Goal: Task Accomplishment & Management: Use online tool/utility

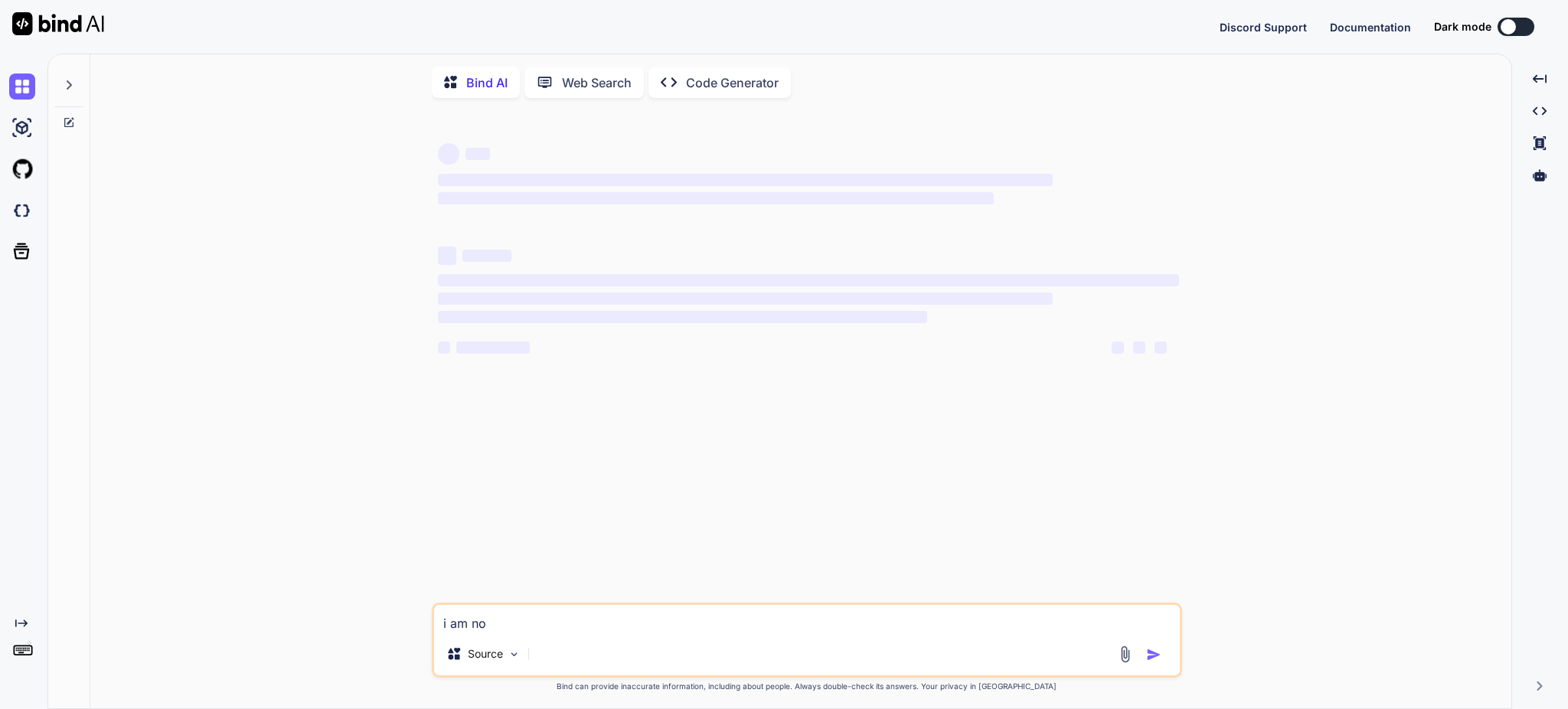
type textarea "x"
type textarea "i am no"
type textarea "x"
type textarea "i am n"
type textarea "x"
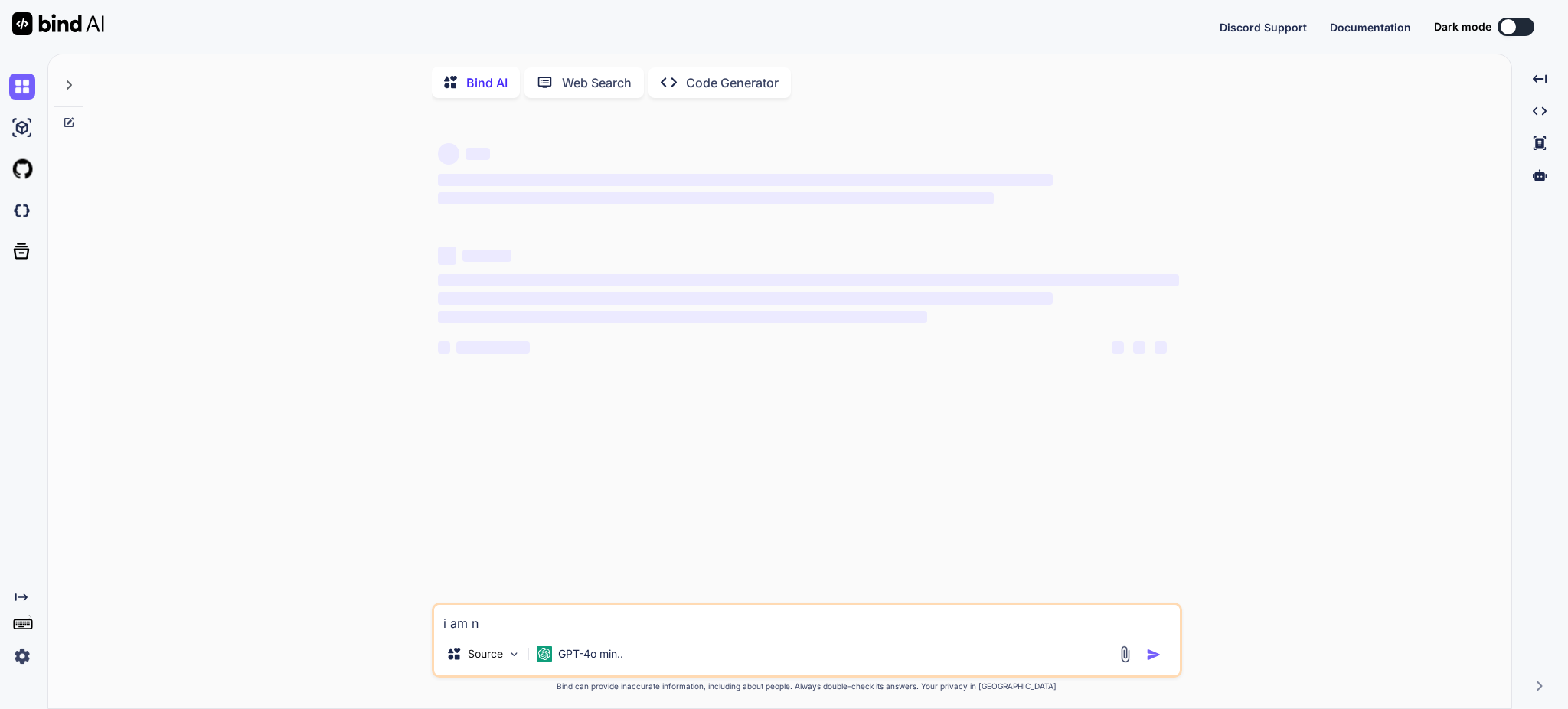
type textarea "i am"
type textarea "x"
type textarea "i am"
type textarea "x"
type textarea "i a"
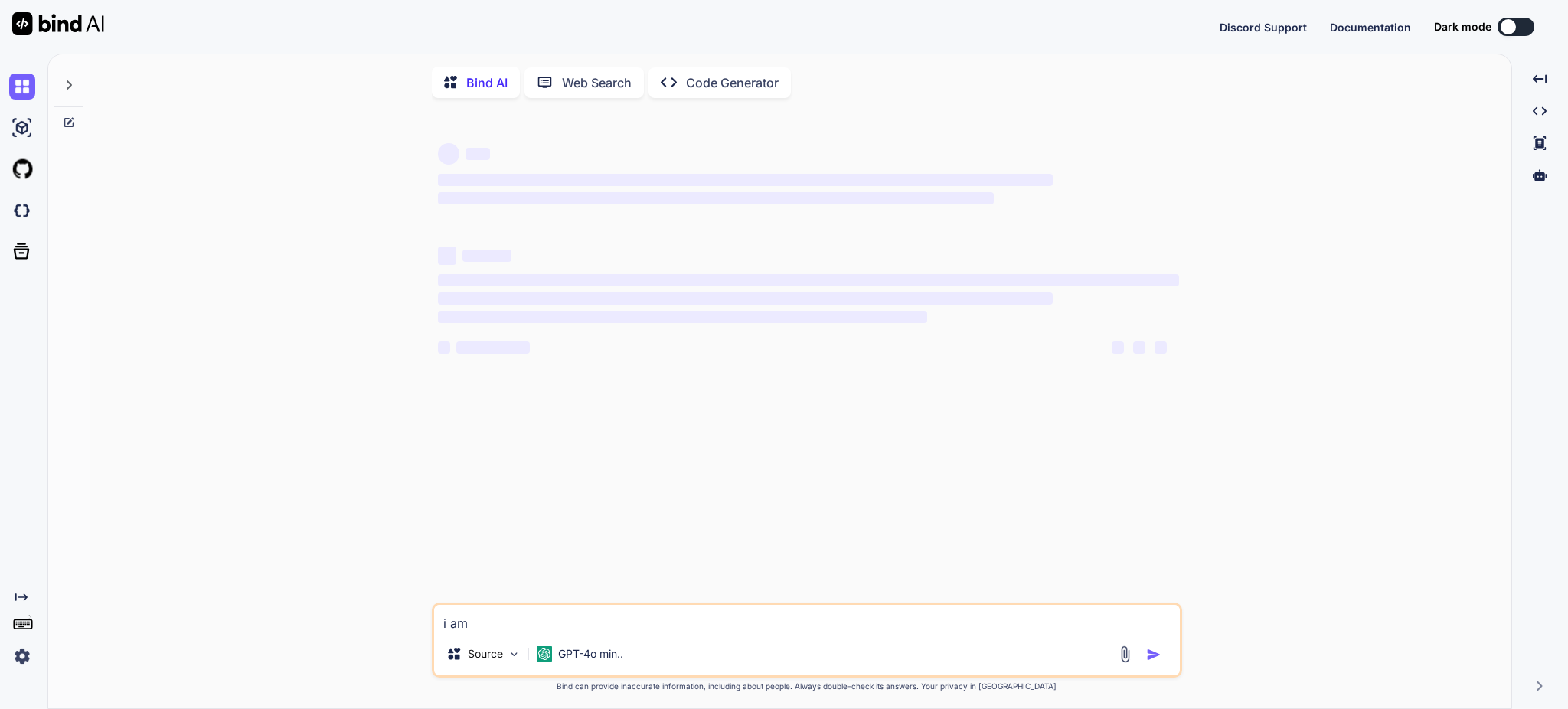
type textarea "x"
type textarea "i"
type textarea "x"
type textarea "i"
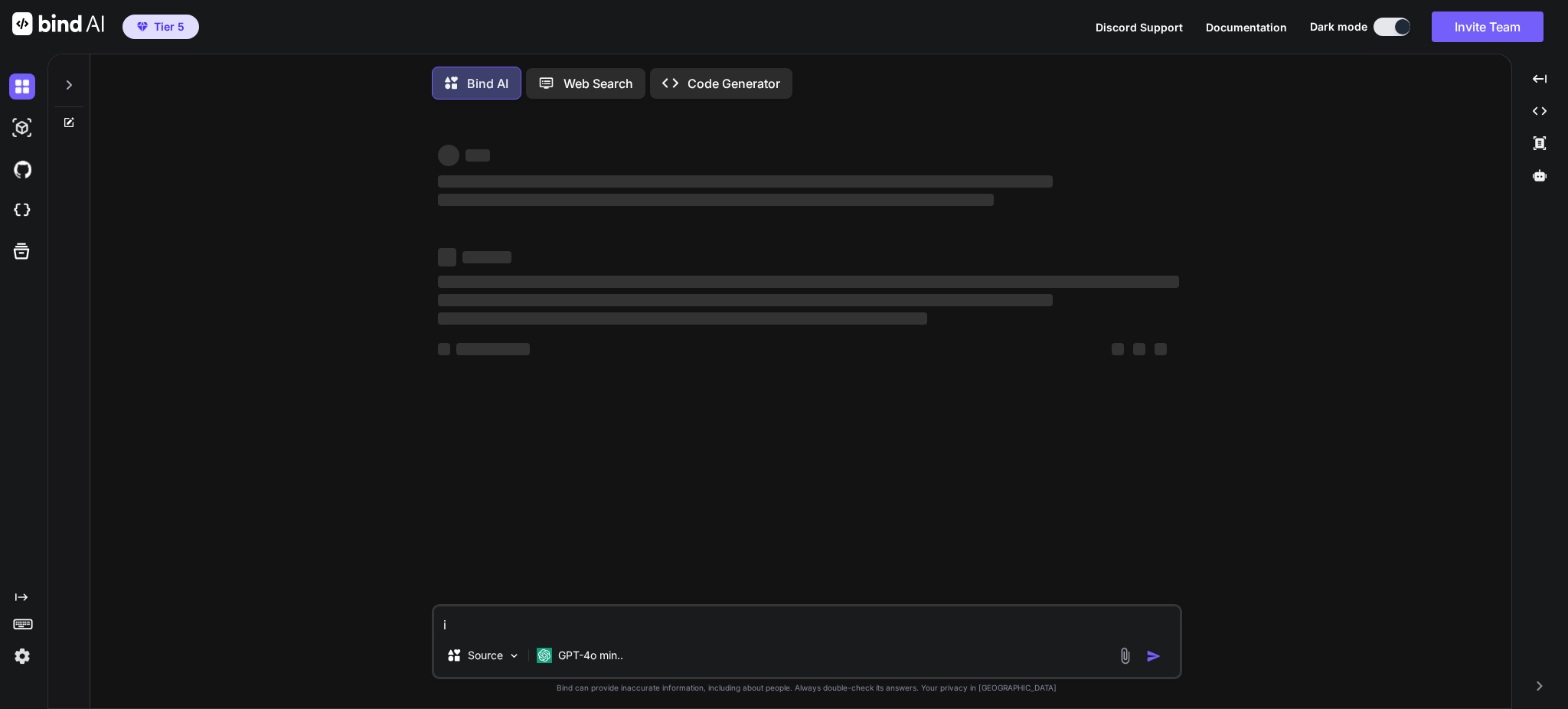
type textarea "x"
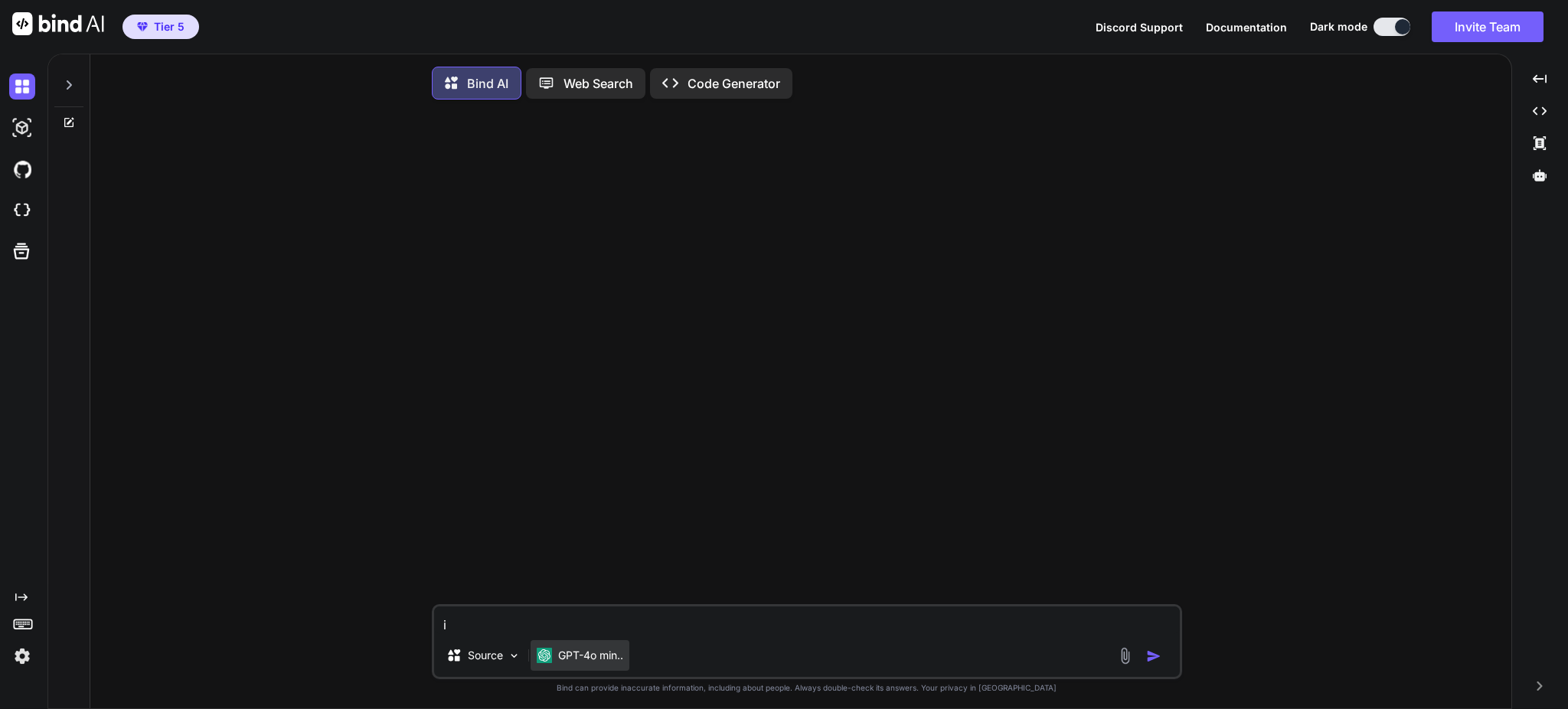
type textarea "i"
click at [606, 662] on p "GPT-4o min.." at bounding box center [590, 656] width 65 height 15
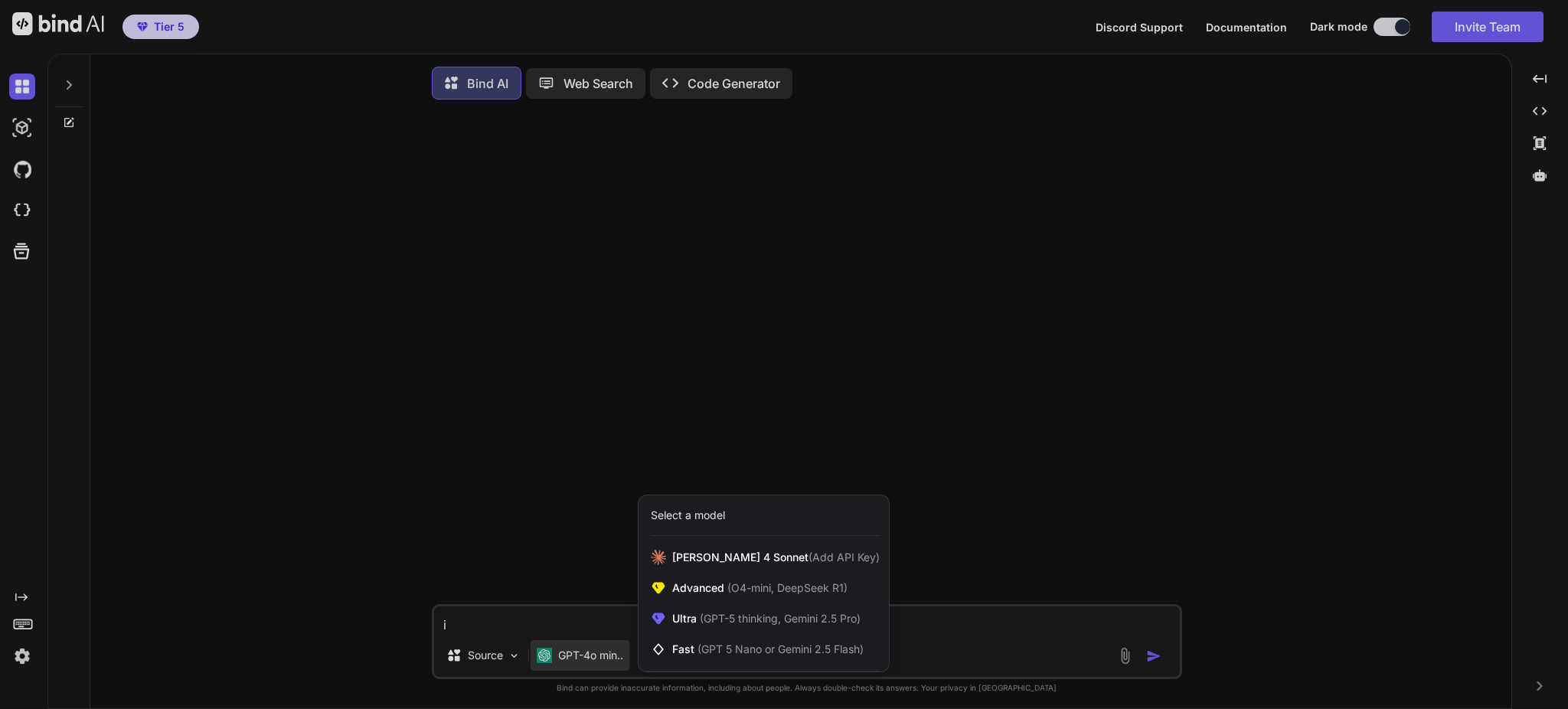
click at [515, 659] on div at bounding box center [784, 354] width 1568 height 709
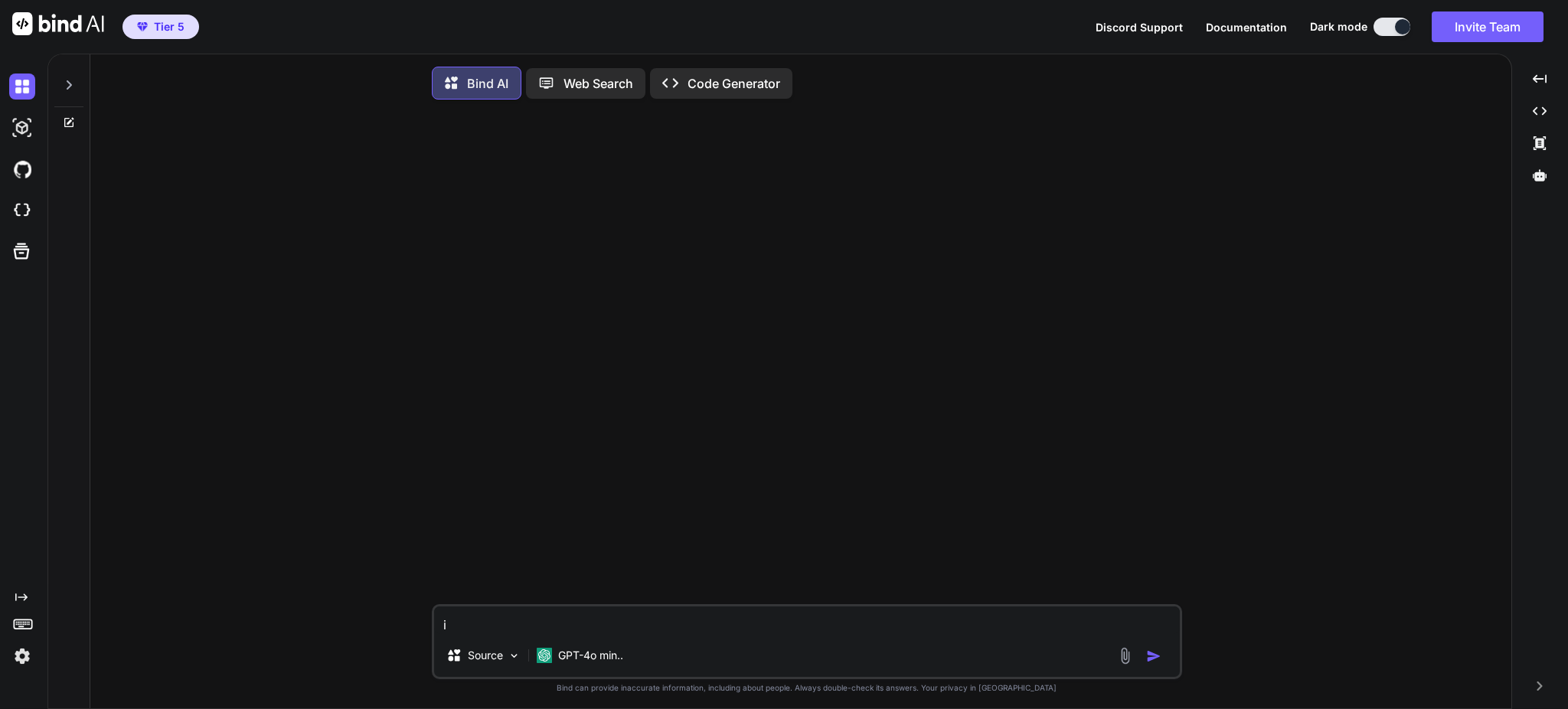
click at [499, 78] on p "Bind AI" at bounding box center [488, 84] width 42 height 18
click at [593, 657] on p "GPT-4o min.." at bounding box center [590, 656] width 65 height 15
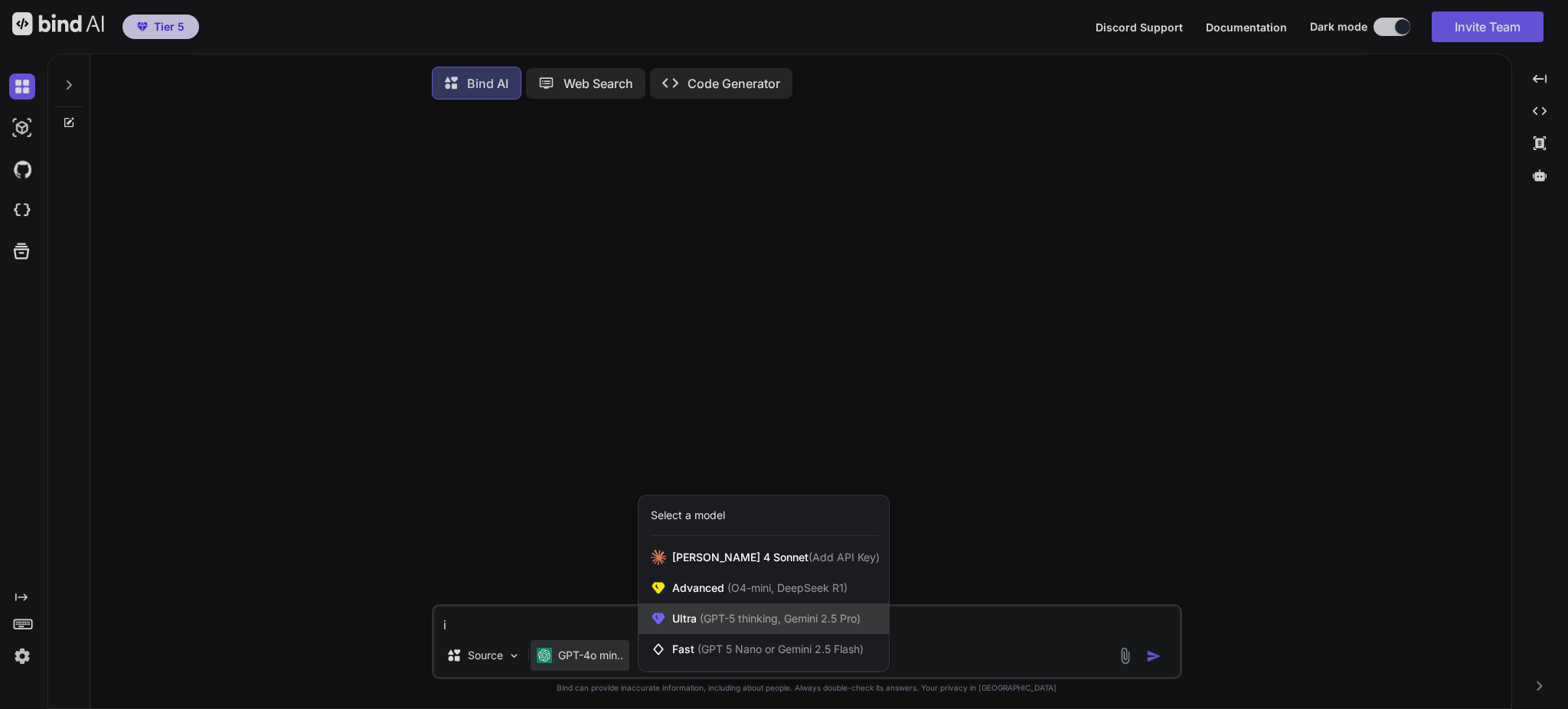
click at [683, 621] on span "Ultra (GPT-5 thinking, Gemini 2.5 Pro)" at bounding box center [766, 619] width 188 height 15
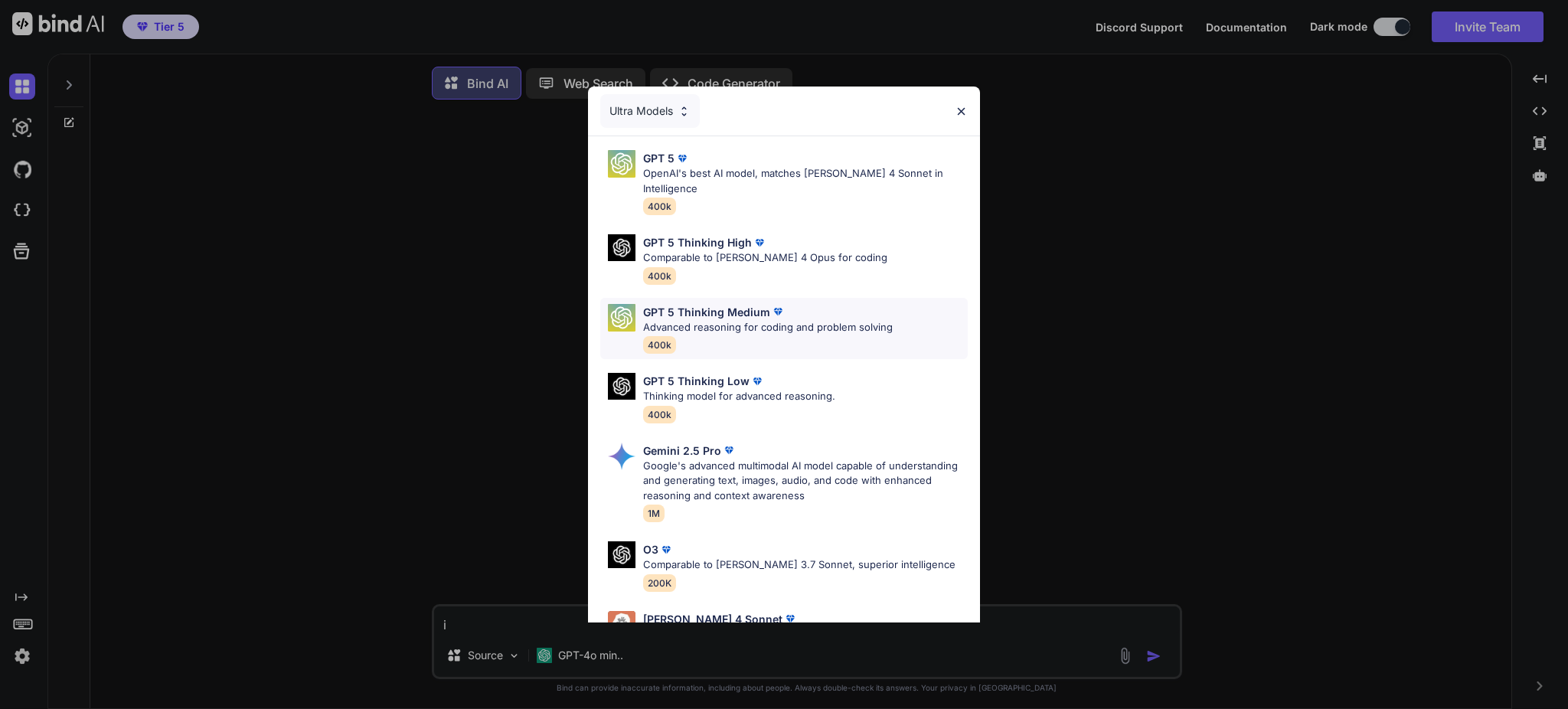
click at [753, 304] on p "GPT 5 Thinking Medium" at bounding box center [706, 311] width 127 height 16
type textarea "x"
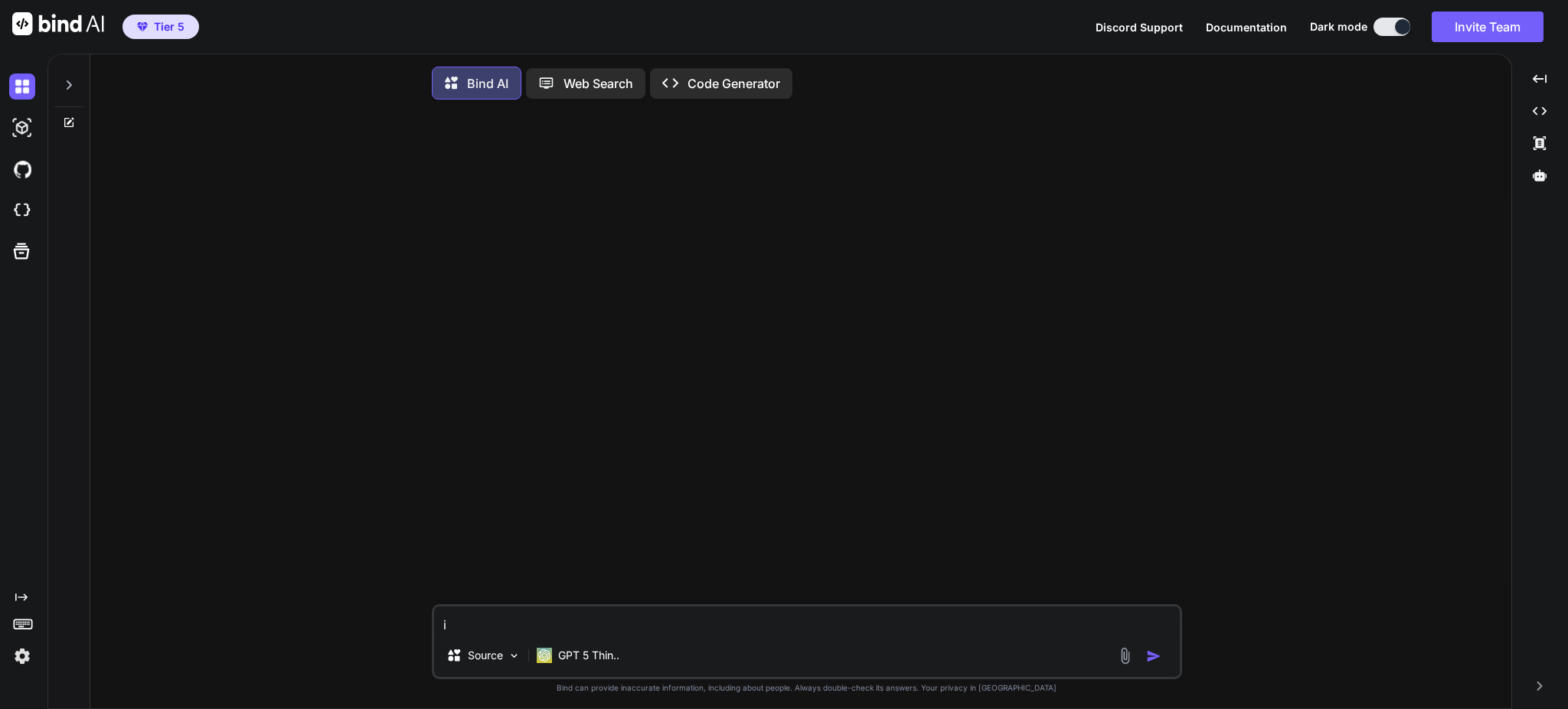
click at [637, 624] on textarea "i" at bounding box center [807, 621] width 746 height 28
type textarea "x"
type textarea "w"
type textarea "x"
type textarea "wh"
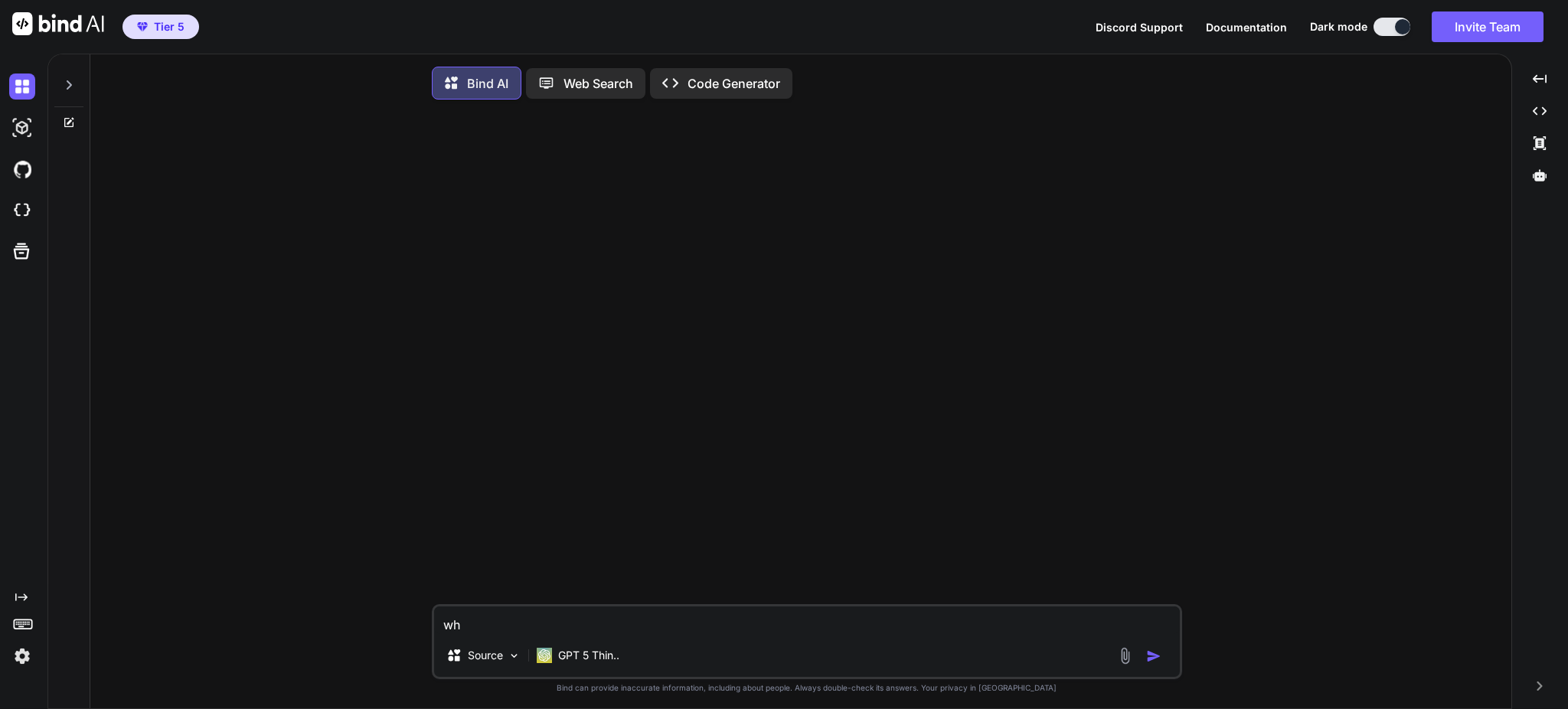
type textarea "x"
type textarea "wha"
type textarea "x"
type textarea "what"
type textarea "x"
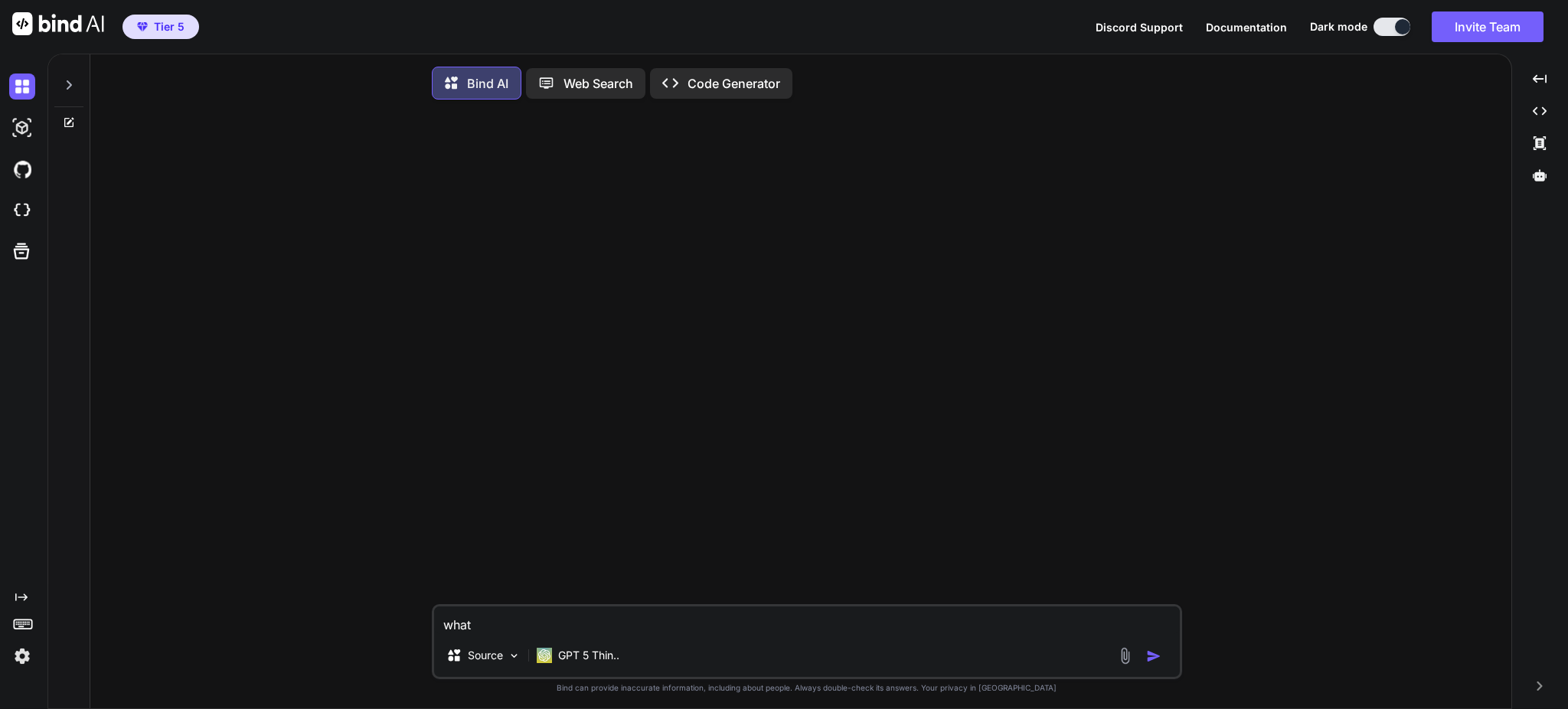
type textarea "what"
type textarea "x"
type textarea "what i"
type textarea "x"
type textarea "what is"
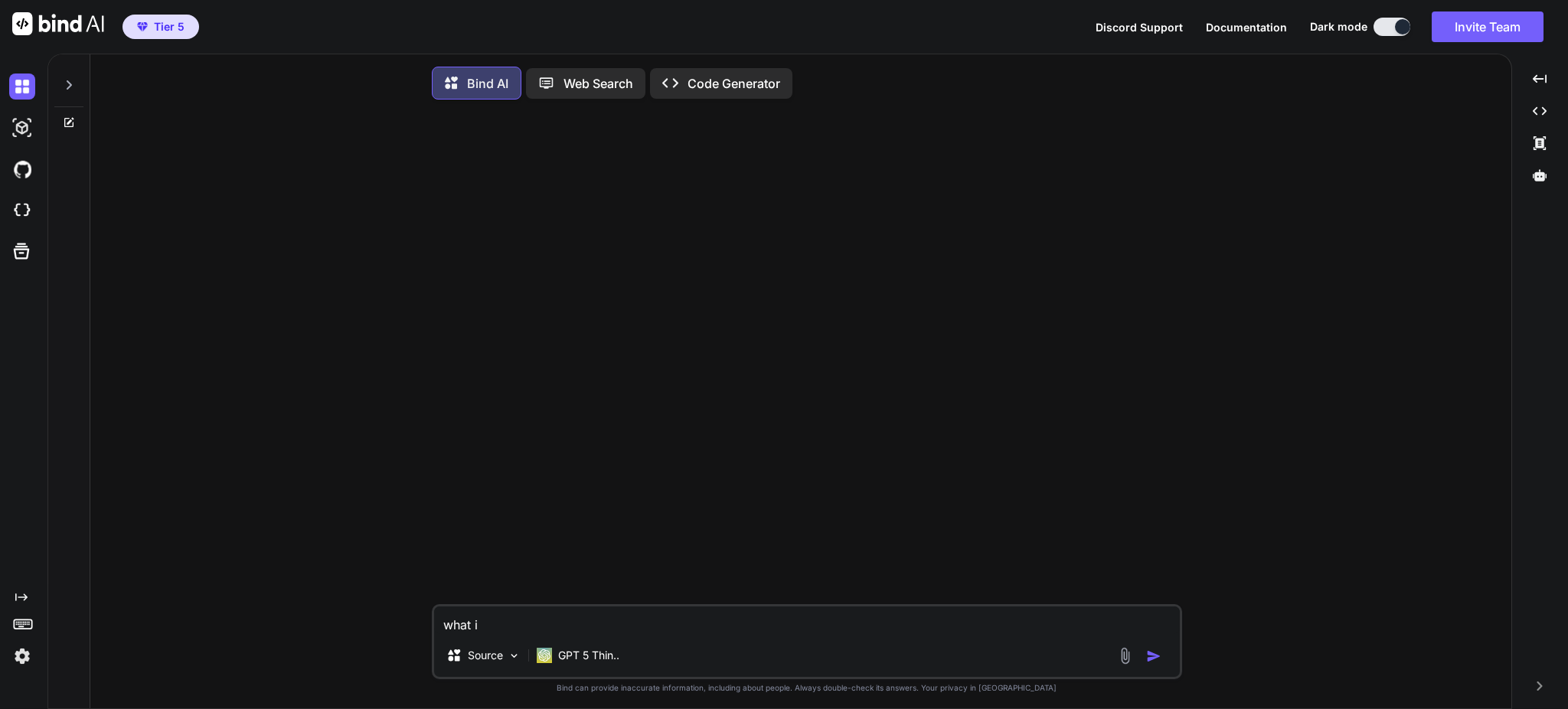
type textarea "x"
type textarea "what is"
type textarea "x"
type textarea "what is t"
type textarea "x"
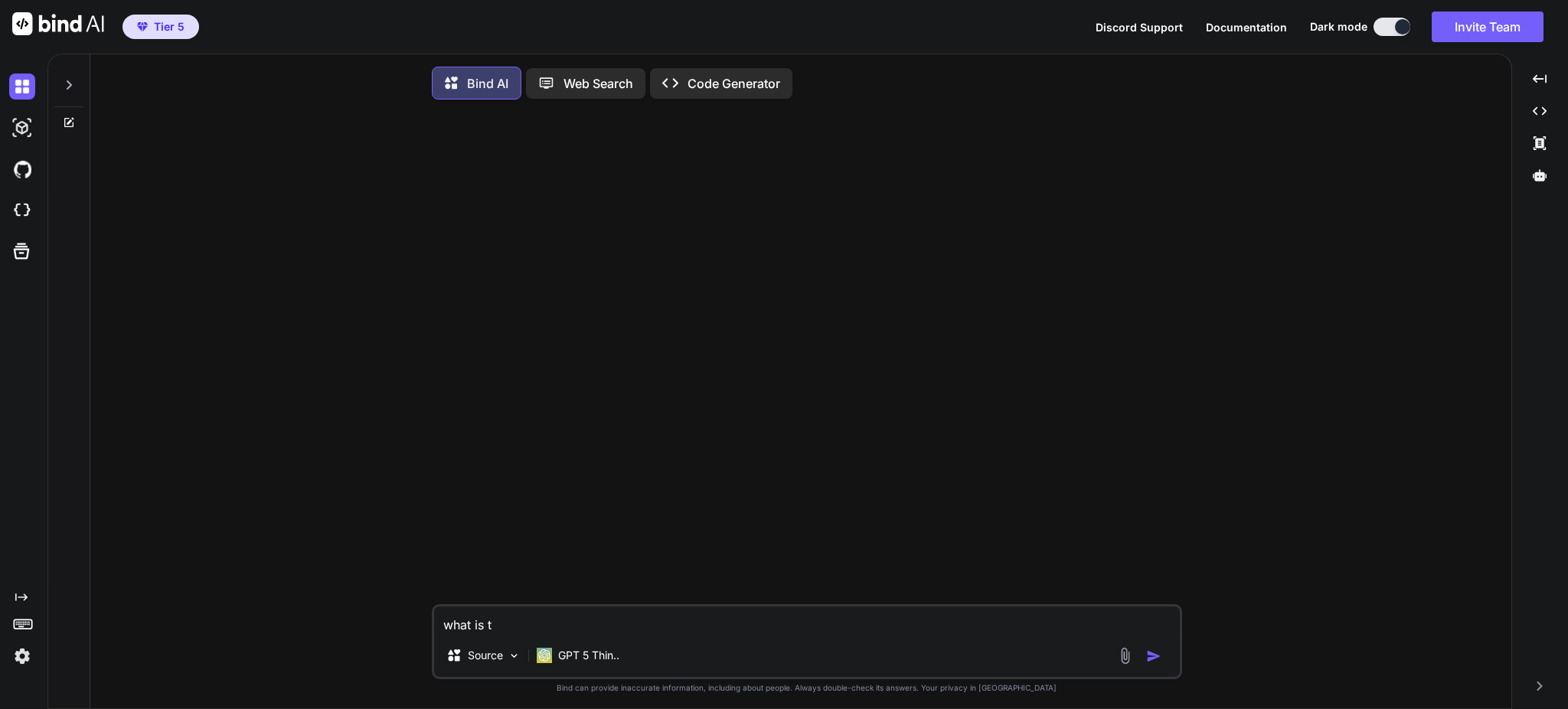
type textarea "what is th"
type textarea "x"
type textarea "what is the"
type textarea "x"
type textarea "what is the"
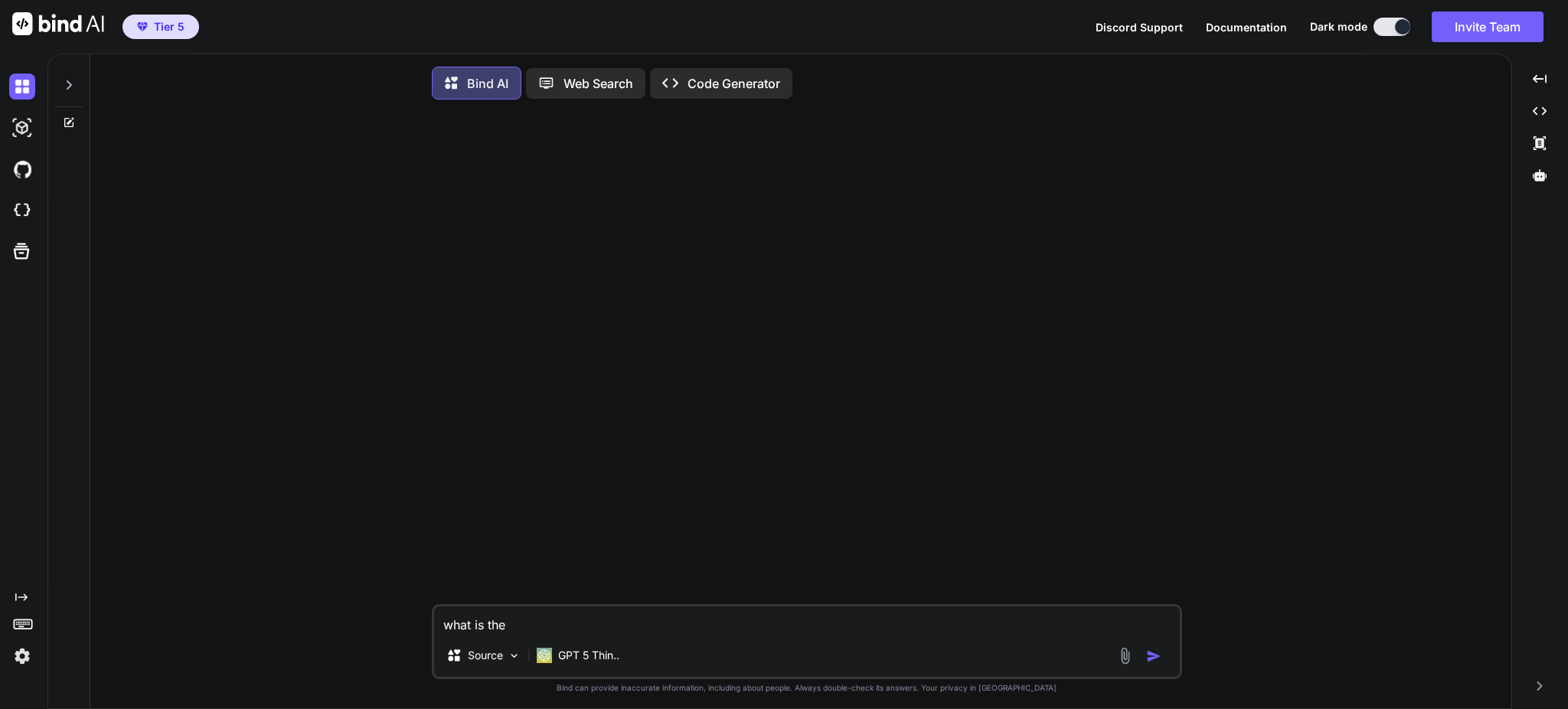
type textarea "x"
type textarea "what is the f"
type textarea "x"
type textarea "what is the fr"
type textarea "x"
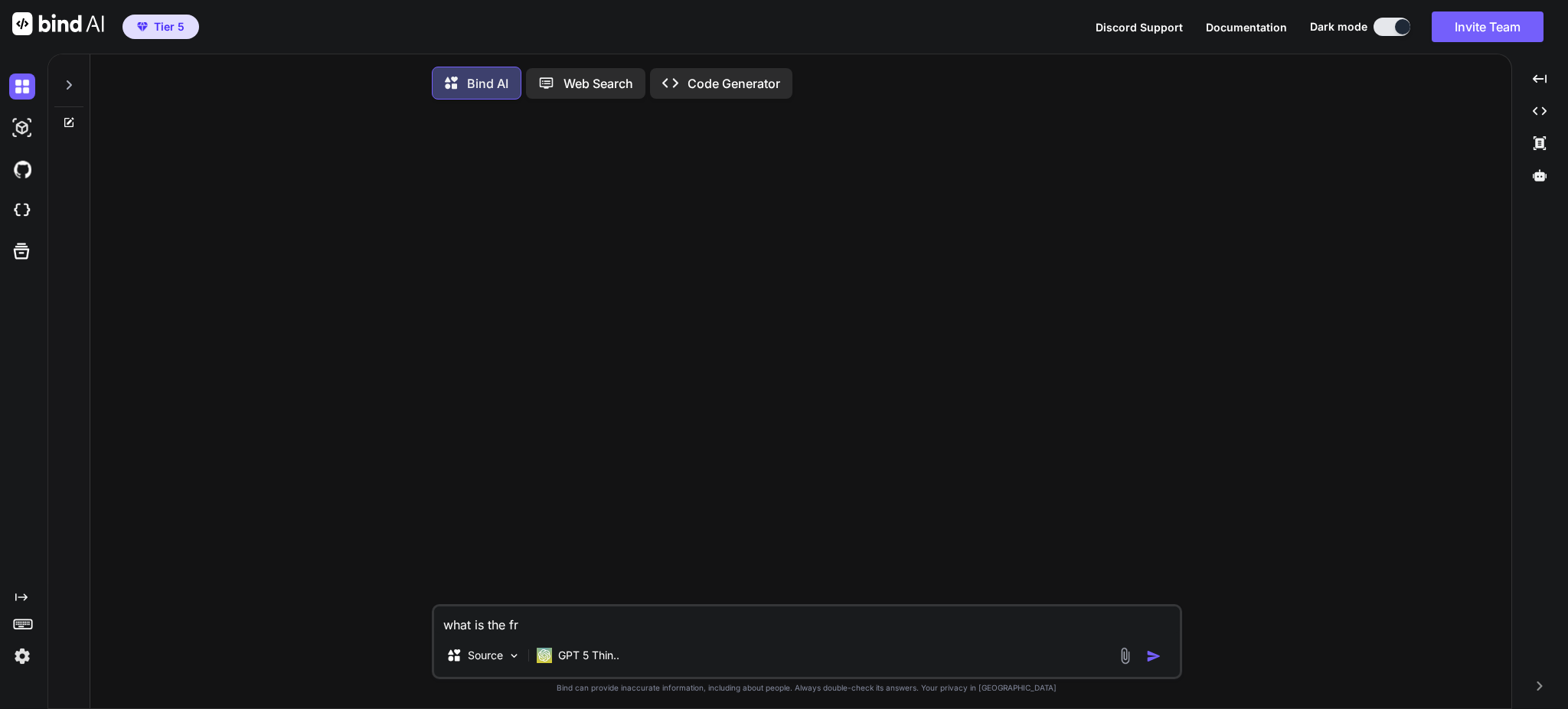
type textarea "what is the fra"
type textarea "x"
type textarea "what is the fram"
type textarea "x"
type textarea "what is the frame"
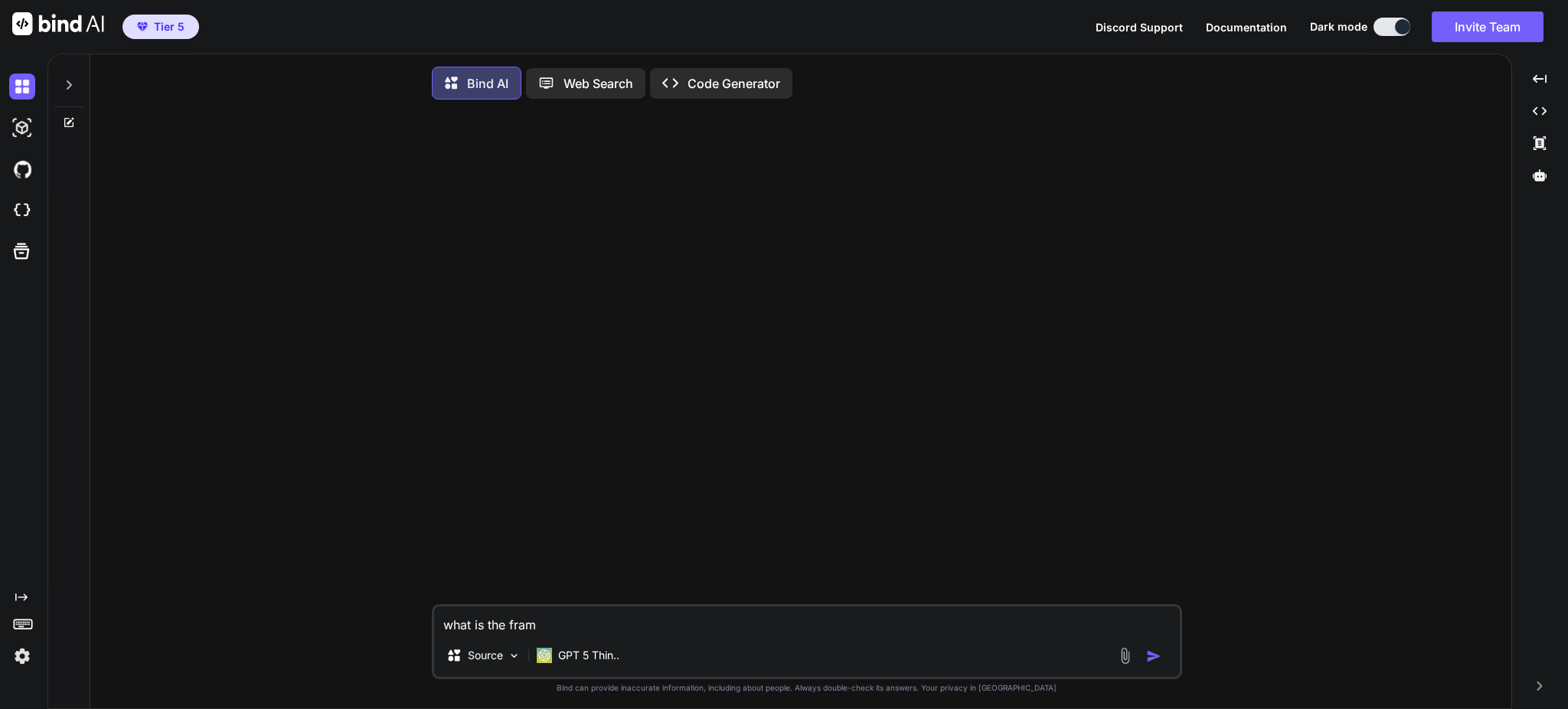
type textarea "x"
type textarea "what is the framew"
type textarea "x"
type textarea "what is the framewo"
type textarea "x"
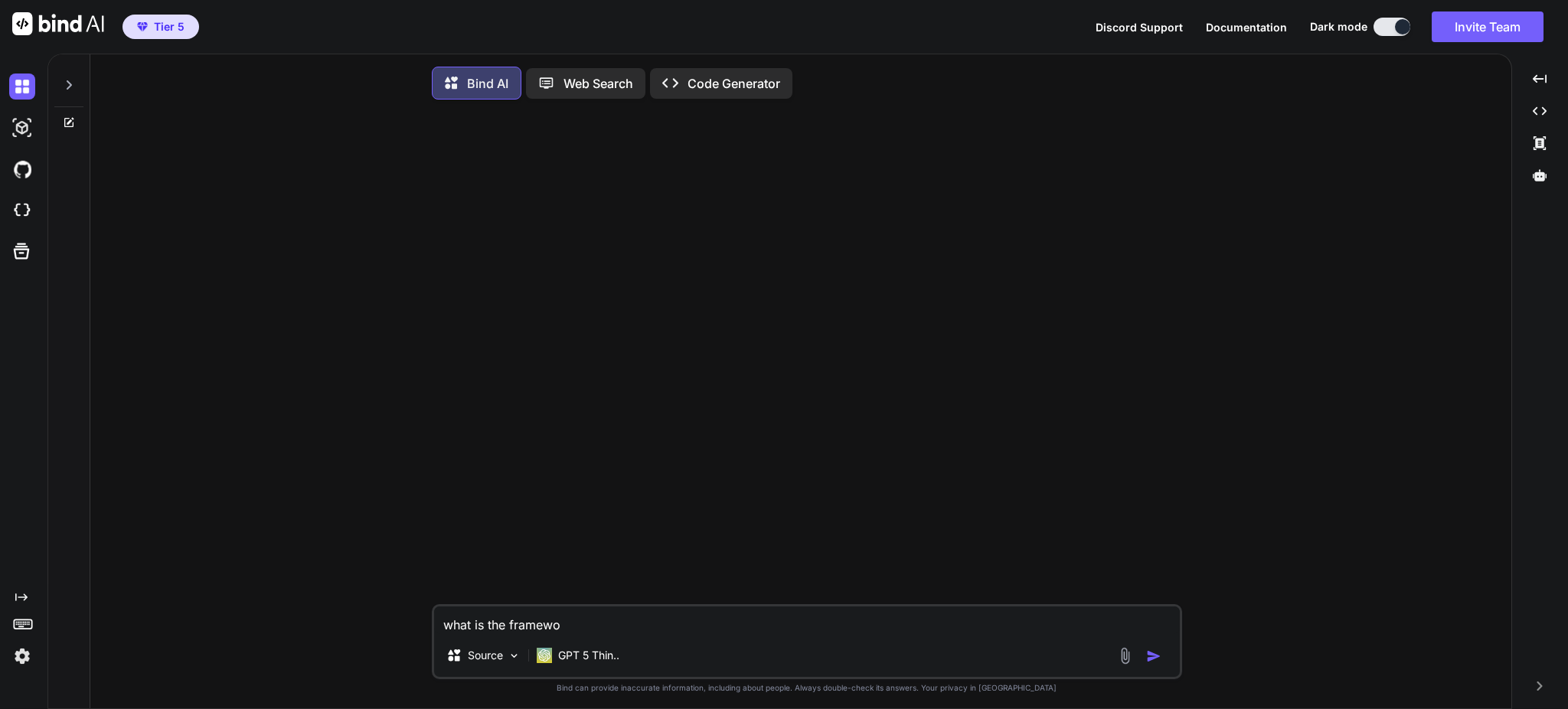
type textarea "what is the framewor"
type textarea "x"
type textarea "what is the frameword"
type textarea "x"
type textarea "what is the frameword"
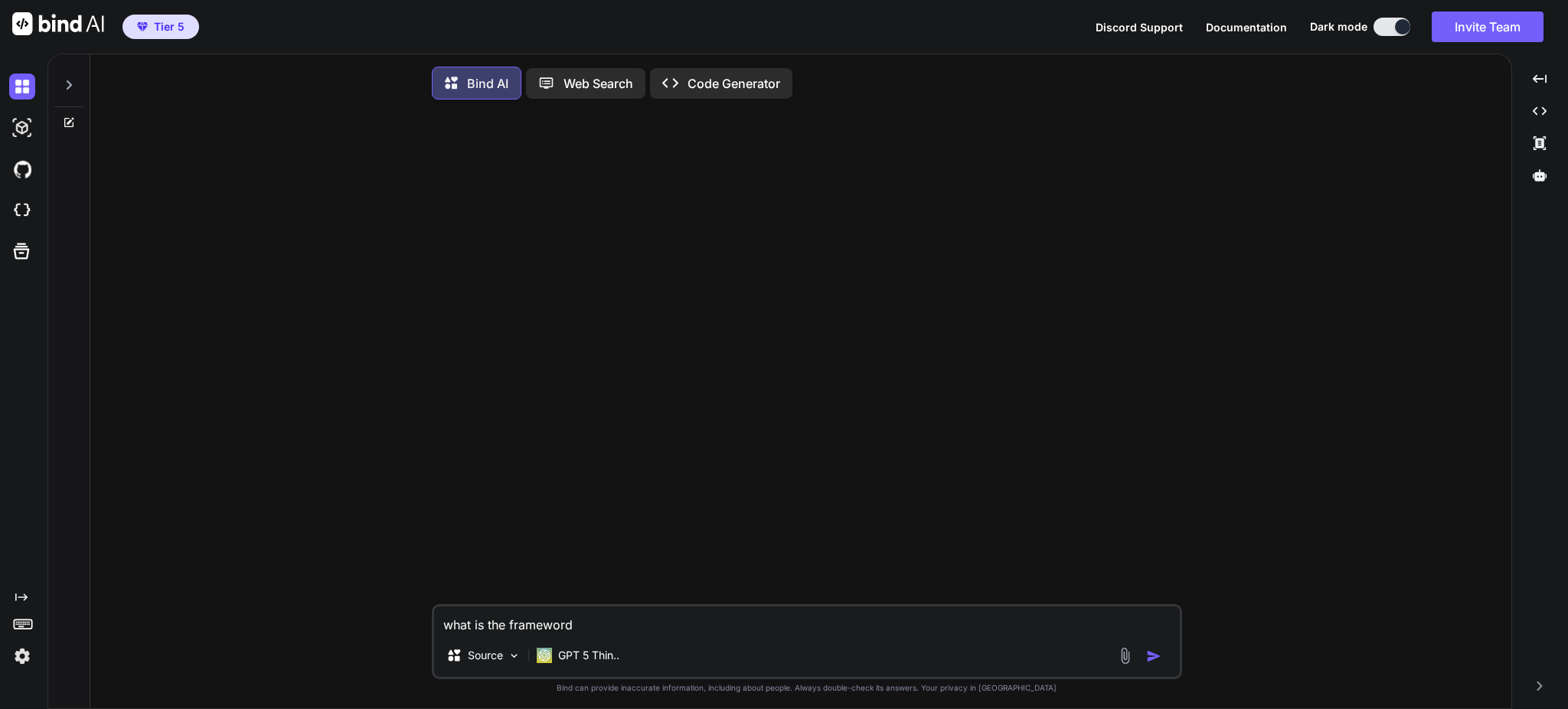
type textarea "x"
type textarea "what is the frameword t"
type textarea "x"
type textarea "what is the frameword to"
type textarea "x"
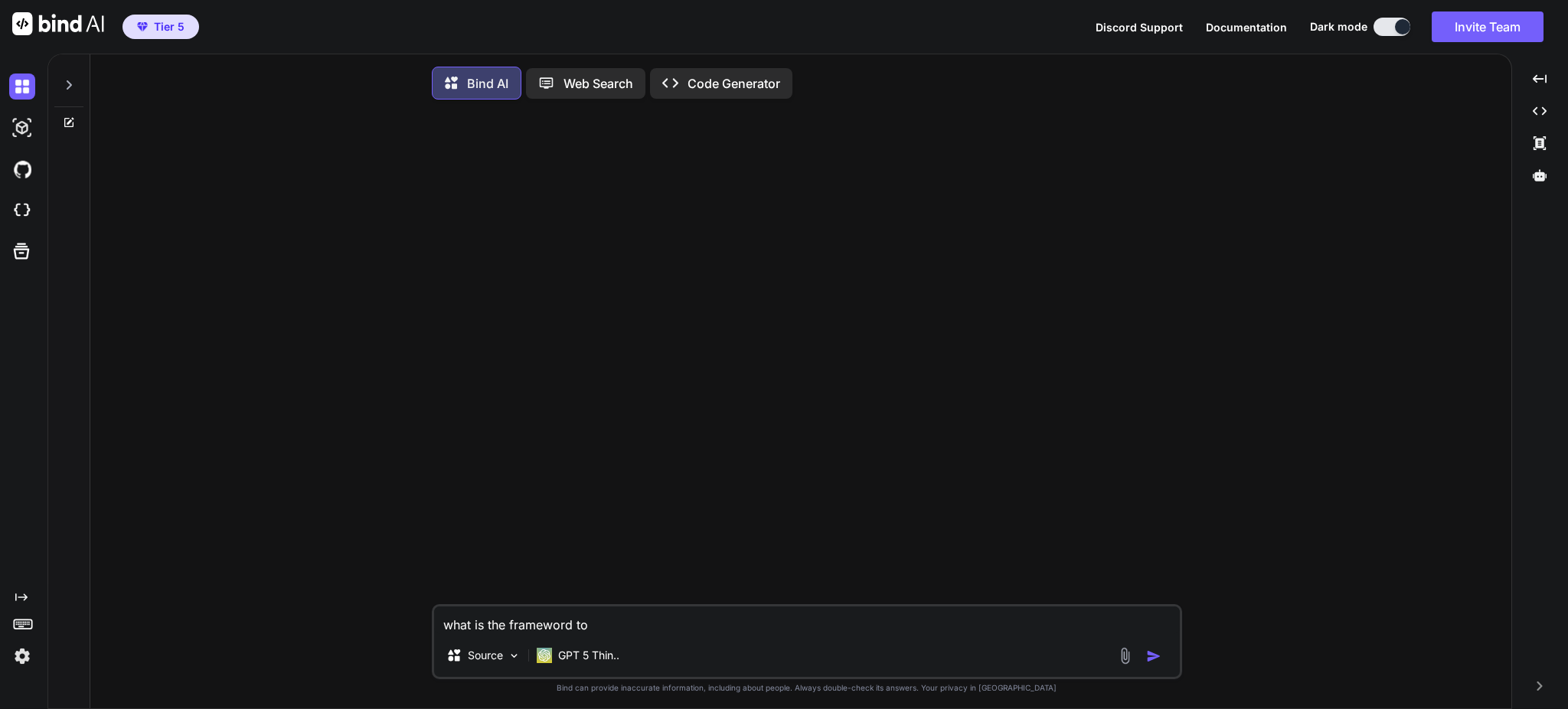
type textarea "what is the frameword to"
type textarea "x"
type textarea "what is the frameword to w"
type textarea "x"
type textarea "what is the frameword to wr"
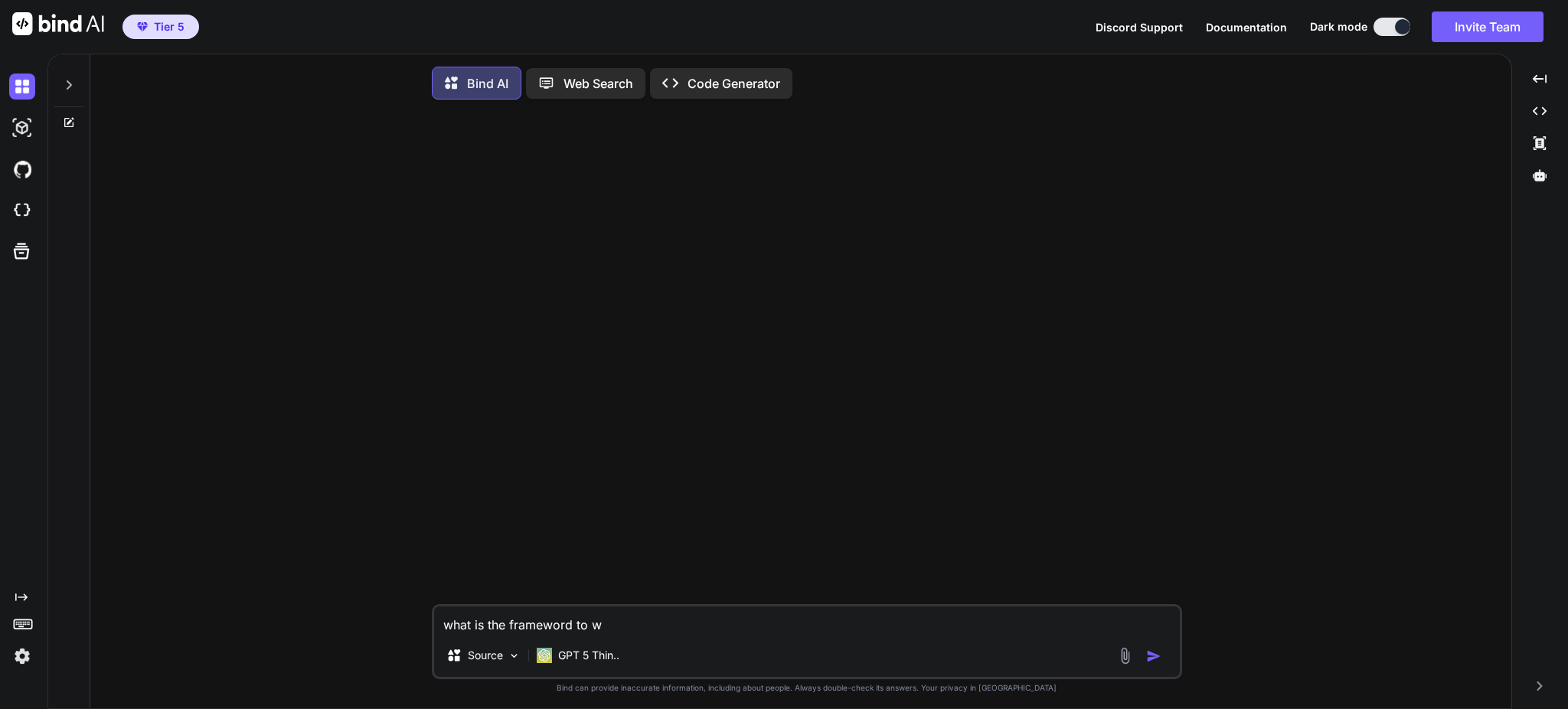
type textarea "x"
type textarea "what is the frameword to wri"
type textarea "x"
type textarea "what is the frameword to writ"
type textarea "x"
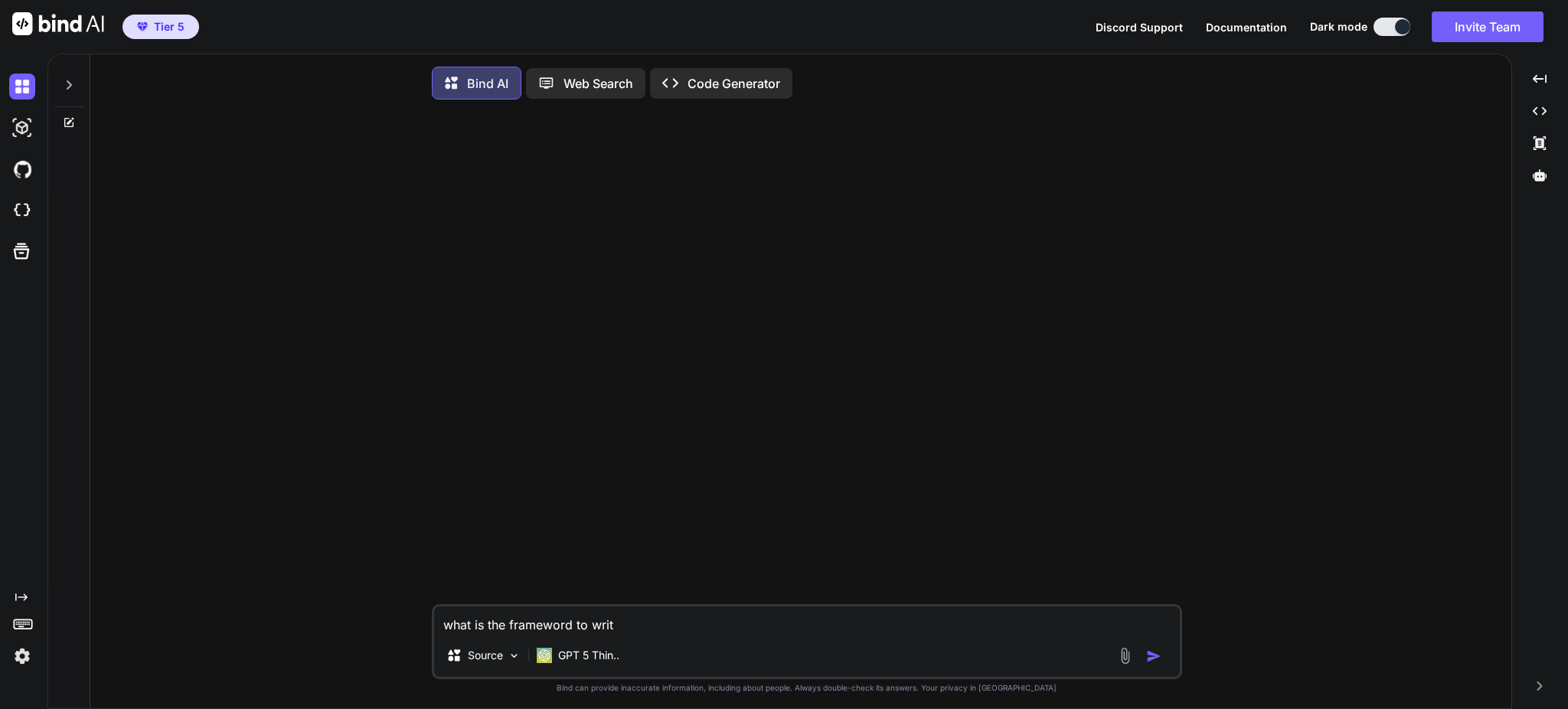
type textarea "what is the frameword to write"
type textarea "x"
type textarea "what is the frameword to write"
type textarea "x"
type textarea "what is the frameword to write m"
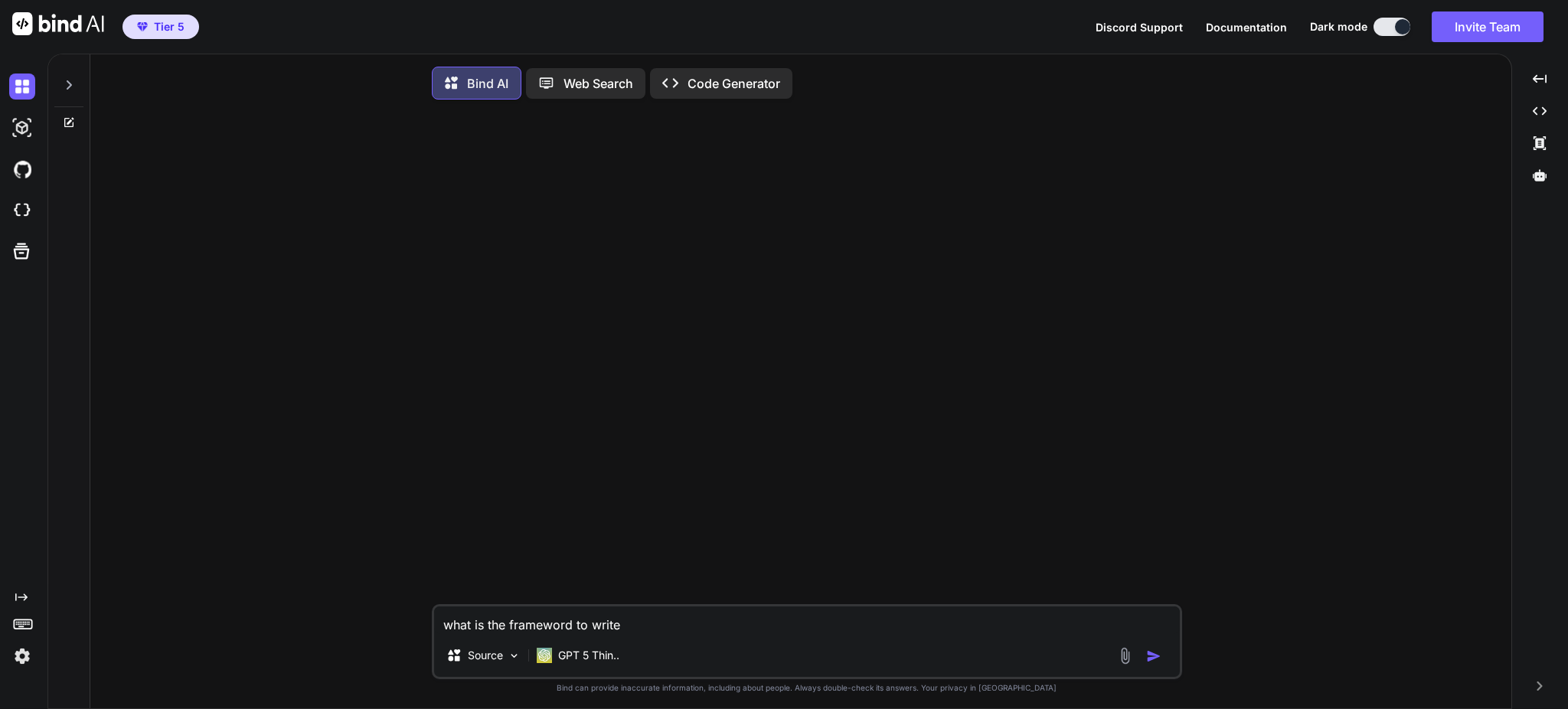
type textarea "x"
type textarea "what is the frameword to write mo"
type textarea "x"
type textarea "what is the frameword to write mov"
type textarea "x"
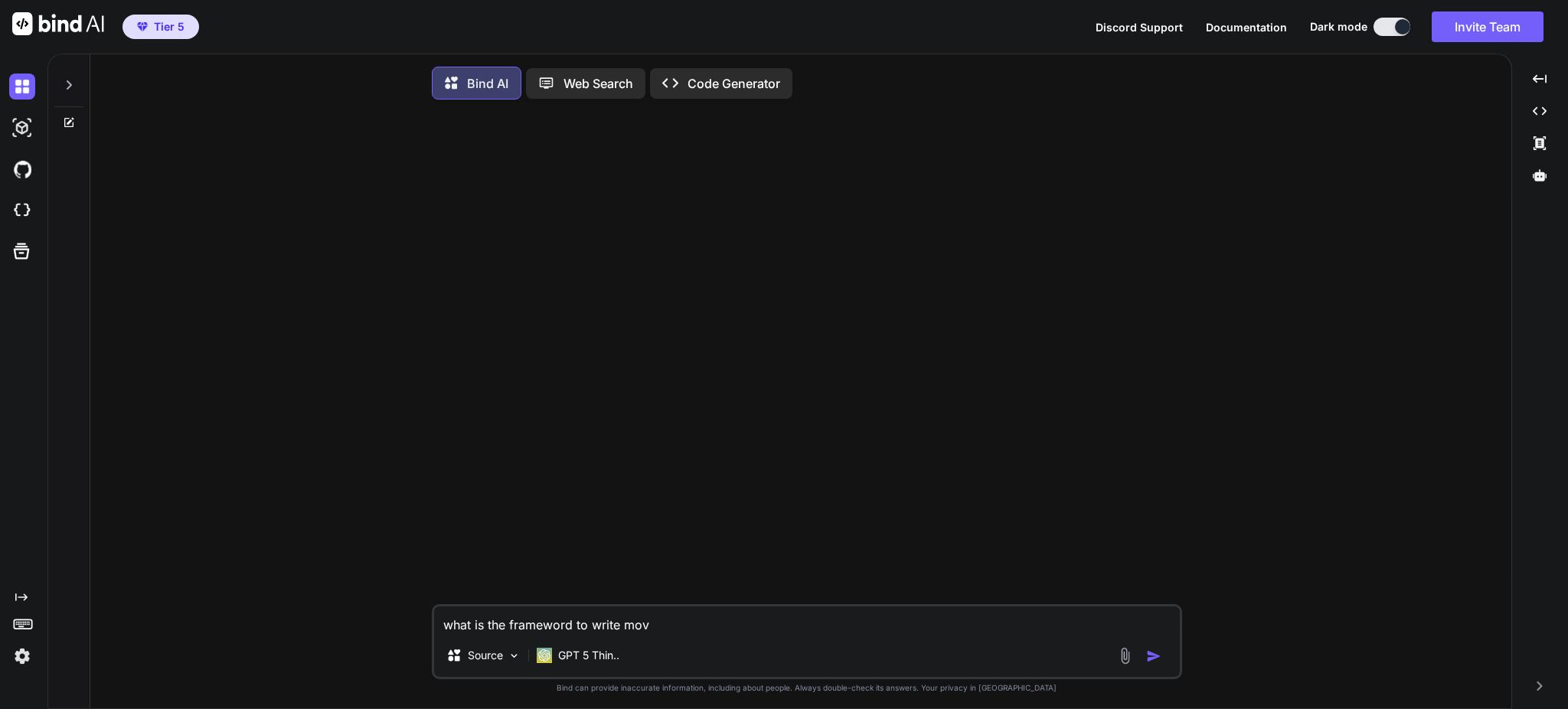
type textarea "what is the frameword to write movi"
type textarea "x"
type textarea "what is the frameword to write movie"
type textarea "x"
type textarea "what is the frameword to write movie"
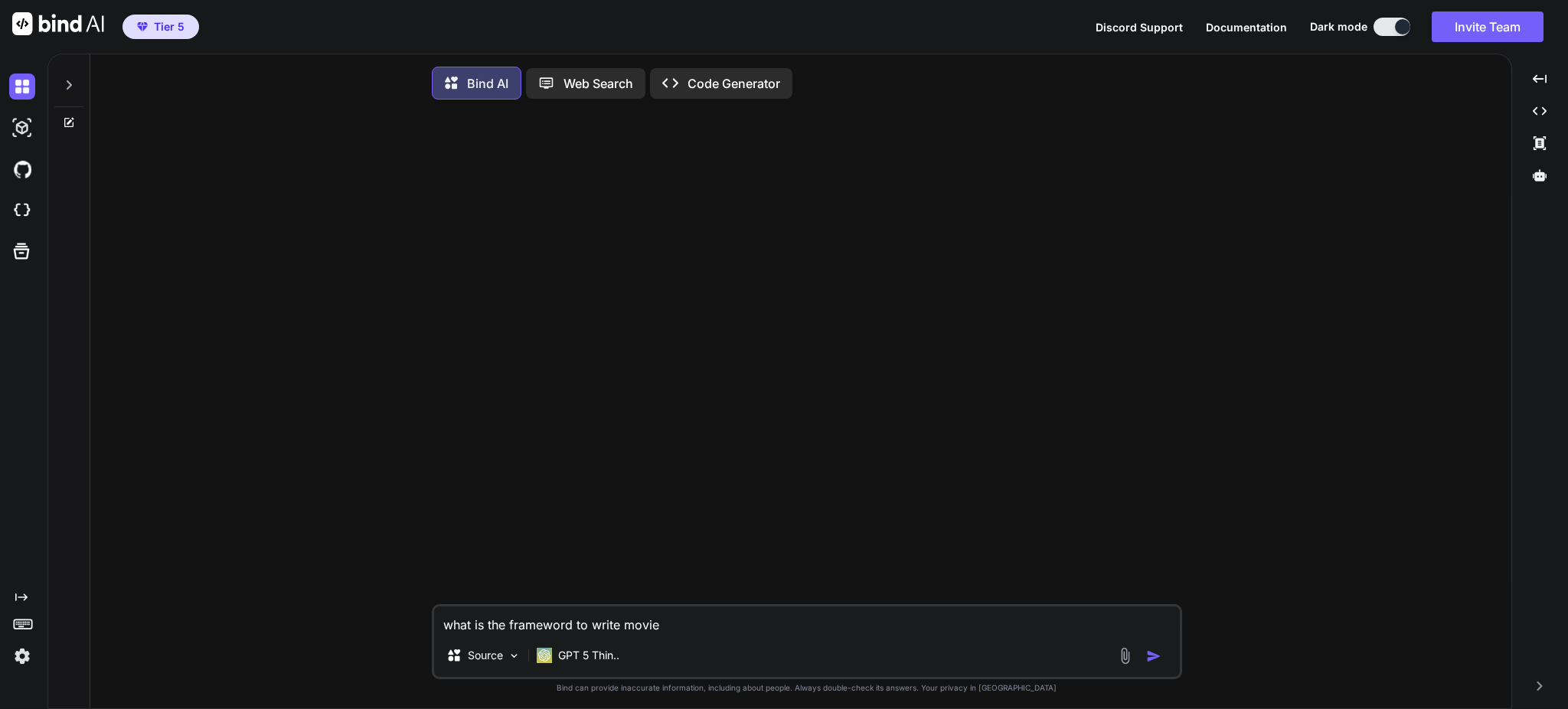
type textarea "x"
type textarea "what is the frameword to write movie c"
type textarea "x"
type textarea "what is the frameword to write movie"
type textarea "x"
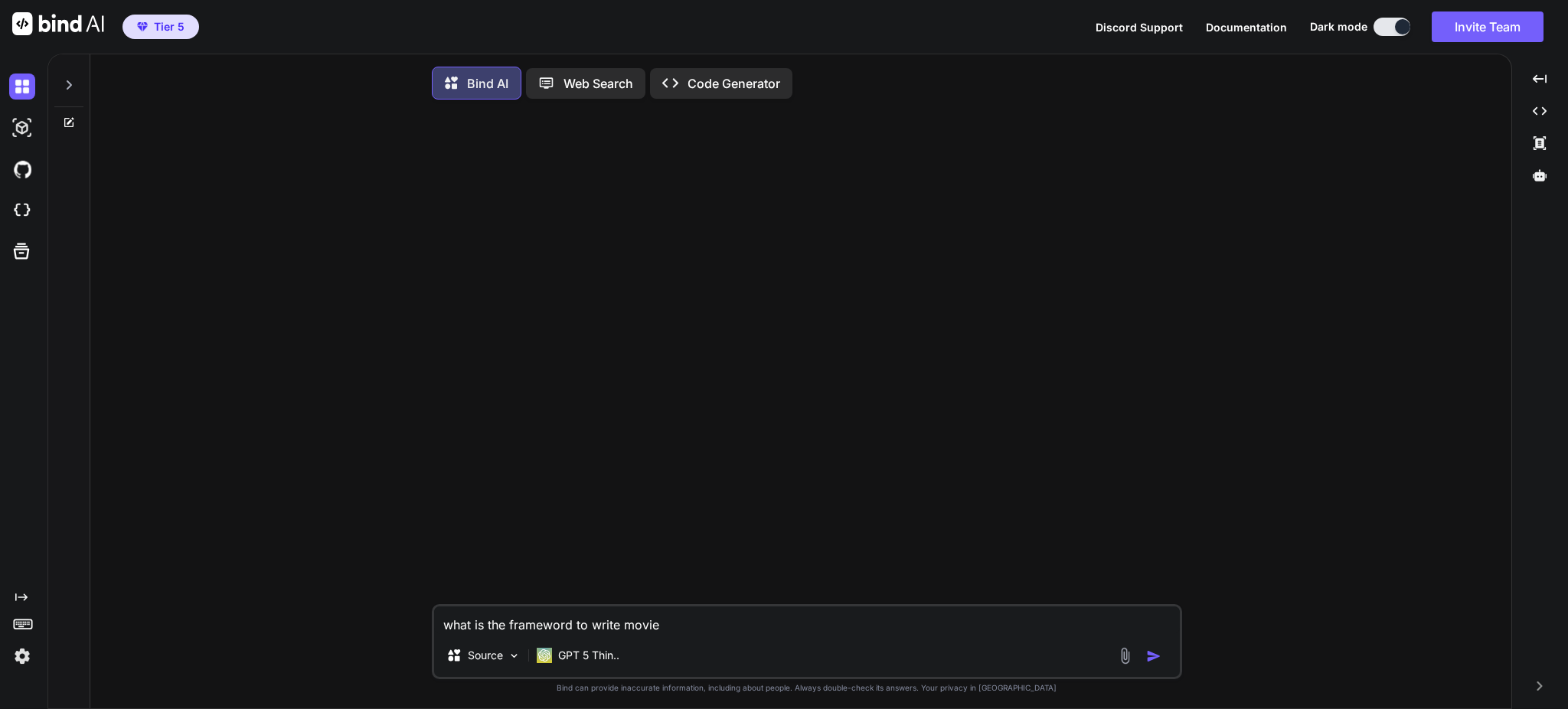
type textarea "what is the frameword to write movie s"
type textarea "x"
type textarea "what is the frameword to write movie sc"
type textarea "x"
type textarea "what is the frameword to write movie scr"
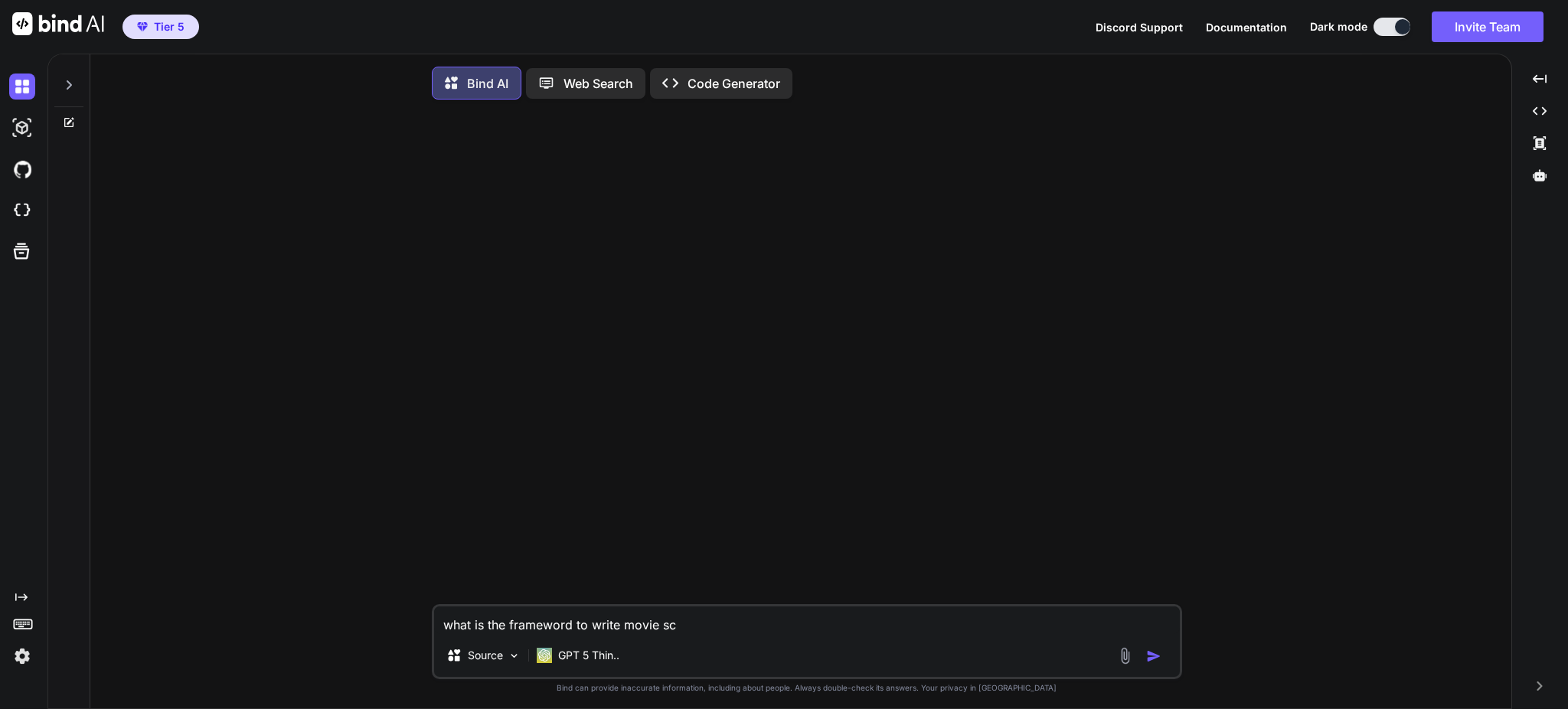
type textarea "x"
type textarea "what is the frameword to write movie scri"
type textarea "x"
type textarea "what is the frameword to write movie scrip"
type textarea "x"
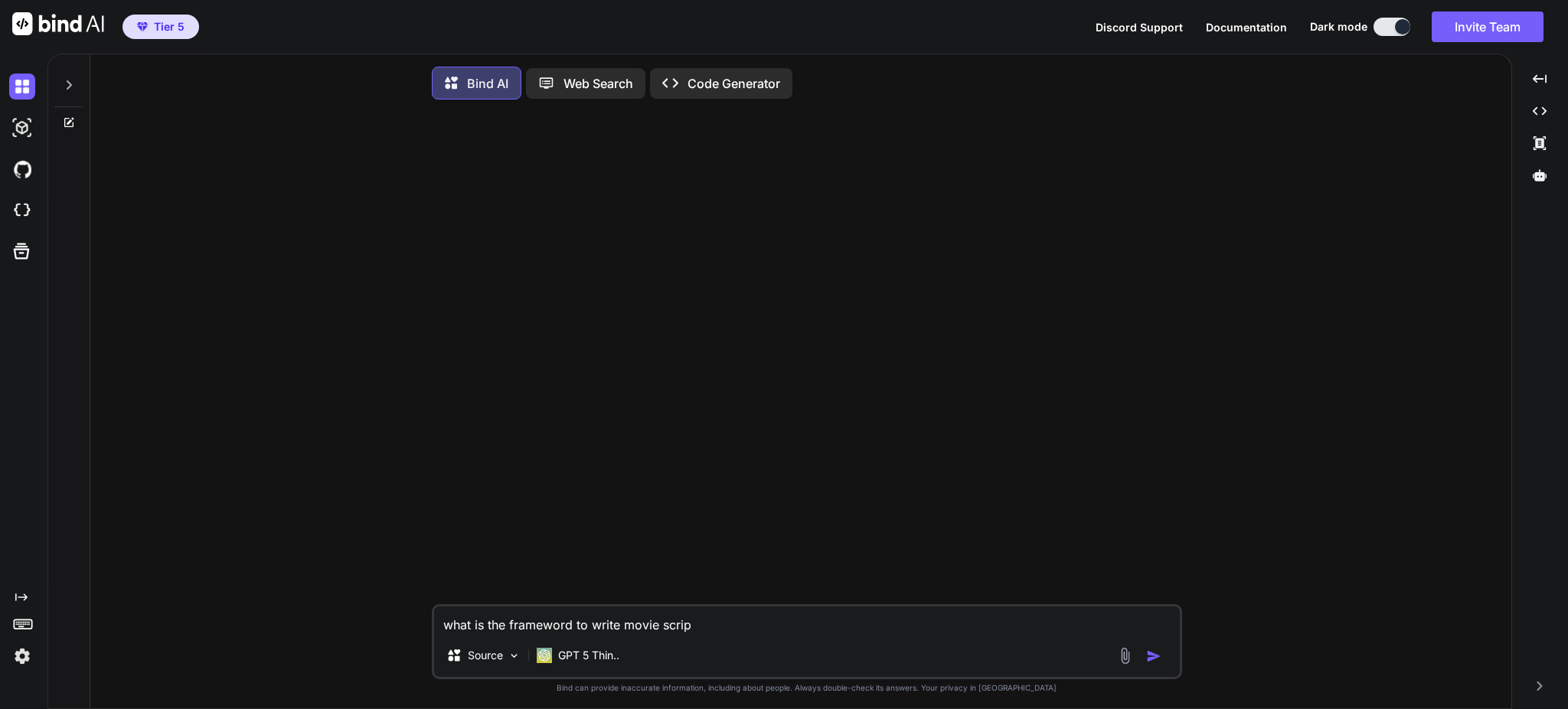
type textarea "what is the frameword to write movie script"
type textarea "x"
type textarea "what is the frameword to write movie script?"
type textarea "x"
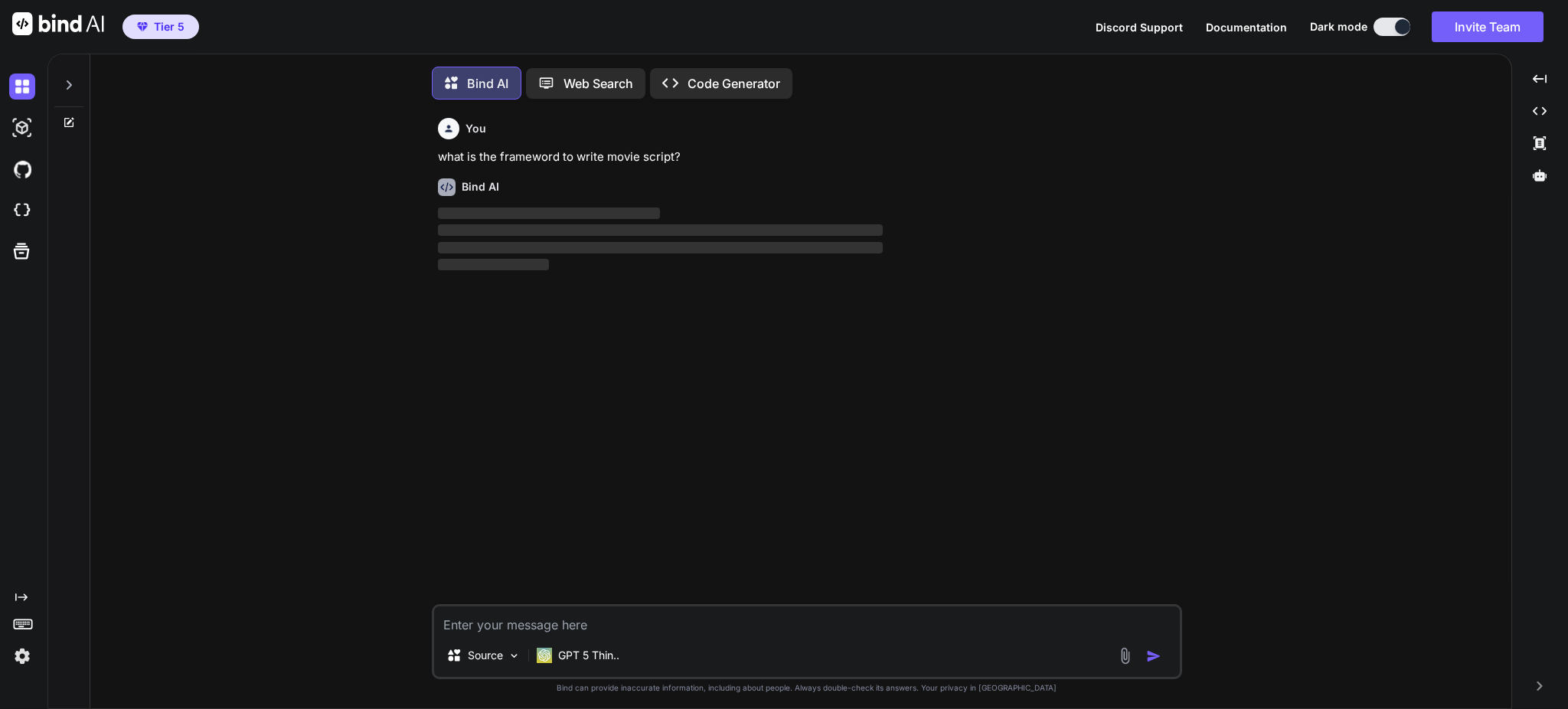
scroll to position [7, 0]
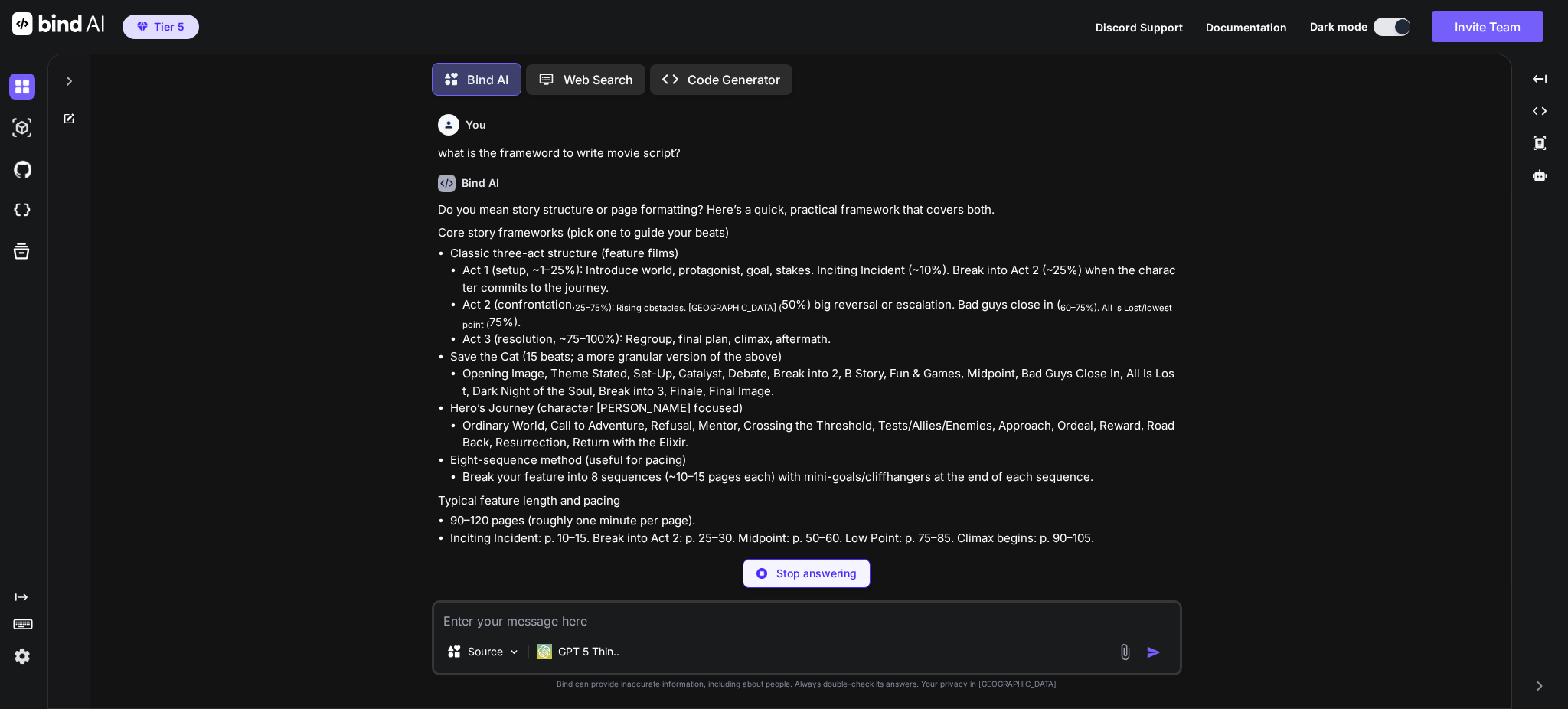
type textarea "x"
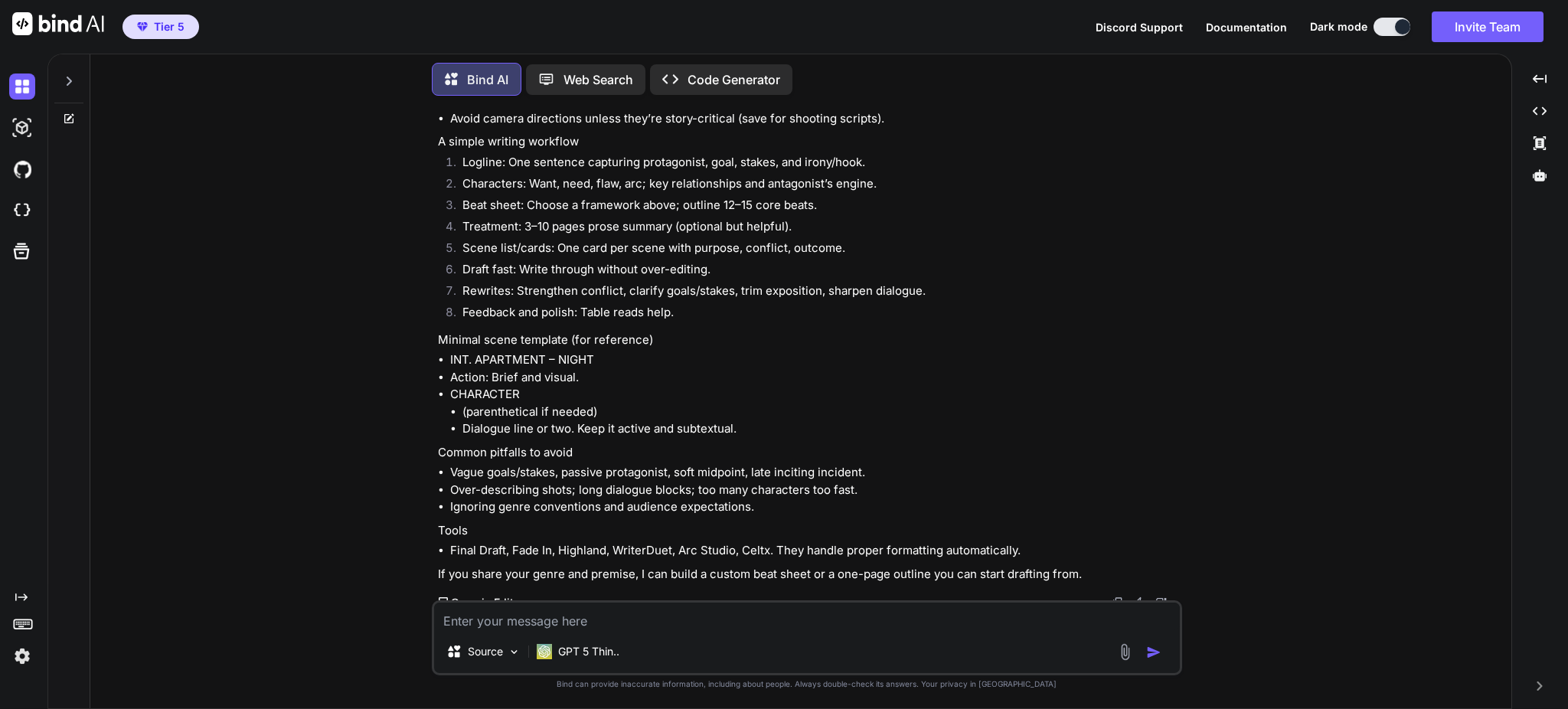
scroll to position [574, 0]
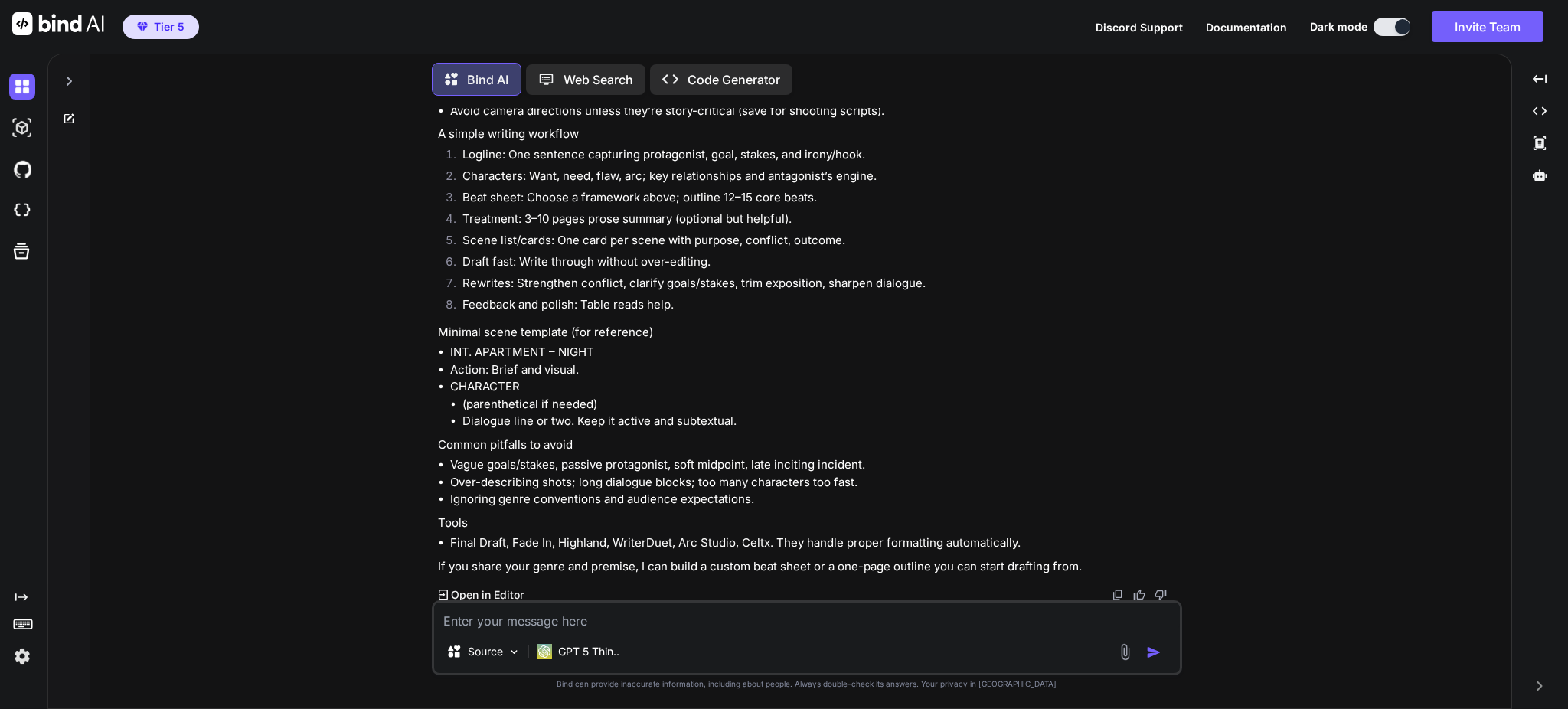
click at [480, 588] on p "Open in Editor" at bounding box center [487, 595] width 73 height 15
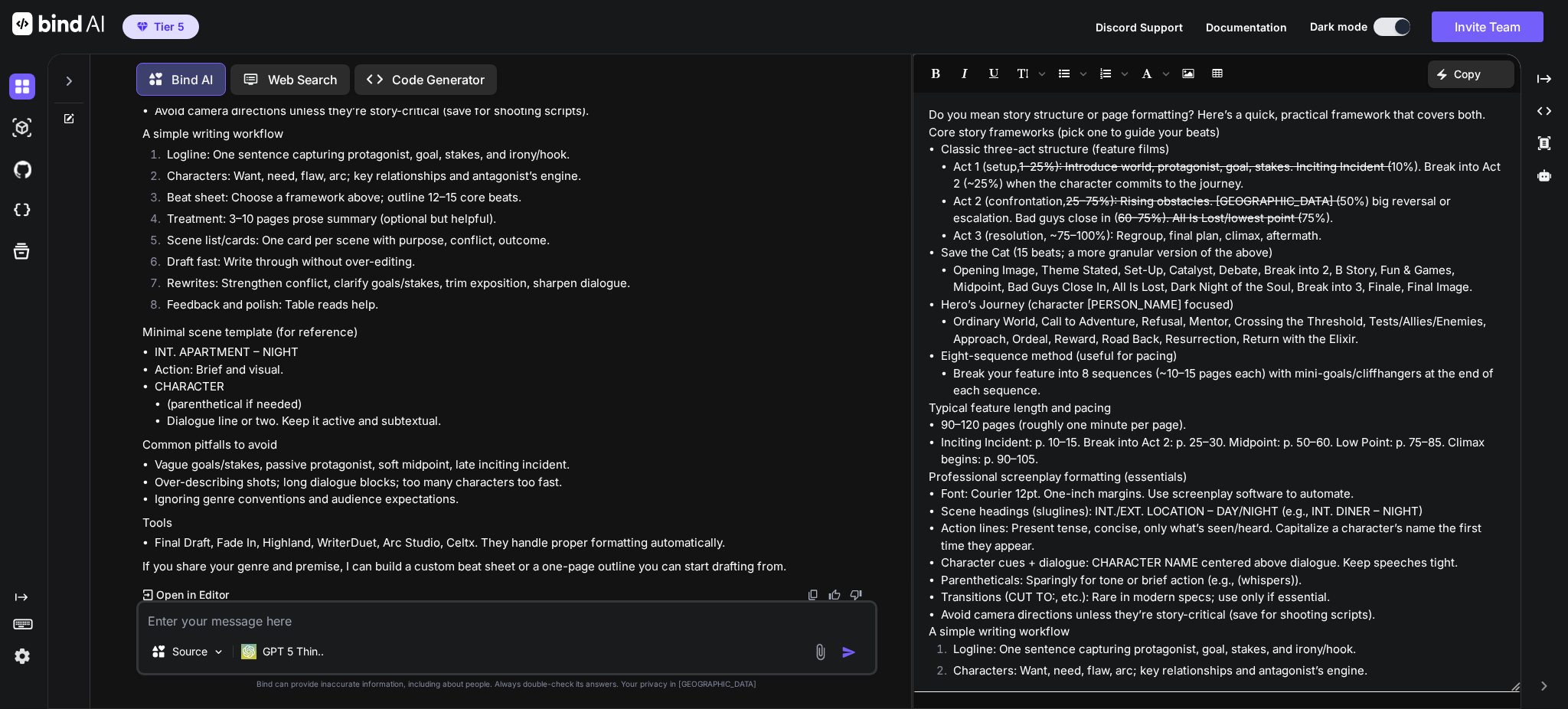
scroll to position [393, 0]
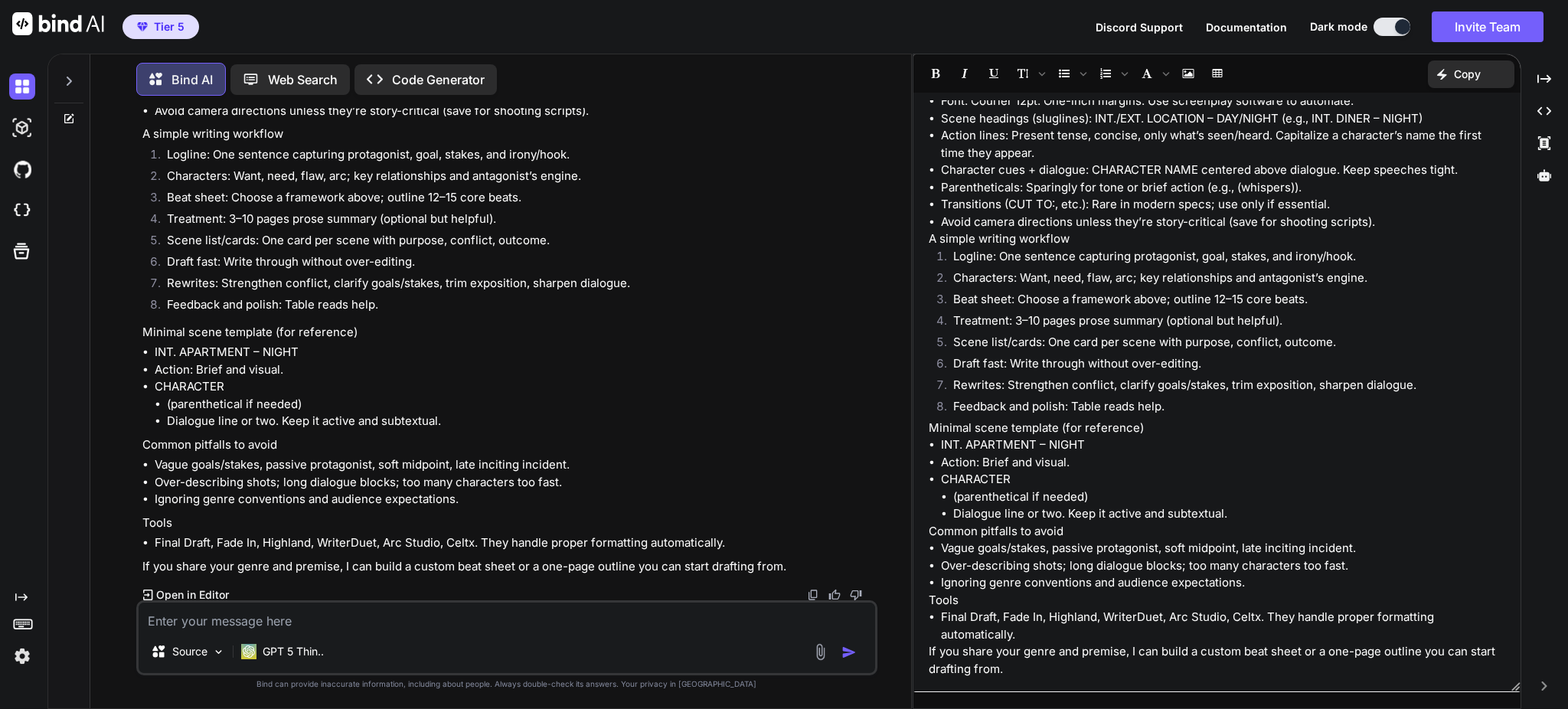
click at [595, 624] on textarea at bounding box center [507, 617] width 736 height 28
type textarea "i"
type textarea "x"
type textarea "i"
type textarea "x"
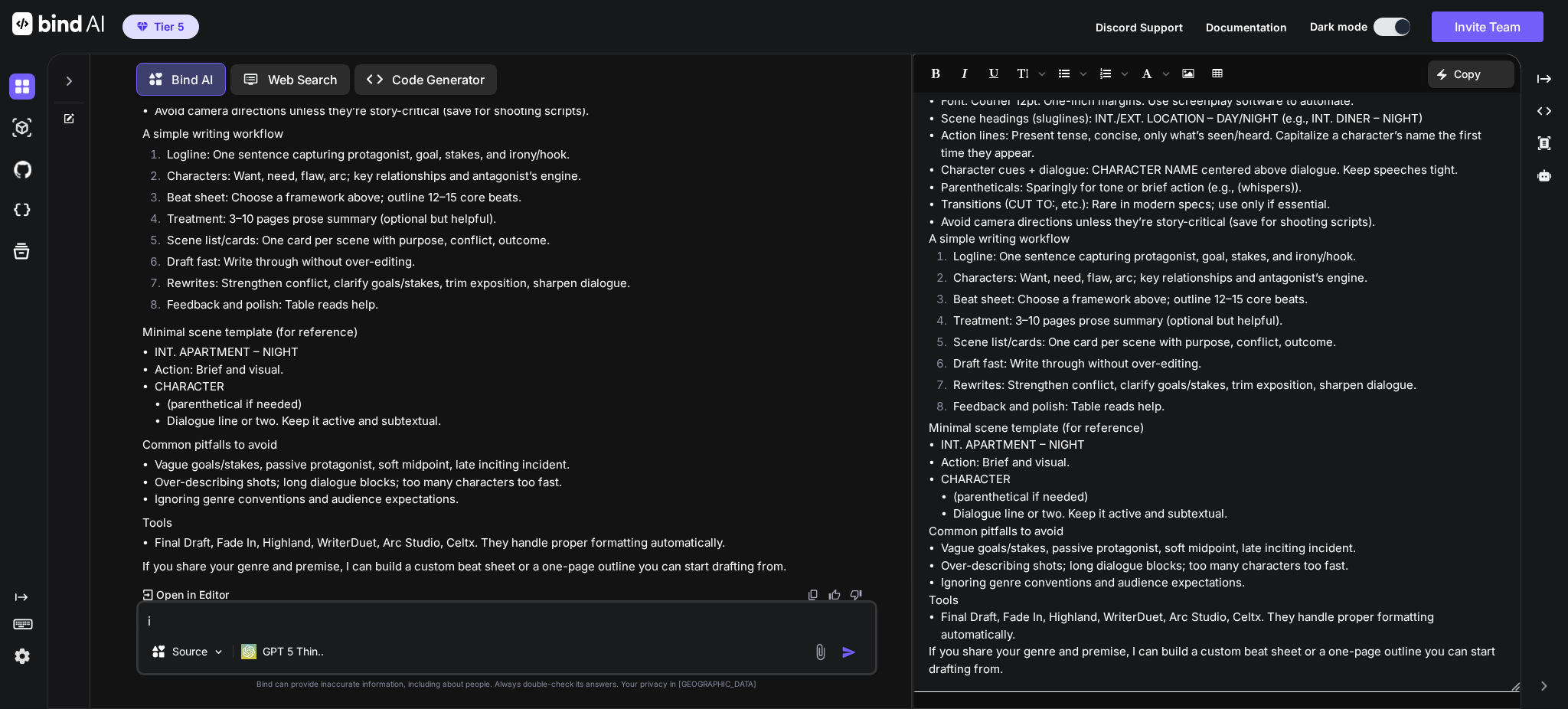
type textarea "i w"
type textarea "x"
type textarea "i wi"
type textarea "x"
type textarea "i wil"
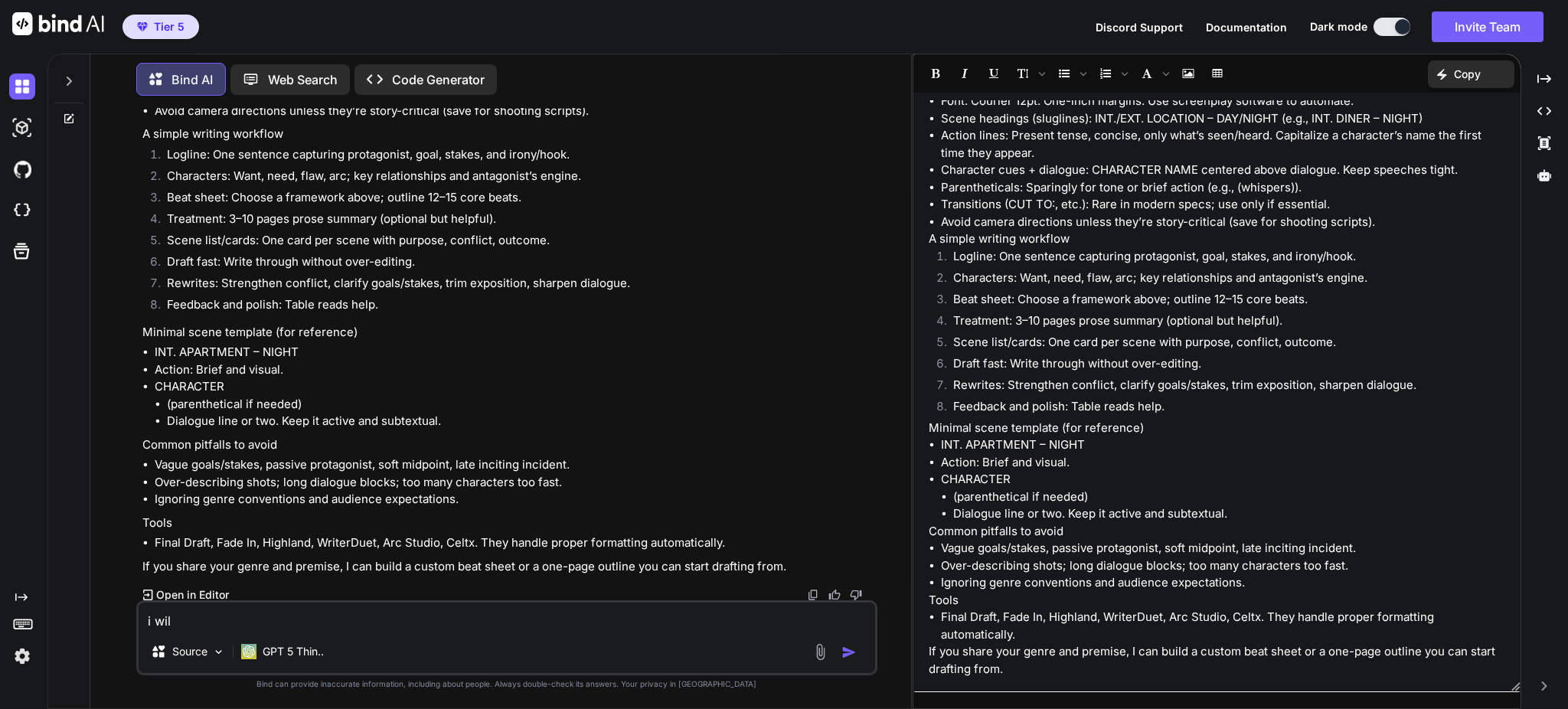
type textarea "x"
type textarea "i will"
type textarea "x"
type textarea "i will"
type textarea "x"
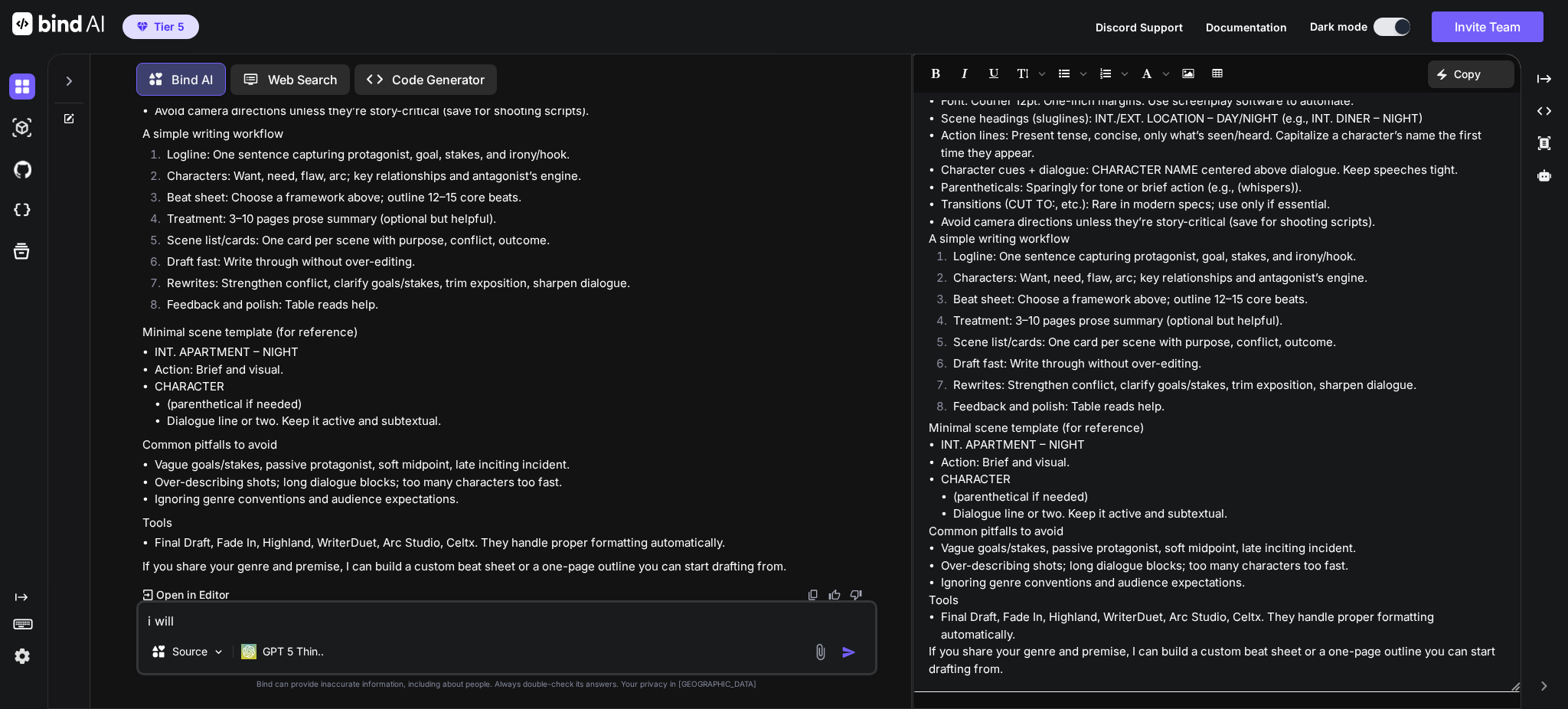
type textarea "i will p"
type textarea "x"
type textarea "i will pr"
type textarea "x"
type textarea "i will pro"
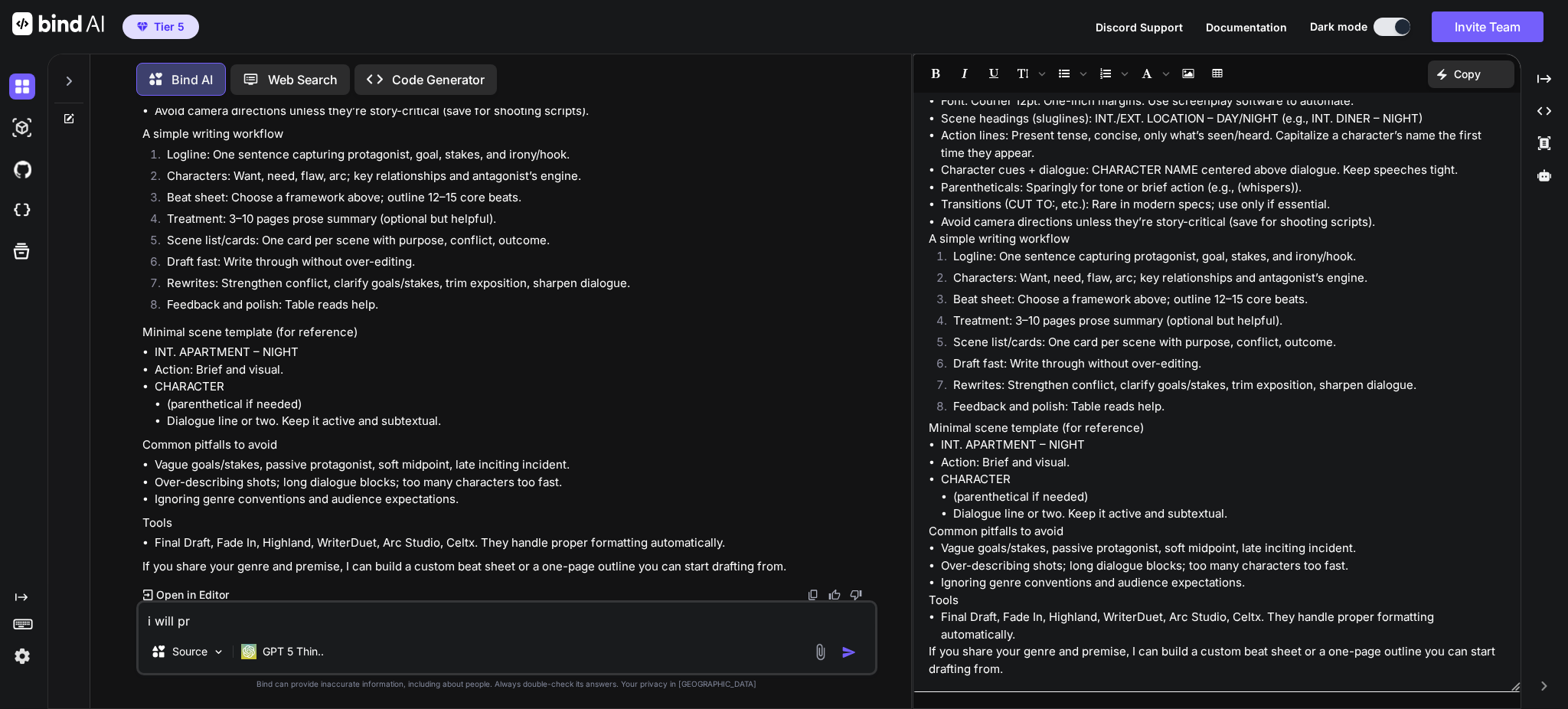
type textarea "x"
type textarea "i will proi"
type textarea "x"
type textarea "i will proiv"
type textarea "x"
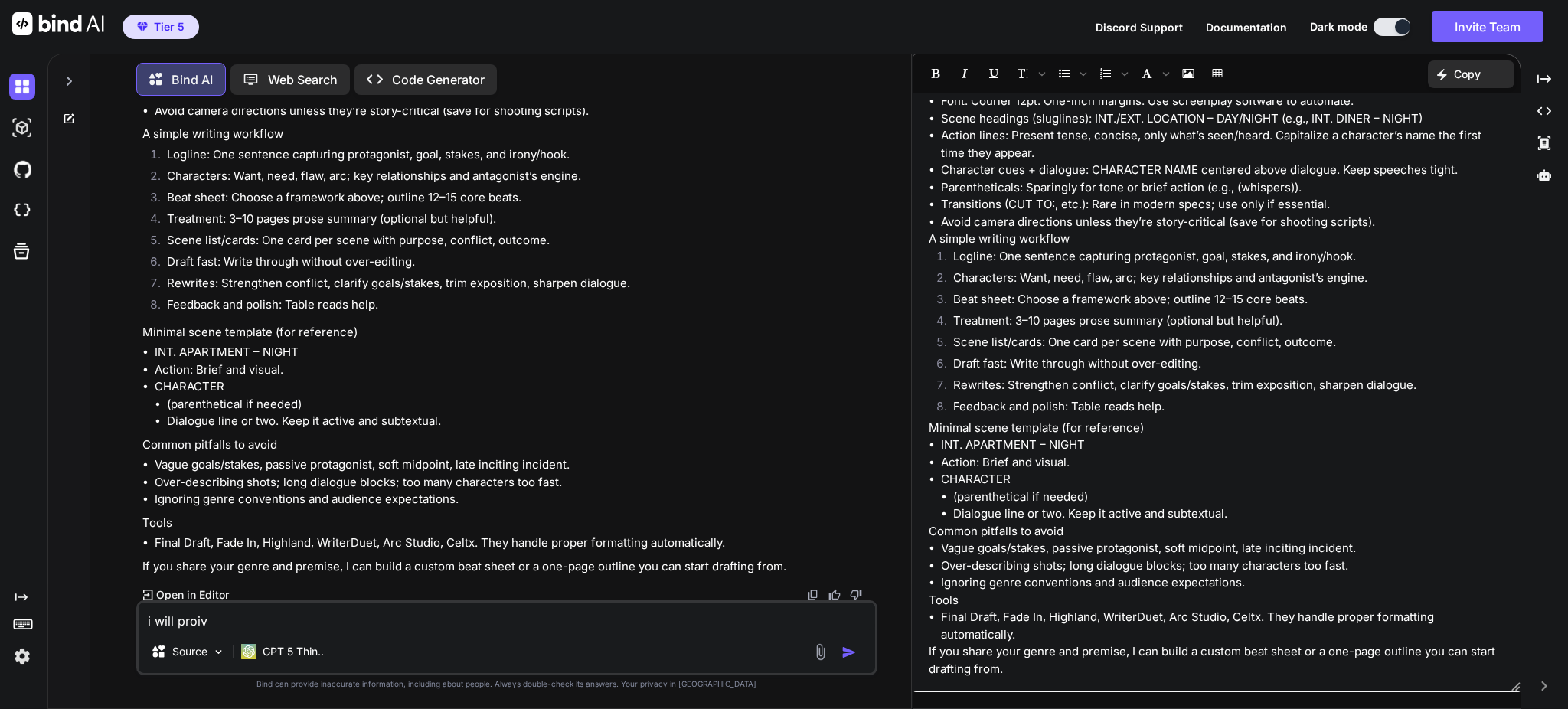
type textarea "i will proivd"
type textarea "x"
type textarea "i will proiv"
type textarea "x"
type textarea "i will proi"
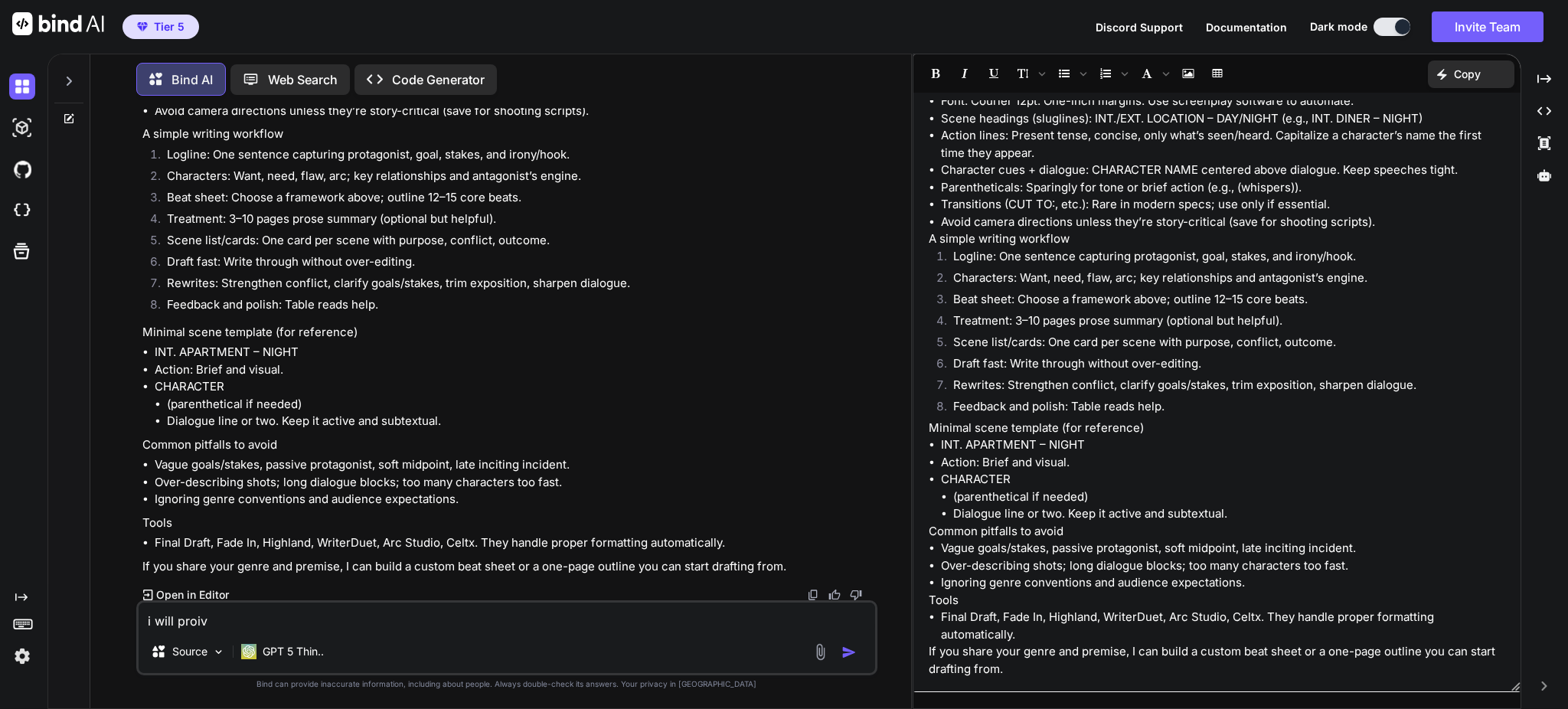
type textarea "x"
type textarea "i will pro"
type textarea "x"
type textarea "i will prov"
type textarea "x"
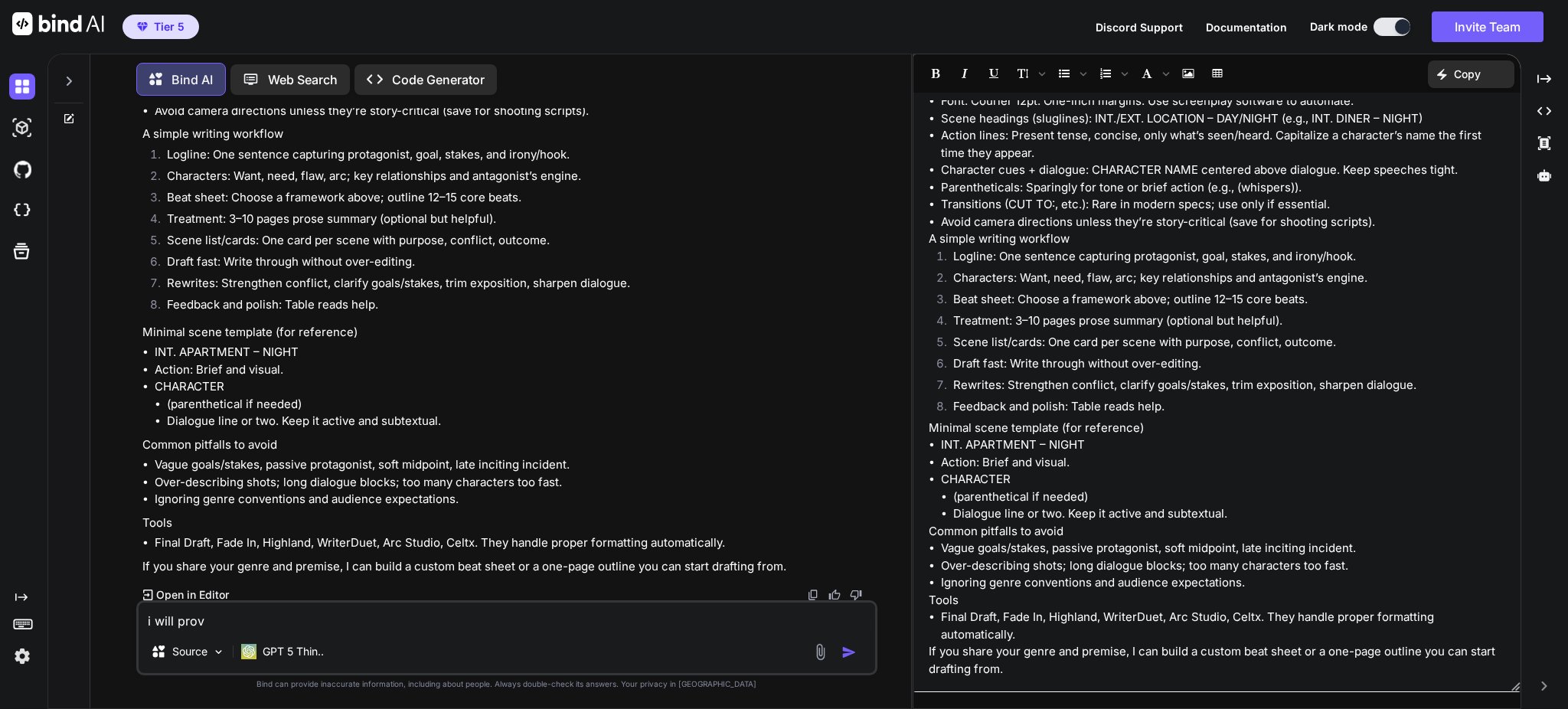
type textarea "i will provi"
type textarea "x"
type textarea "i will provid"
type textarea "x"
type textarea "i will provide"
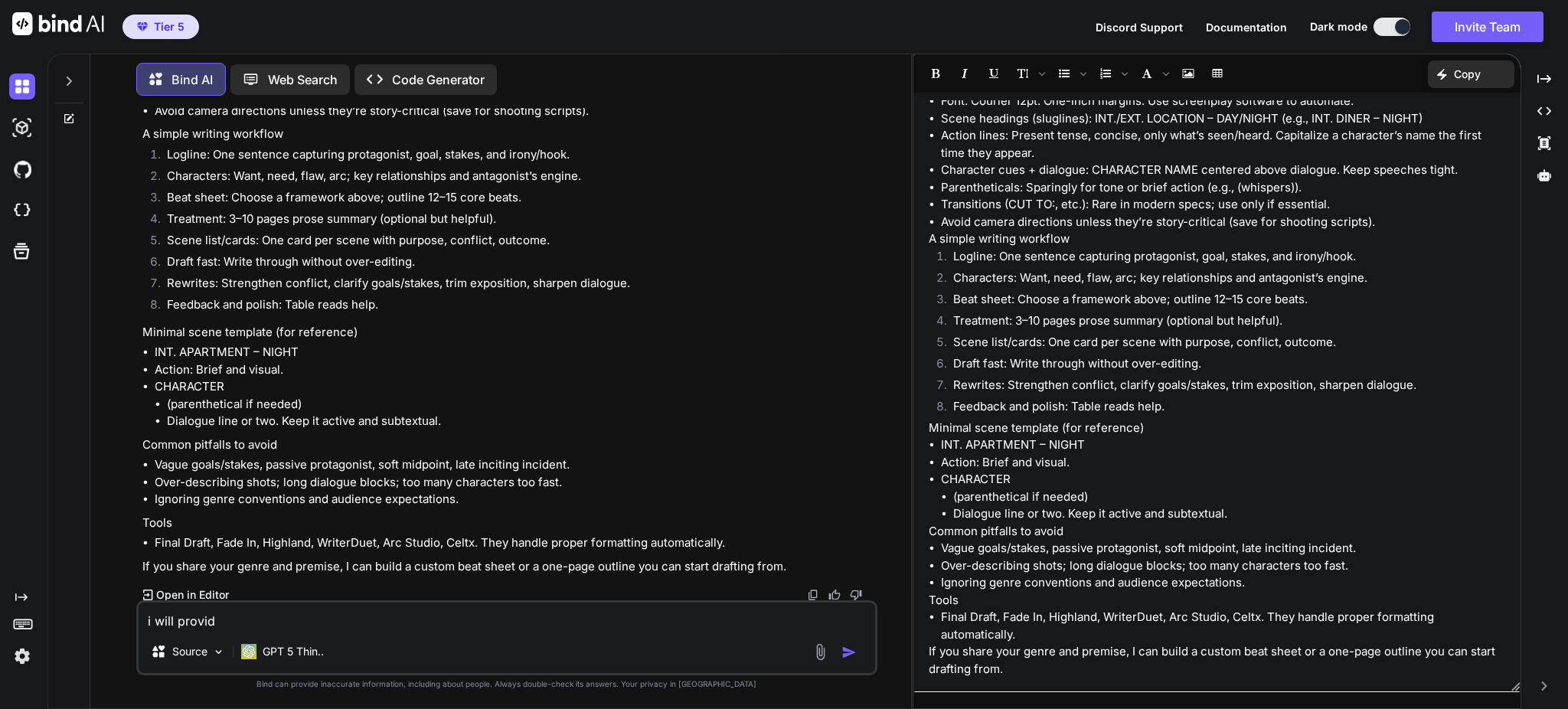
type textarea "x"
type textarea "i will provide"
type textarea "x"
type textarea "i will provide l"
type textarea "x"
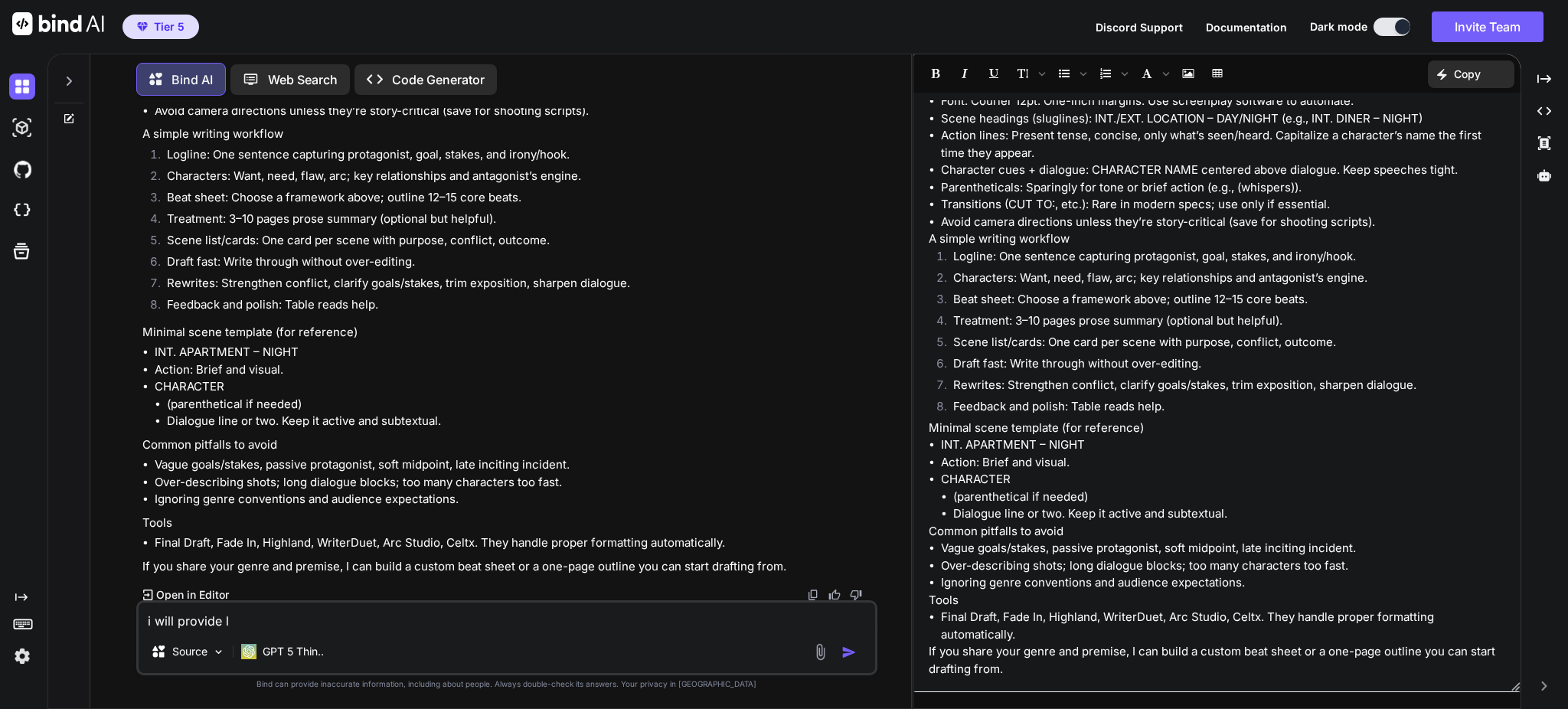
type textarea "i will provide ly"
type textarea "x"
type textarea "i will provide lyr"
type textarea "x"
type textarea "i will provide lyri"
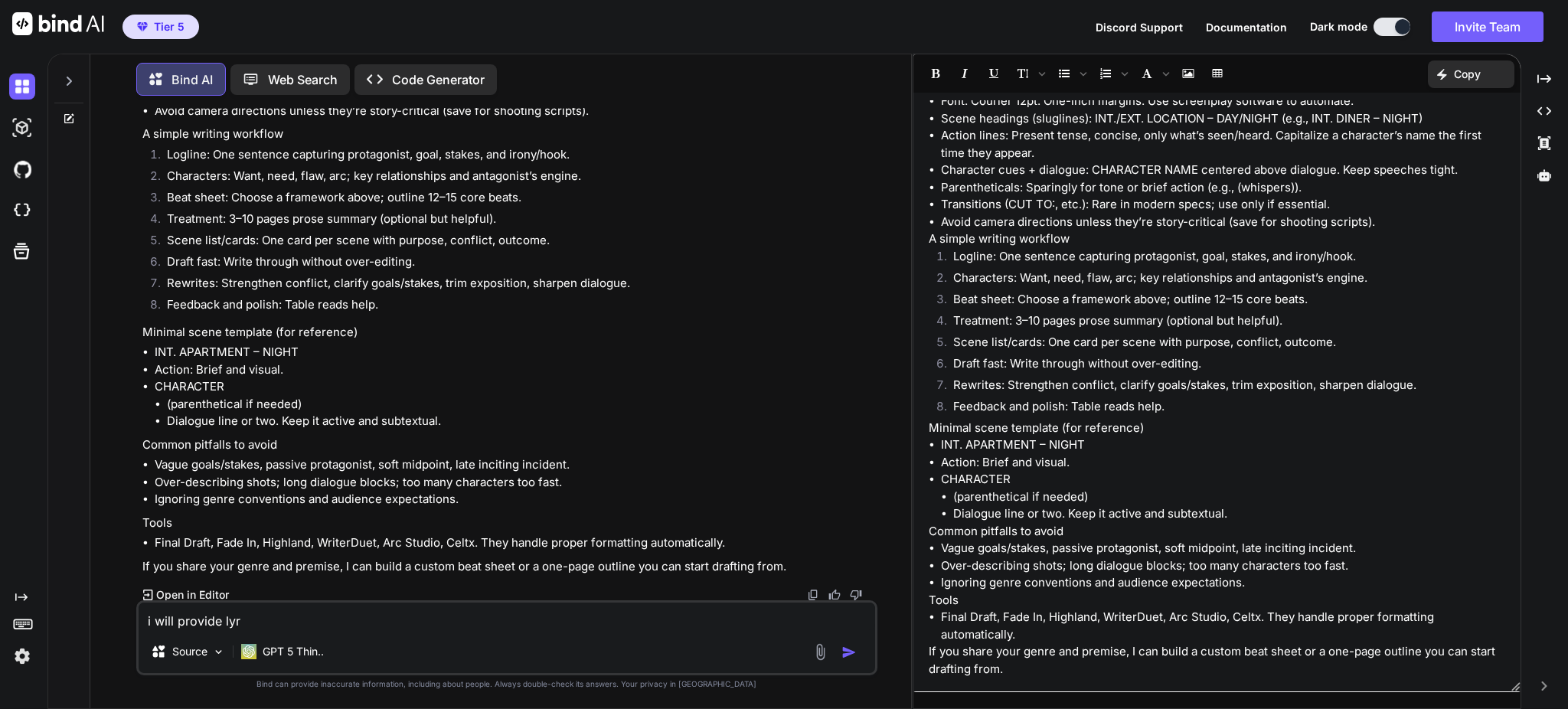
type textarea "x"
type textarea "i will provide lyric"
type textarea "x"
type textarea "i will provide lyric"
type textarea "x"
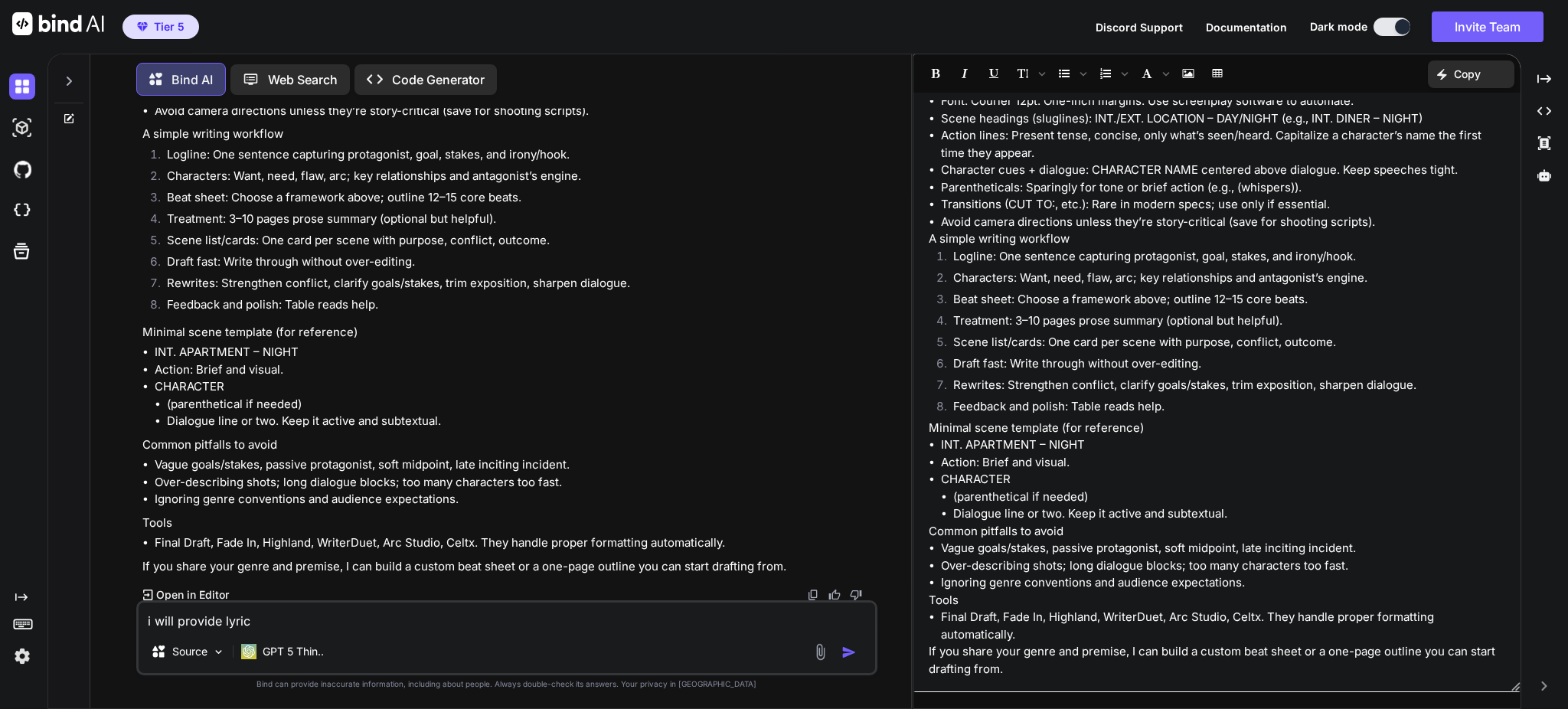
type textarea "i will provide lyric s"
type textarea "x"
type textarea "i will provide lyric sc"
type textarea "x"
type textarea "i will provide lyric scr"
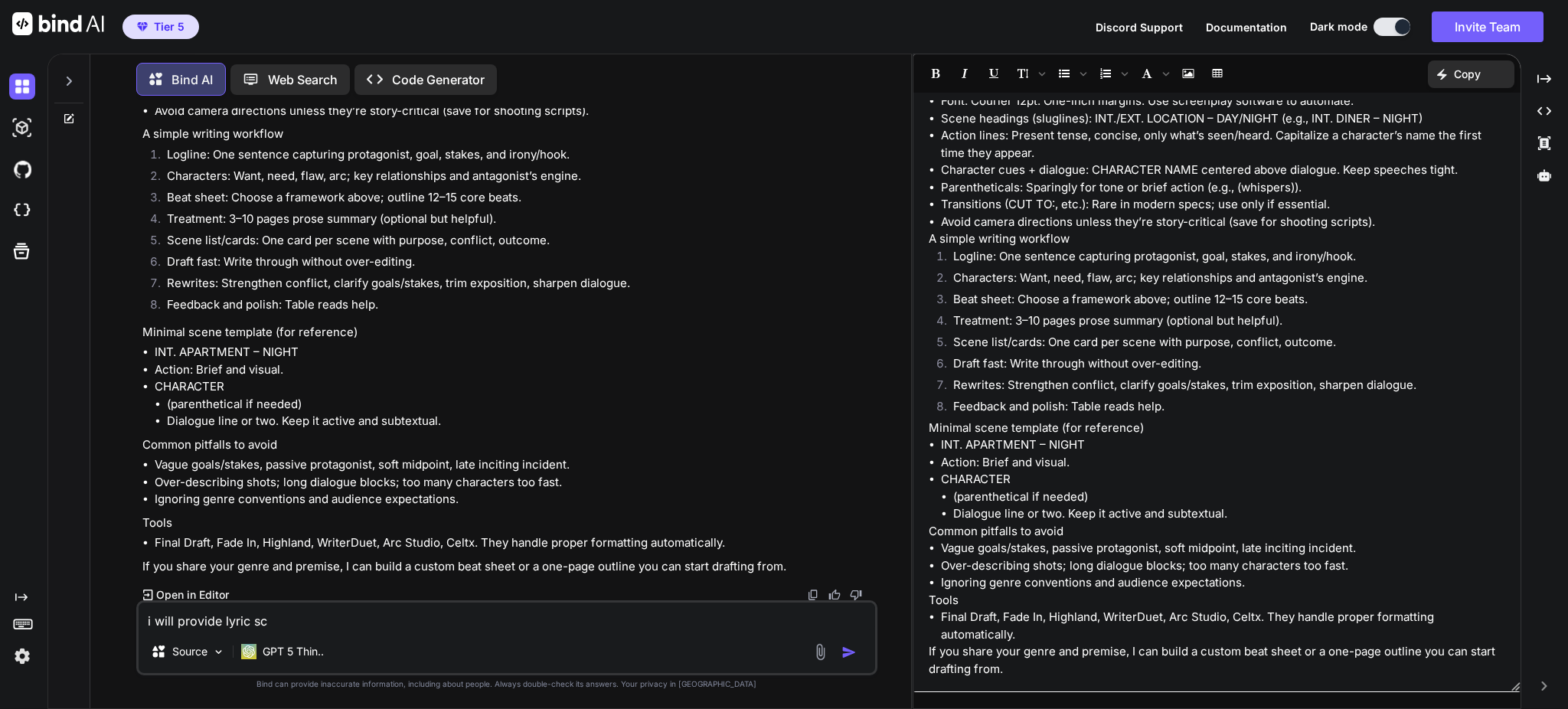
type textarea "x"
type textarea "i will provide lyric scri"
type textarea "x"
type textarea "i will provide lyric scrip"
type textarea "x"
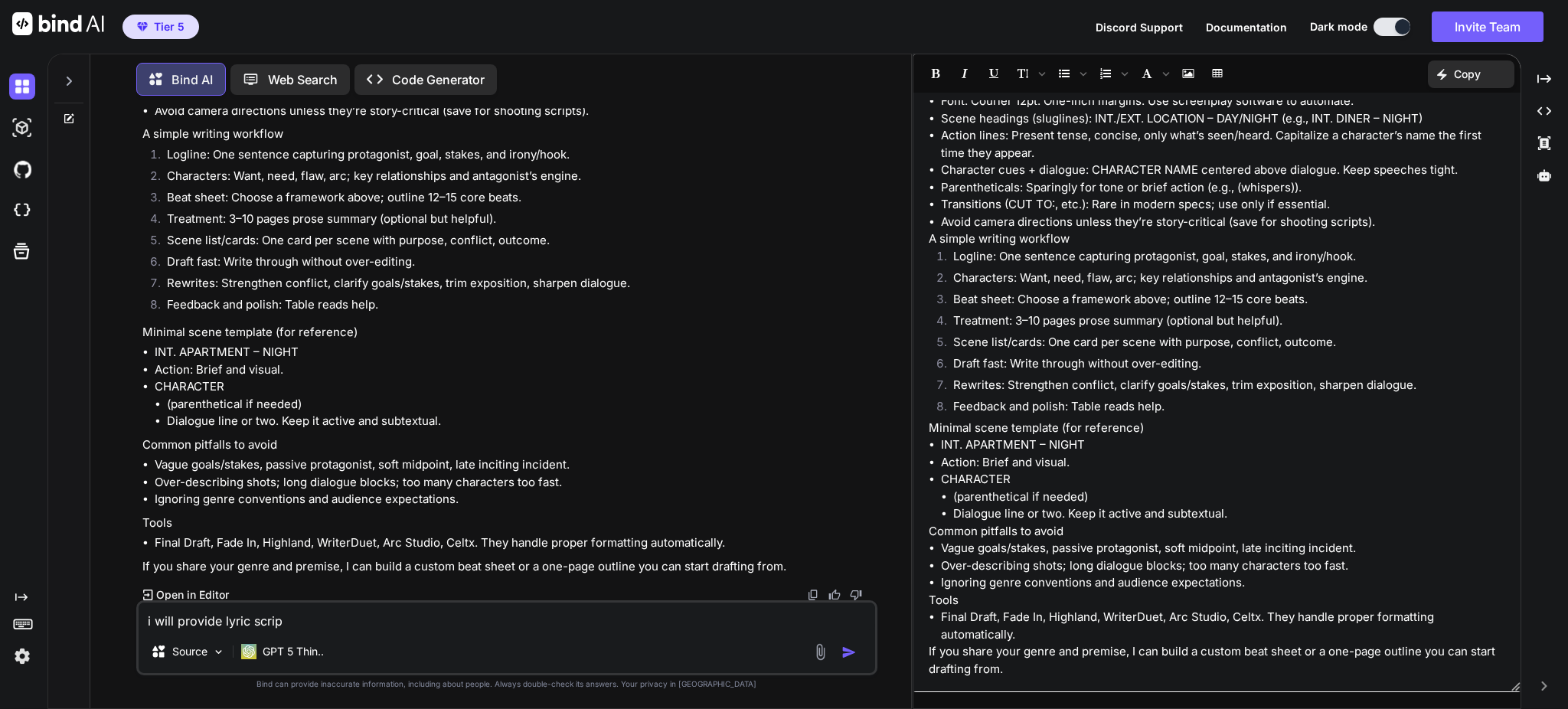
type textarea "i will provide lyric script"
type textarea "x"
type textarea "i will provide lyric script."
type textarea "x"
type textarea "i will provide lyric script."
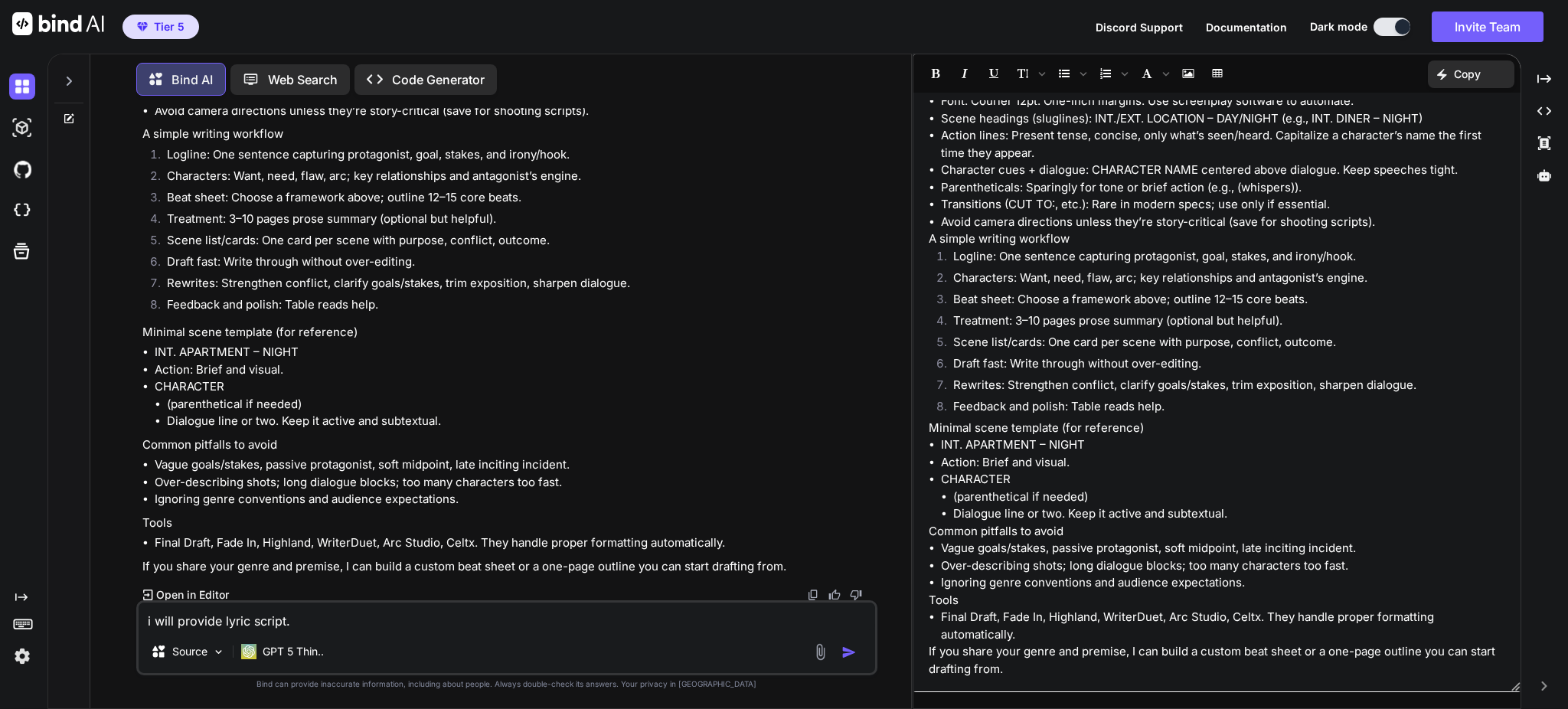
type textarea "x"
type textarea "i will provide lyric script. b"
type textarea "x"
type textarea "i will provide lyric script. ba"
type textarea "x"
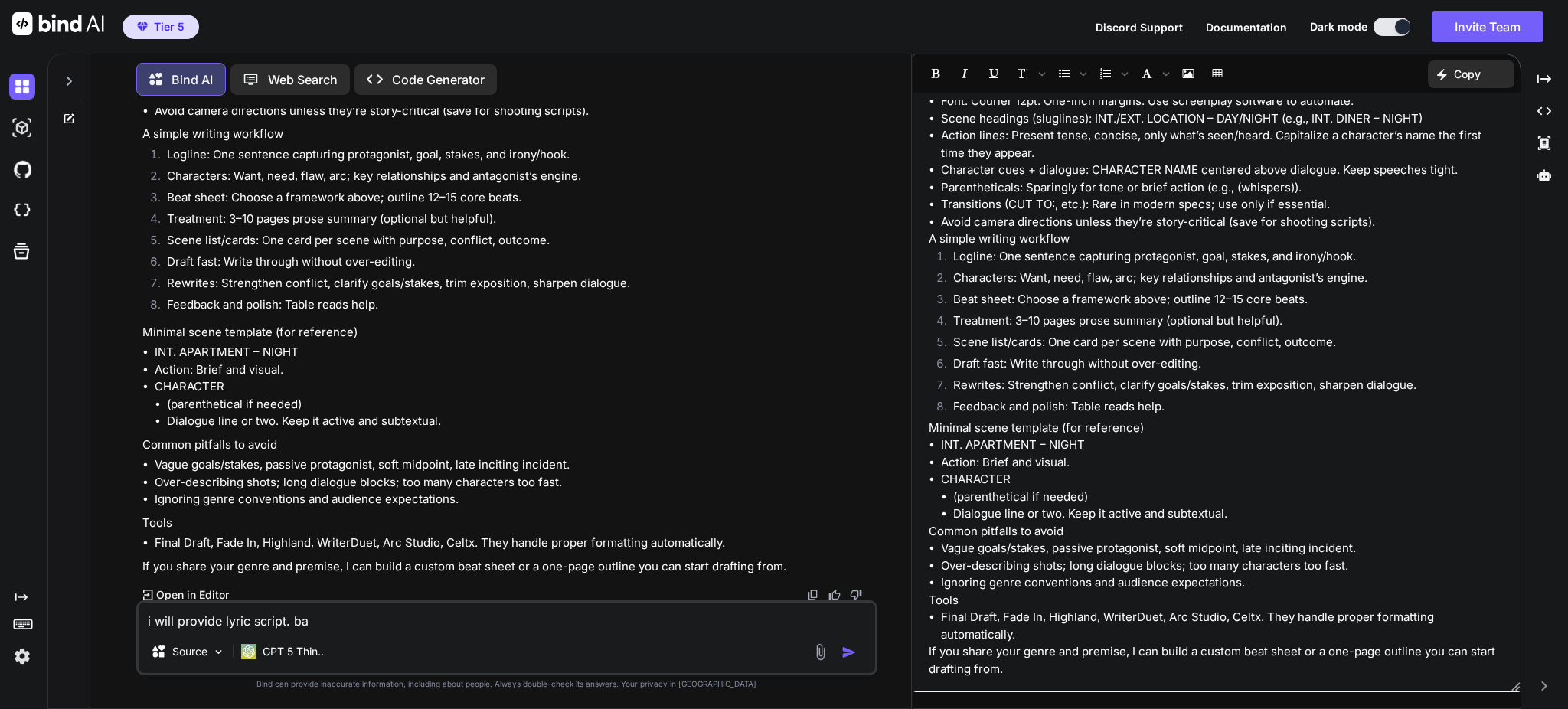
type textarea "i will provide lyric script. bas"
type textarea "x"
type textarea "i will provide lyric script. base"
type textarea "x"
type textarea "i will provide lyric script. base"
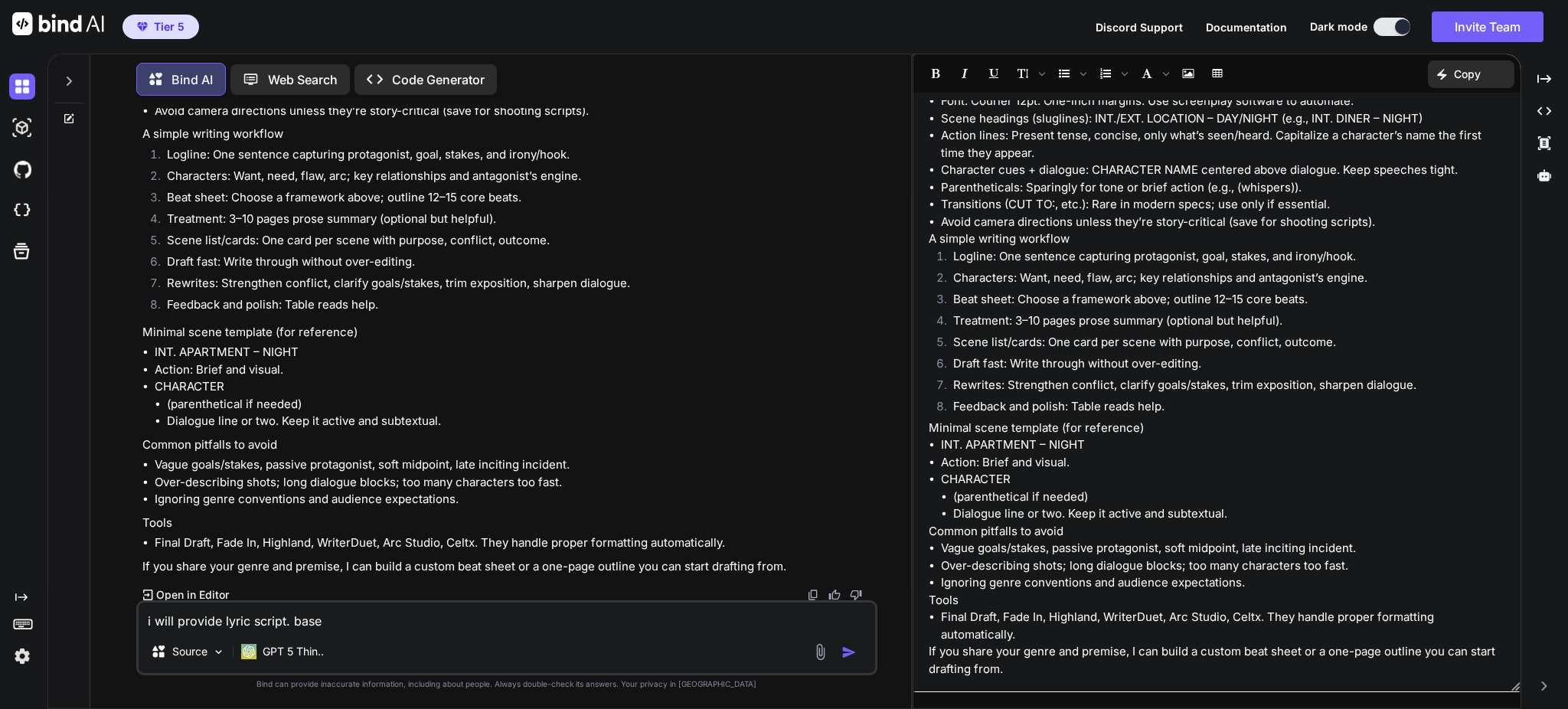
type textarea "x"
type textarea "i will provide lyric script. base o"
type textarea "x"
type textarea "i will provide lyric script. base on"
type textarea "x"
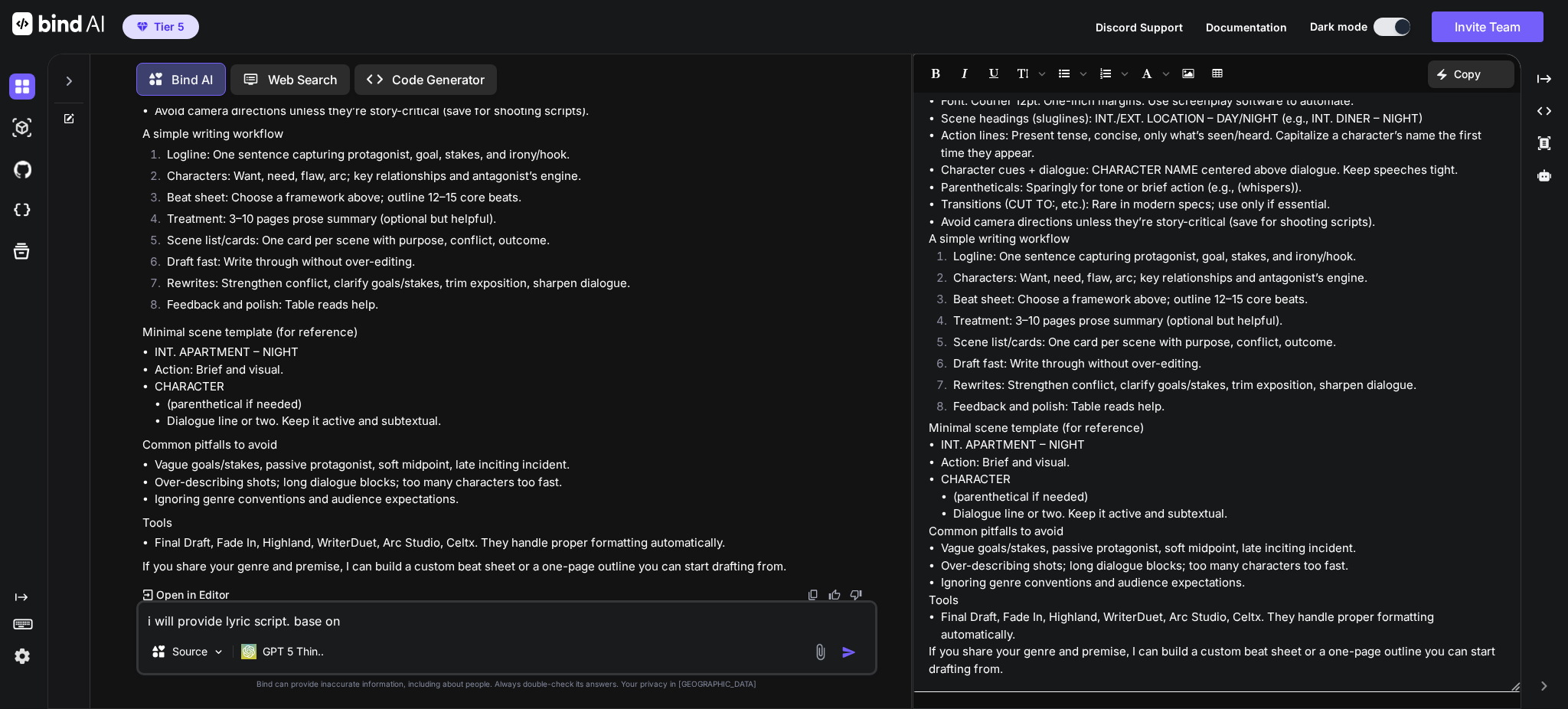
type textarea "i will provide lyric script. base on"
type textarea "x"
type textarea "i will provide lyric script. base on m"
drag, startPoint x: 625, startPoint y: 624, endPoint x: 121, endPoint y: 605, distance: 504.4
click at [121, 605] on div "You what is the frameword to write movie script? Bind AI Do you mean story stru…" at bounding box center [507, 408] width 809 height 601
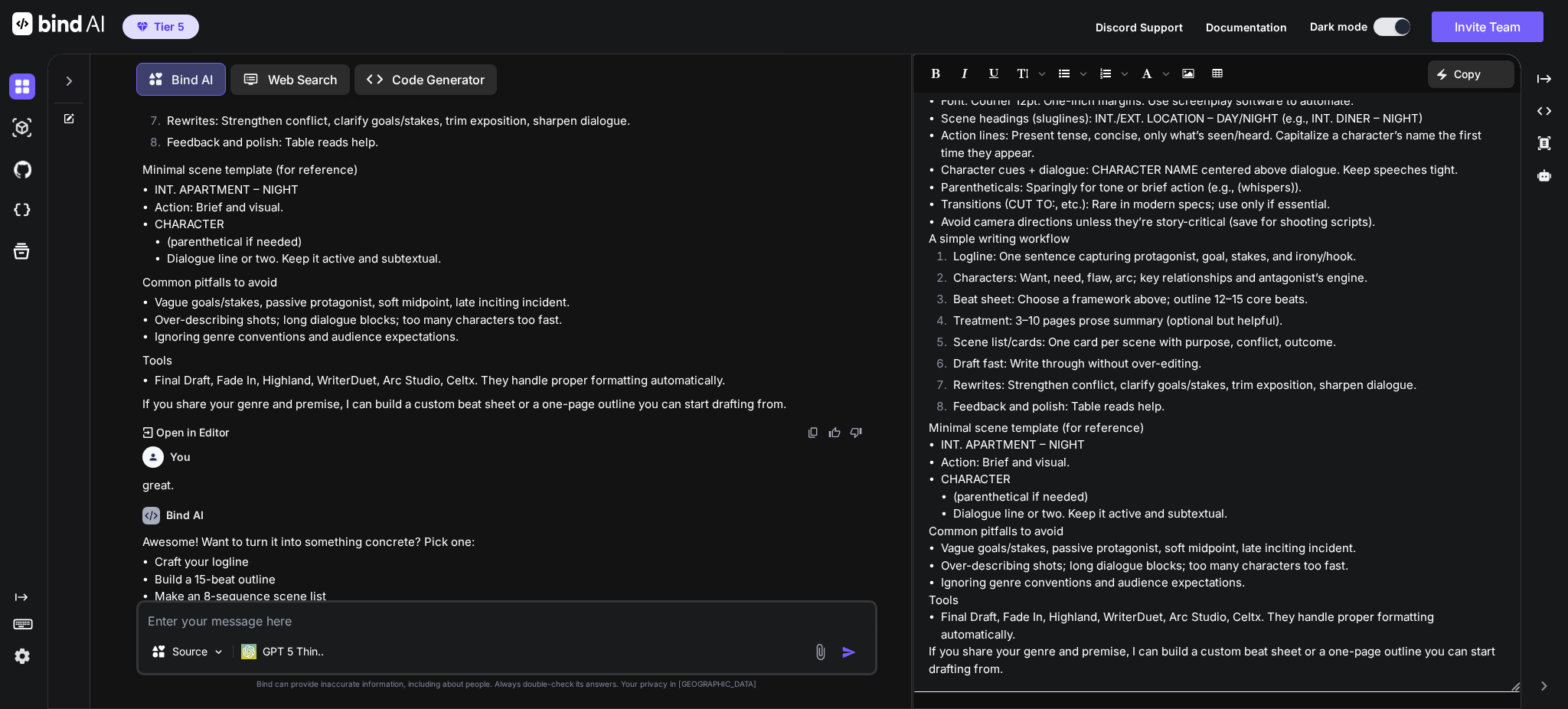
scroll to position [961, 0]
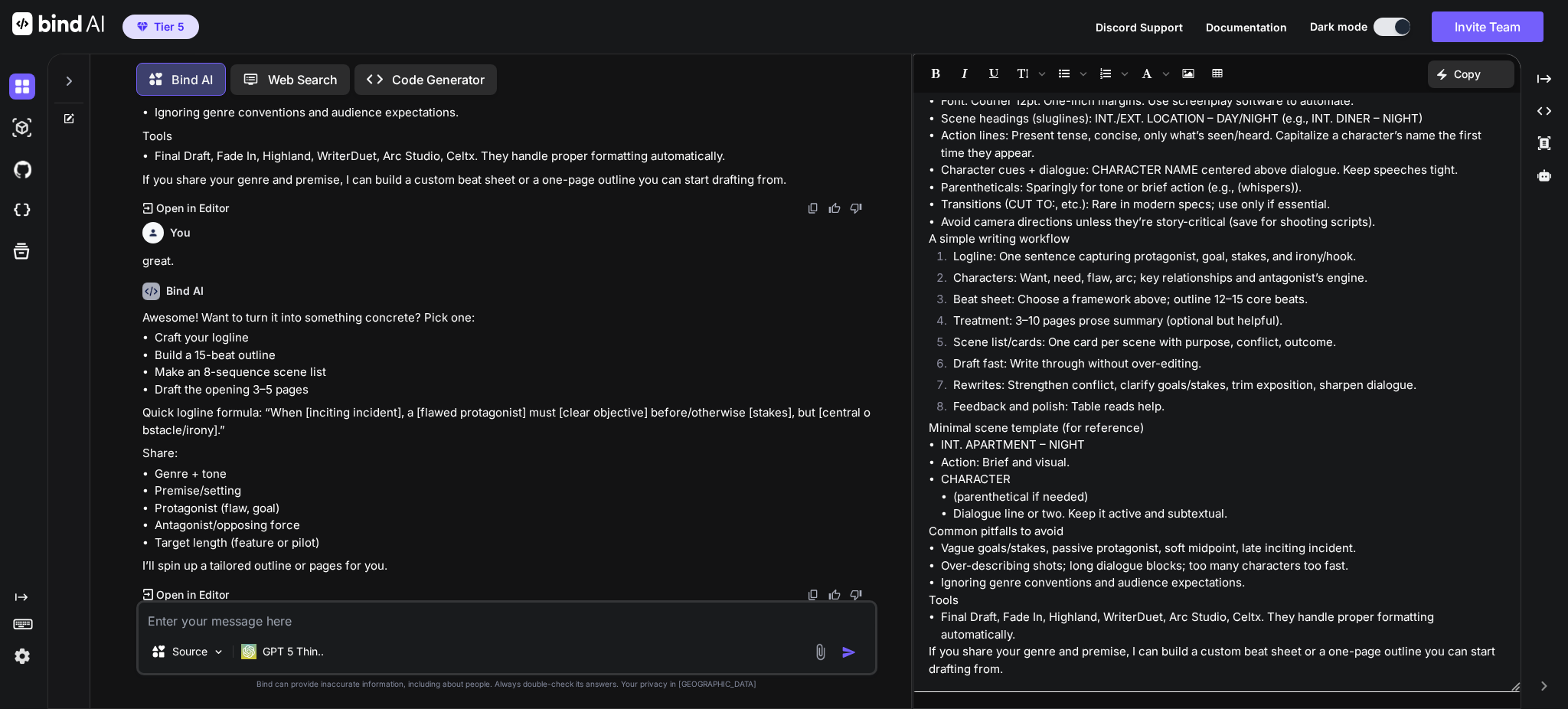
click at [485, 630] on textarea at bounding box center [507, 617] width 736 height 28
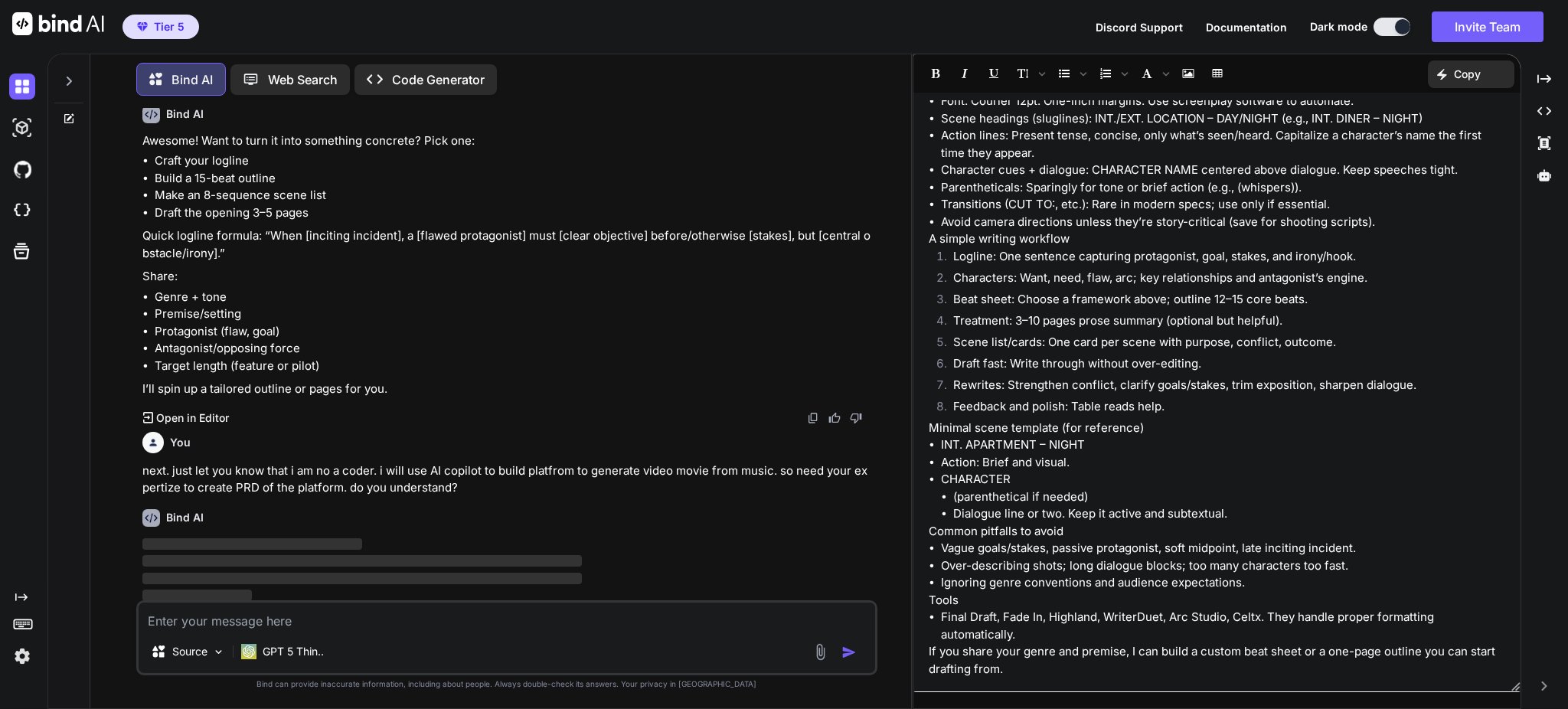
scroll to position [1140, 0]
click at [823, 651] on img at bounding box center [820, 652] width 18 height 18
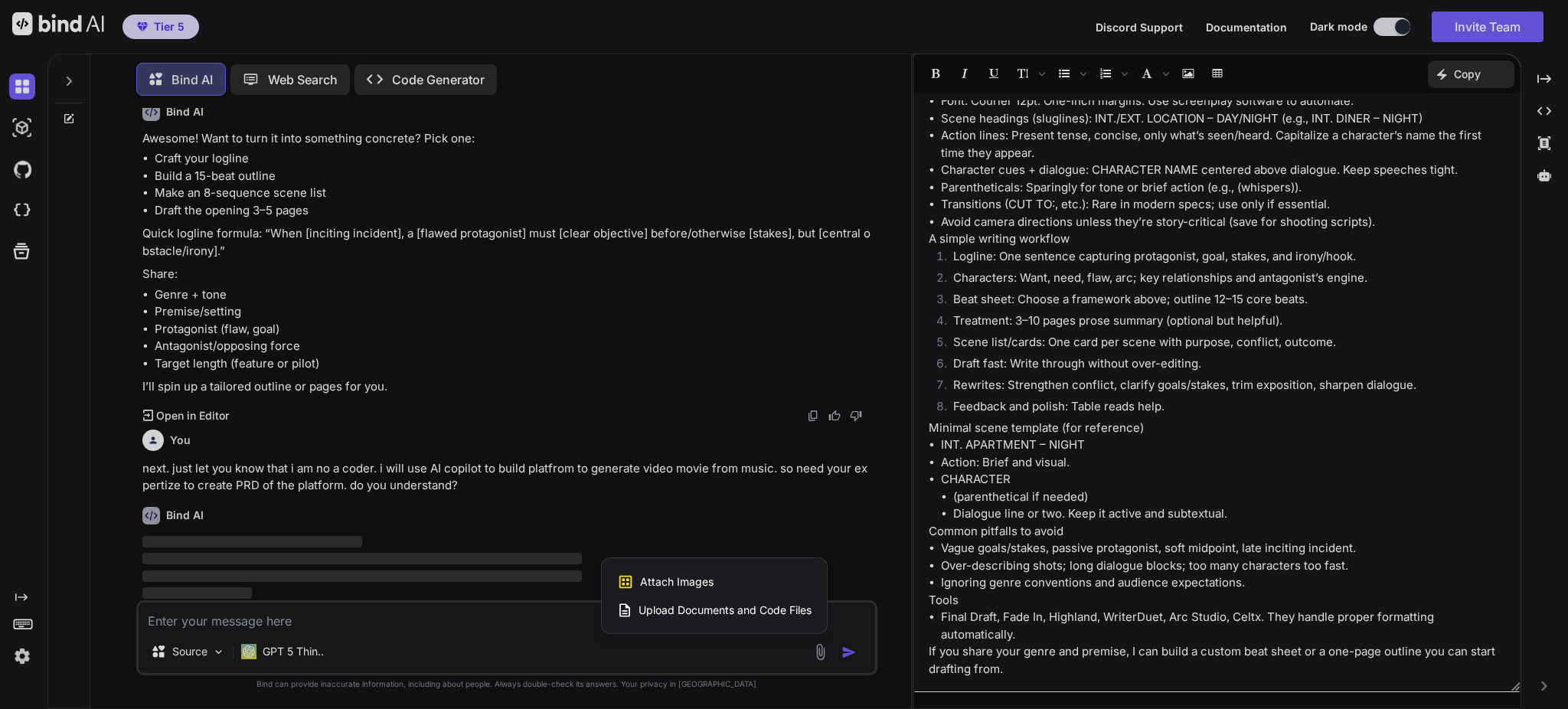
click at [753, 521] on div at bounding box center [784, 354] width 1568 height 709
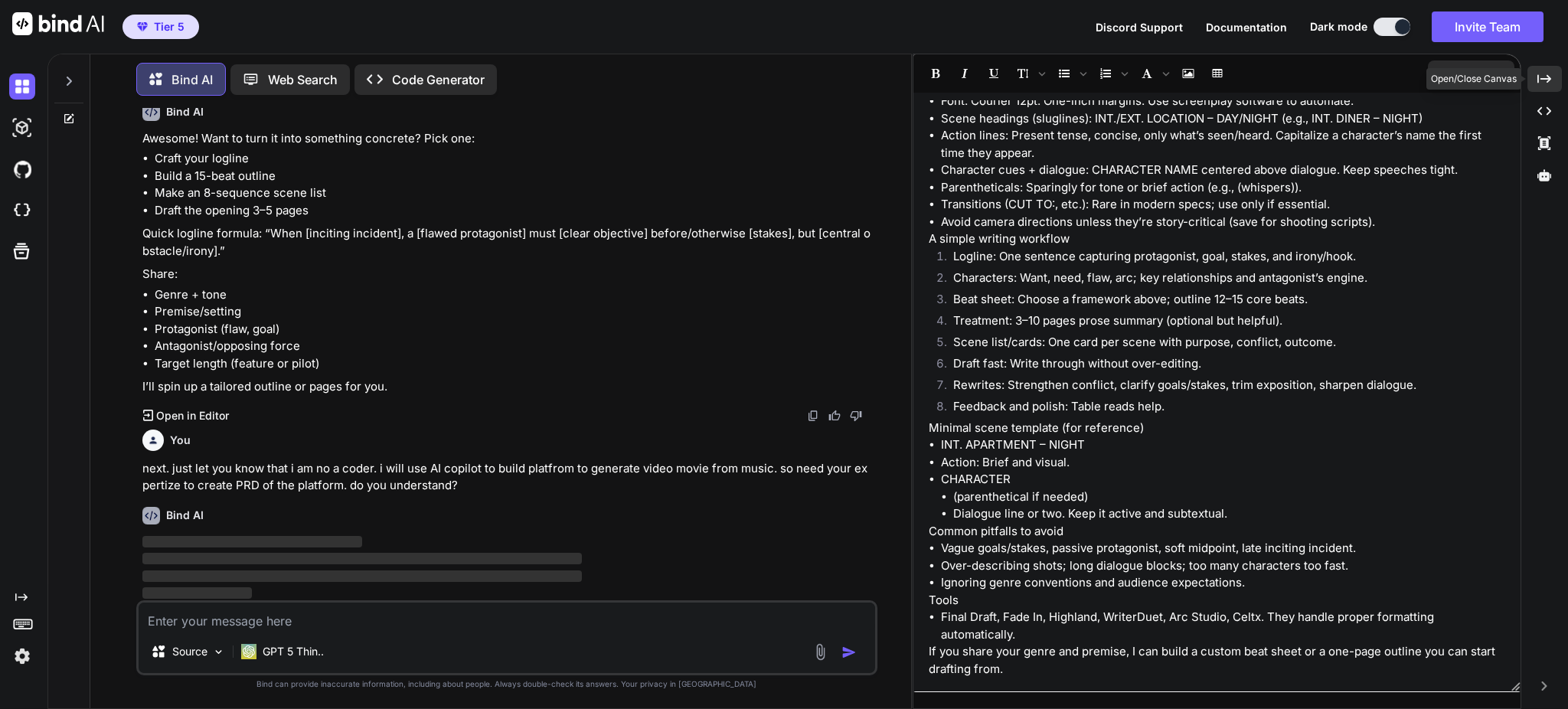
click at [1544, 72] on icon "Created with Pixso." at bounding box center [1544, 79] width 14 height 14
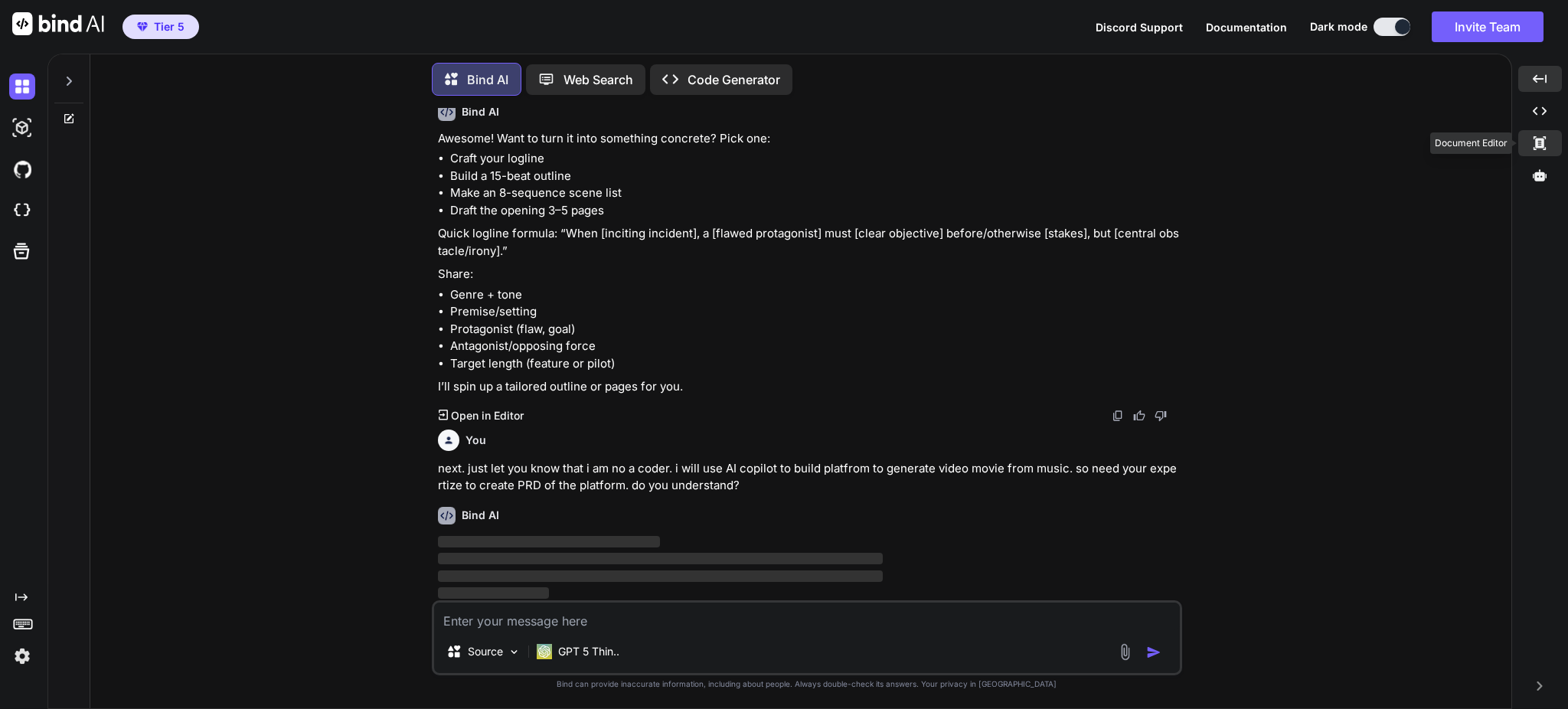
click at [1545, 131] on div "Created with Pixso." at bounding box center [1540, 143] width 44 height 26
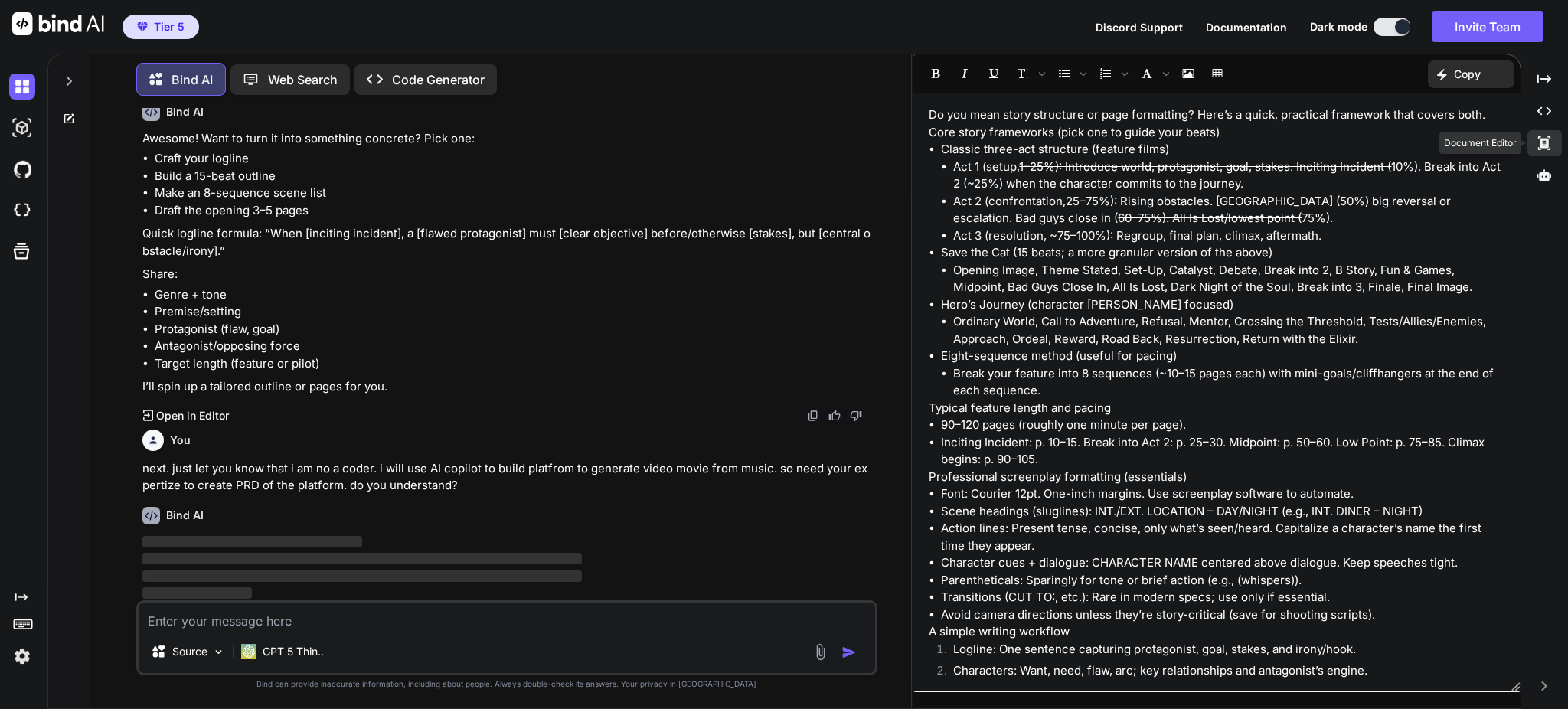
click at [1545, 131] on div "Created with Pixso." at bounding box center [1544, 143] width 35 height 26
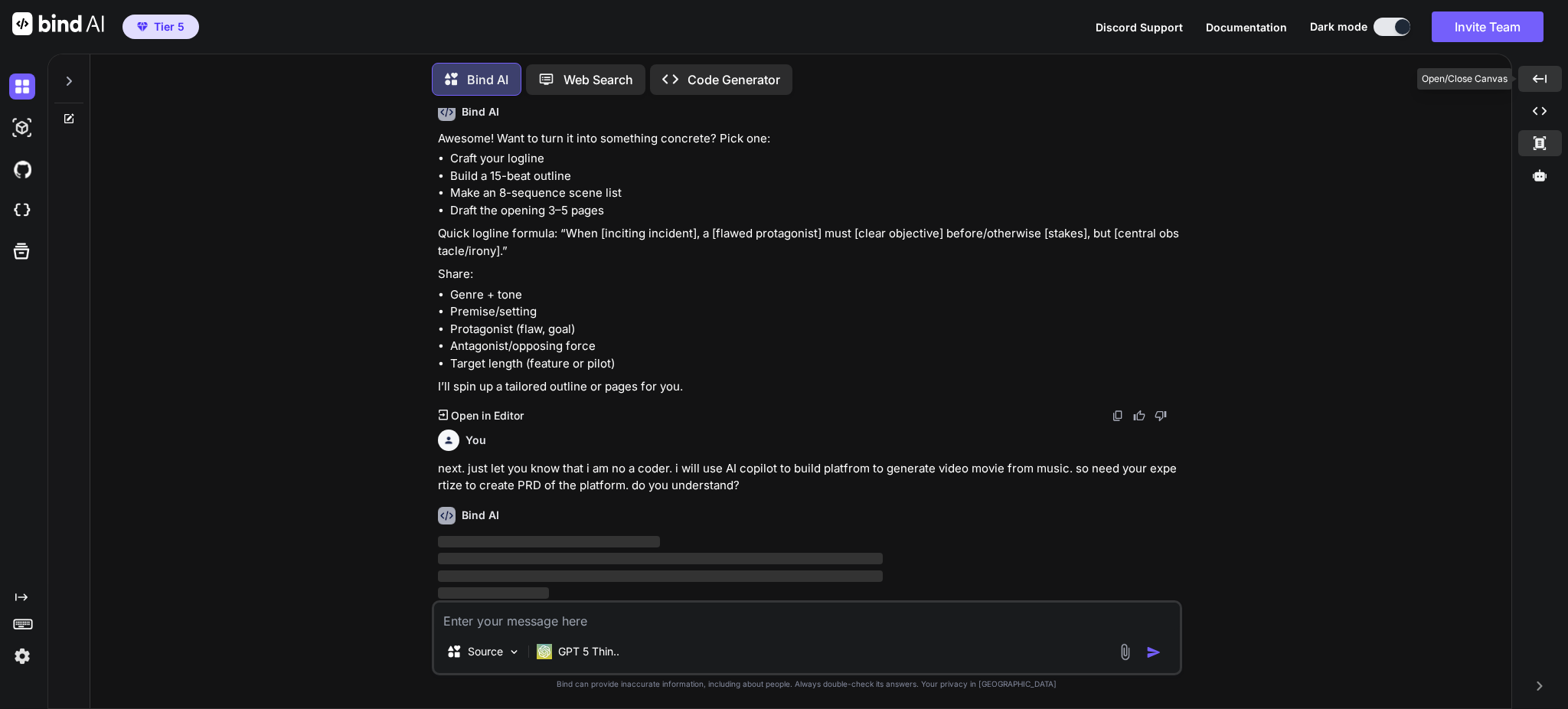
click at [1534, 78] on icon at bounding box center [1540, 78] width 14 height 8
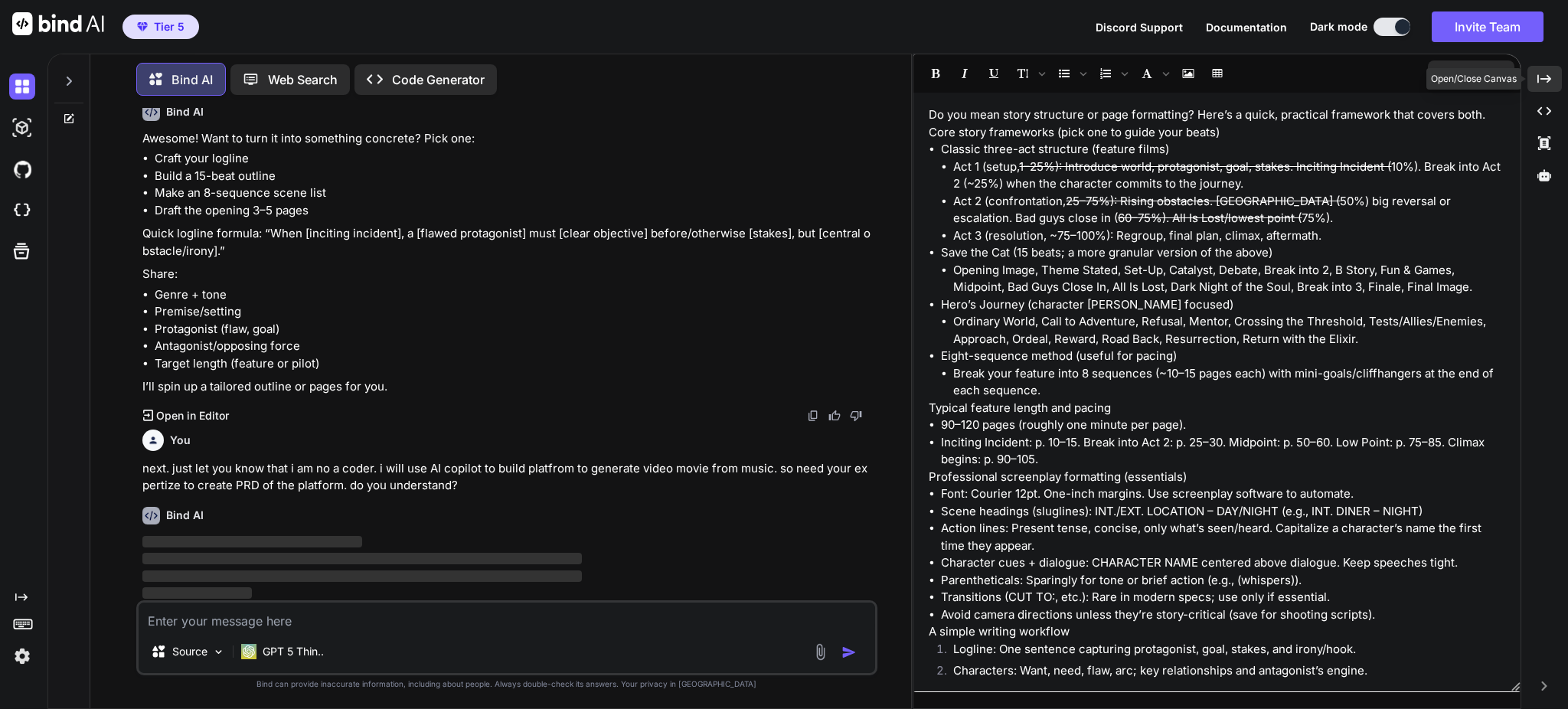
click at [1534, 78] on div "Created with Pixso." at bounding box center [1544, 79] width 35 height 26
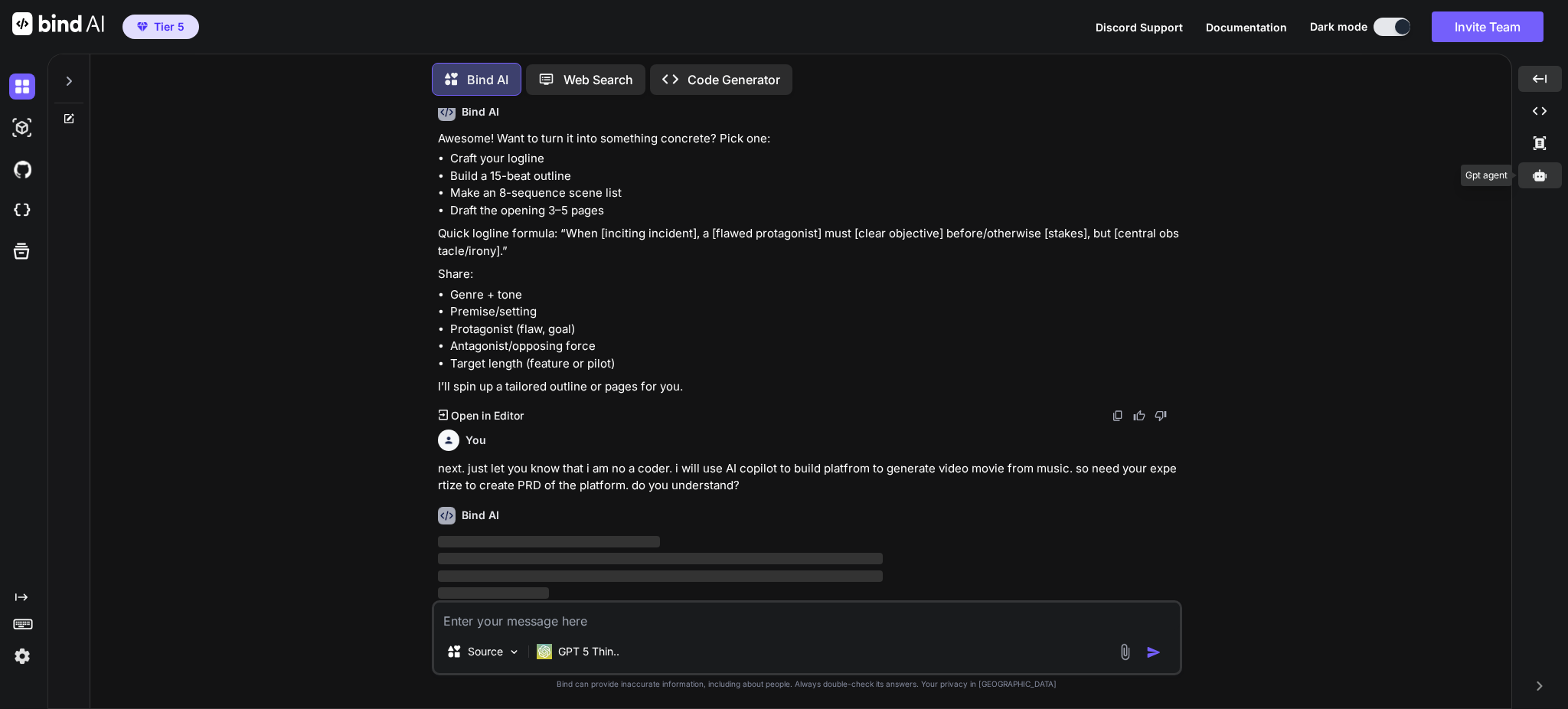
click at [1549, 169] on div at bounding box center [1540, 175] width 44 height 26
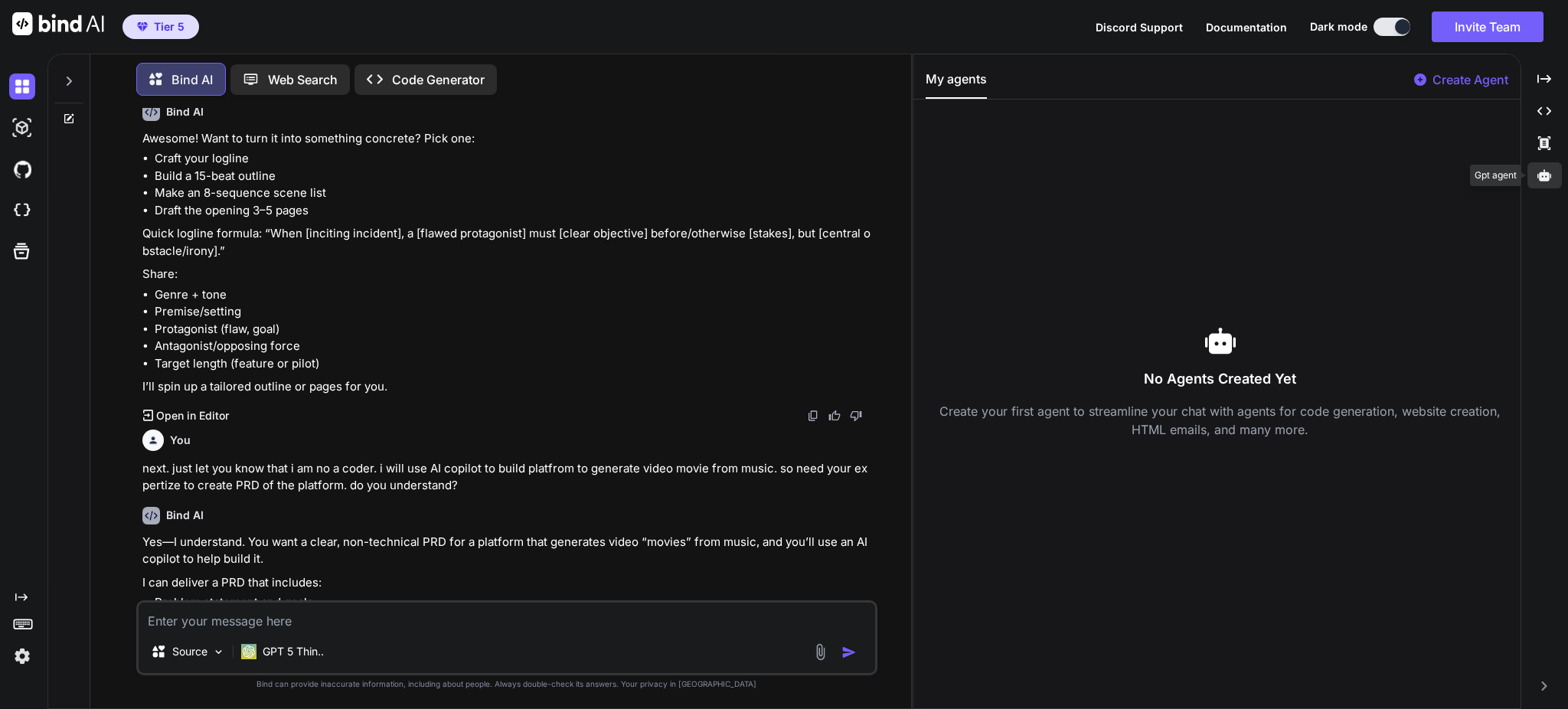
click at [1549, 169] on icon at bounding box center [1544, 175] width 14 height 14
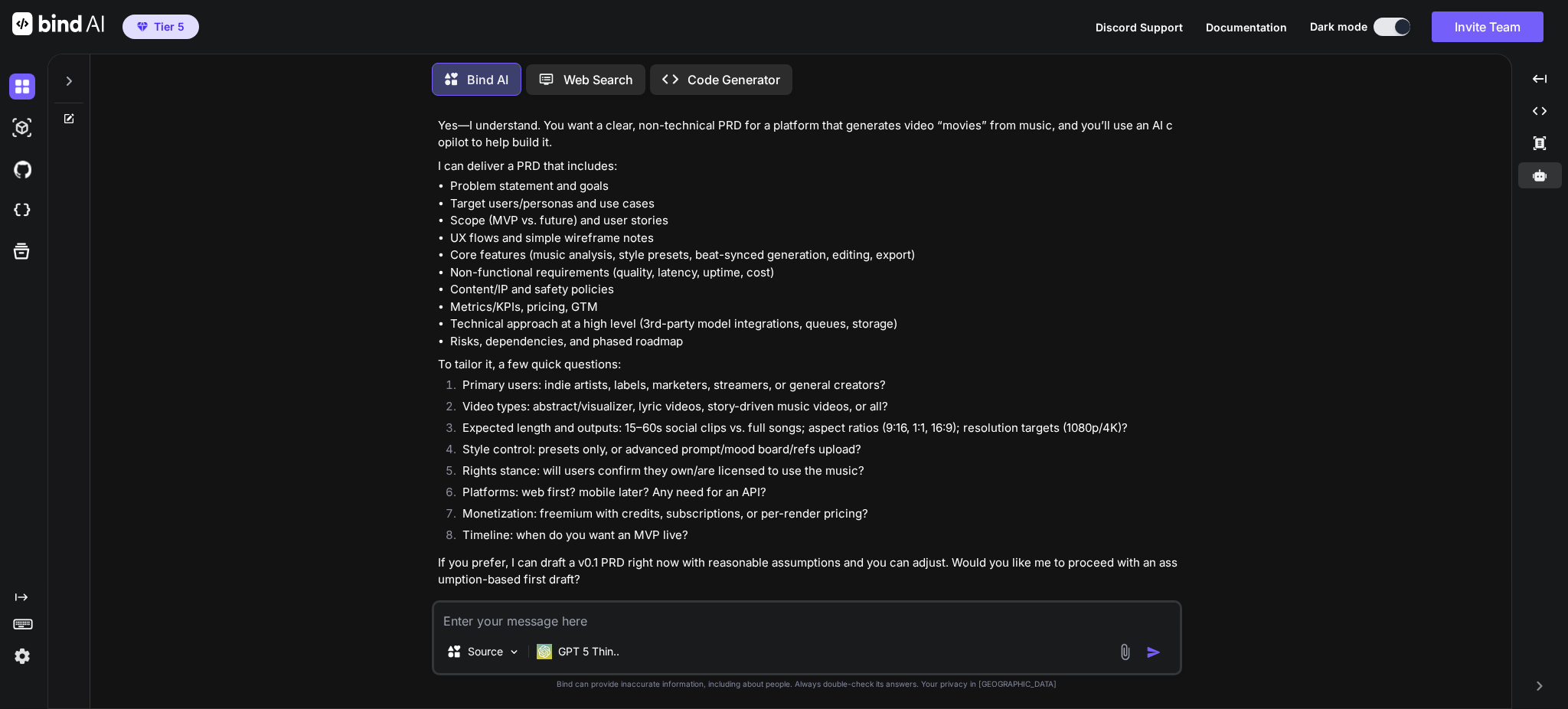
scroll to position [1571, 0]
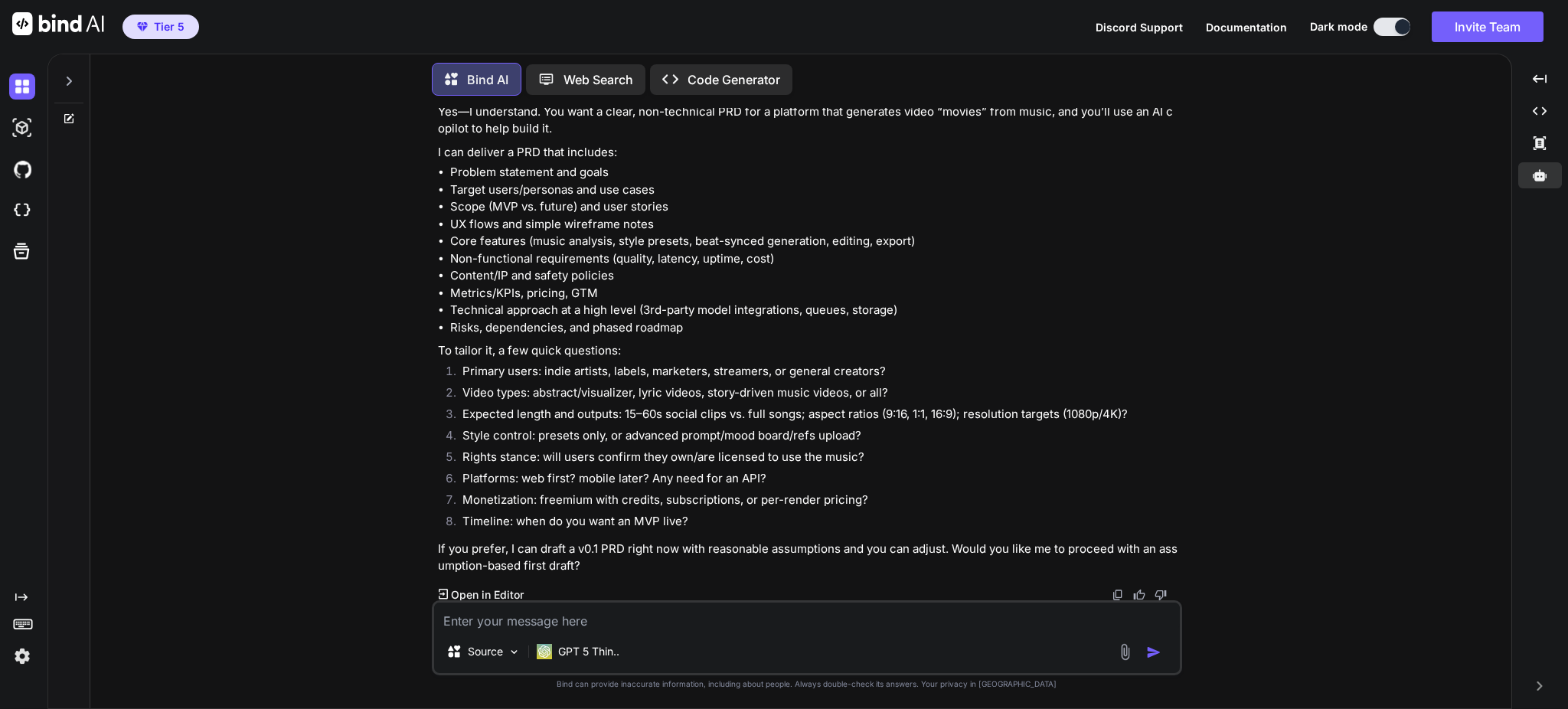
click at [743, 618] on textarea at bounding box center [807, 617] width 746 height 28
drag, startPoint x: 708, startPoint y: 390, endPoint x: 846, endPoint y: 400, distance: 138.4
click at [846, 400] on li "Video types: abstract/visualizer, lyric videos, story-driven music videos, or a…" at bounding box center [815, 395] width 729 height 22
copy li "story-driven music videos"
click at [584, 617] on textarea "1. Youtube creator. 2." at bounding box center [807, 617] width 746 height 28
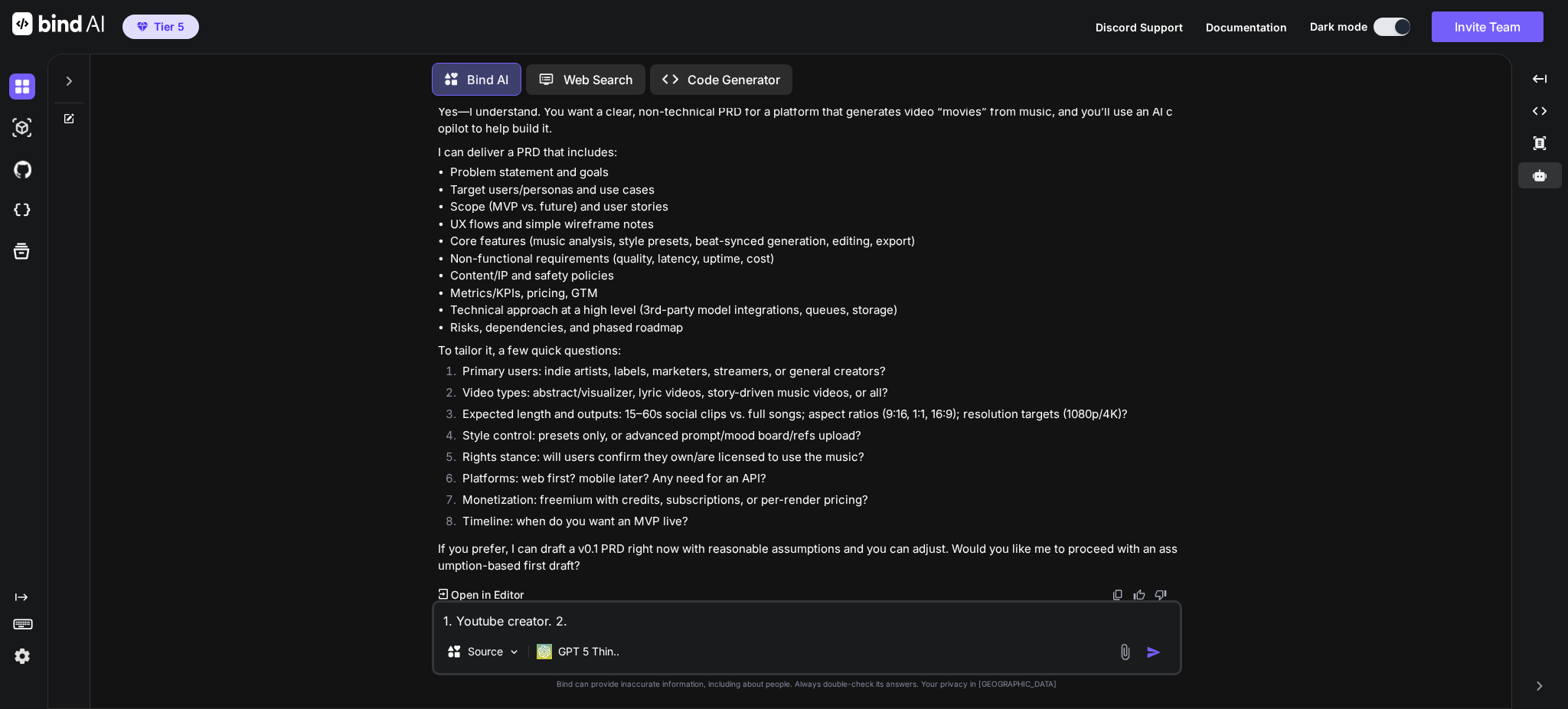
paste textarea "story-driven music videos"
click at [549, 626] on textarea "1. Youtube creator. 2. story-driven music videos, 3." at bounding box center [807, 617] width 746 height 28
drag, startPoint x: 460, startPoint y: 413, endPoint x: 614, endPoint y: 412, distance: 154.0
click at [614, 412] on li "Expected length and outputs: 15–60s social clips vs. full songs; aspect ratios …" at bounding box center [815, 417] width 729 height 22
drag, startPoint x: 749, startPoint y: 412, endPoint x: 805, endPoint y: 414, distance: 56.0
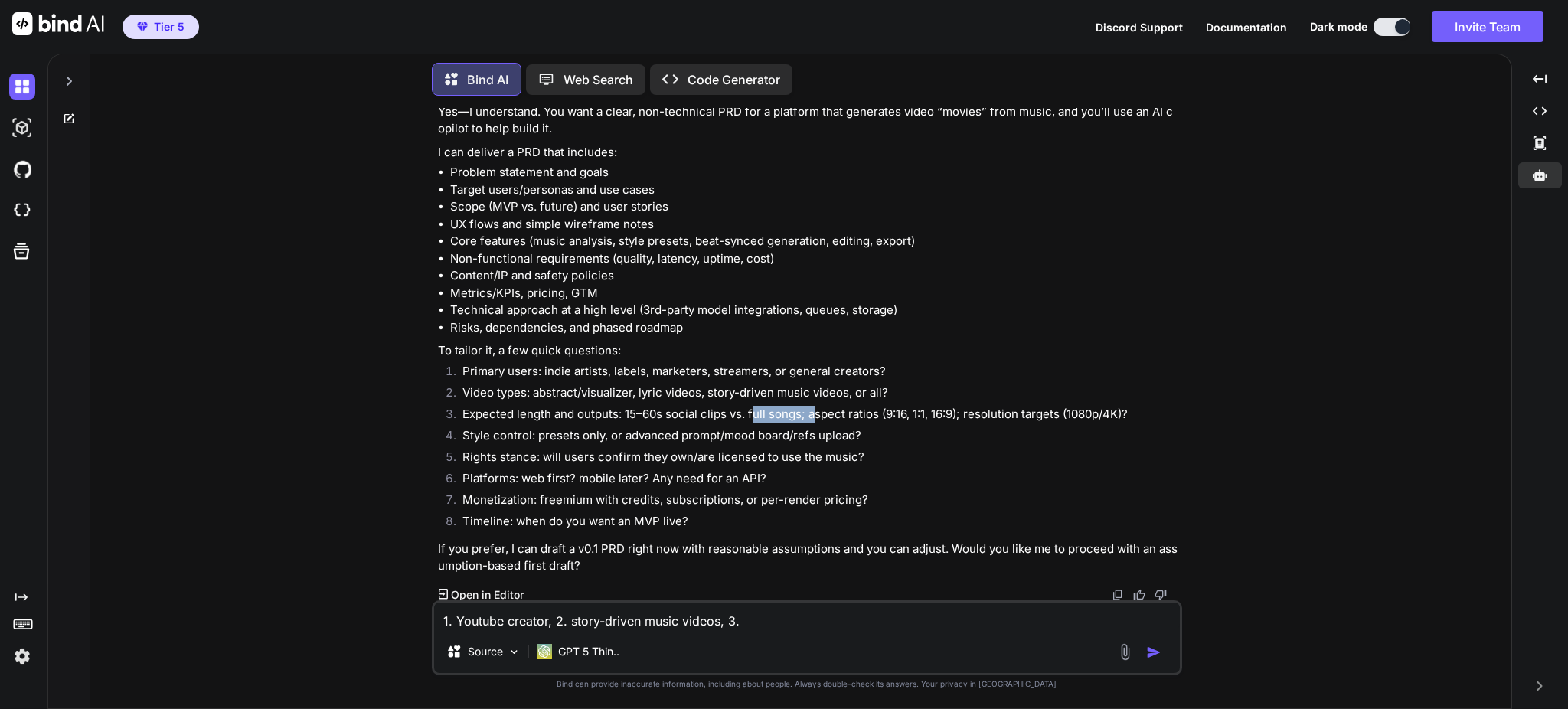
click at [810, 414] on li "Expected length and outputs: 15–60s social clips vs. full songs; aspect ratios …" at bounding box center [815, 417] width 729 height 22
click at [751, 414] on li "Expected length and outputs: 15–60s social clips vs. full songs; aspect ratios …" at bounding box center [815, 417] width 729 height 22
drag, startPoint x: 748, startPoint y: 414, endPoint x: 1098, endPoint y: 412, distance: 350.0
click at [1098, 412] on li "Expected length and outputs: 15–60s social clips vs. full songs; aspect ratios …" at bounding box center [815, 417] width 729 height 22
copy li "full songs; aspect ratios (9:16, 1:1, 16:9); resolution targets (1080p"
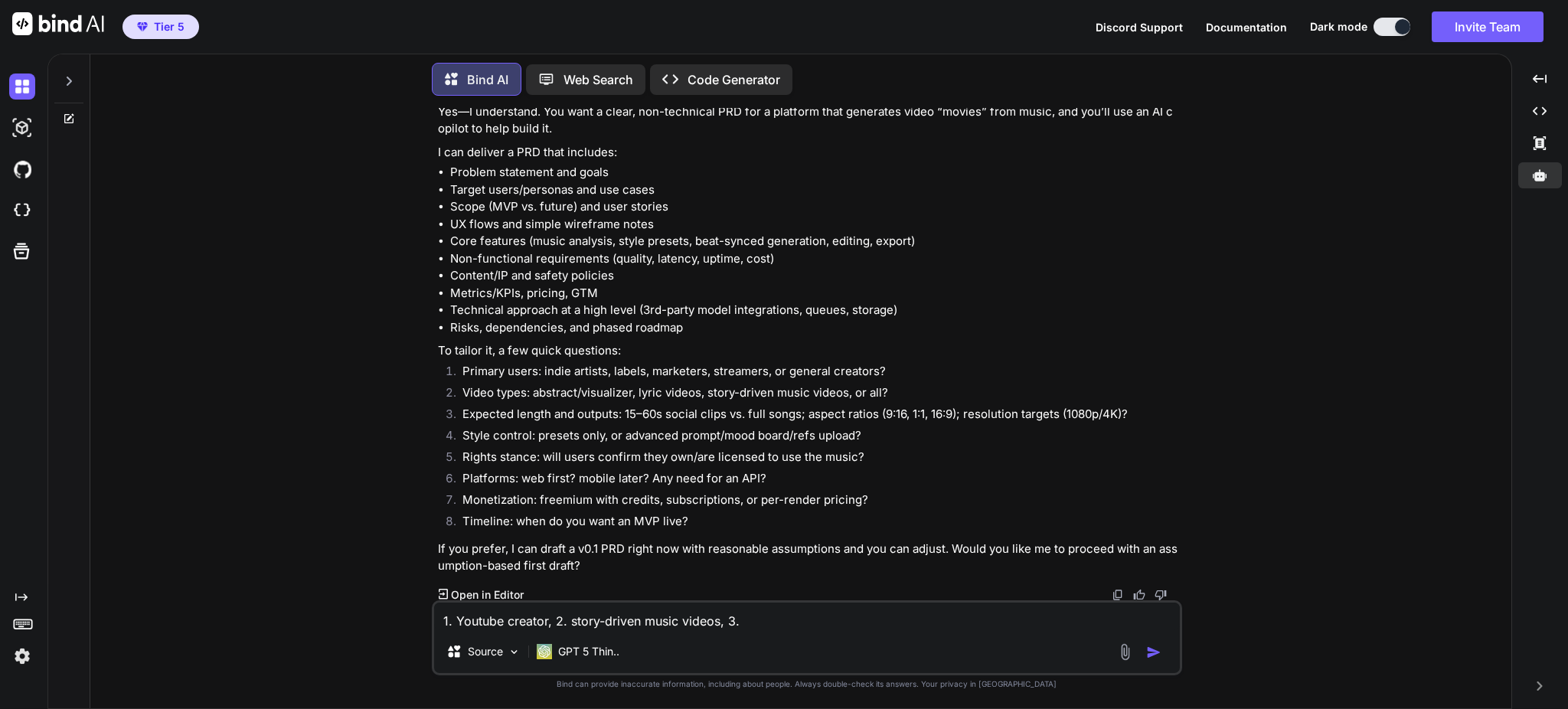
click at [806, 621] on textarea "1. Youtube creator, 2. story-driven music videos, 3." at bounding box center [807, 617] width 746 height 28
paste textarea "full songs; aspect ratios (9:16, 1:1, 16:9); resolution targets (1080p"
click at [794, 623] on textarea "1. Youtube creator, 2. story-driven music videos, 3.full songs; aspect ratios (…" at bounding box center [807, 617] width 746 height 28
drag, startPoint x: 932, startPoint y: 623, endPoint x: 879, endPoint y: 621, distance: 53.0
click at [879, 621] on textarea "1. Youtube creator, 2. story-driven music videos, 3.full songs; aspect ratios (…" at bounding box center [807, 617] width 746 height 28
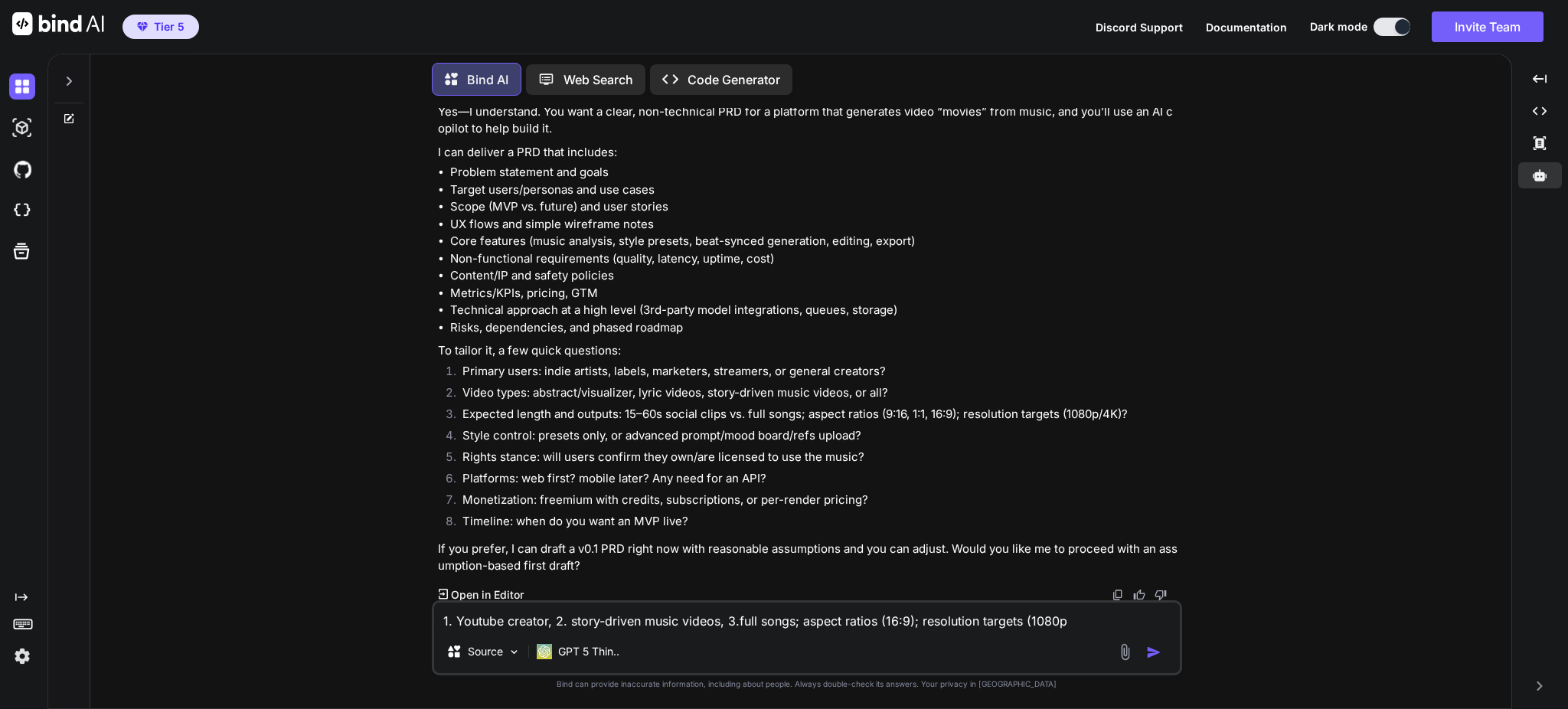
click at [1085, 623] on textarea "1. Youtube creator, 2. story-driven music videos, 3.full songs; aspect ratios (…" at bounding box center [807, 617] width 746 height 28
click at [640, 441] on li "Style control: presets only, or advanced prompt/mood board/refs upload?" at bounding box center [815, 438] width 729 height 22
drag, startPoint x: 628, startPoint y: 437, endPoint x: 852, endPoint y: 439, distance: 224.0
click at [852, 439] on li "Style control: presets only, or advanced prompt/mood board/refs upload?" at bounding box center [815, 438] width 729 height 22
click at [653, 446] on li "Style control: presets only, or advanced prompt/mood board/refs upload?" at bounding box center [815, 438] width 729 height 22
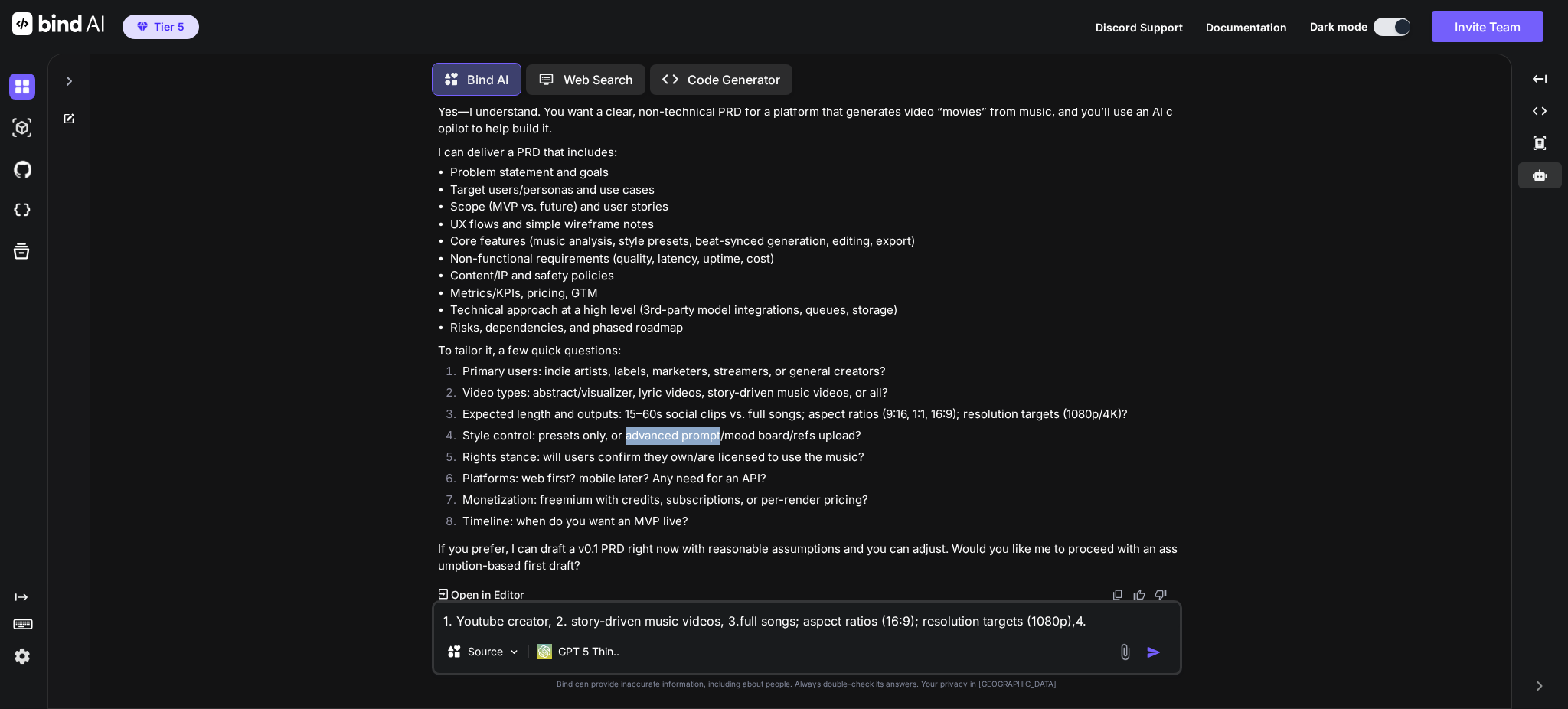
drag, startPoint x: 626, startPoint y: 439, endPoint x: 719, endPoint y: 438, distance: 93.0
click at [719, 438] on li "Style control: presets only, or advanced prompt/mood board/refs upload?" at bounding box center [815, 438] width 729 height 22
drag, startPoint x: 793, startPoint y: 436, endPoint x: 853, endPoint y: 436, distance: 60.0
click at [853, 436] on li "Style control: presets only, or advanced prompt/mood board/refs upload?" at bounding box center [815, 438] width 729 height 22
copy li "refs upload"
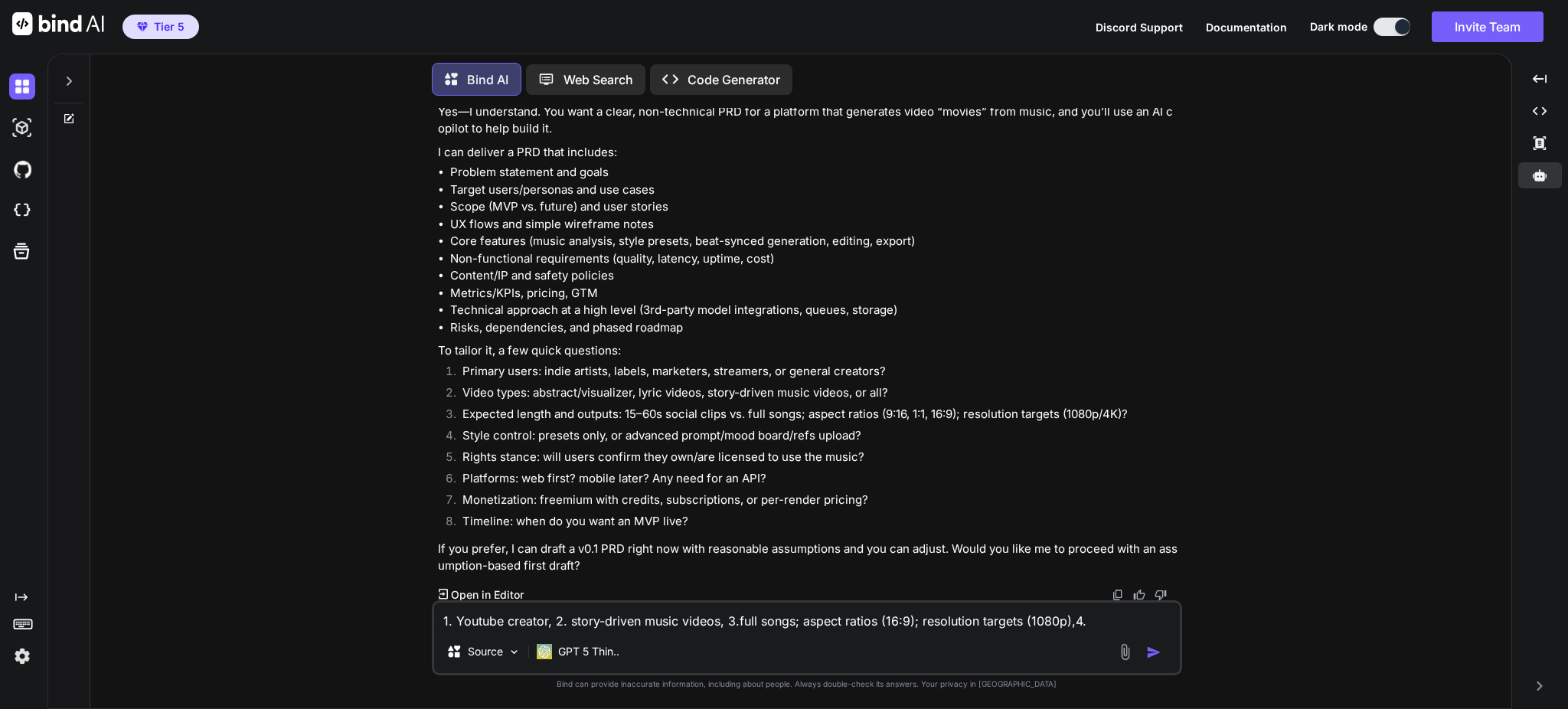
click at [1113, 625] on textarea "1. Youtube creator, 2. story-driven music videos, 3.full songs; aspect ratios (…" at bounding box center [807, 617] width 746 height 28
paste textarea "refs upload"
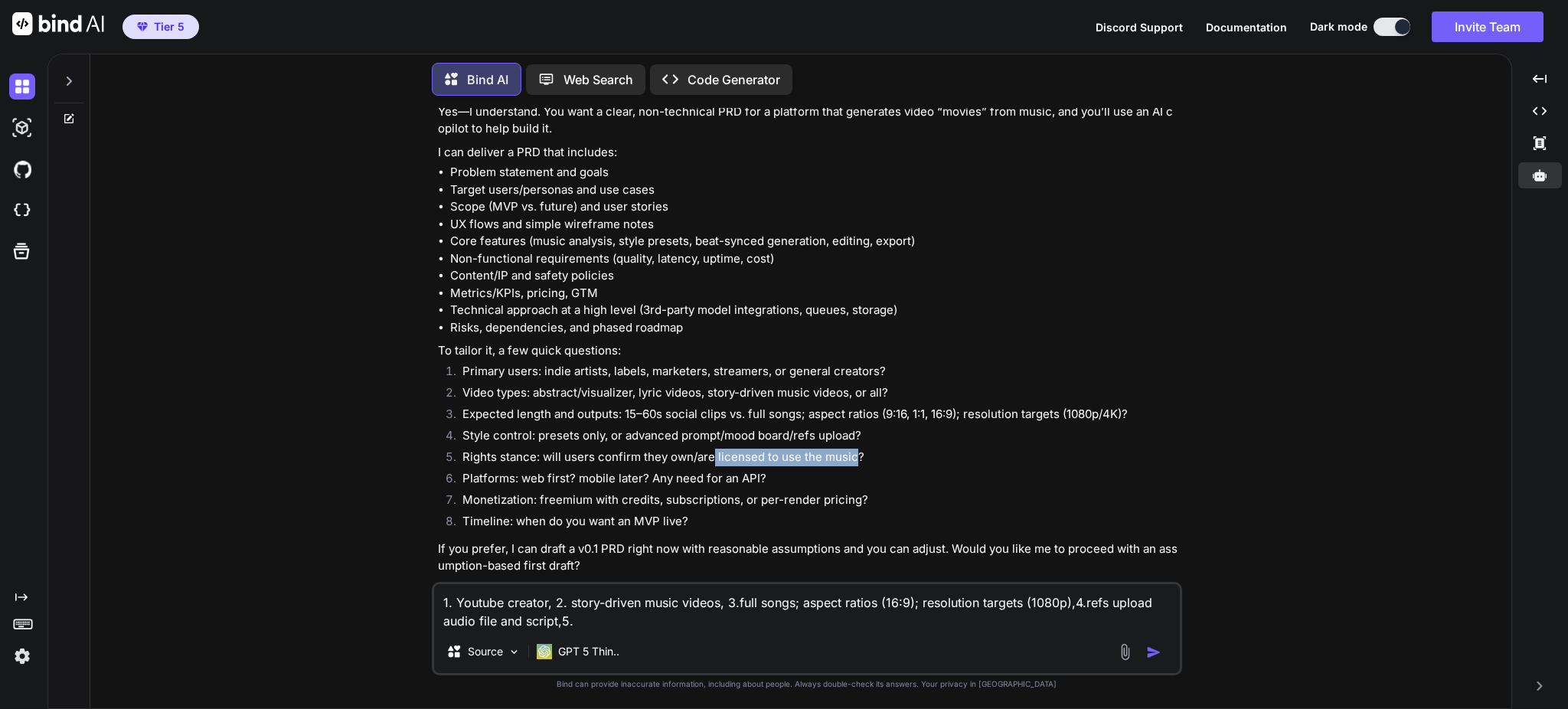
drag, startPoint x: 852, startPoint y: 457, endPoint x: 721, endPoint y: 459, distance: 131.0
click at [714, 457] on li "Rights stance: will users confirm they own/are licensed to use the music?" at bounding box center [815, 460] width 729 height 22
copy li "licensed to use the music"
click at [743, 641] on div "Source GPT 5 Thin.." at bounding box center [807, 655] width 746 height 37
click at [736, 623] on textarea "1. Youtube creator, 2. story-driven music videos, 3.full songs; aspect ratios (…" at bounding box center [807, 607] width 746 height 46
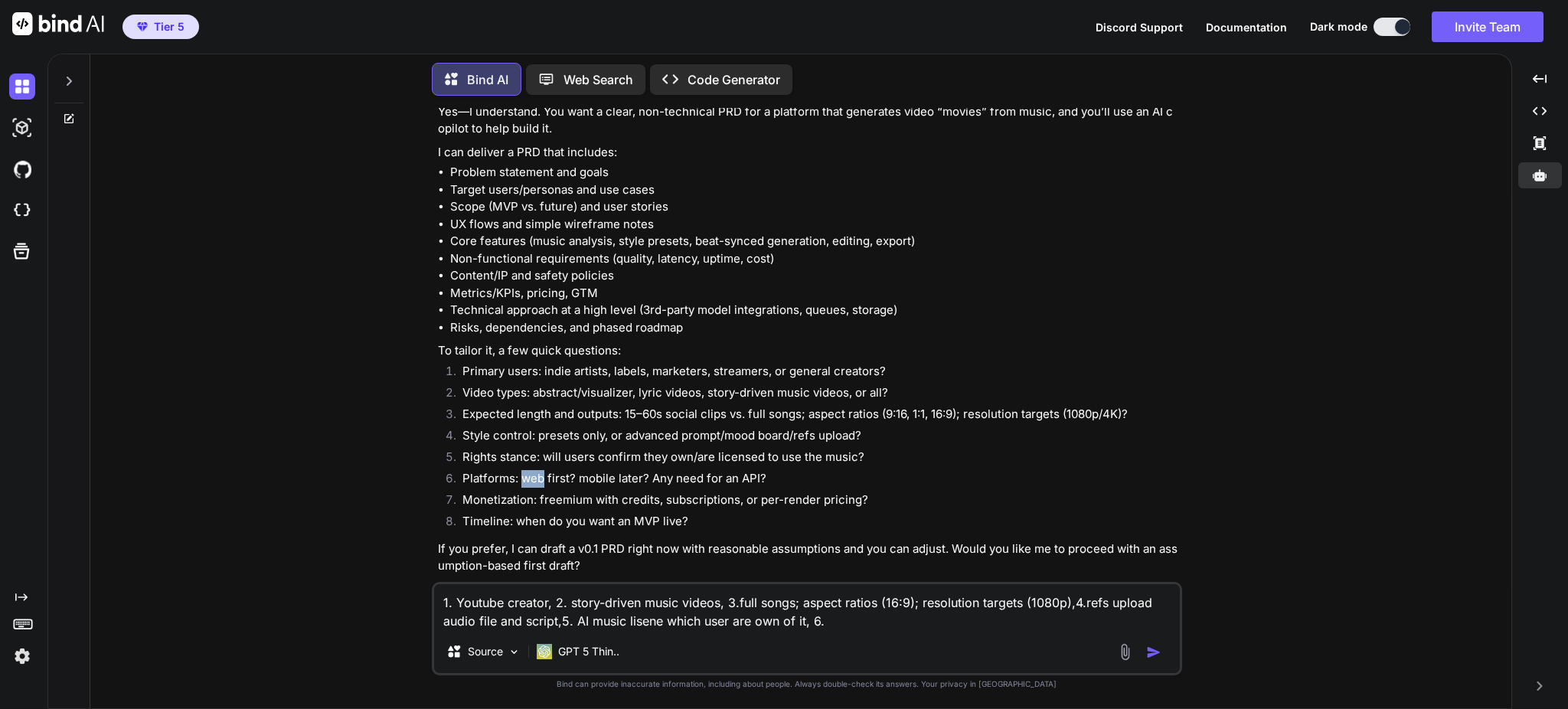
drag, startPoint x: 523, startPoint y: 482, endPoint x: 540, endPoint y: 481, distance: 17.0
click at [540, 481] on li "Platforms: web first? mobile later? Any need for an API?" at bounding box center [815, 481] width 729 height 22
copy li "web"
click at [846, 625] on textarea "1. Youtube creator, 2. story-driven music videos, 3.full songs; aspect ratios (…" at bounding box center [807, 607] width 746 height 46
paste textarea "web"
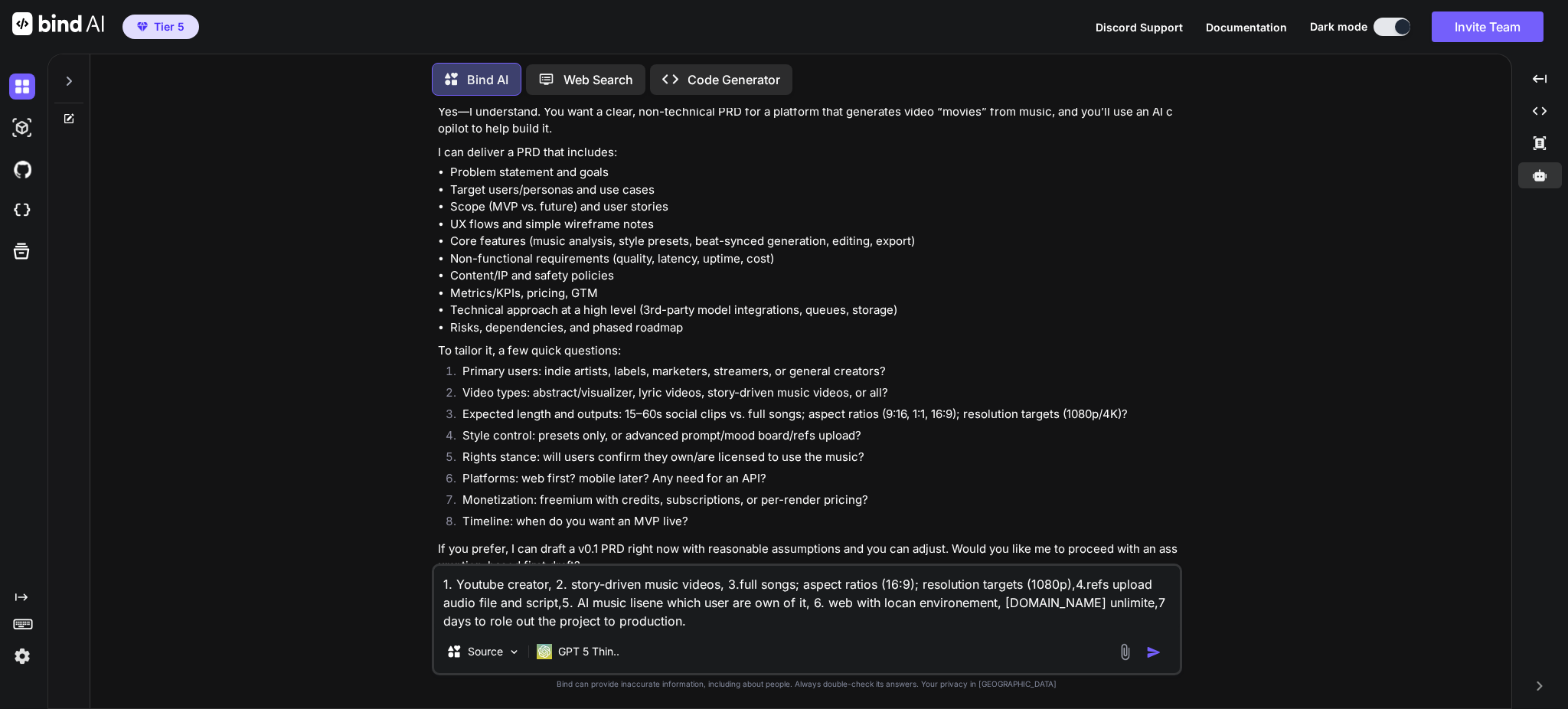
click at [1154, 655] on img "button" at bounding box center [1154, 653] width 15 height 15
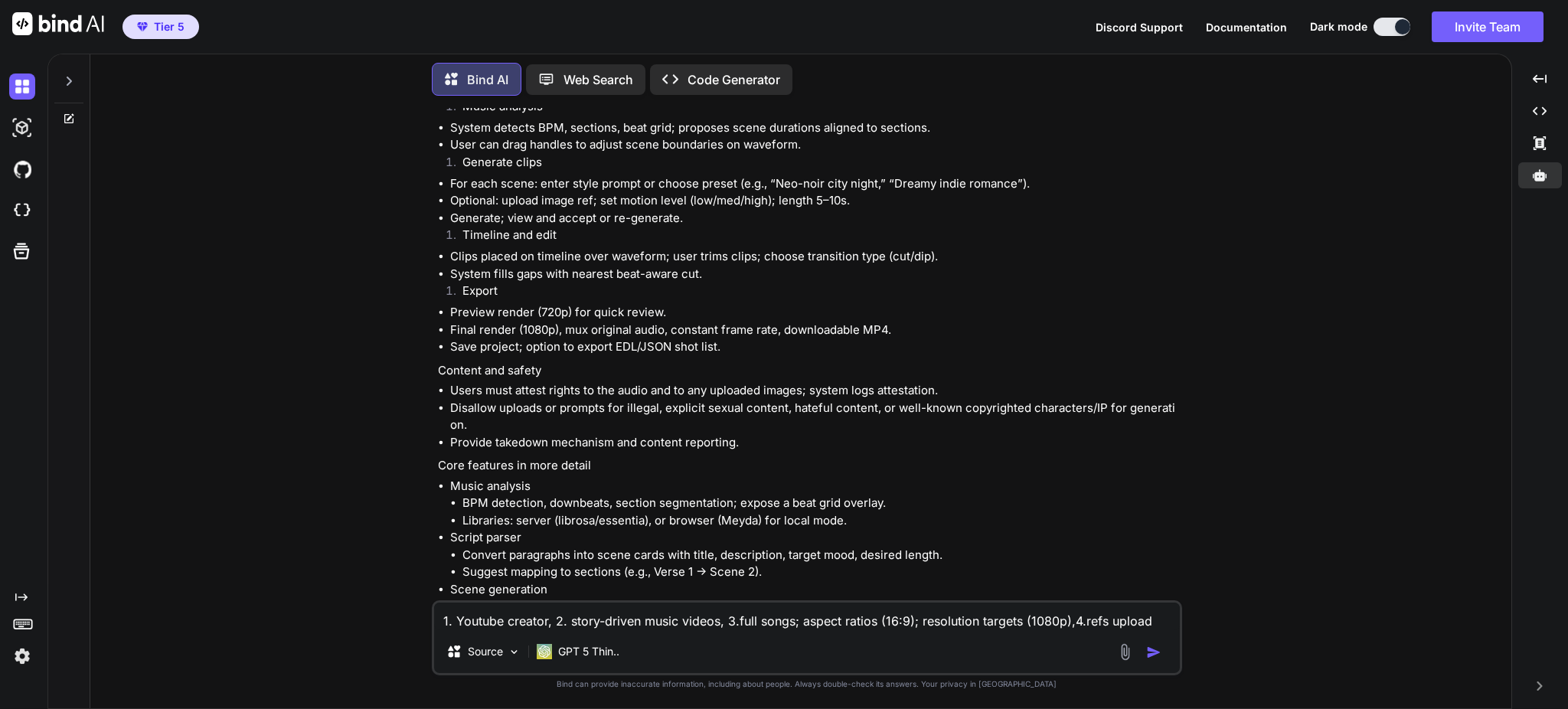
scroll to position [3400, 0]
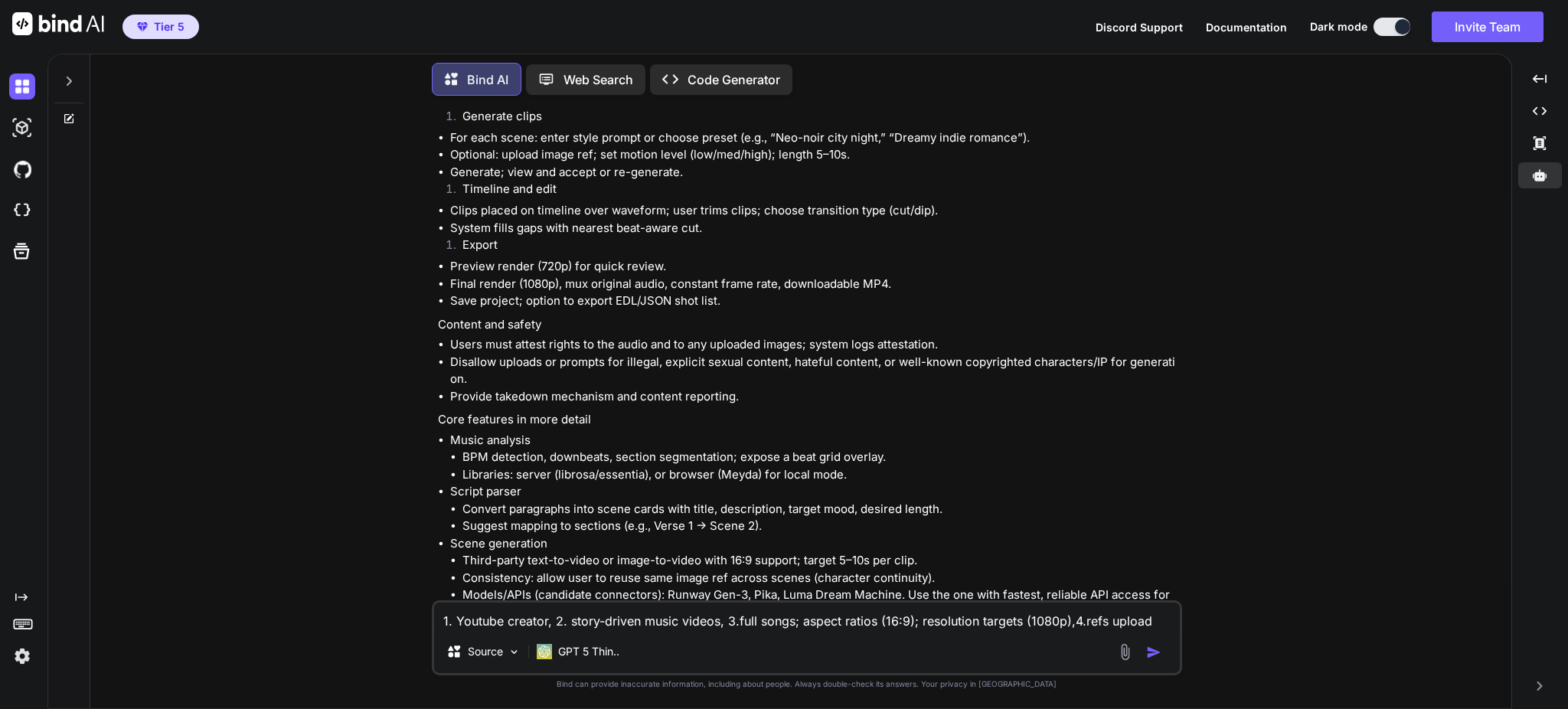
click at [966, 593] on li "Models/APIs (candidate connectors): Runway Gen-3, Pika, Luma Dream Machine. Use…" at bounding box center [821, 604] width 716 height 35
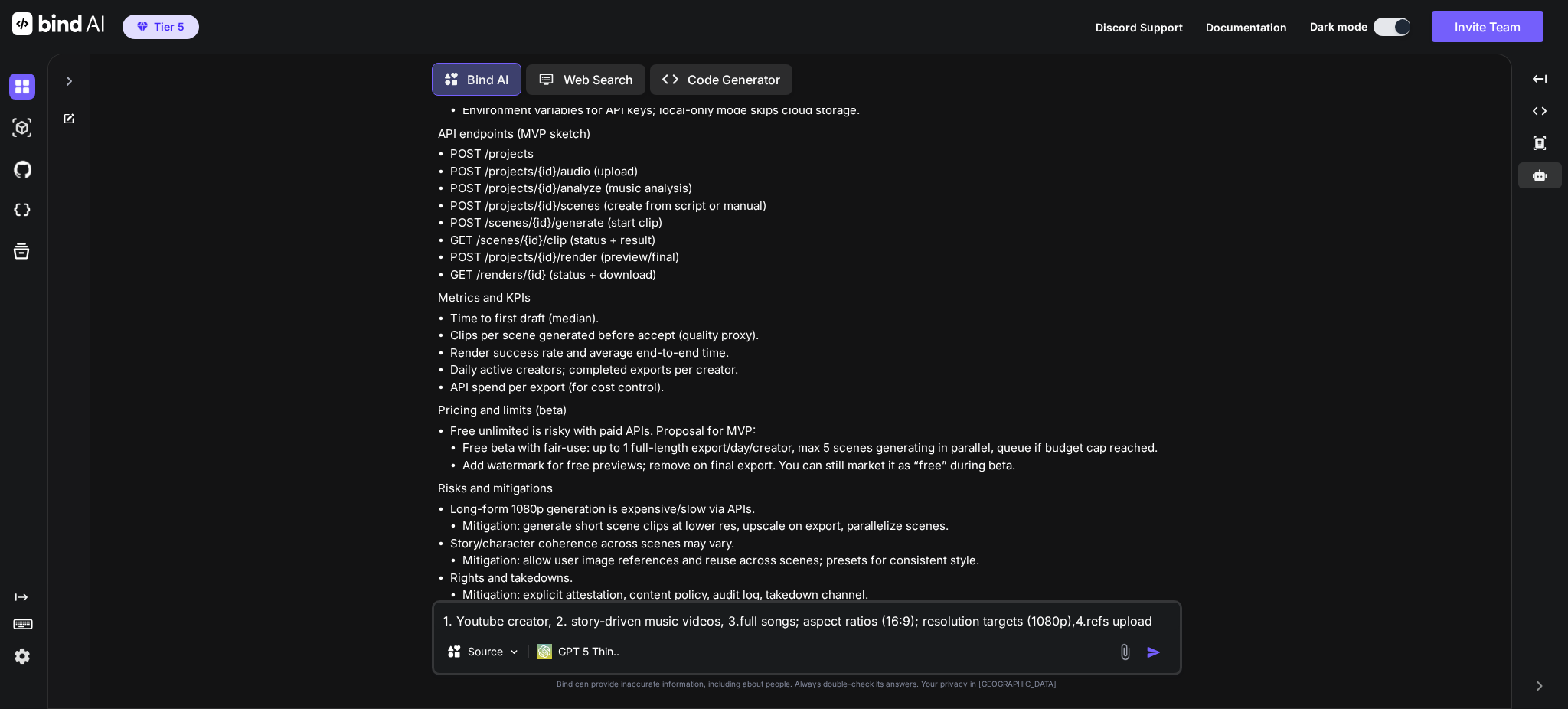
scroll to position [4626, 0]
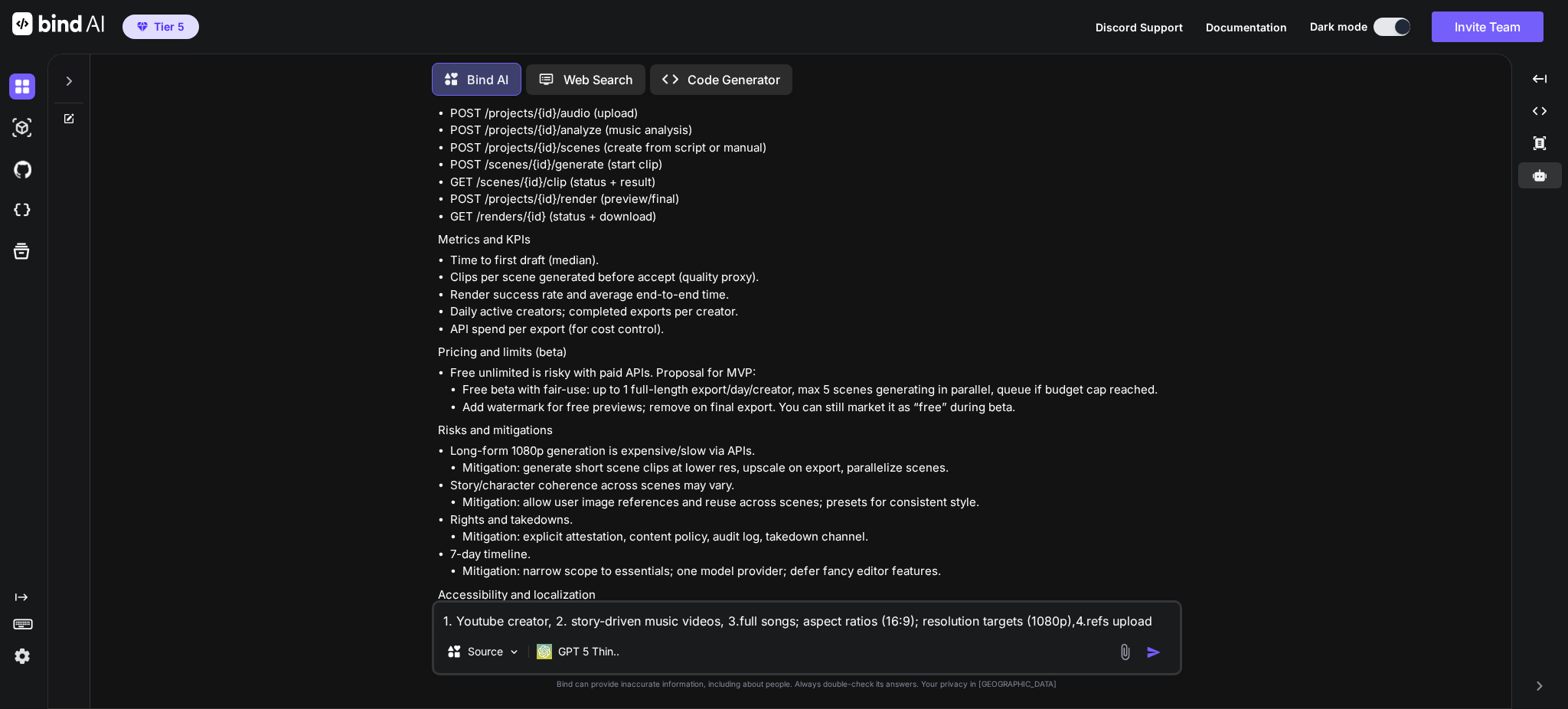
click at [541, 625] on textarea "1. Youtube creator, 2. story-driven music videos, 3.full songs; aspect ratios (…" at bounding box center [807, 617] width 746 height 28
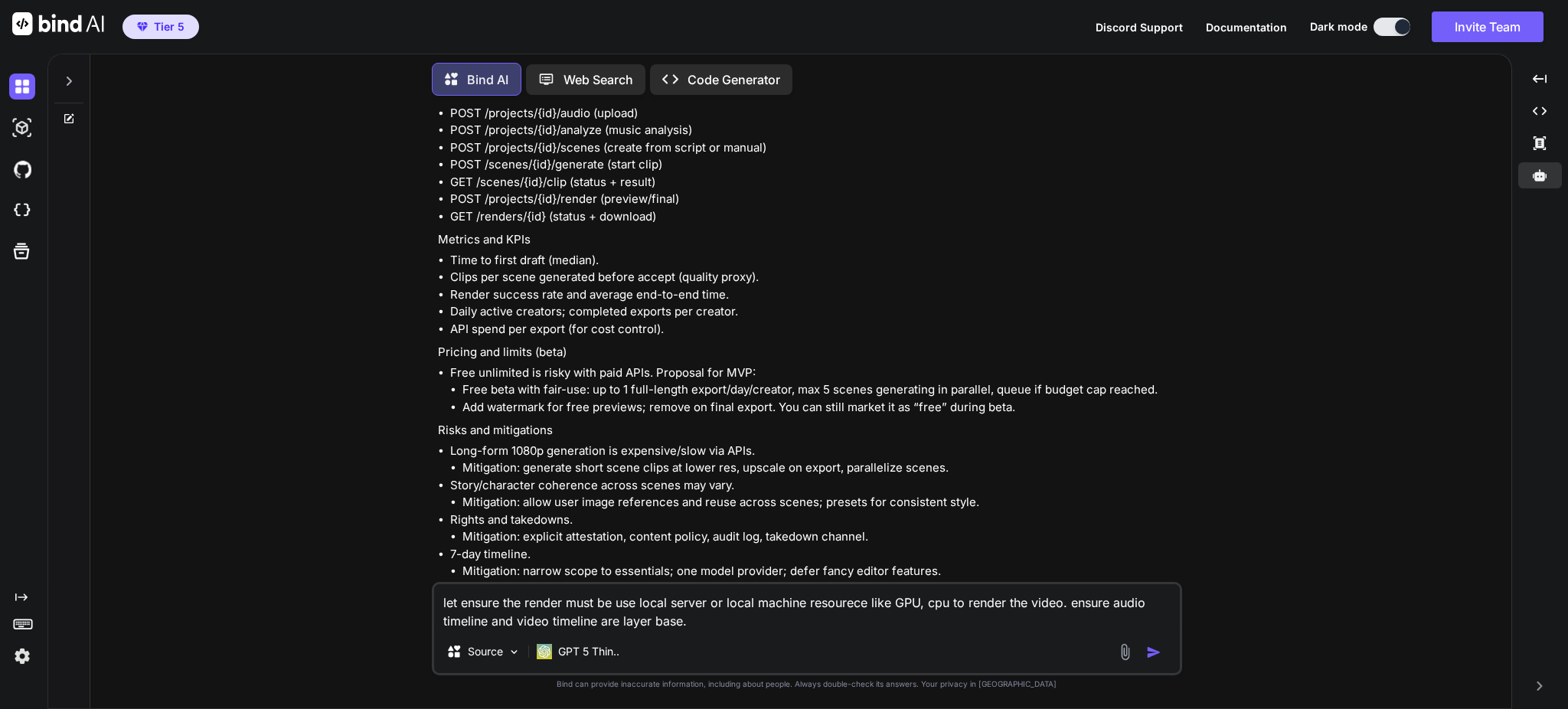
click at [1155, 647] on img "button" at bounding box center [1154, 653] width 15 height 15
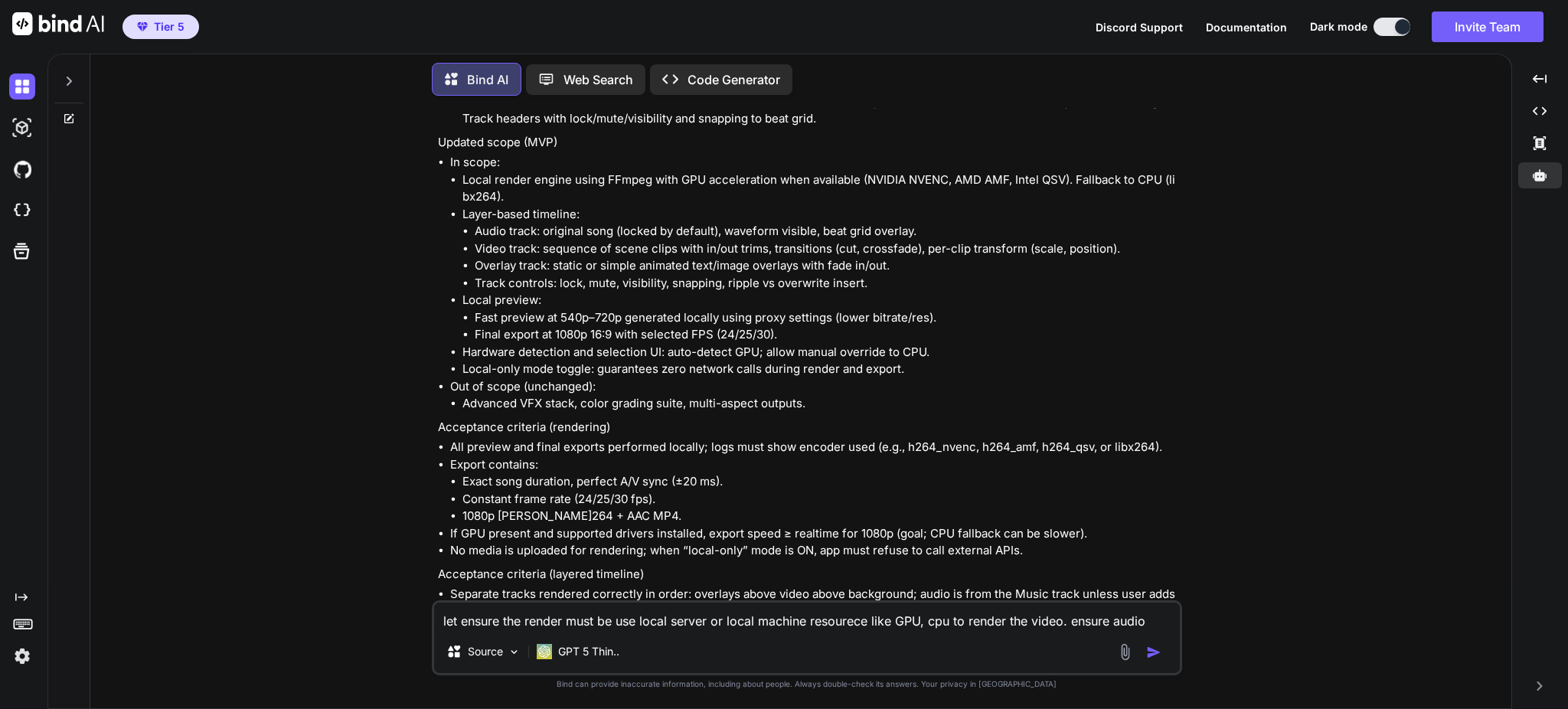
scroll to position [6489, 0]
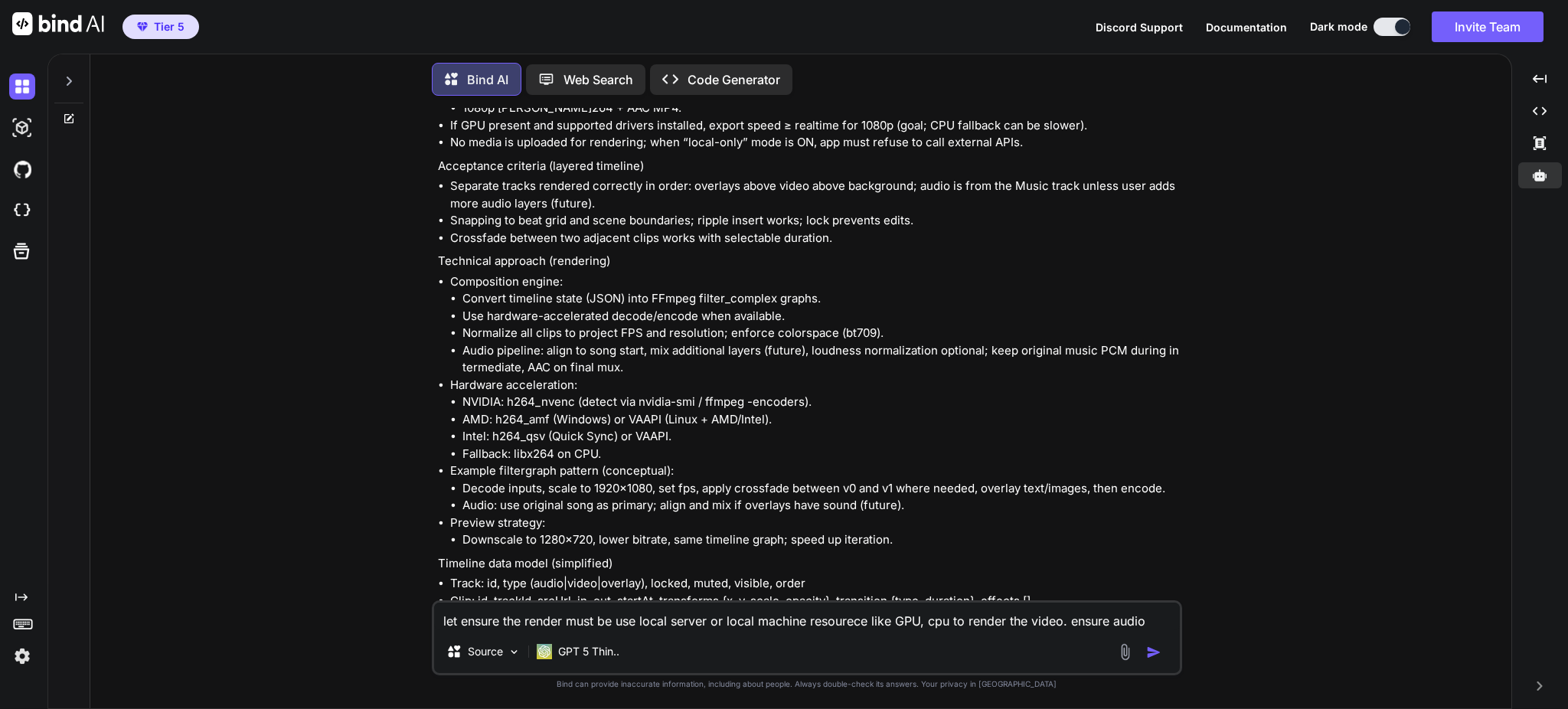
click at [707, 621] on textarea "let ensure the render must be use local server or local machine resourece like …" at bounding box center [807, 617] width 746 height 28
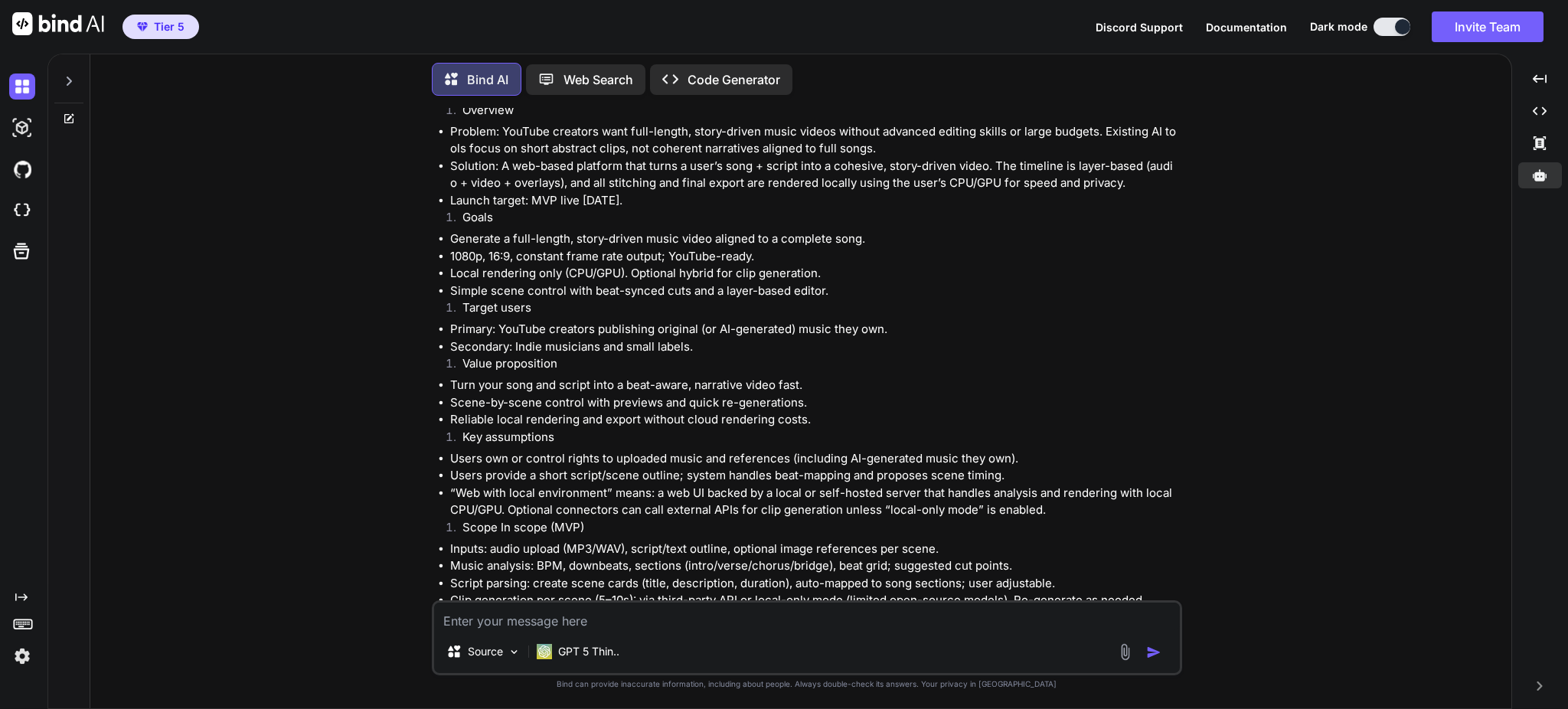
scroll to position [8086, 0]
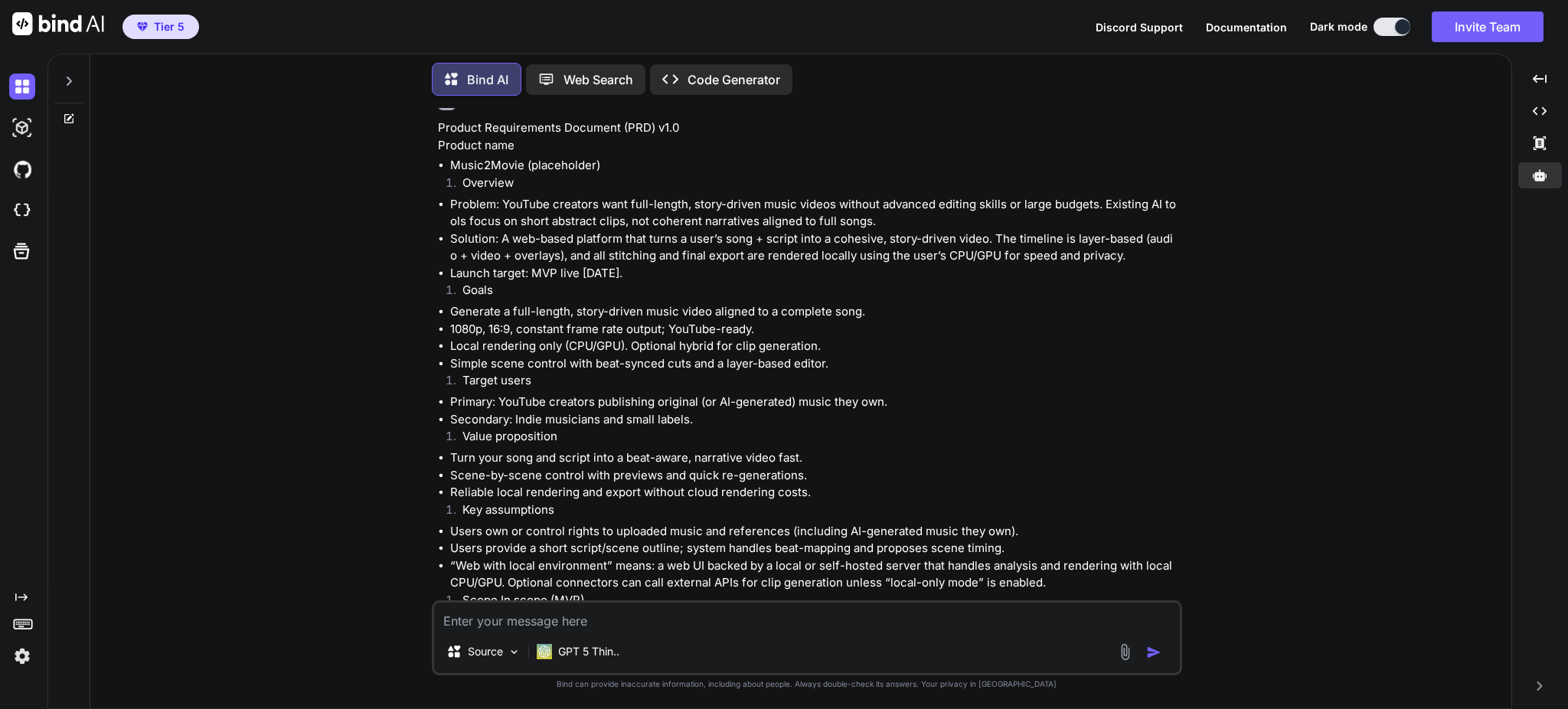
click at [450, 163] on li "Music2Movie (placeholder)" at bounding box center [815, 165] width 729 height 18
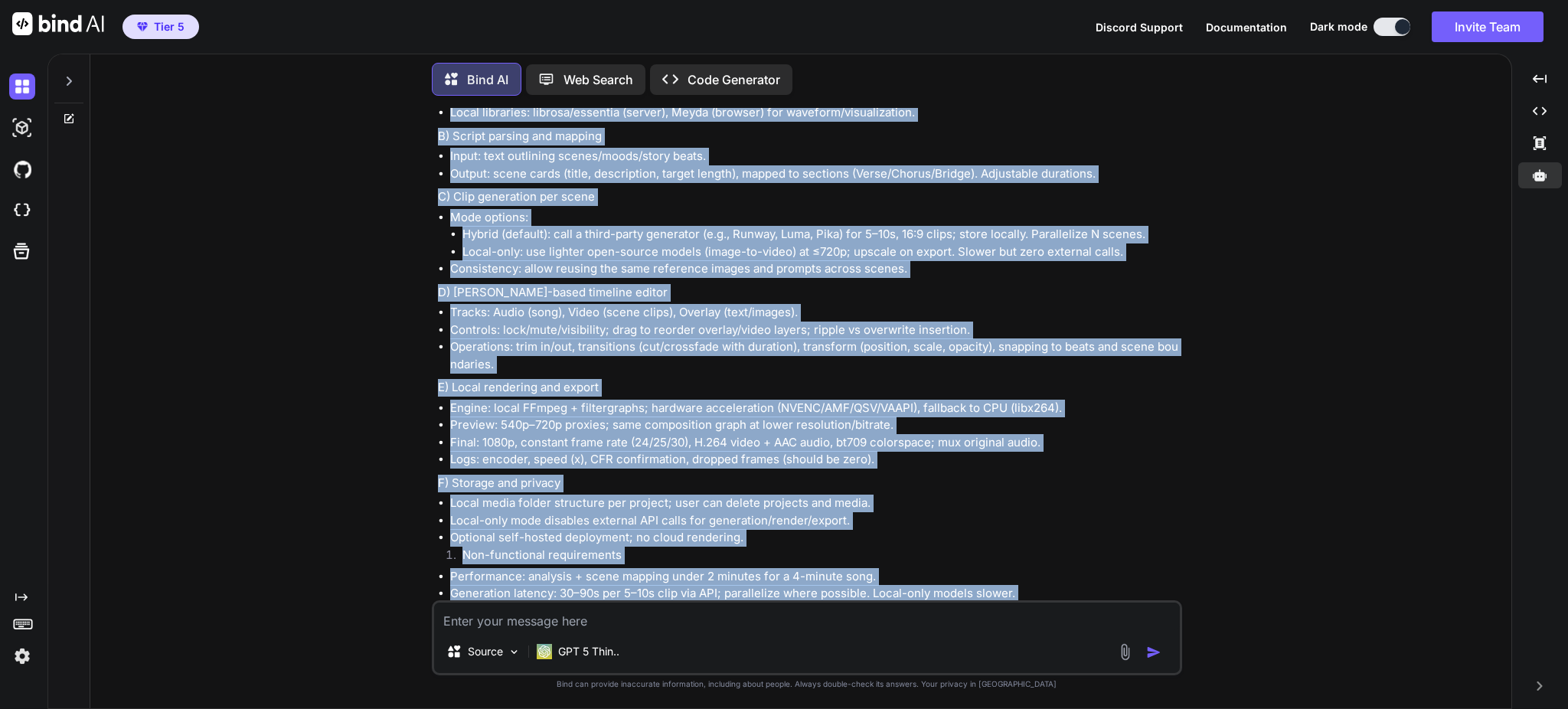
scroll to position [11000, 0]
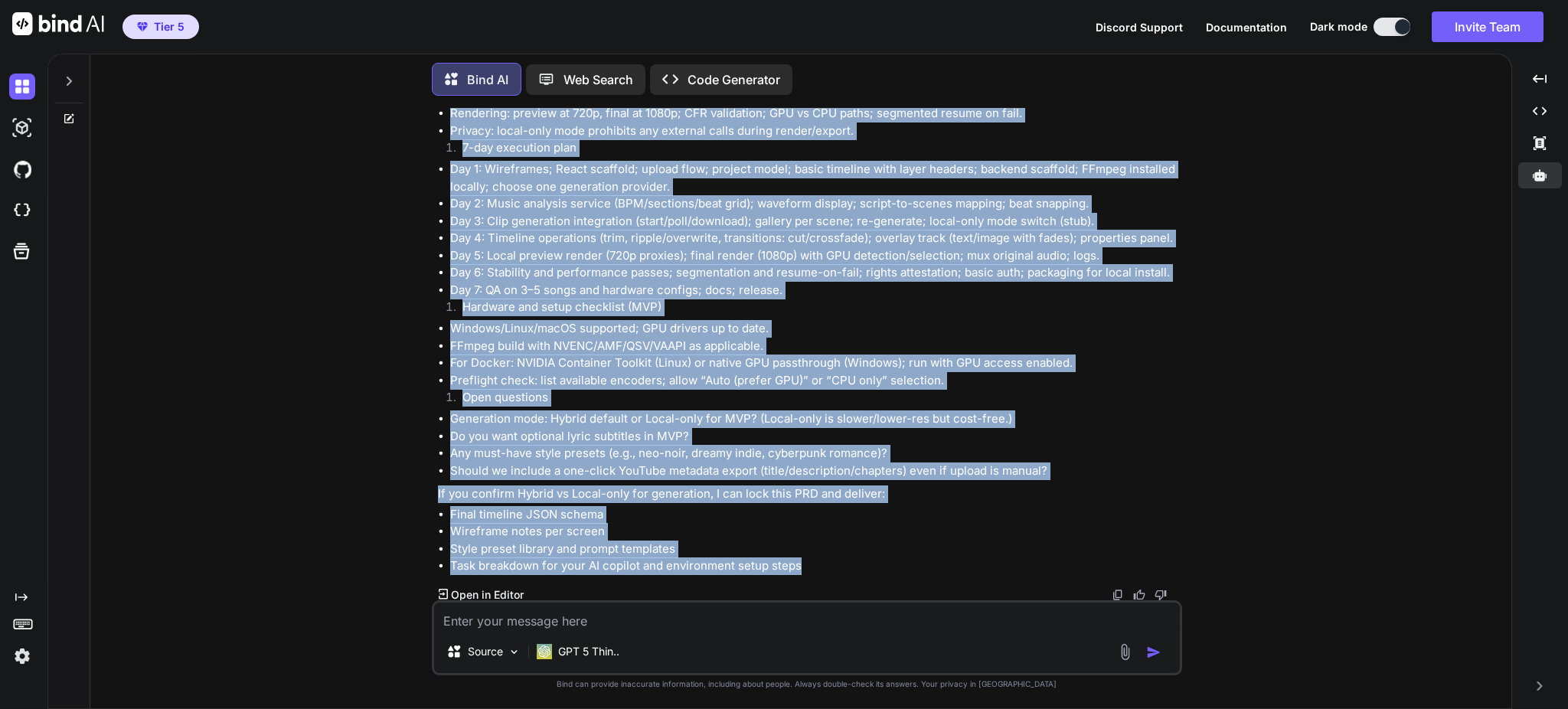
drag, startPoint x: 437, startPoint y: 145, endPoint x: 822, endPoint y: 567, distance: 571.2
click at [822, 567] on div "You what is the frameword to write movie script? Bind AI Do you mean story stru…" at bounding box center [809, 354] width 747 height 492
copy div "Product name Music2Movie (placeholder) Overview Problem: YouTube creators want …"
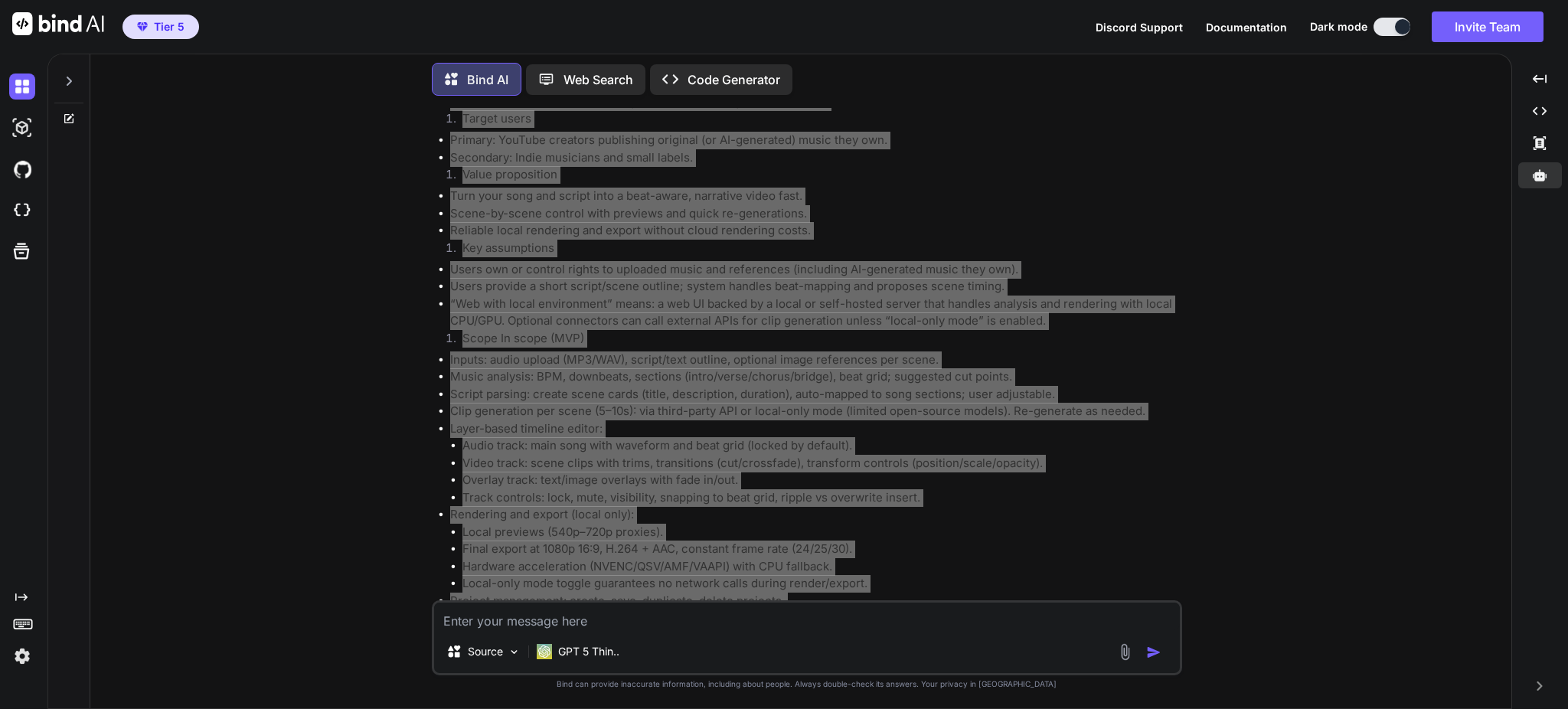
scroll to position [8346, 0]
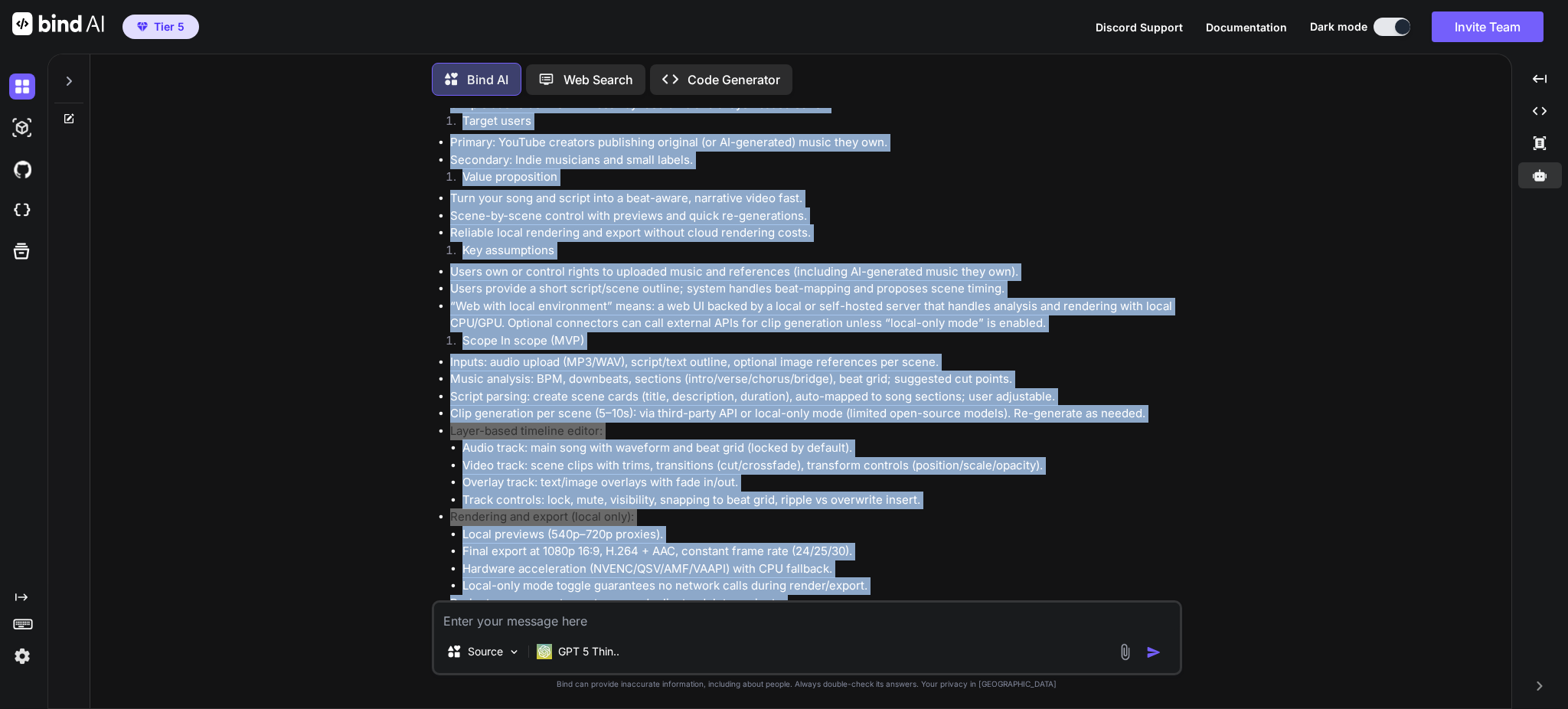
click at [917, 365] on li "Inputs: audio upload (MP3/WAV), script/text outline, optional image references …" at bounding box center [815, 362] width 729 height 18
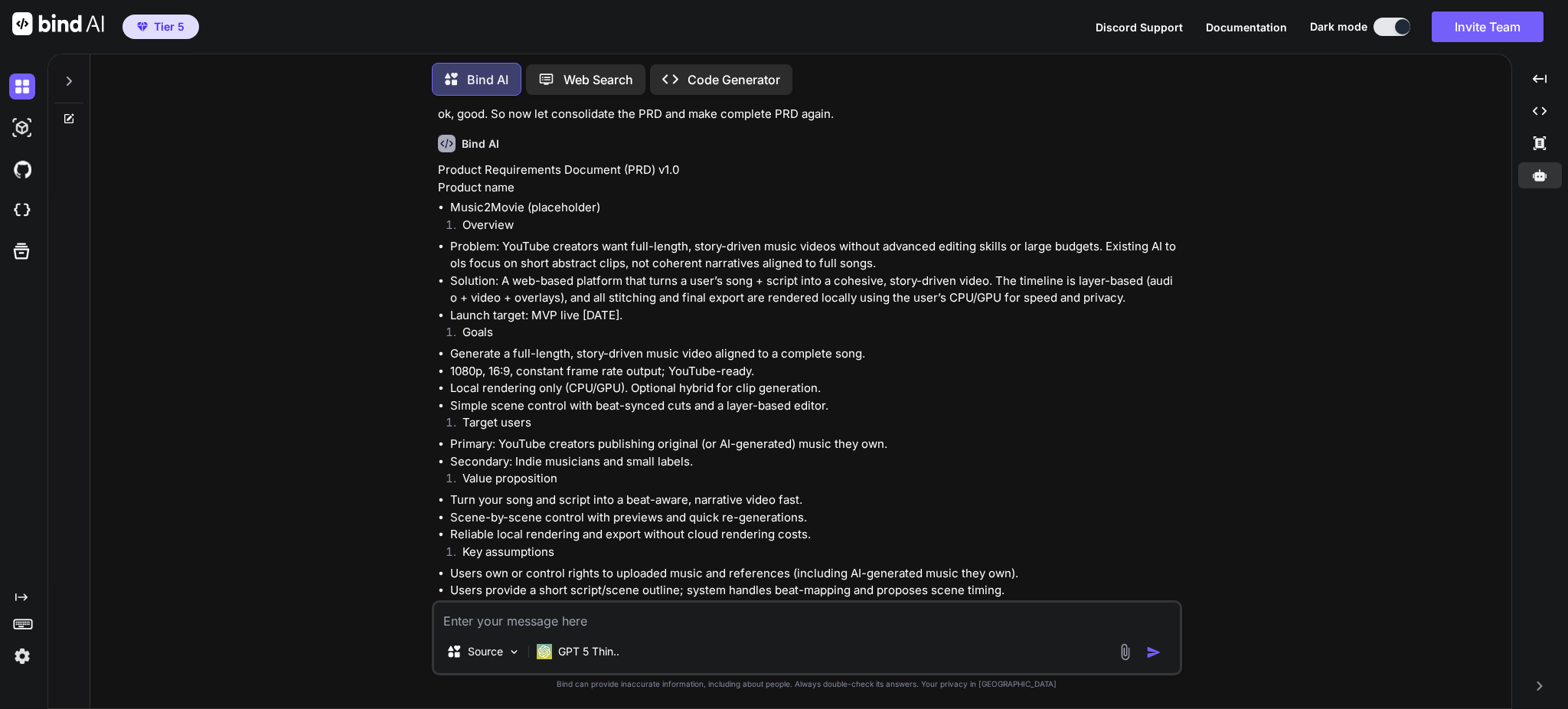
scroll to position [8040, 0]
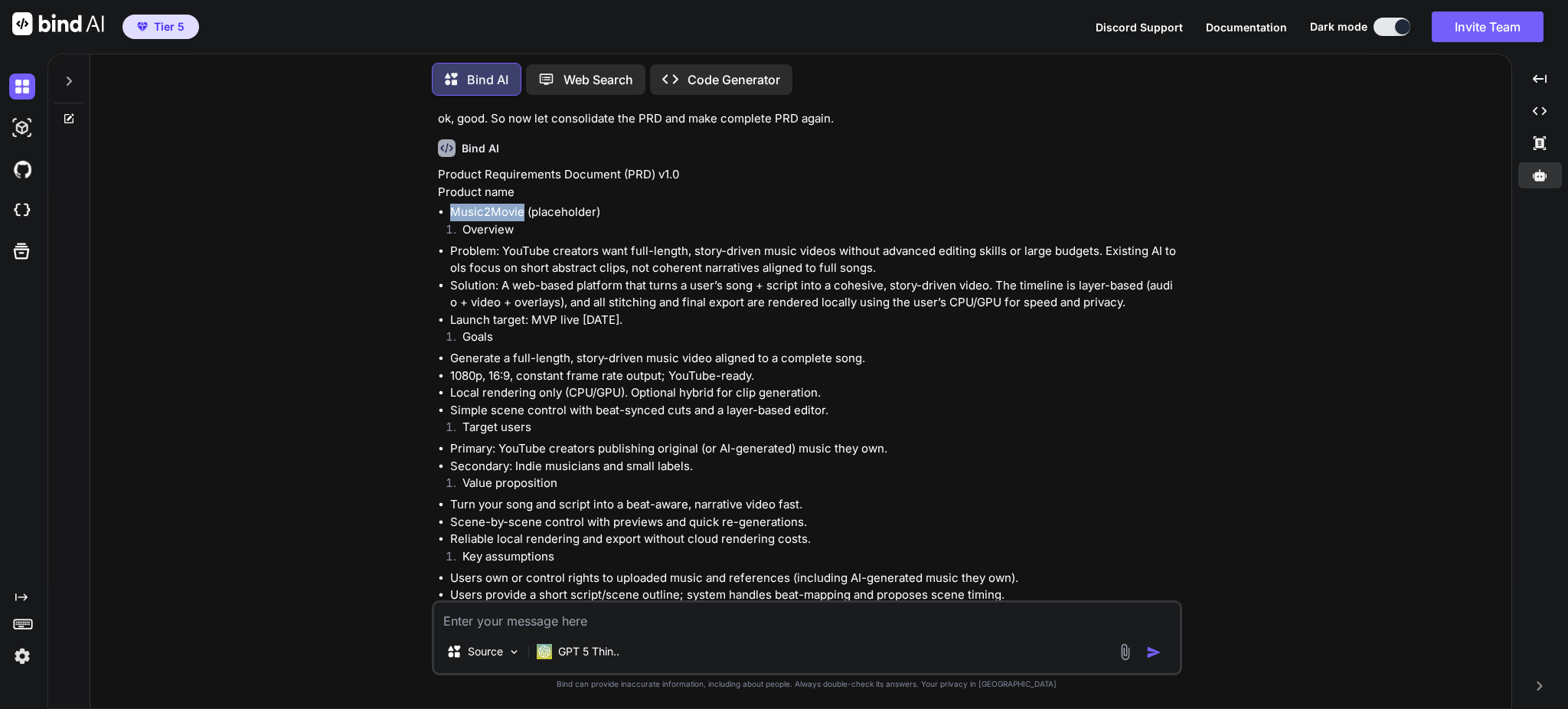
drag, startPoint x: 451, startPoint y: 212, endPoint x: 522, endPoint y: 214, distance: 71.0
click at [522, 214] on li "Music2Movie (placeholder)" at bounding box center [815, 212] width 729 height 18
copy li "Music2Movie"
click at [25, 205] on img at bounding box center [22, 211] width 26 height 26
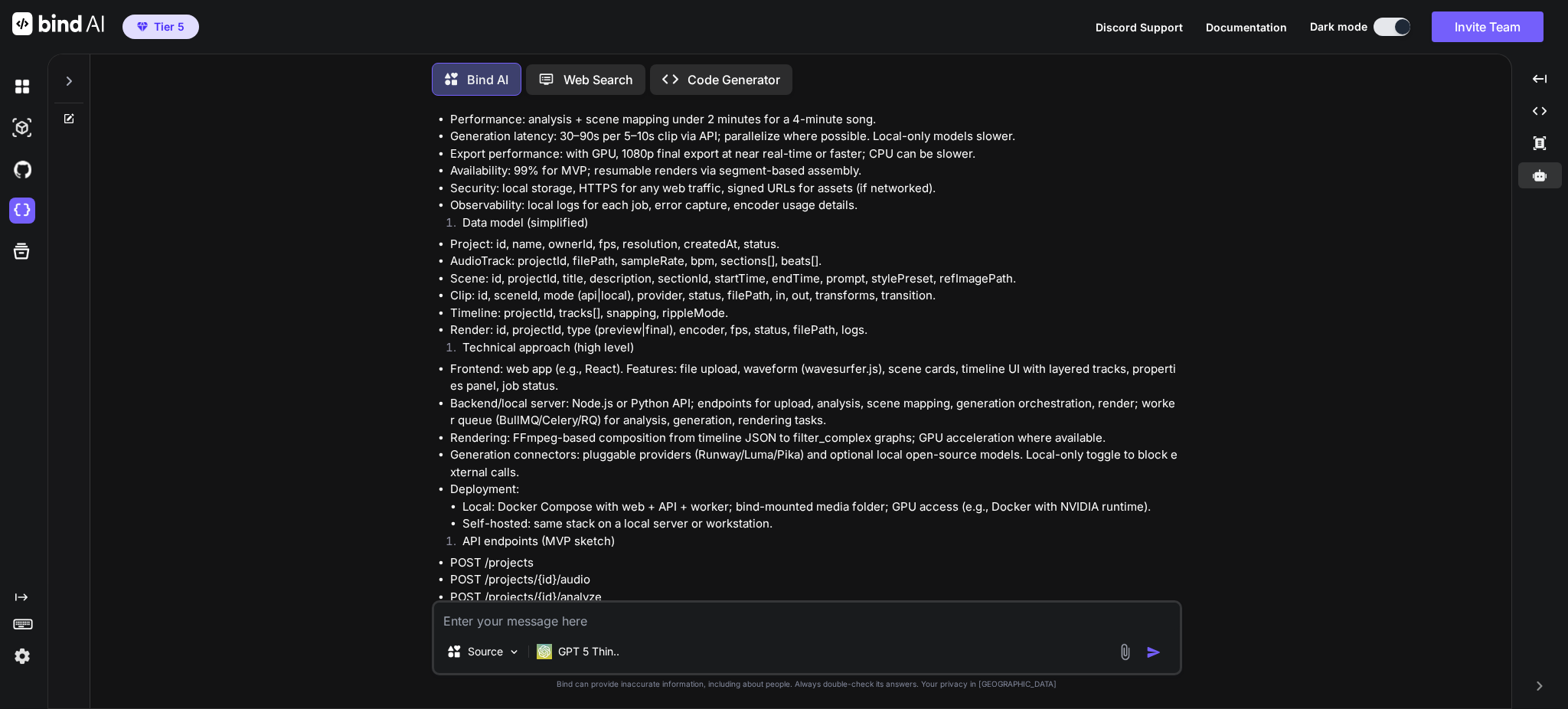
scroll to position [9878, 0]
click at [592, 623] on textarea at bounding box center [807, 617] width 746 height 28
paste textarea "Wan2.2"
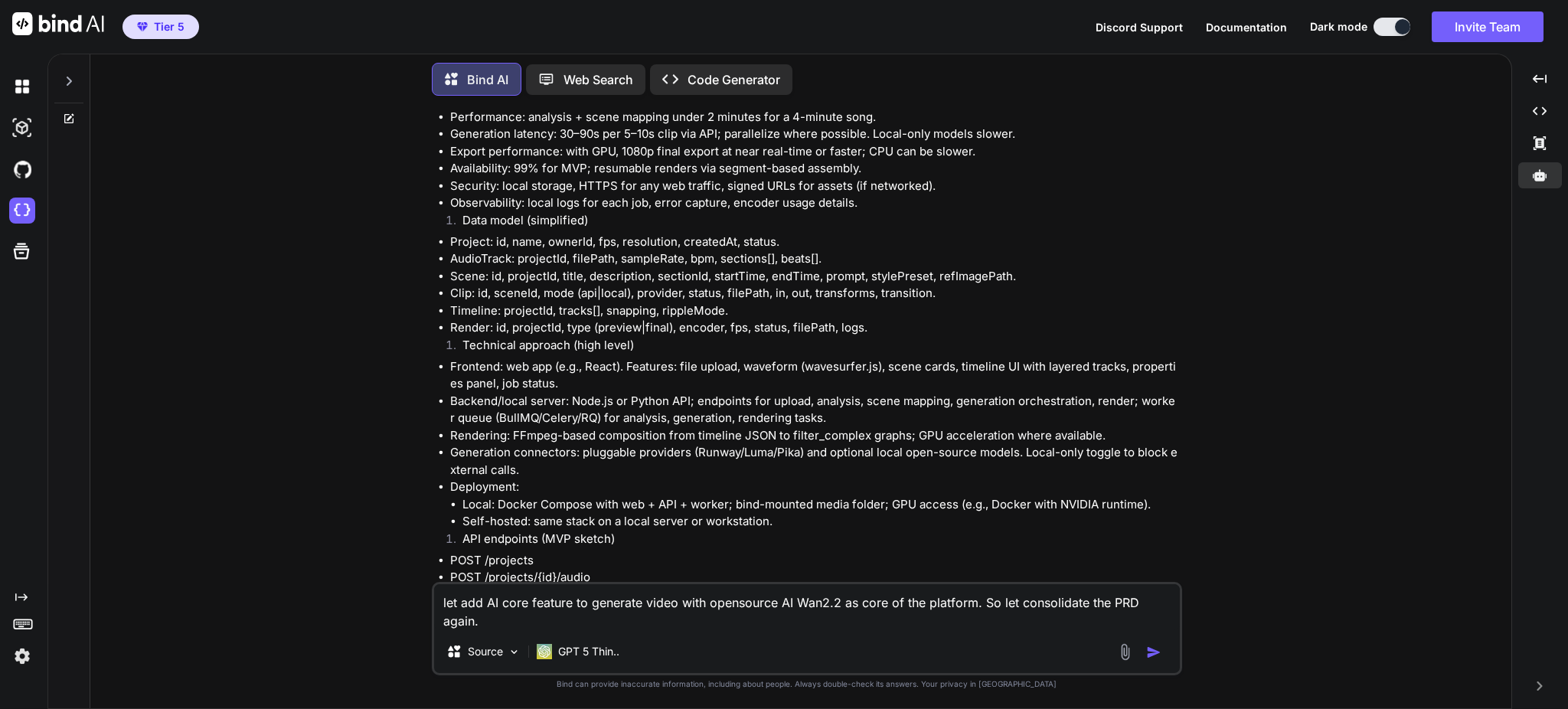
click at [1109, 602] on textarea "let add AI core feature to generate video with opensource AI Wan2.2 as core of …" at bounding box center [807, 607] width 746 height 46
click at [1154, 654] on img "button" at bounding box center [1154, 653] width 15 height 15
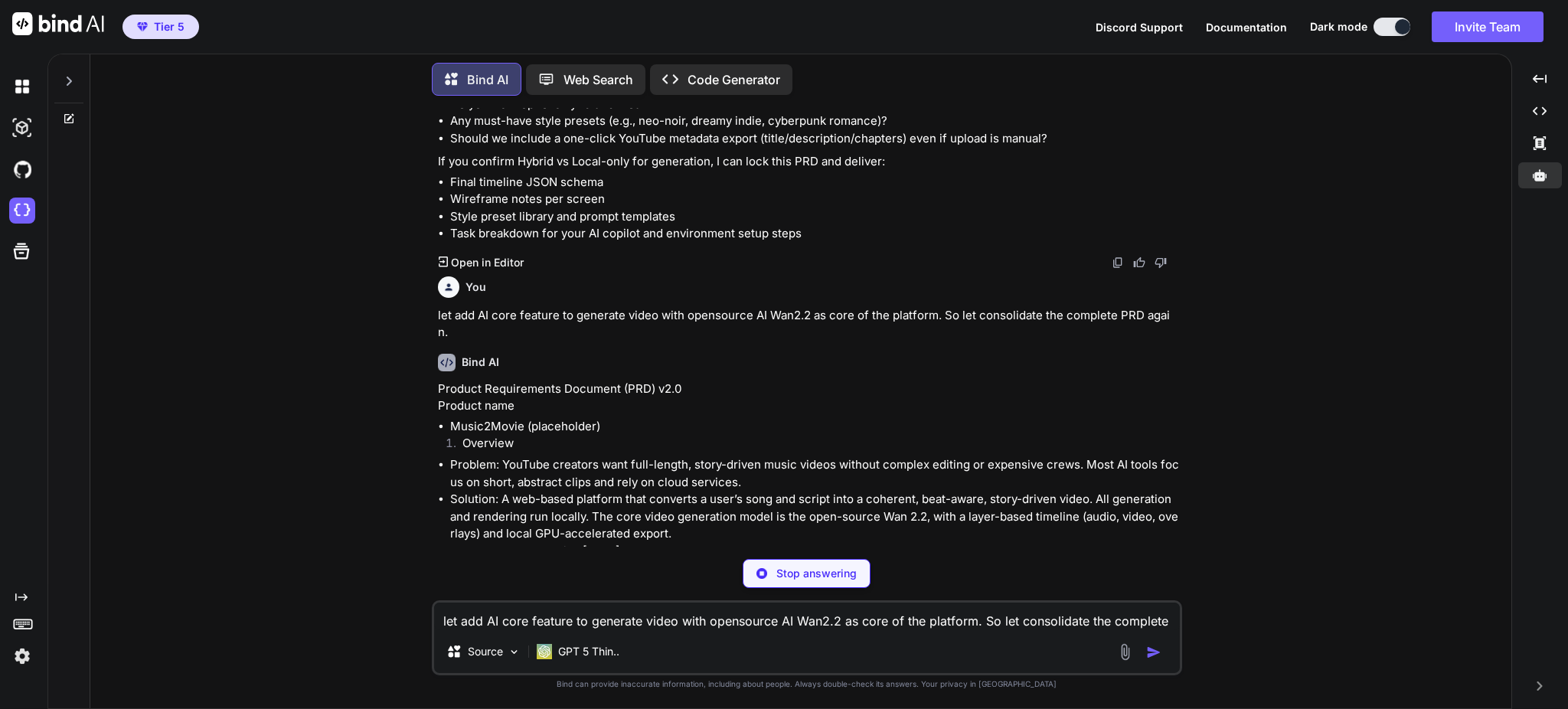
scroll to position [11469, 0]
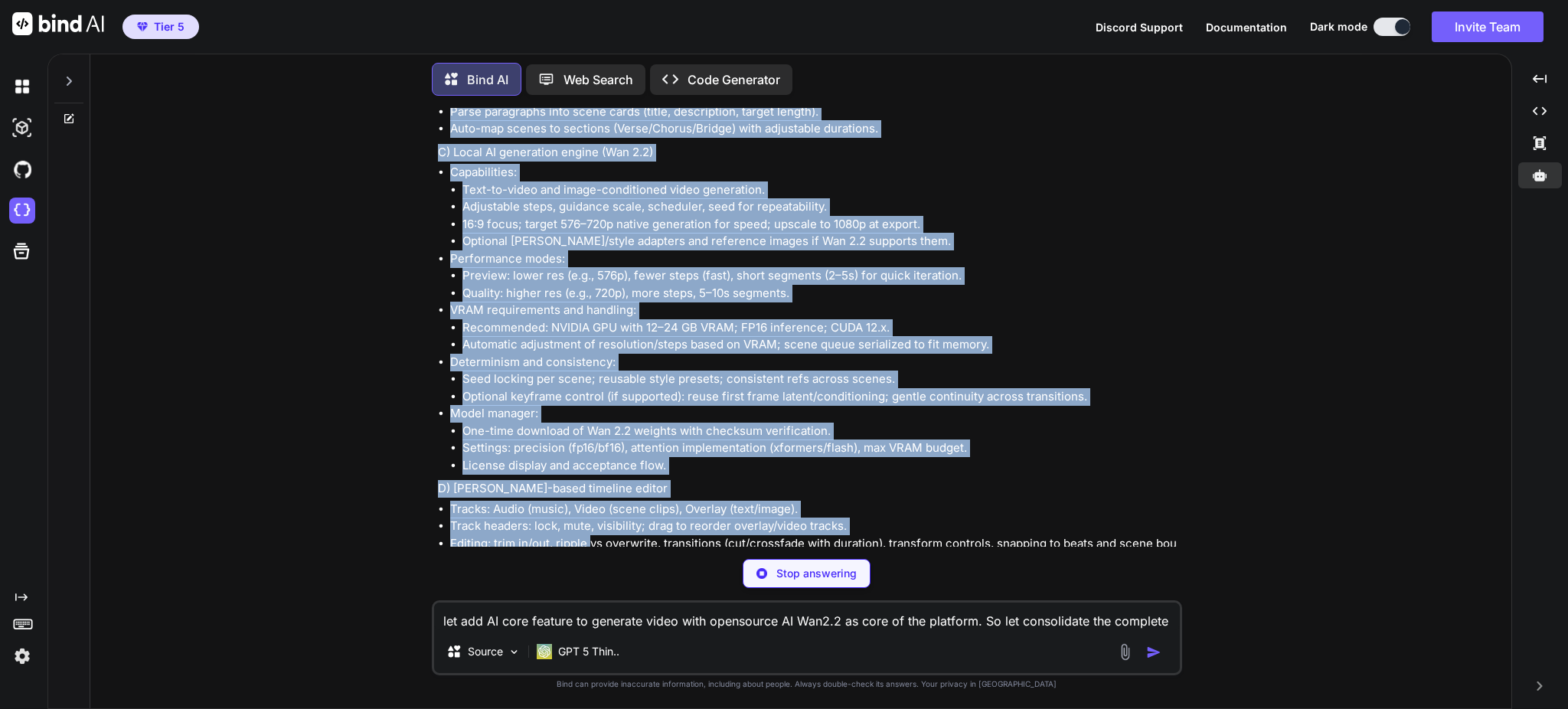
drag, startPoint x: 444, startPoint y: 243, endPoint x: 593, endPoint y: 485, distance: 284.2
click at [590, 549] on div "You what is the frameword to write movie script? Bind AI Do you mean story stru…" at bounding box center [807, 408] width 750 height 601
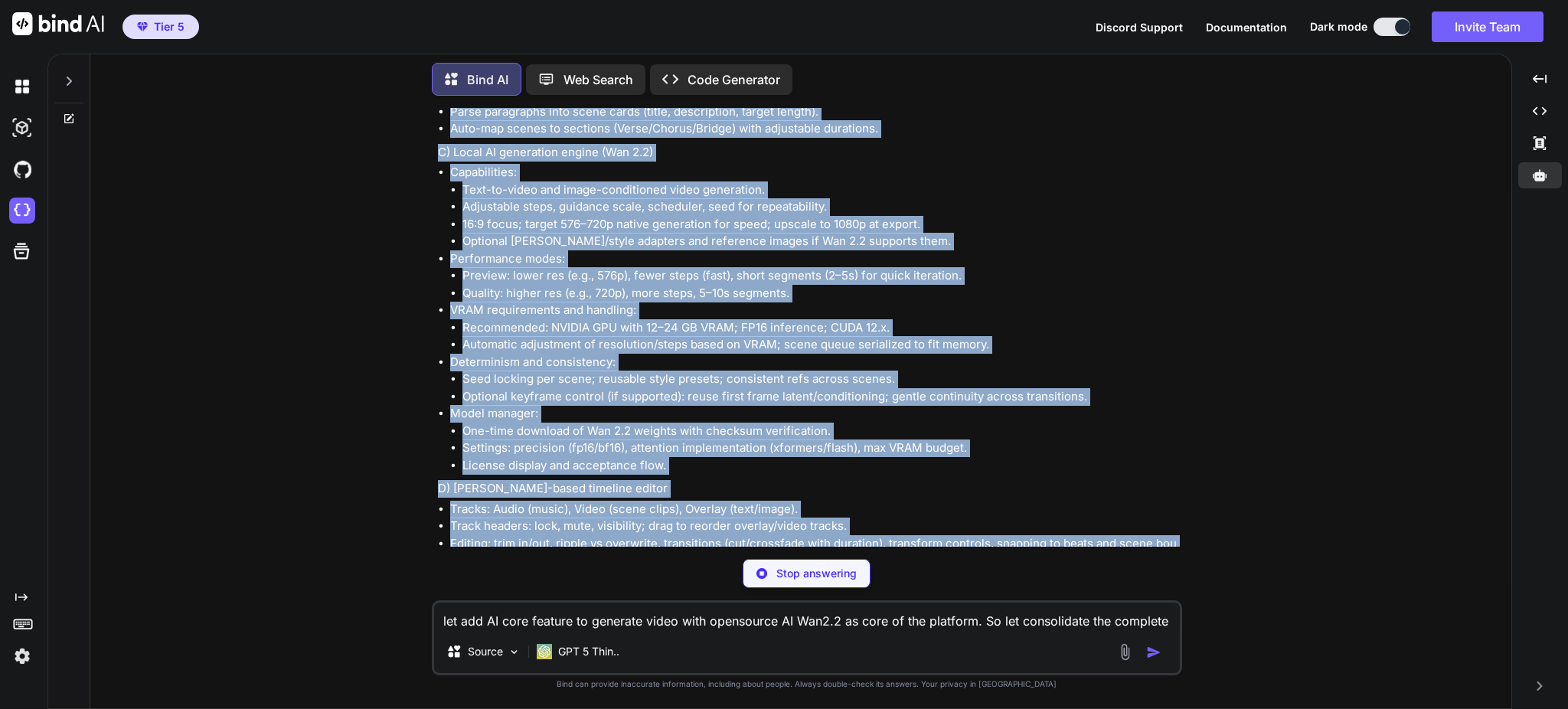
scroll to position [13094, 0]
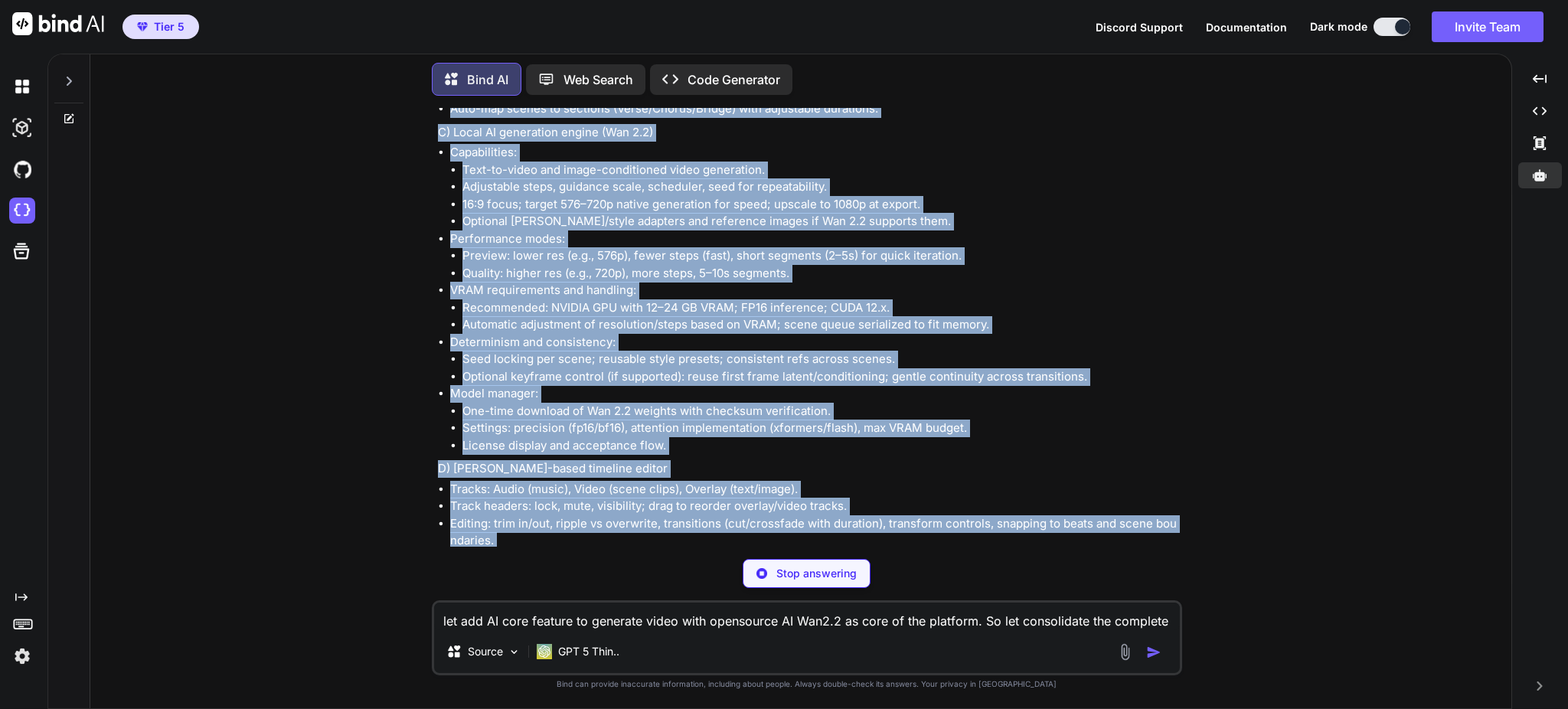
click at [1206, 330] on div "You what is the frameword to write movie script? Bind AI Do you mean story stru…" at bounding box center [806, 408] width 1409 height 601
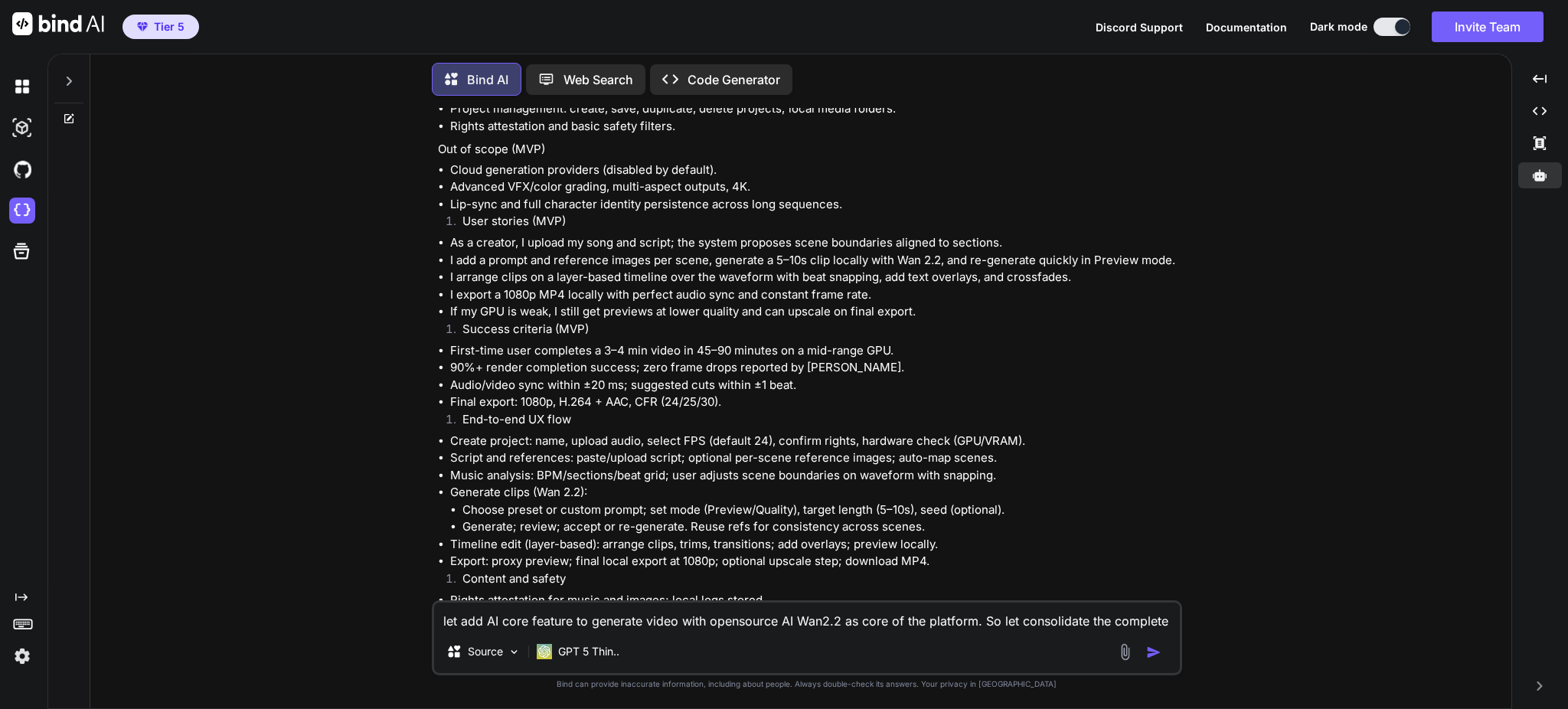
scroll to position [12379, 0]
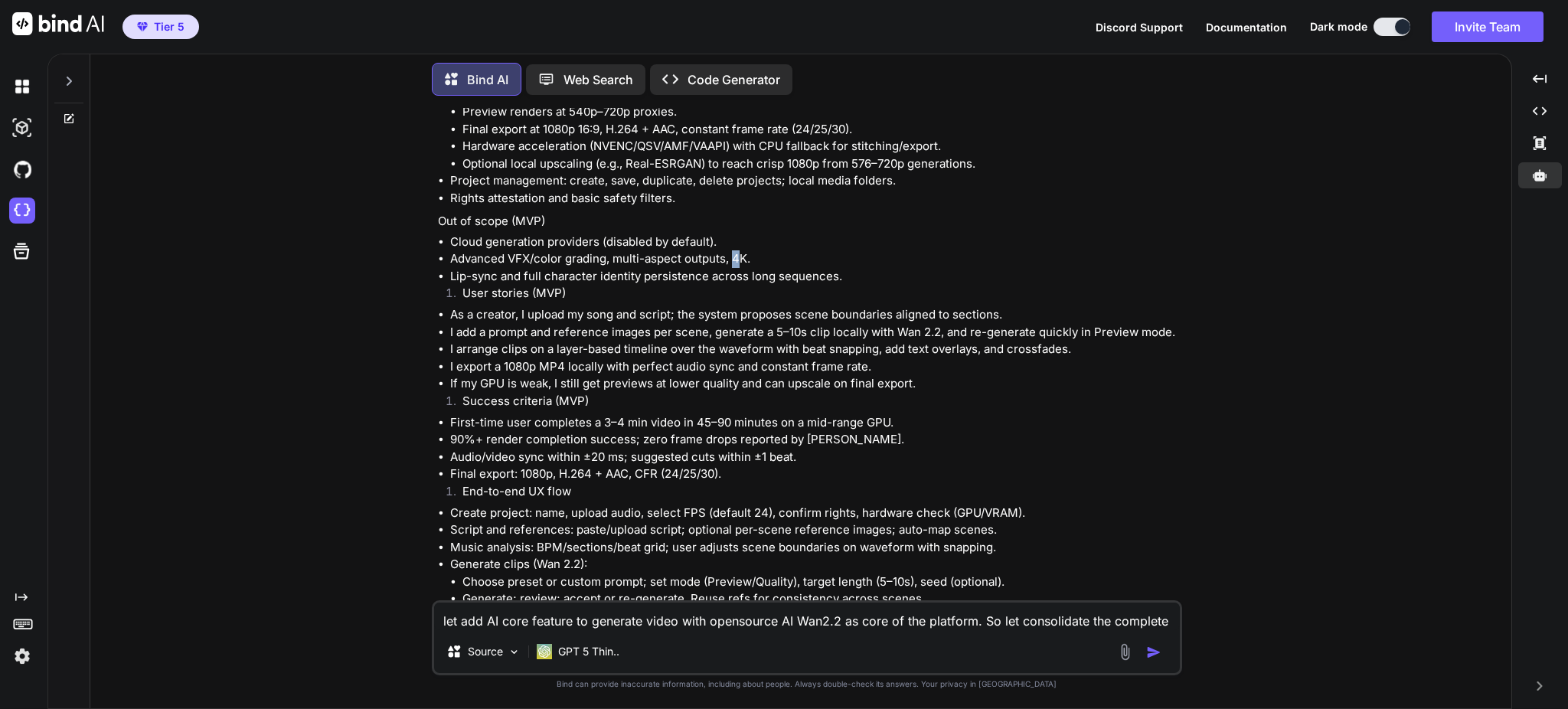
click at [738, 251] on li "Advanced VFX/color grading, multi-aspect outputs, 4K." at bounding box center [815, 259] width 729 height 18
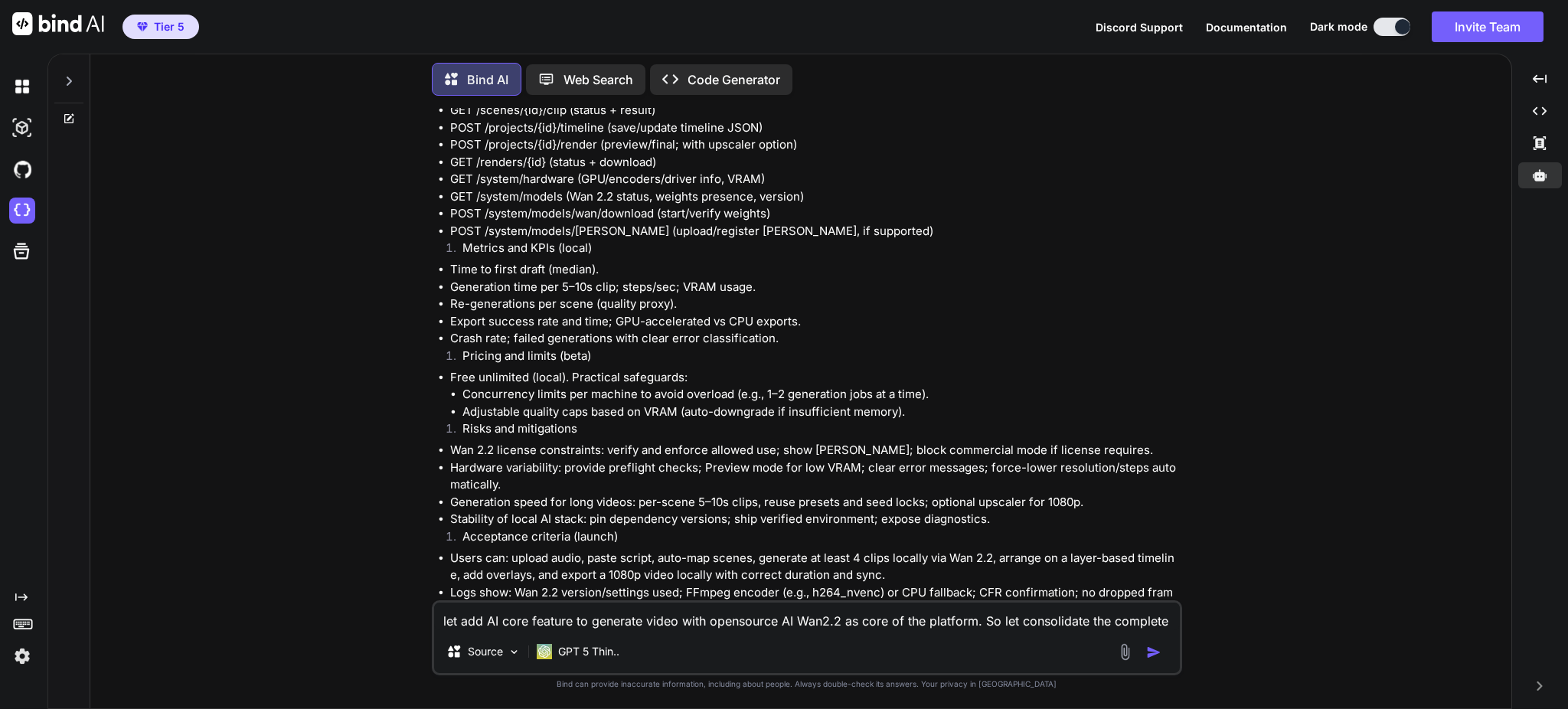
scroll to position [15145, 0]
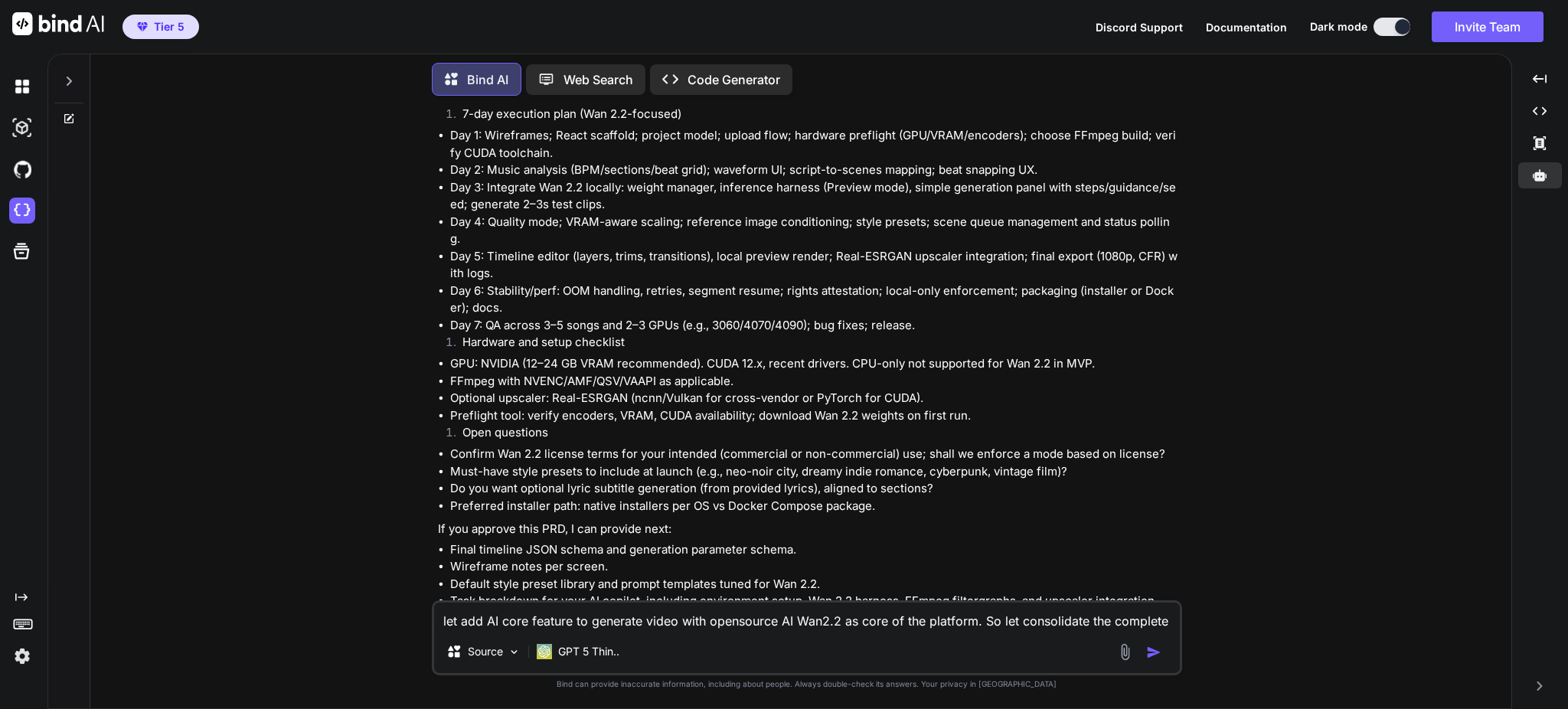
click at [494, 623] on p "Open in Editor" at bounding box center [487, 631] width 73 height 15
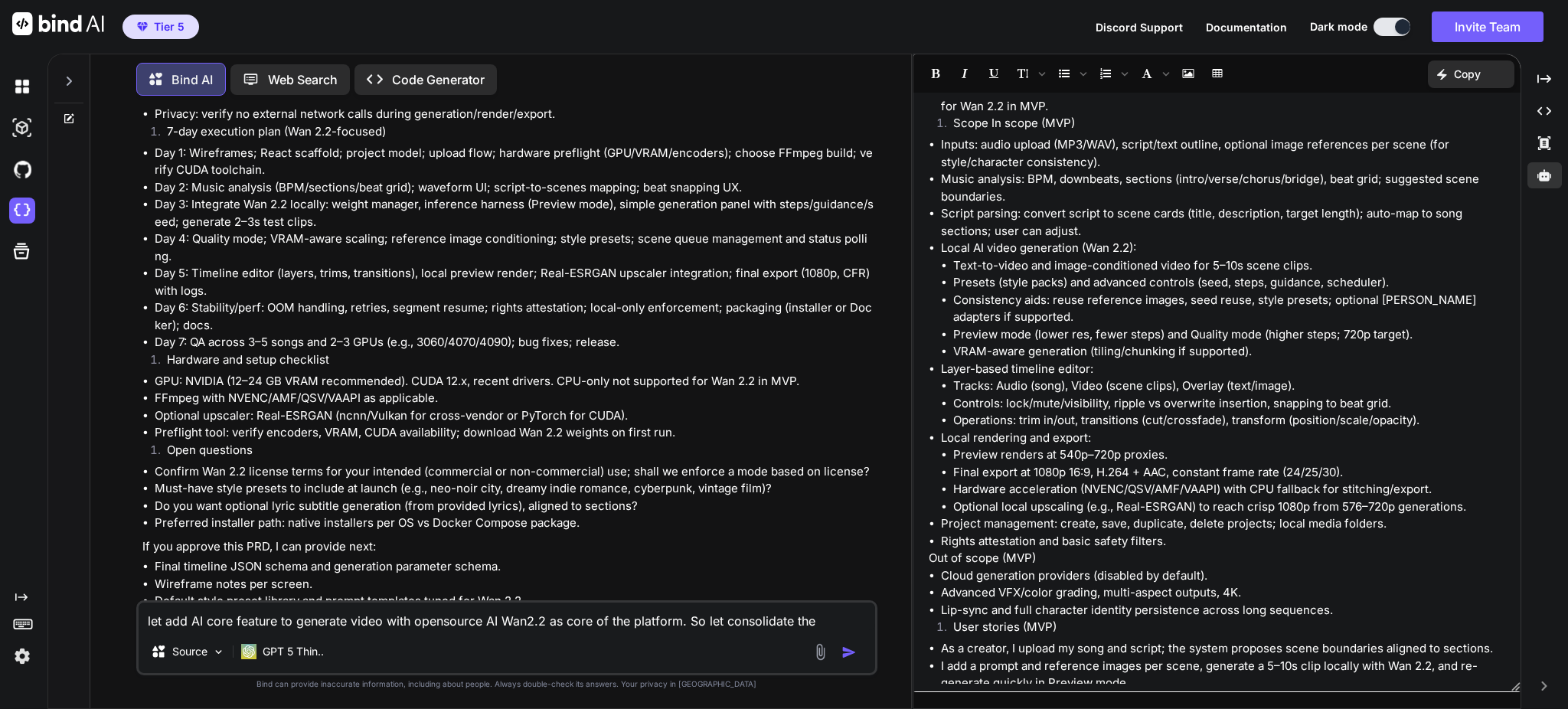
scroll to position [613, 0]
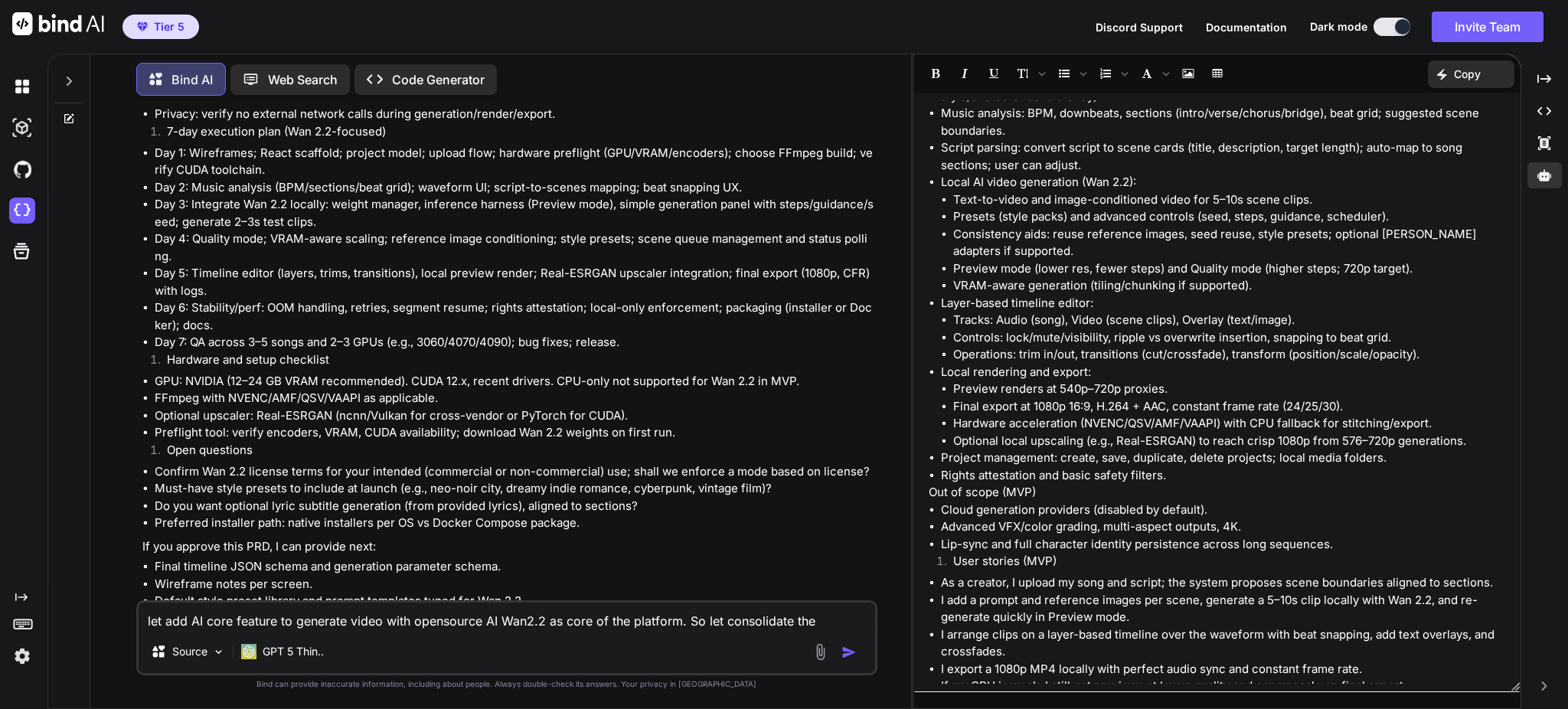
click at [1458, 71] on p "Copy" at bounding box center [1467, 75] width 27 height 15
click at [1430, 138] on span "Copy Content" at bounding box center [1433, 139] width 70 height 15
click at [665, 621] on textarea "let add AI core feature to generate video with opensource AI Wan2.2 as core of …" at bounding box center [507, 617] width 736 height 28
click at [853, 657] on img "button" at bounding box center [849, 653] width 15 height 15
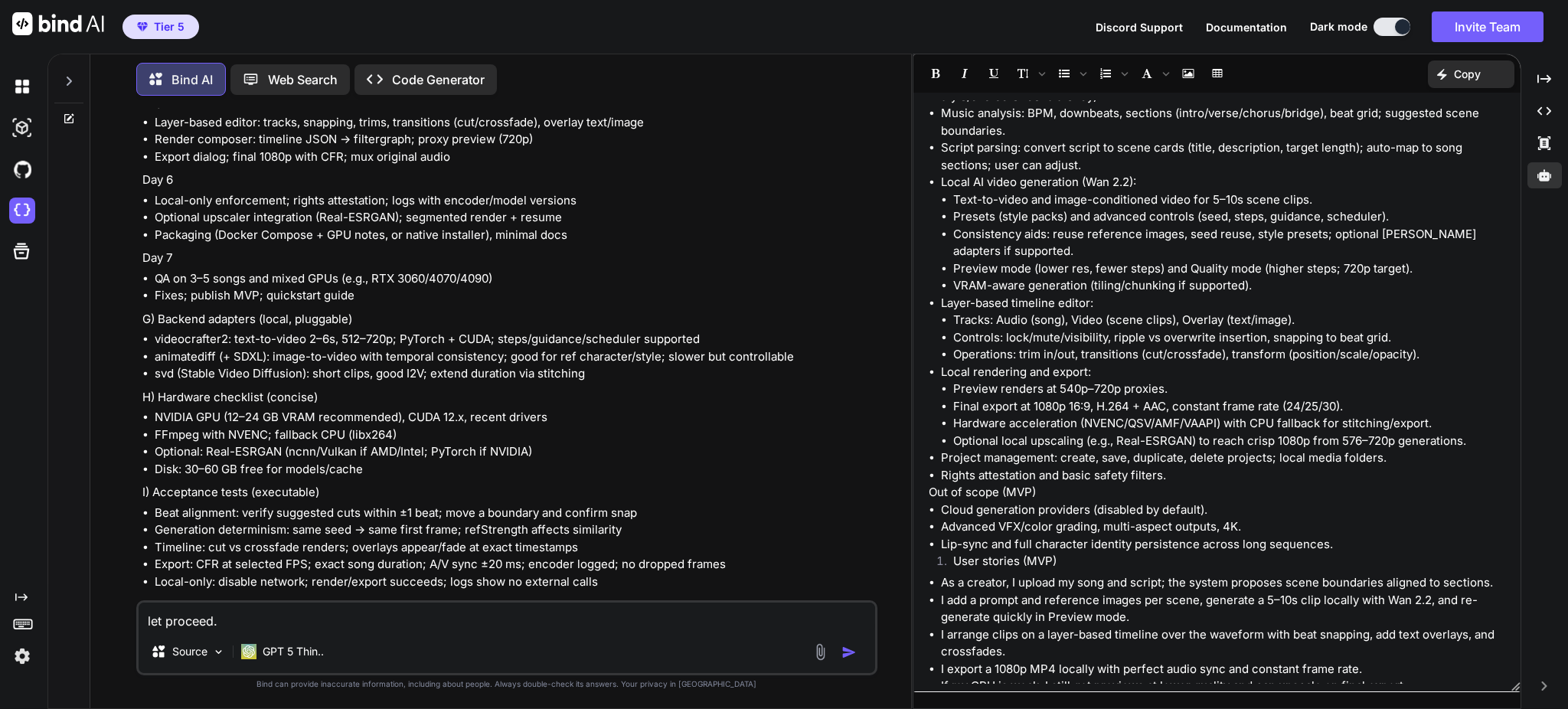
scroll to position [18785, 0]
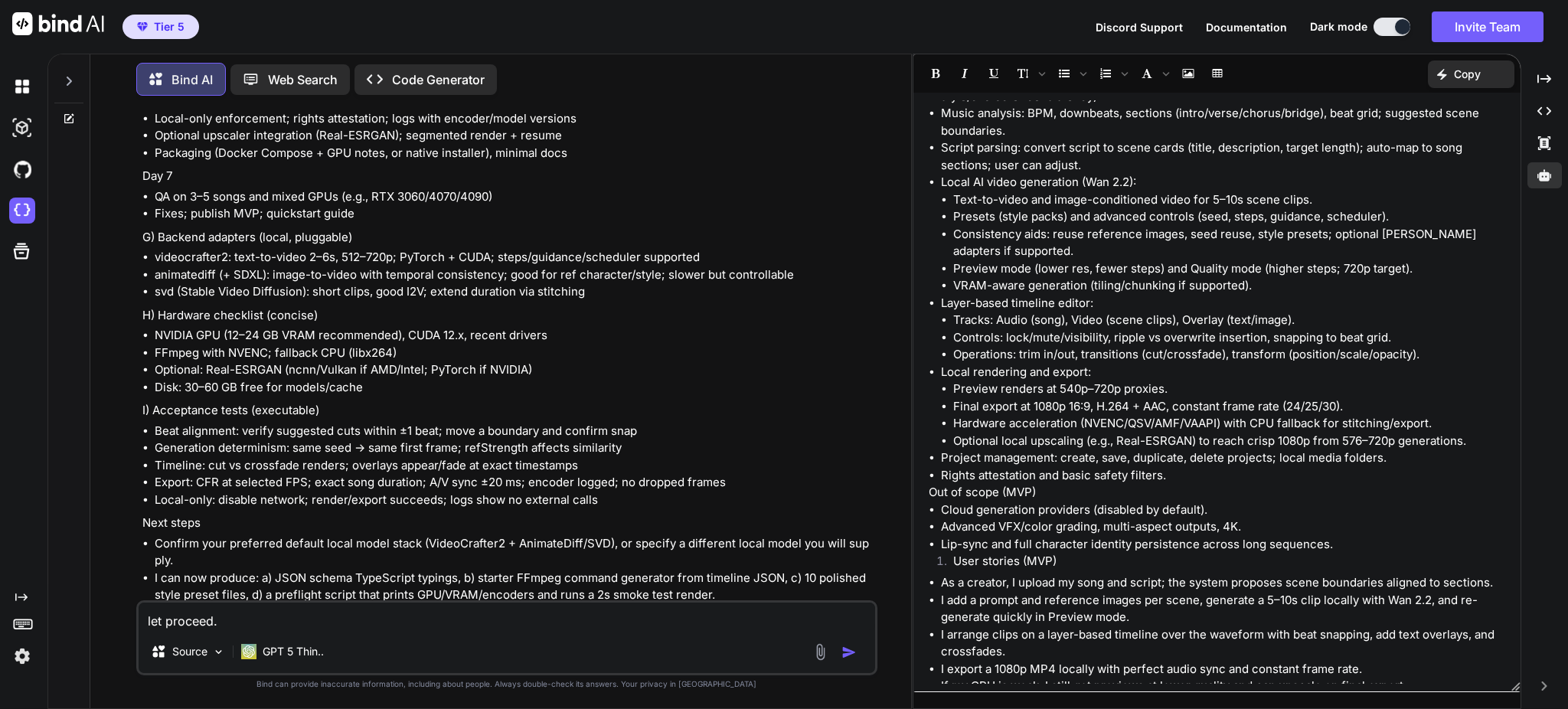
click at [218, 640] on p "Open in Editor" at bounding box center [192, 647] width 73 height 15
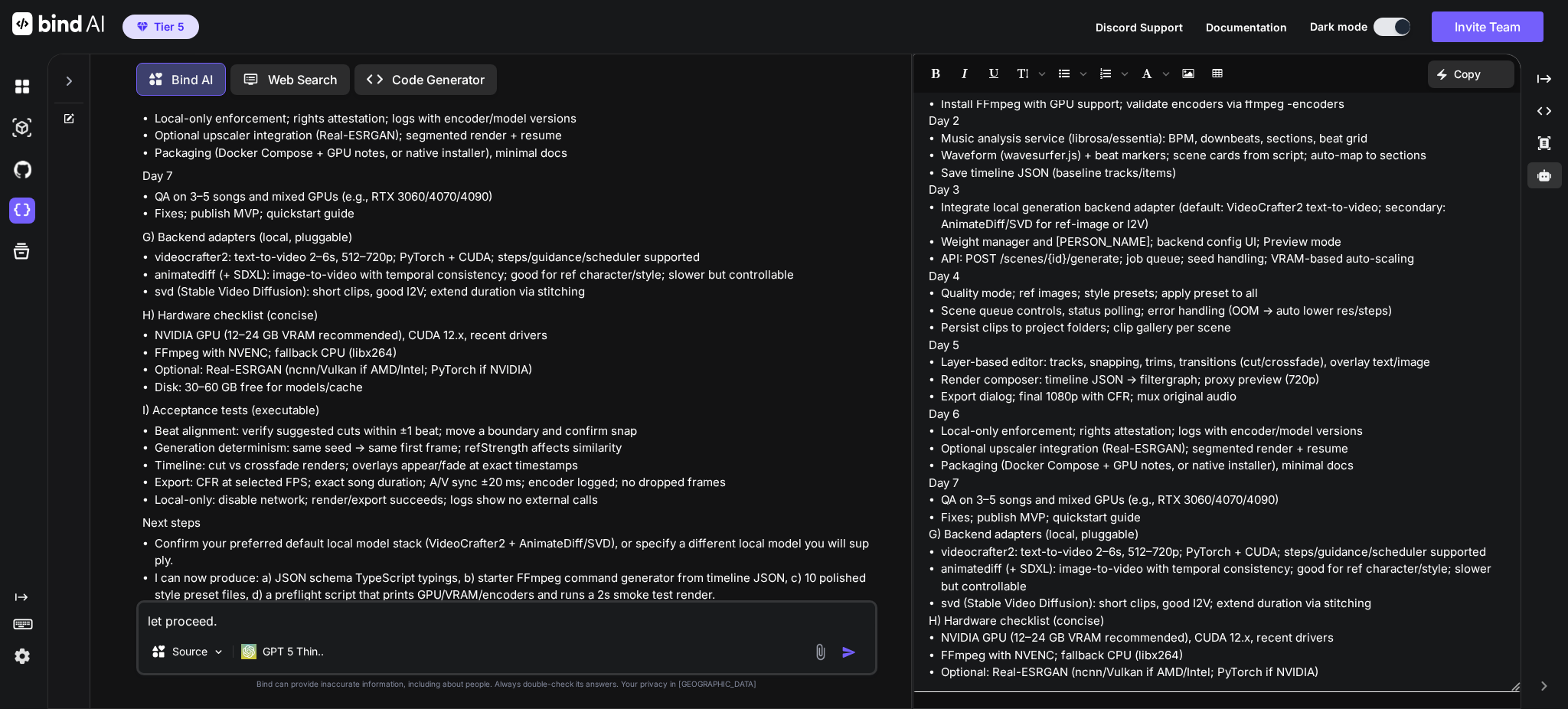
scroll to position [2798, 0]
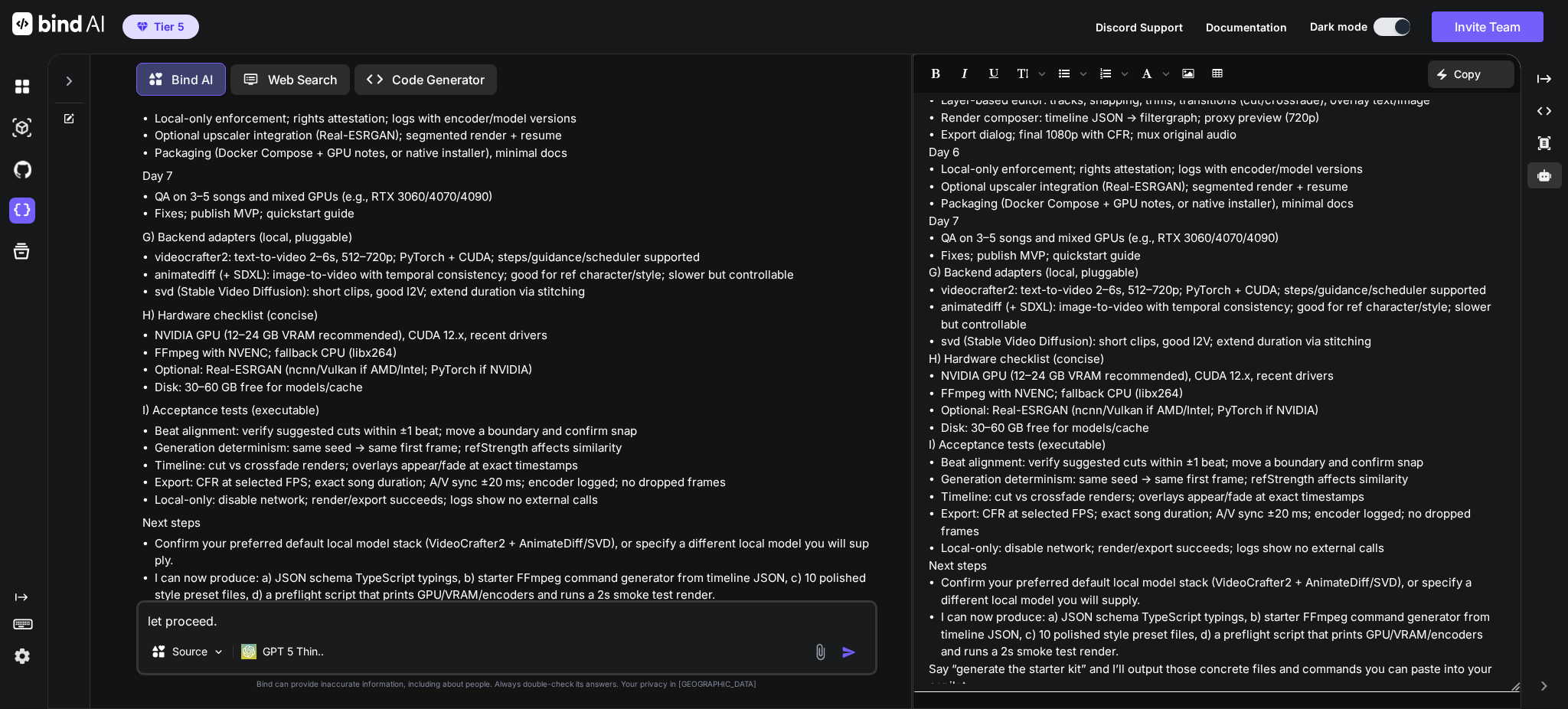
click at [1467, 72] on p "Copy" at bounding box center [1467, 75] width 27 height 15
click at [1440, 142] on span "Copy Content" at bounding box center [1433, 139] width 70 height 15
click at [70, 77] on icon at bounding box center [69, 82] width 5 height 9
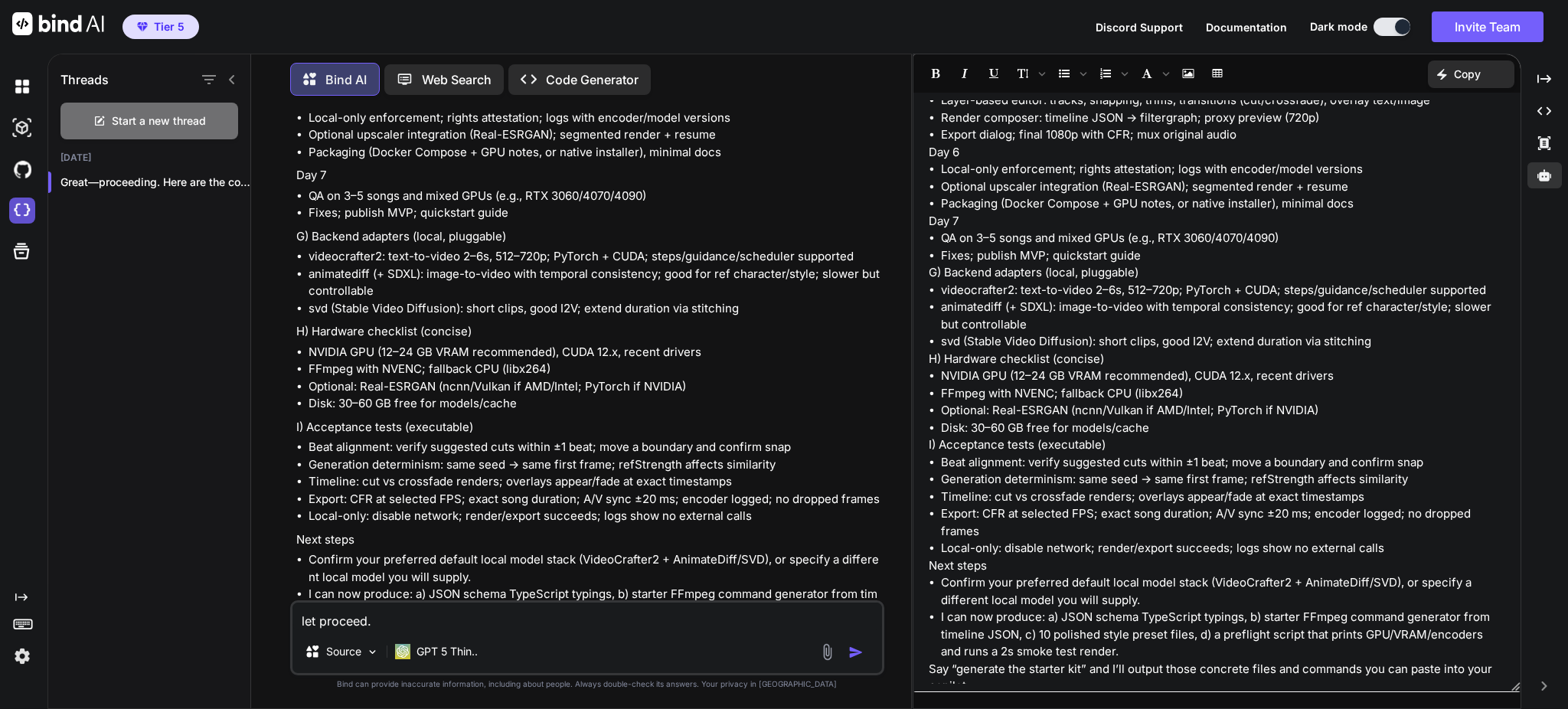
click at [23, 215] on img at bounding box center [22, 211] width 26 height 26
click at [499, 620] on textarea "let proceed." at bounding box center [586, 617] width 589 height 28
click at [858, 651] on img "button" at bounding box center [856, 653] width 15 height 15
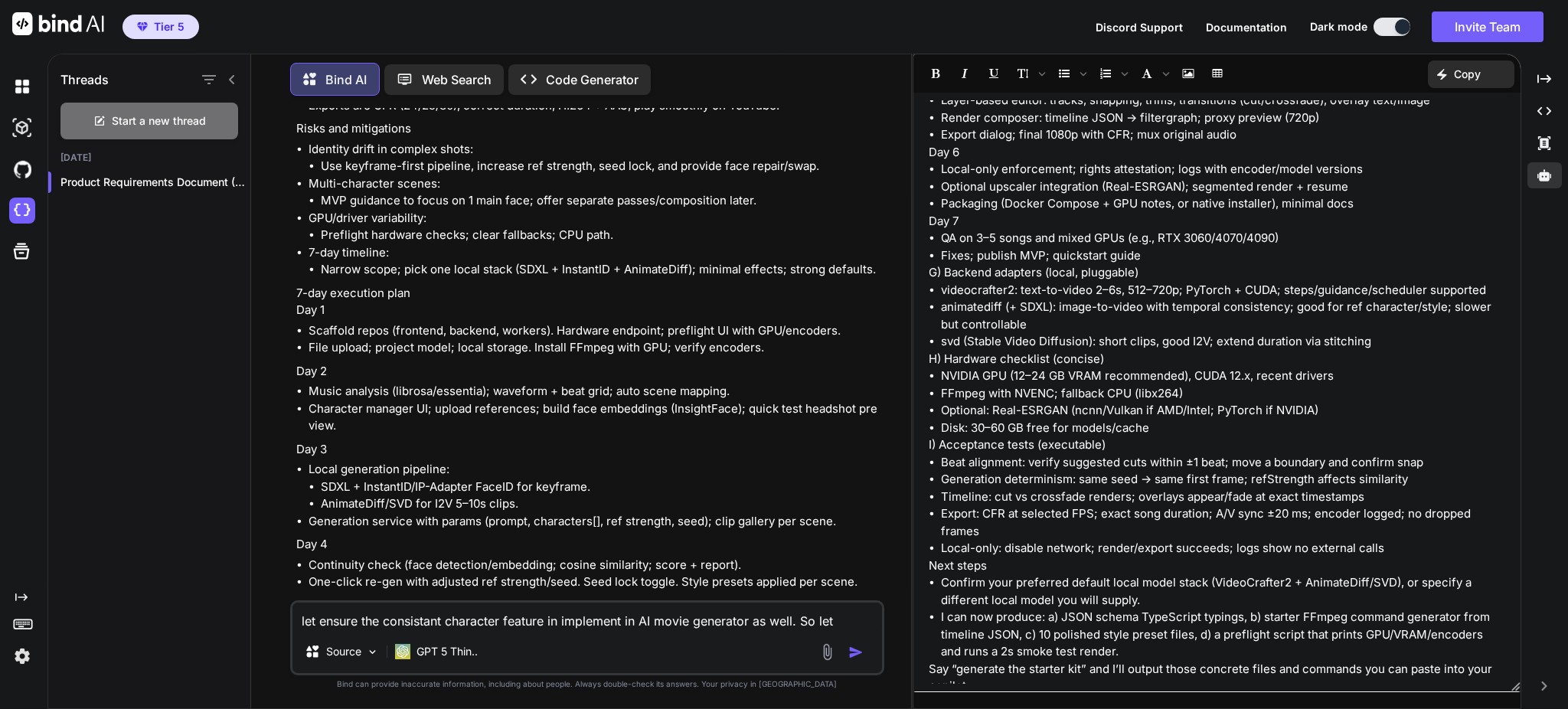
scroll to position [25137, 0]
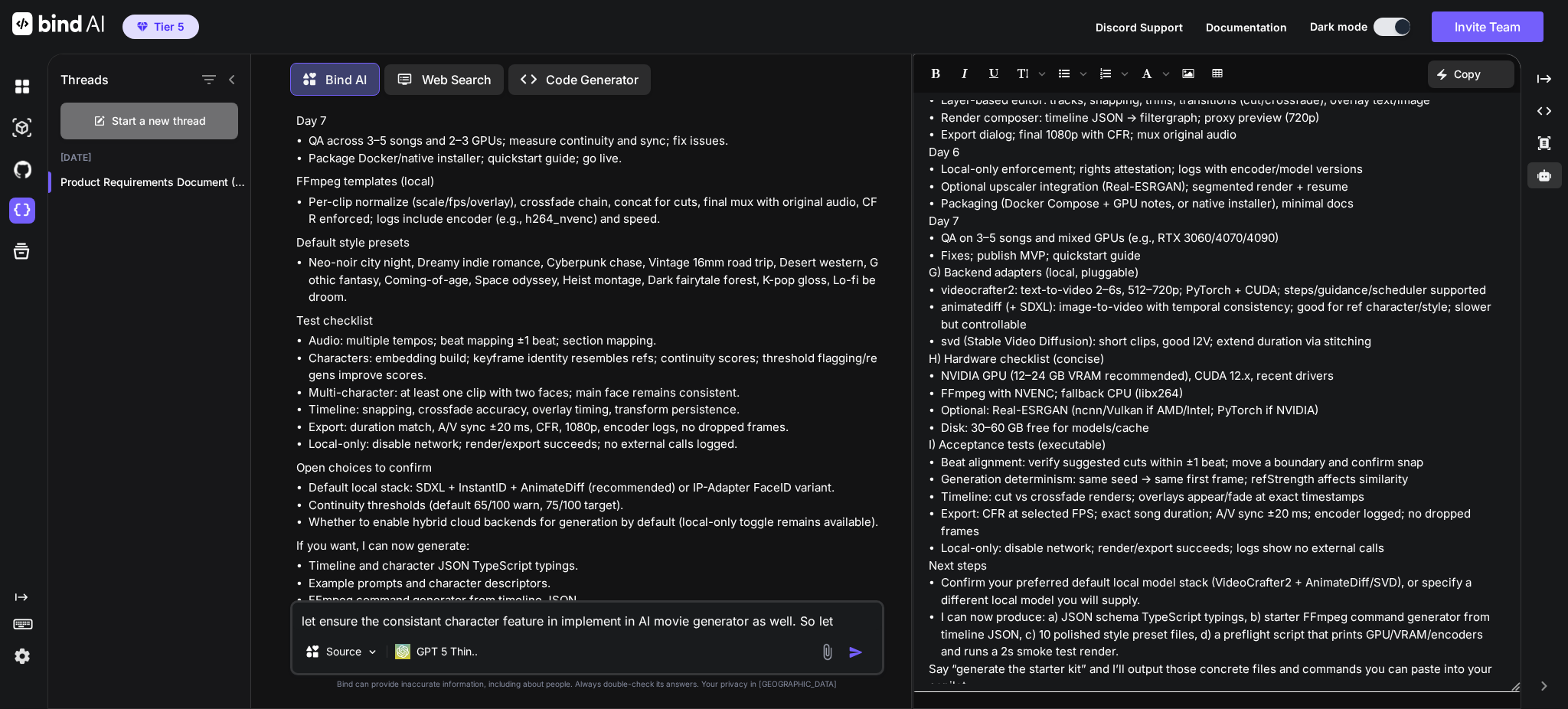
click at [365, 639] on p "Open in Editor" at bounding box center [346, 647] width 73 height 15
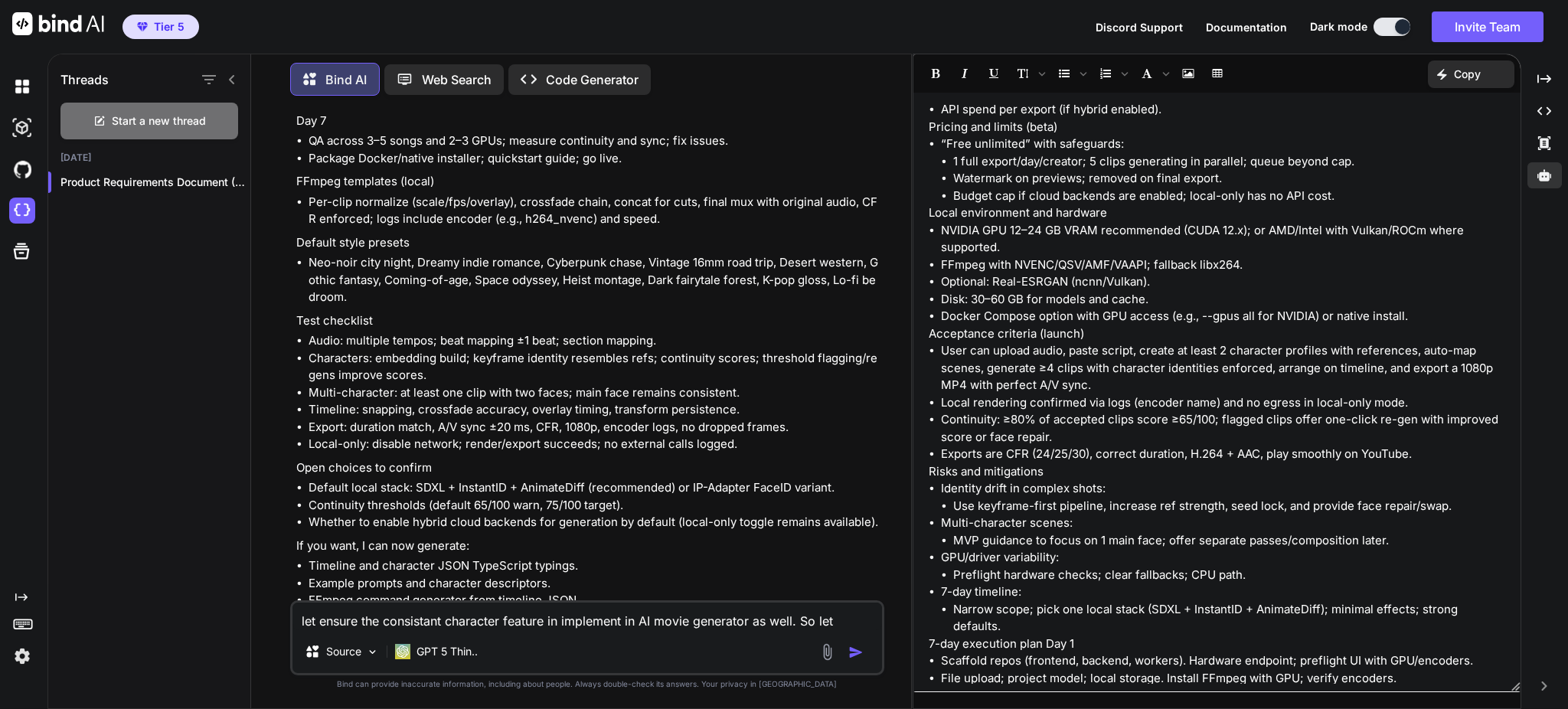
click at [1461, 72] on p "Copy" at bounding box center [1467, 75] width 27 height 15
click at [1412, 133] on span "Copy Content" at bounding box center [1433, 139] width 70 height 15
click at [25, 208] on img at bounding box center [22, 211] width 26 height 26
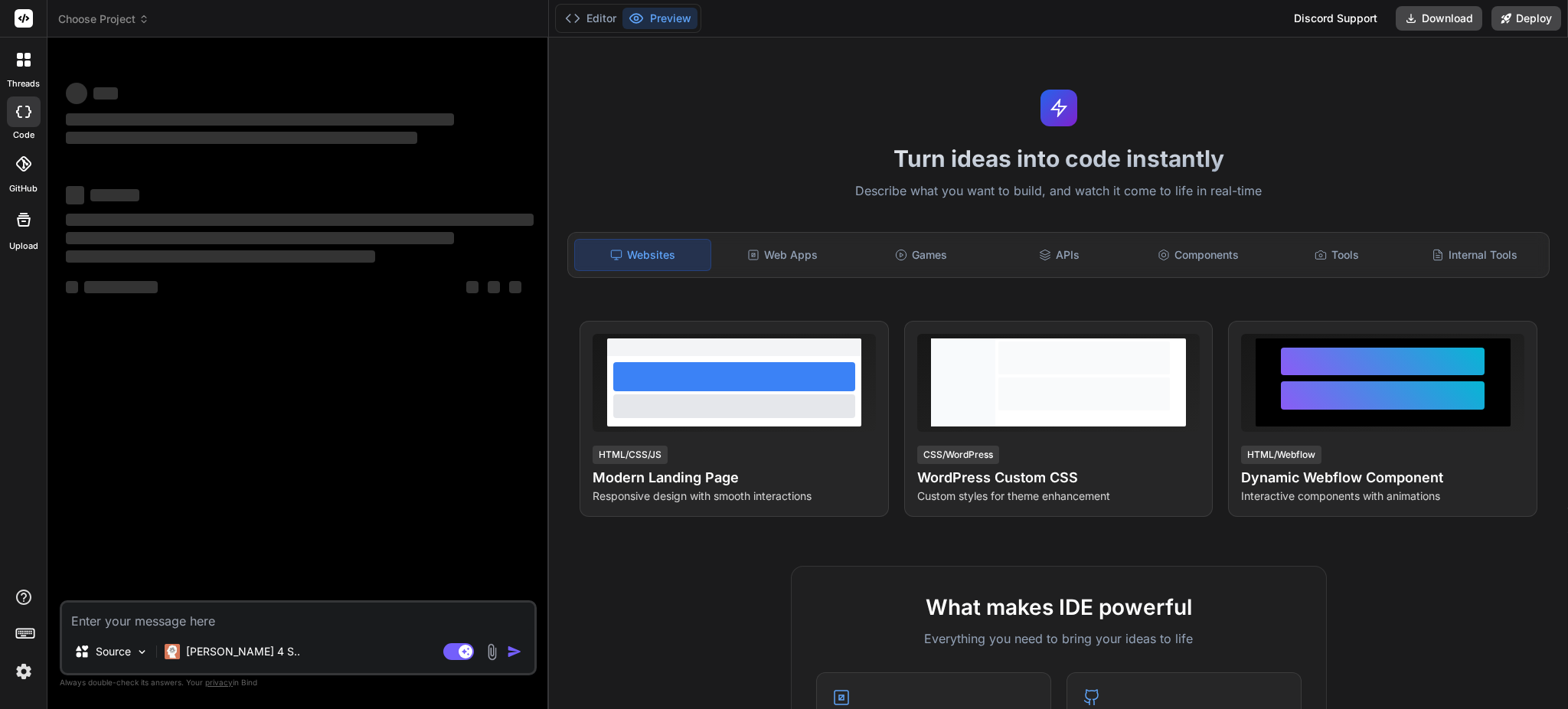
click at [140, 18] on icon at bounding box center [144, 19] width 11 height 11
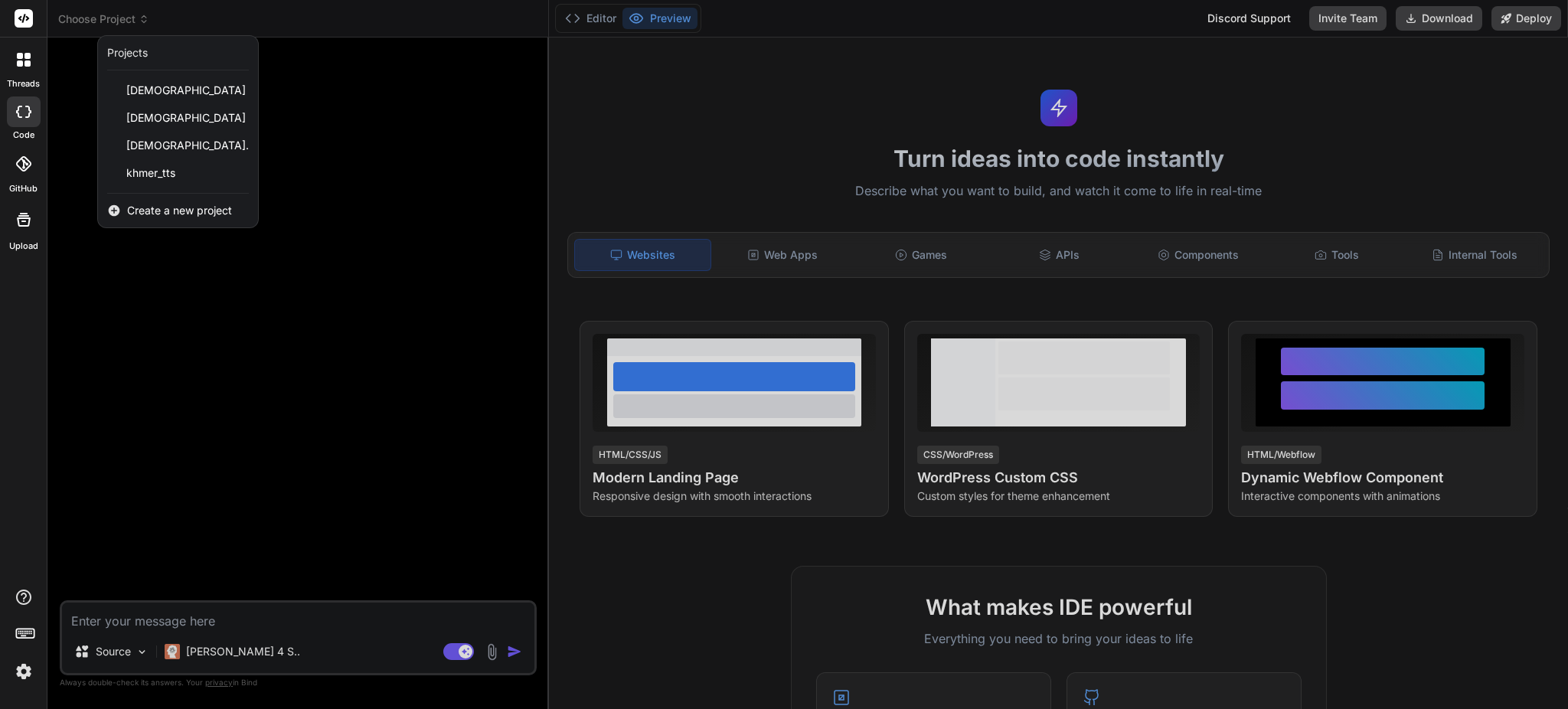
click at [207, 214] on span "Create a new project" at bounding box center [179, 211] width 105 height 15
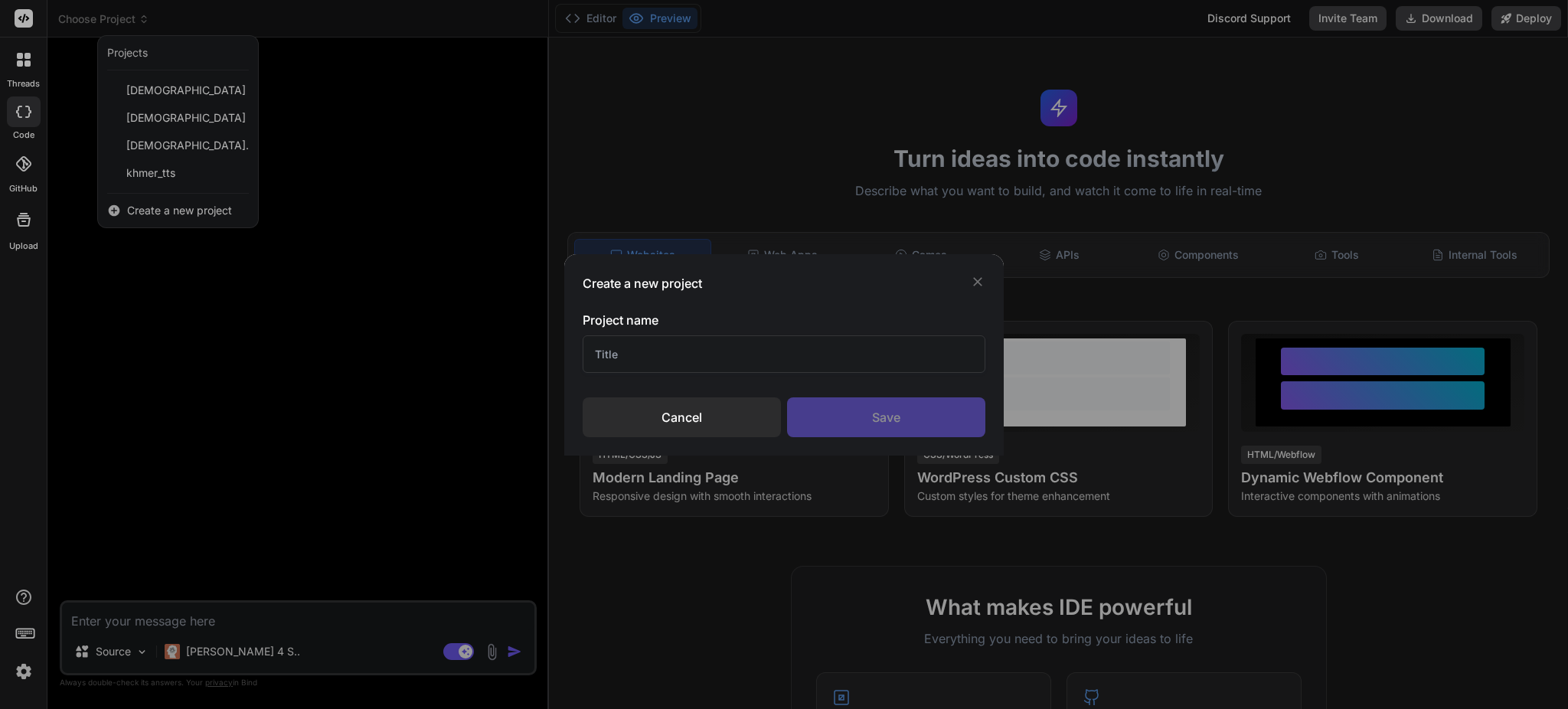
type textarea "x"
click at [716, 359] on input "text" at bounding box center [783, 354] width 402 height 38
paste input "Music2Movie"
type input "Music2Movie"
type textarea "x"
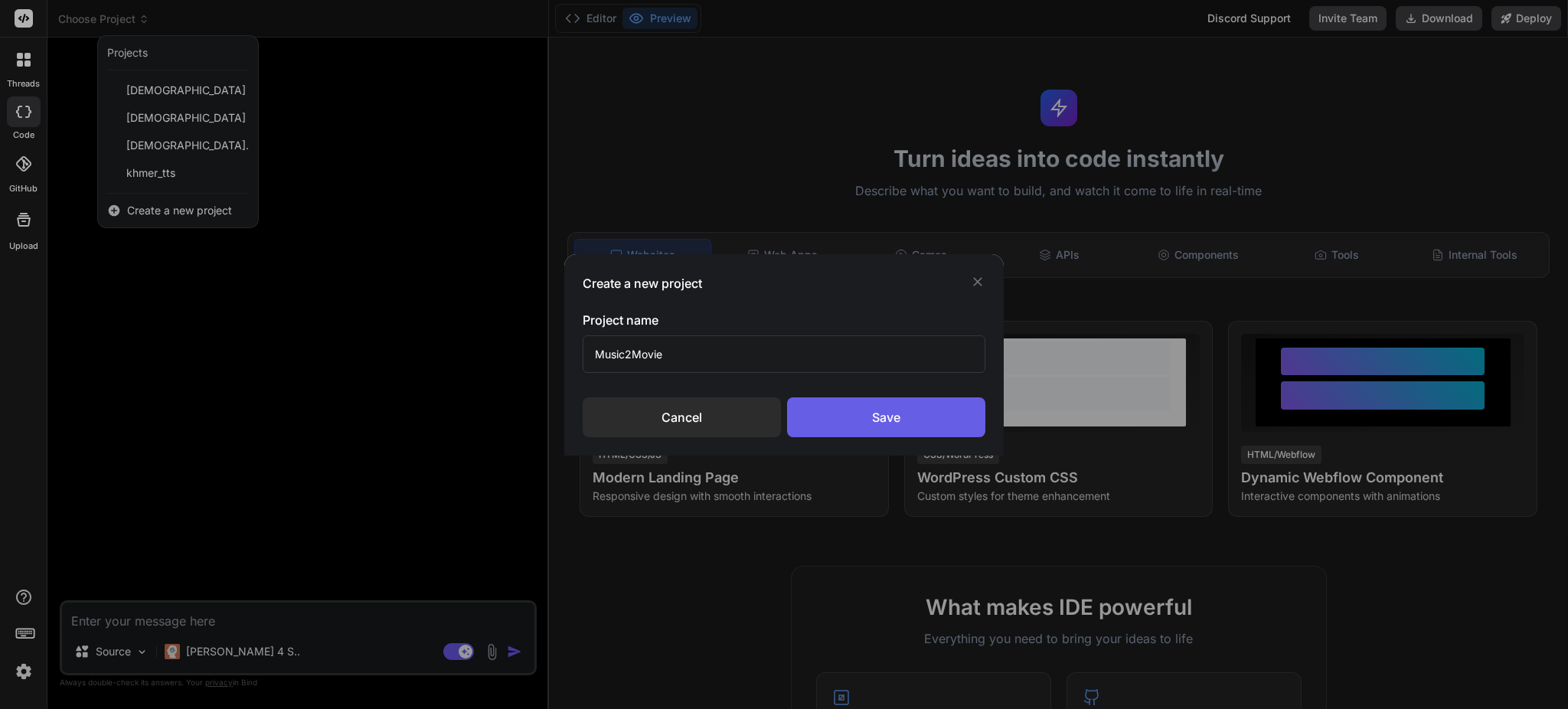
type input "Music2Movie"
click at [875, 418] on div "Save" at bounding box center [886, 418] width 198 height 40
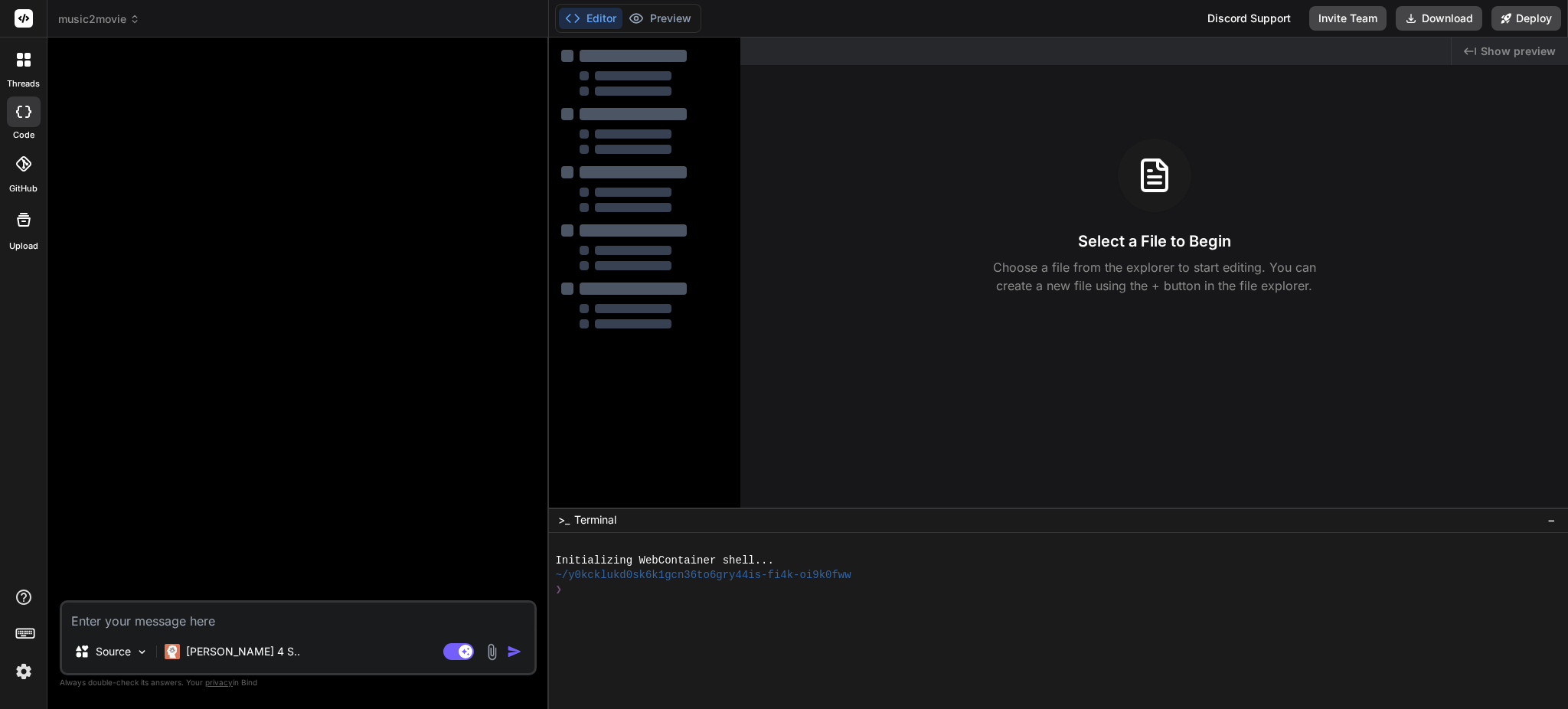
click at [129, 17] on icon at bounding box center [135, 19] width 11 height 11
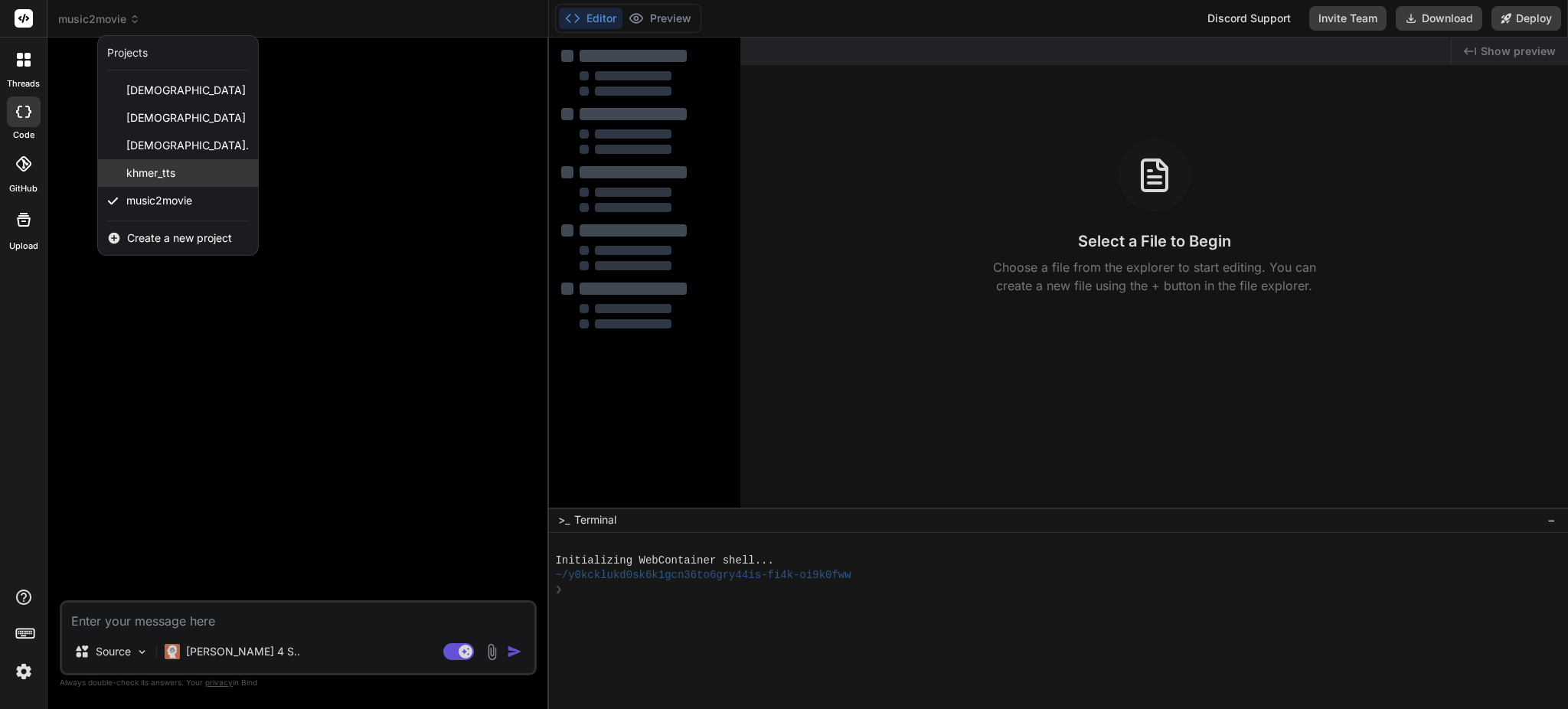
click at [152, 172] on span "khmer_tts" at bounding box center [151, 173] width 49 height 15
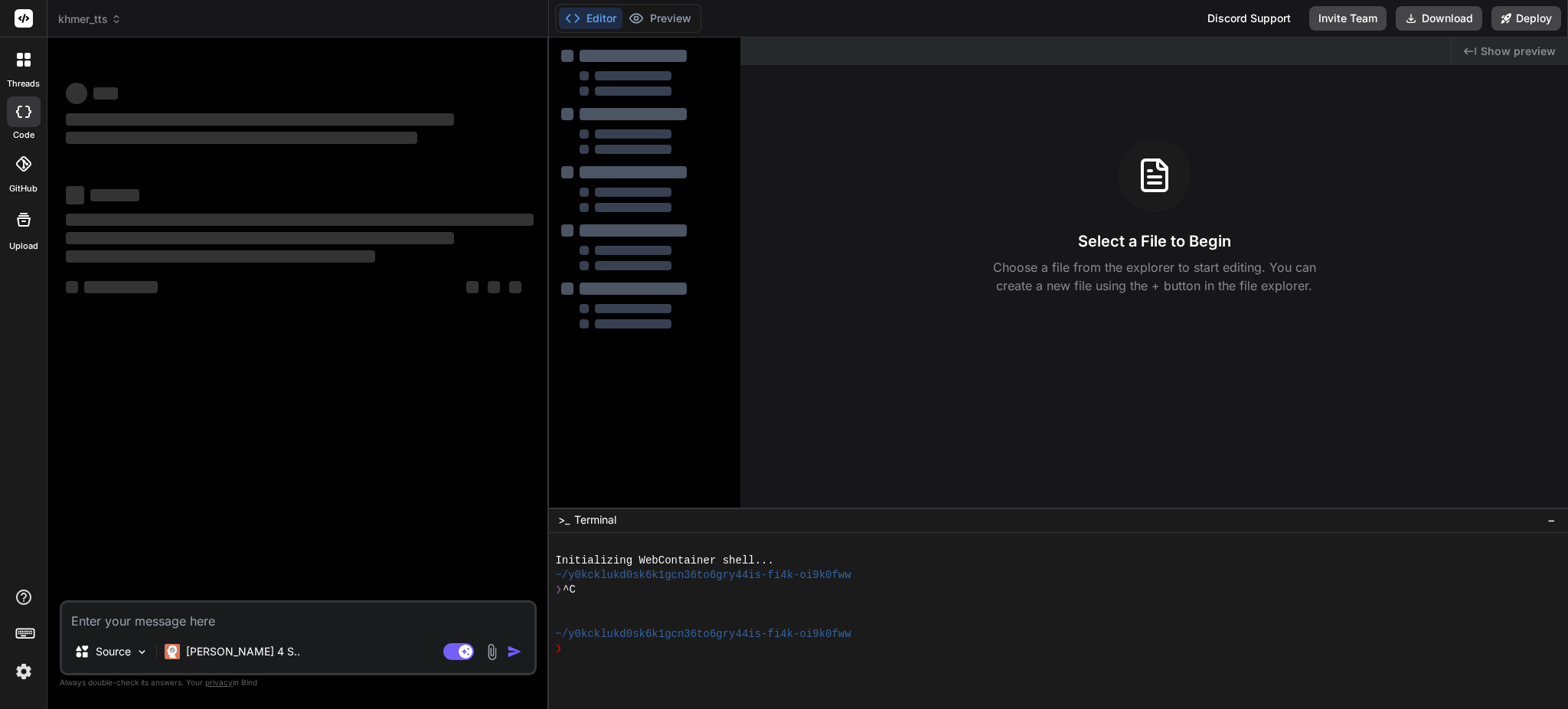
click at [117, 18] on icon at bounding box center [116, 19] width 11 height 11
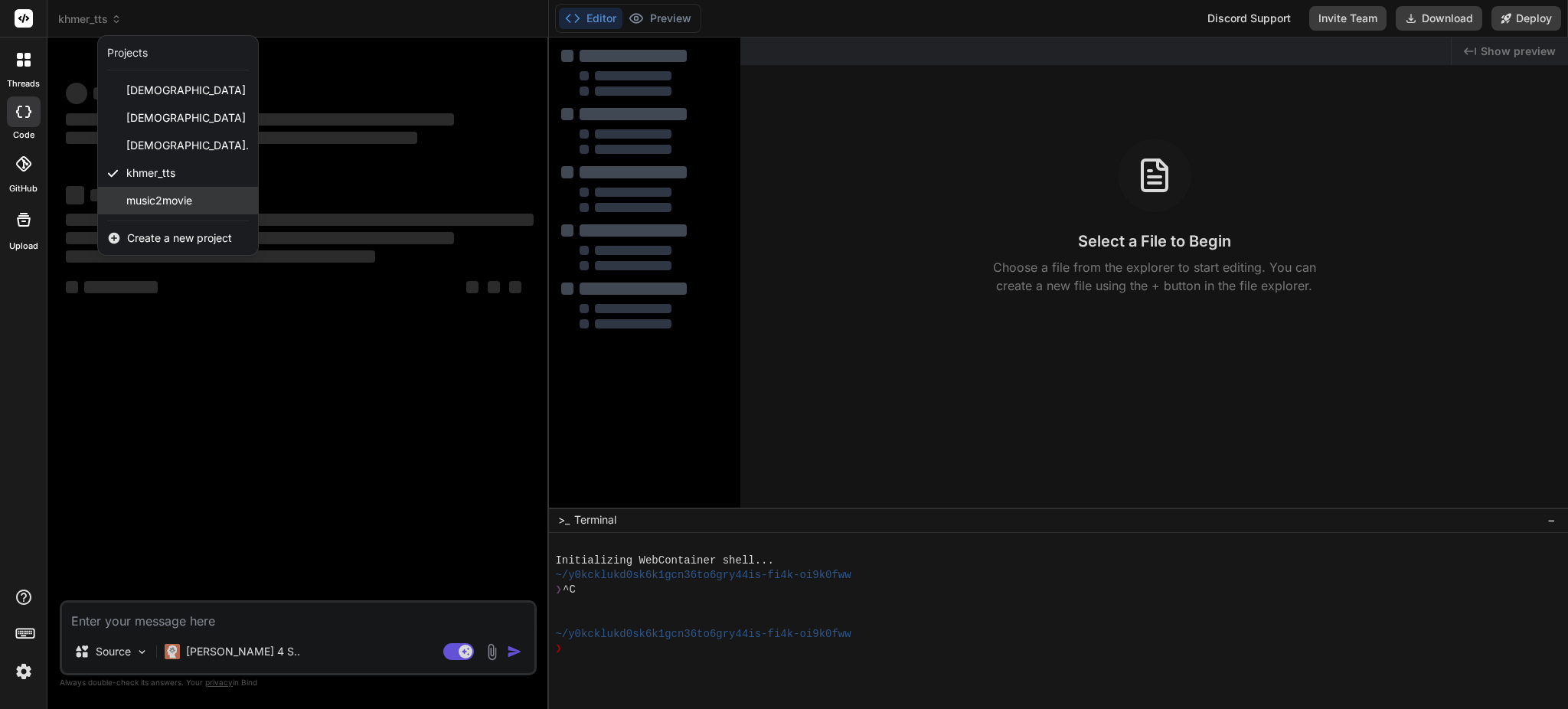
click at [168, 195] on span "music2movie" at bounding box center [159, 201] width 66 height 15
type textarea "x"
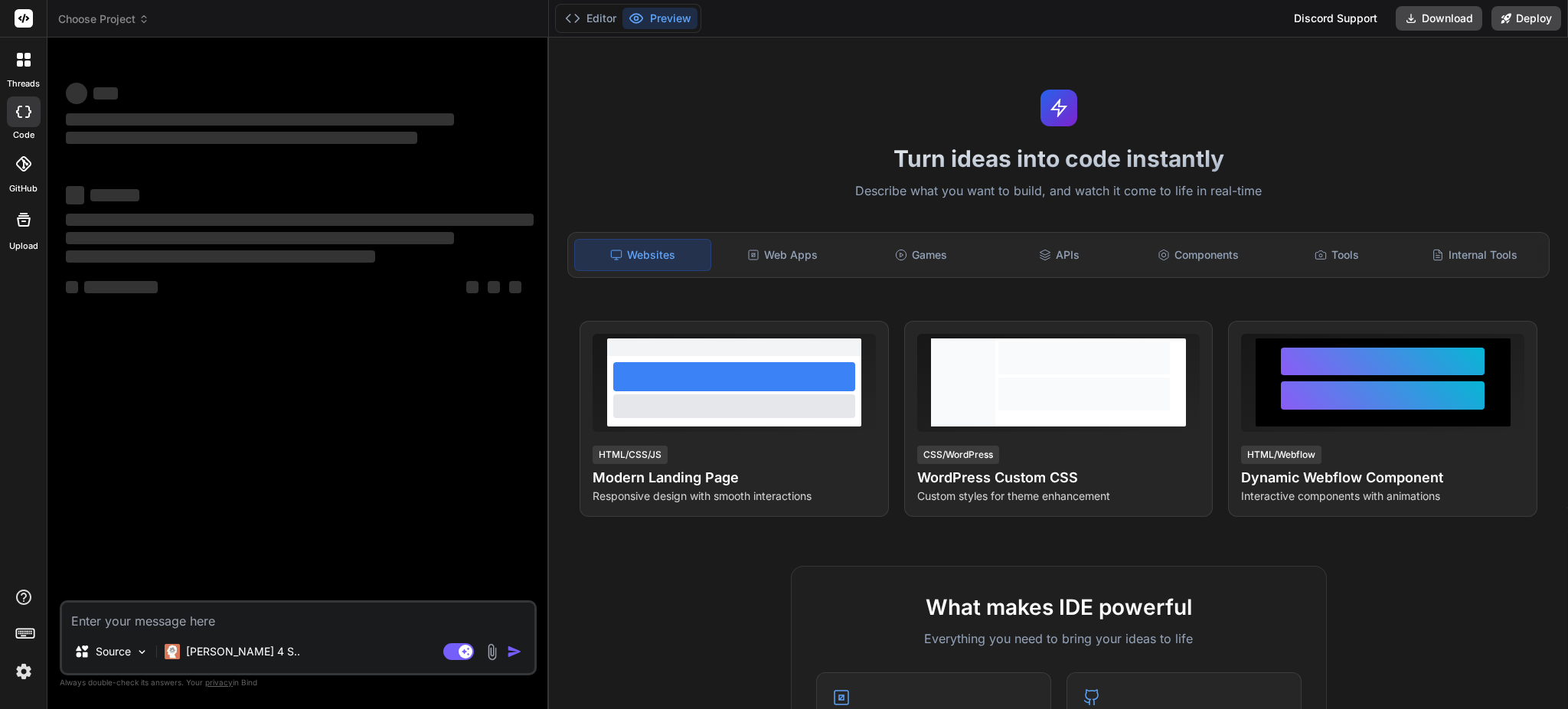
click at [145, 10] on header "Choose Project Created with Pixso." at bounding box center [298, 18] width 501 height 38
click at [144, 18] on icon at bounding box center [144, 19] width 11 height 11
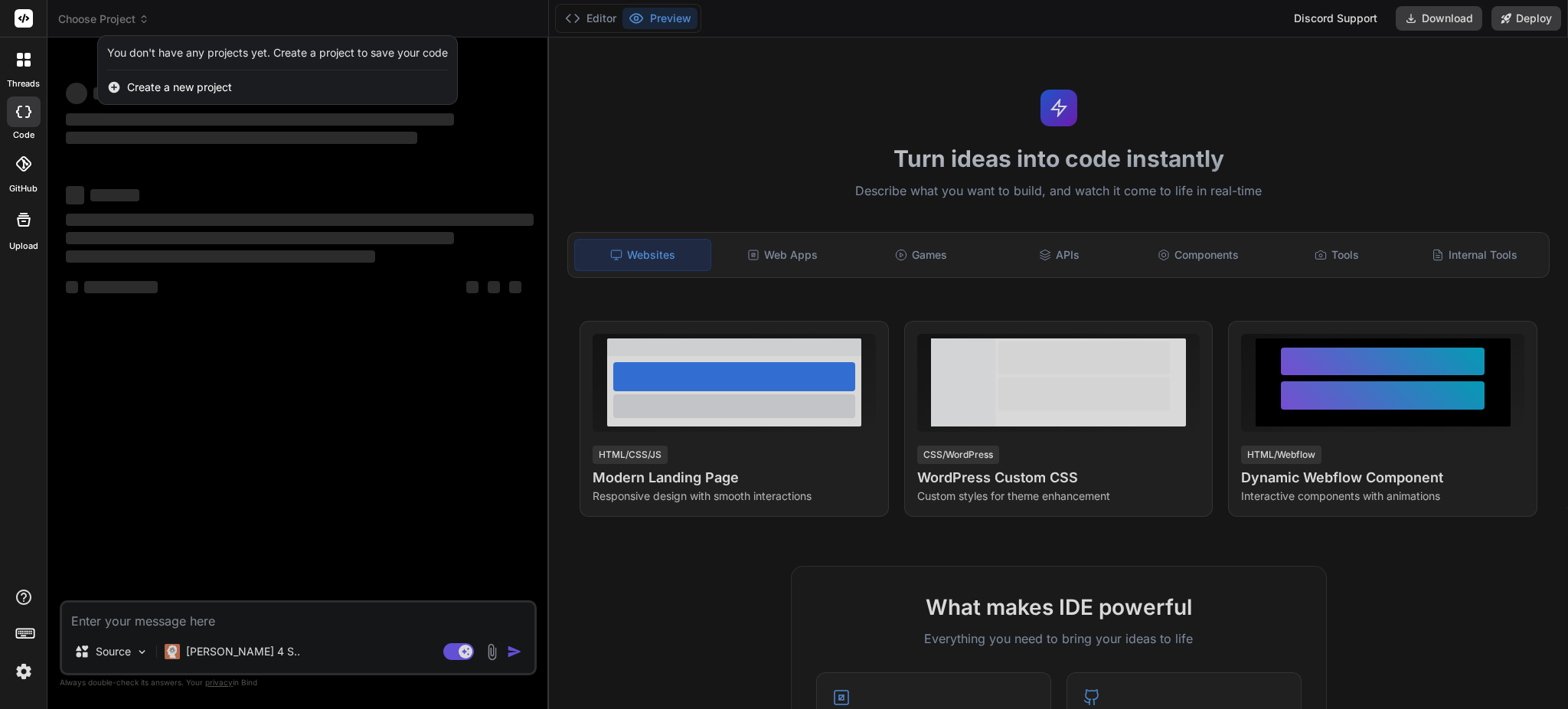
type textarea "x"
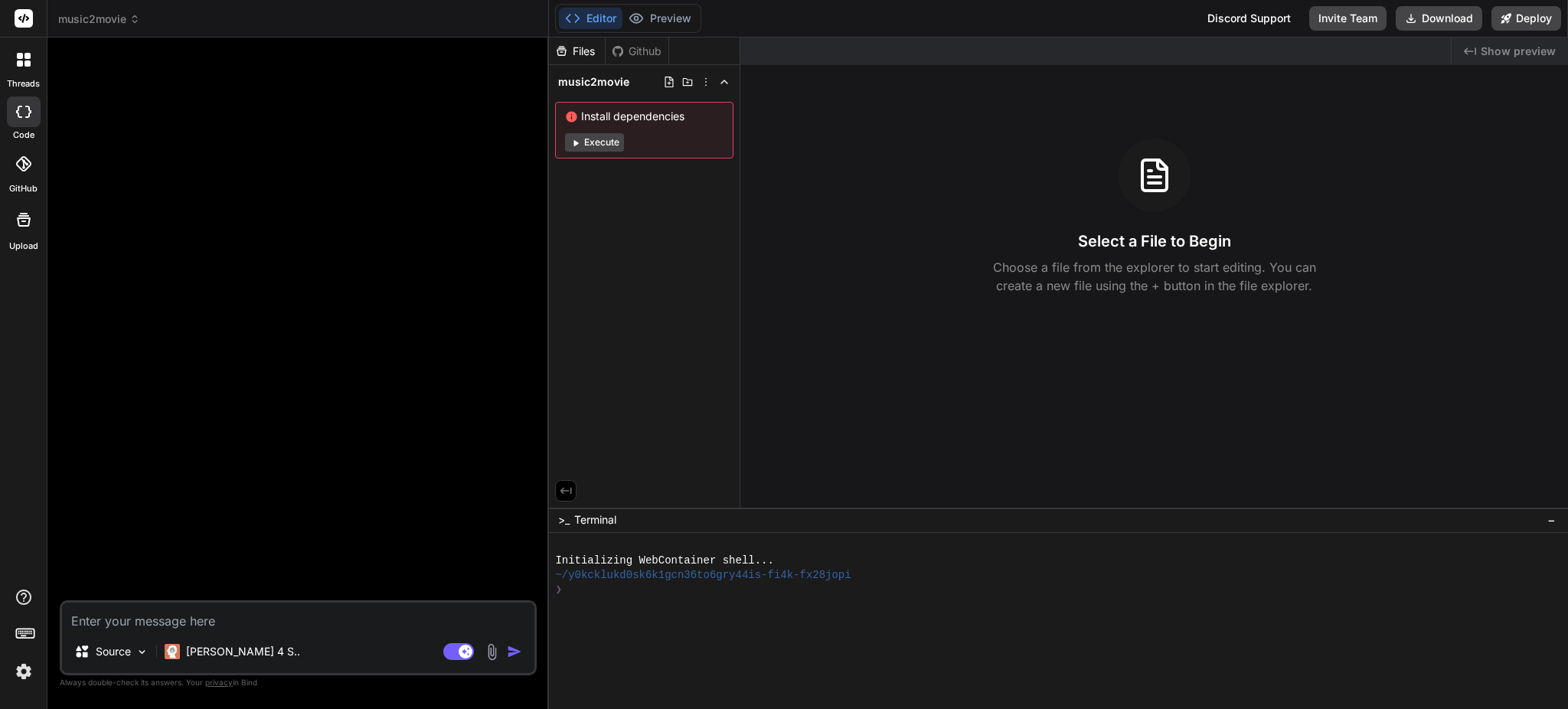
type textarea "x"
type textarea "i"
type textarea "x"
type textarea "i"
type textarea "x"
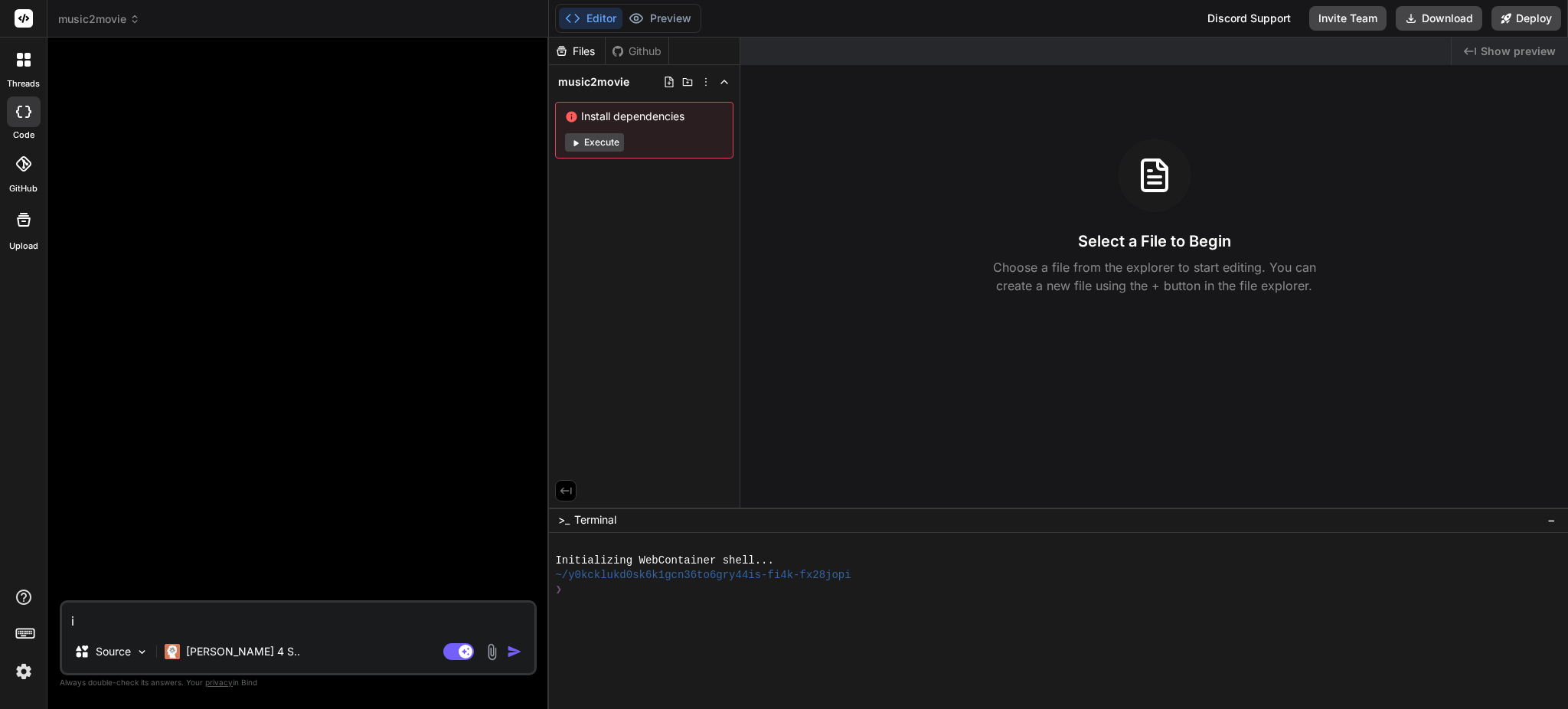
type textarea "i a"
type textarea "x"
type textarea "i am"
type textarea "x"
type textarea "i am"
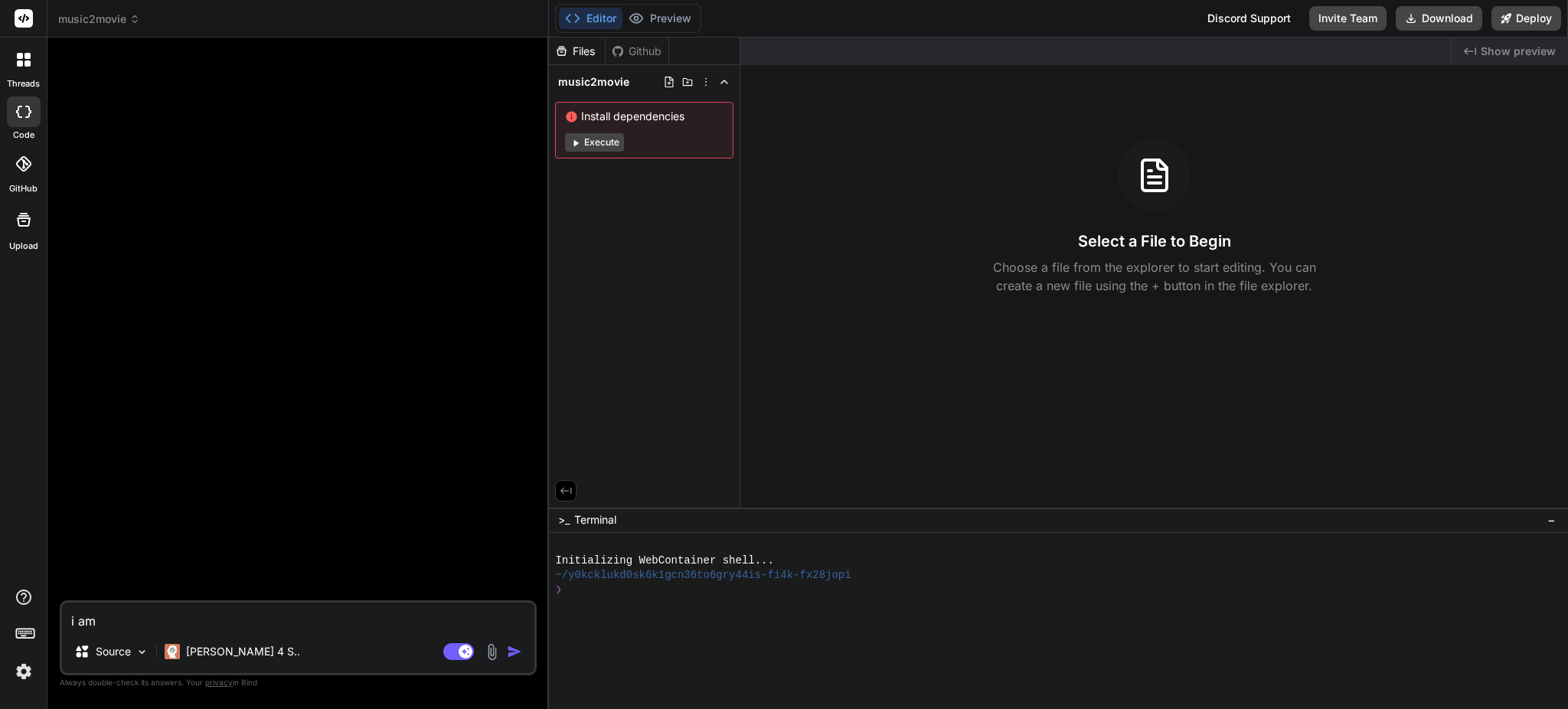
type textarea "x"
type textarea "i am a"
type textarea "x"
type textarea "i am a"
type textarea "x"
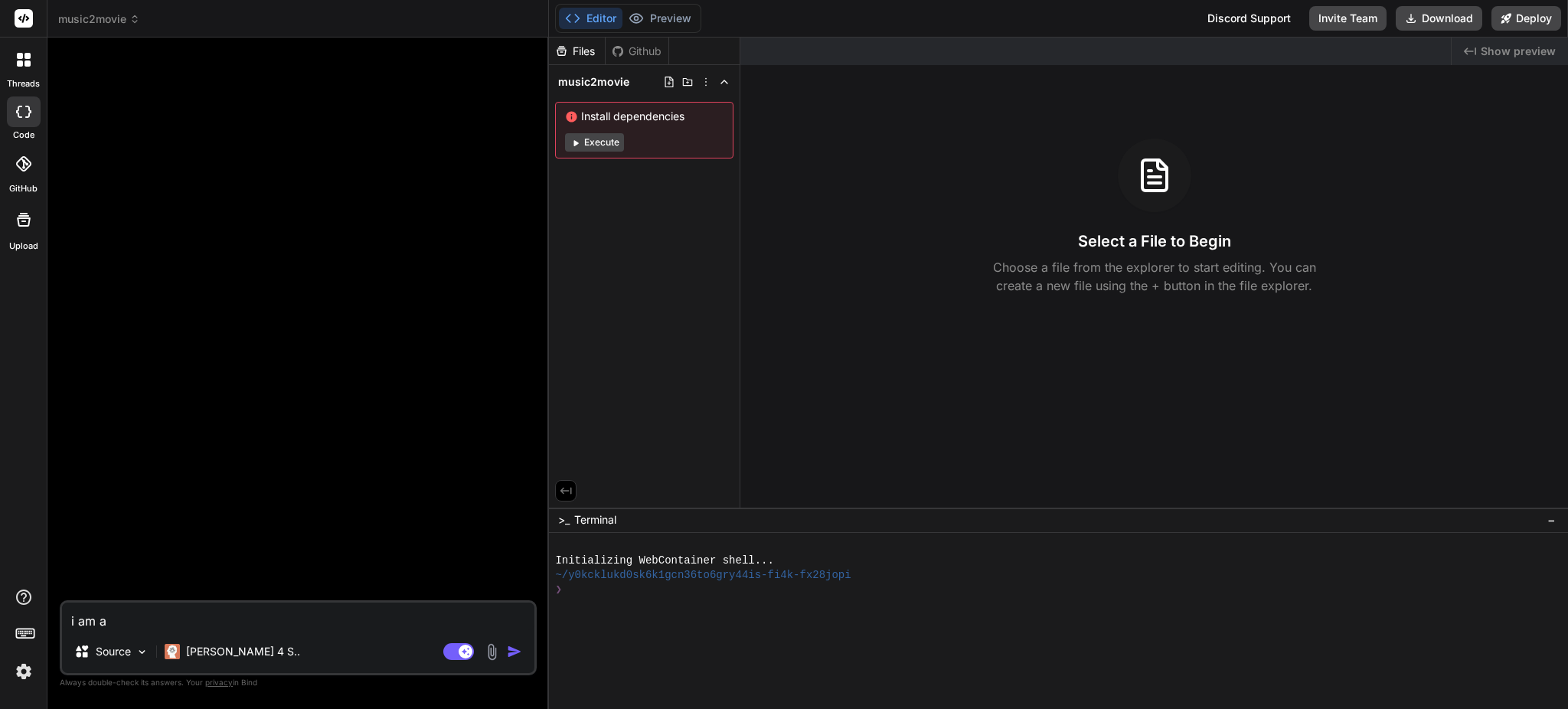
type textarea "i am a n"
type textarea "x"
type textarea "i am a no"
type textarea "x"
type textarea "i am a noc"
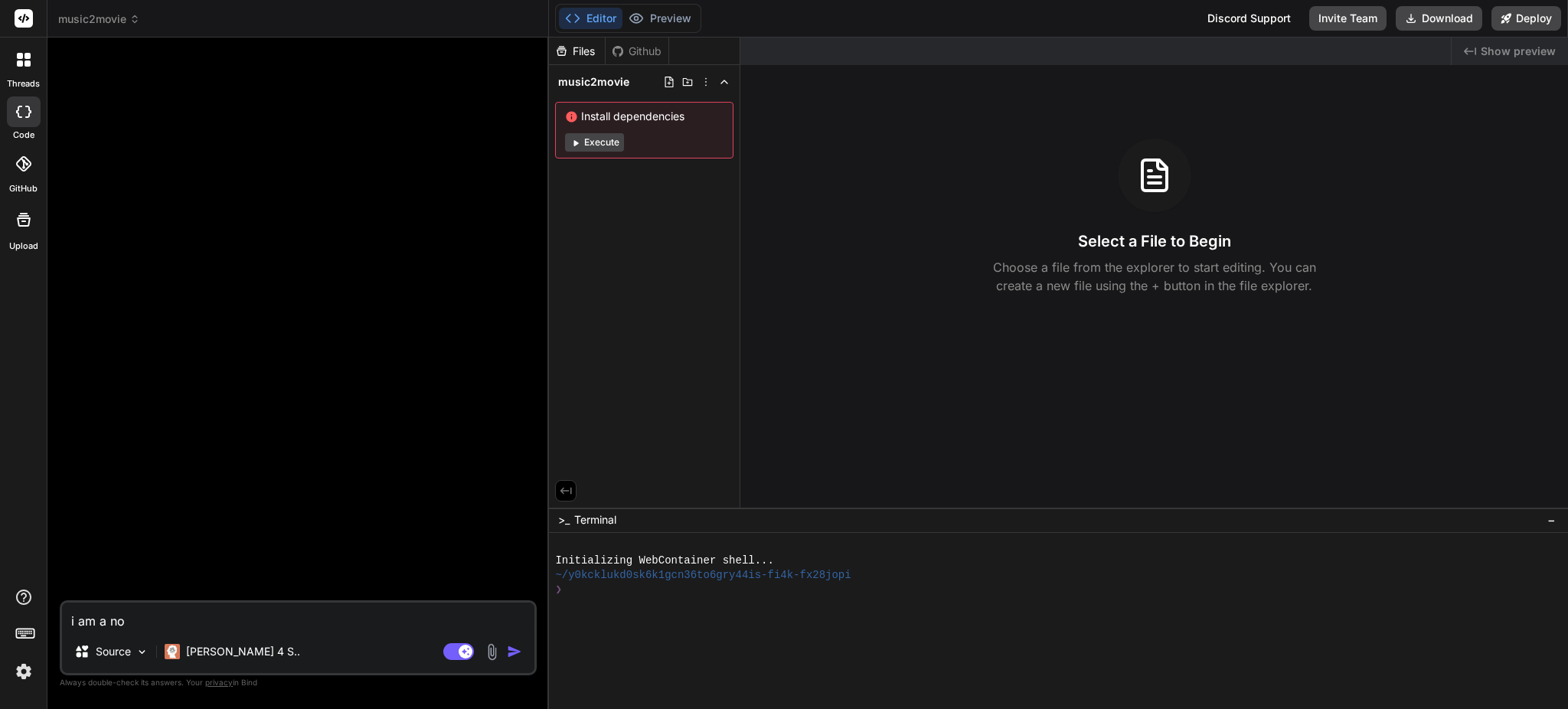
type textarea "x"
type textarea "i am a no"
type textarea "x"
type textarea "i am a no"
type textarea "x"
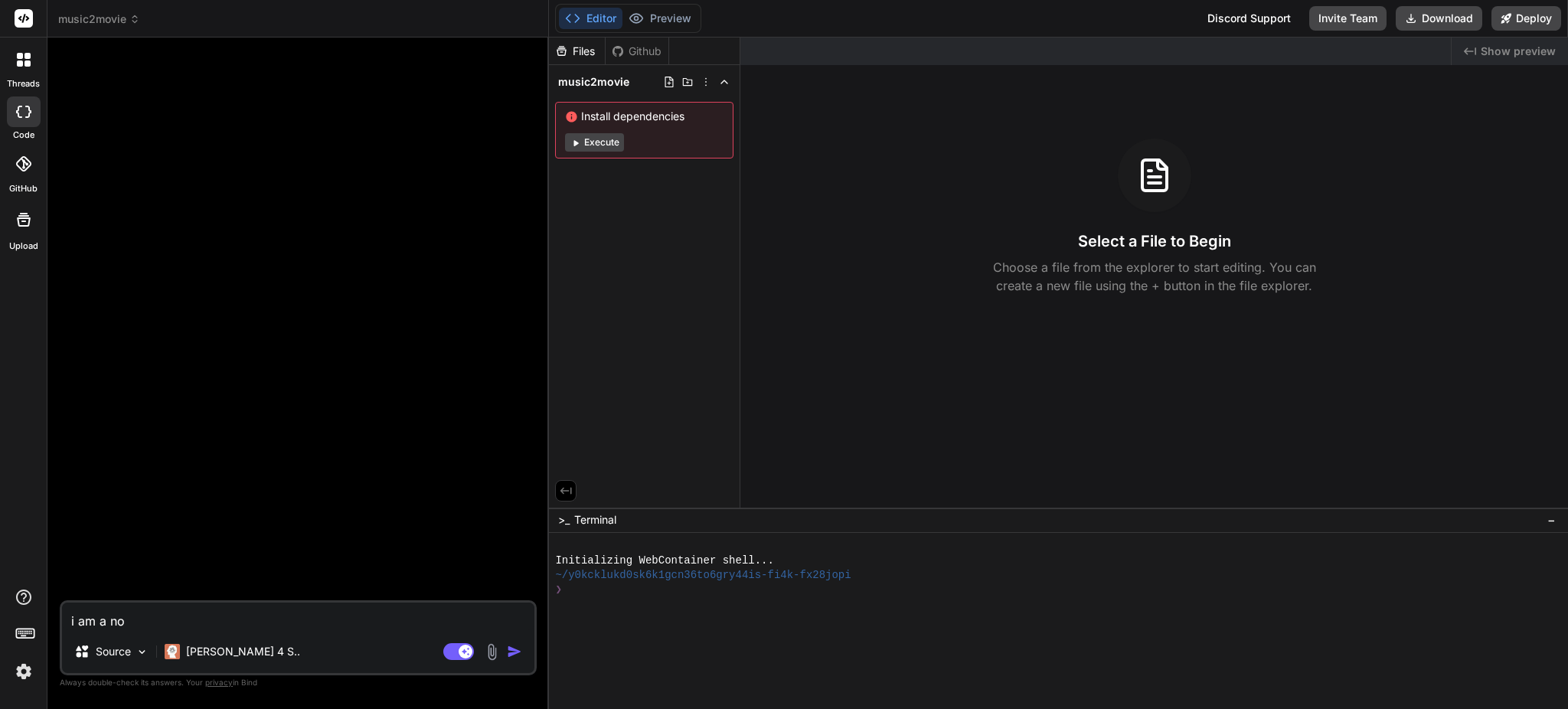
type textarea "i am a no c"
type textarea "x"
type textarea "i am a no co"
type textarea "x"
type textarea "i am a no cod"
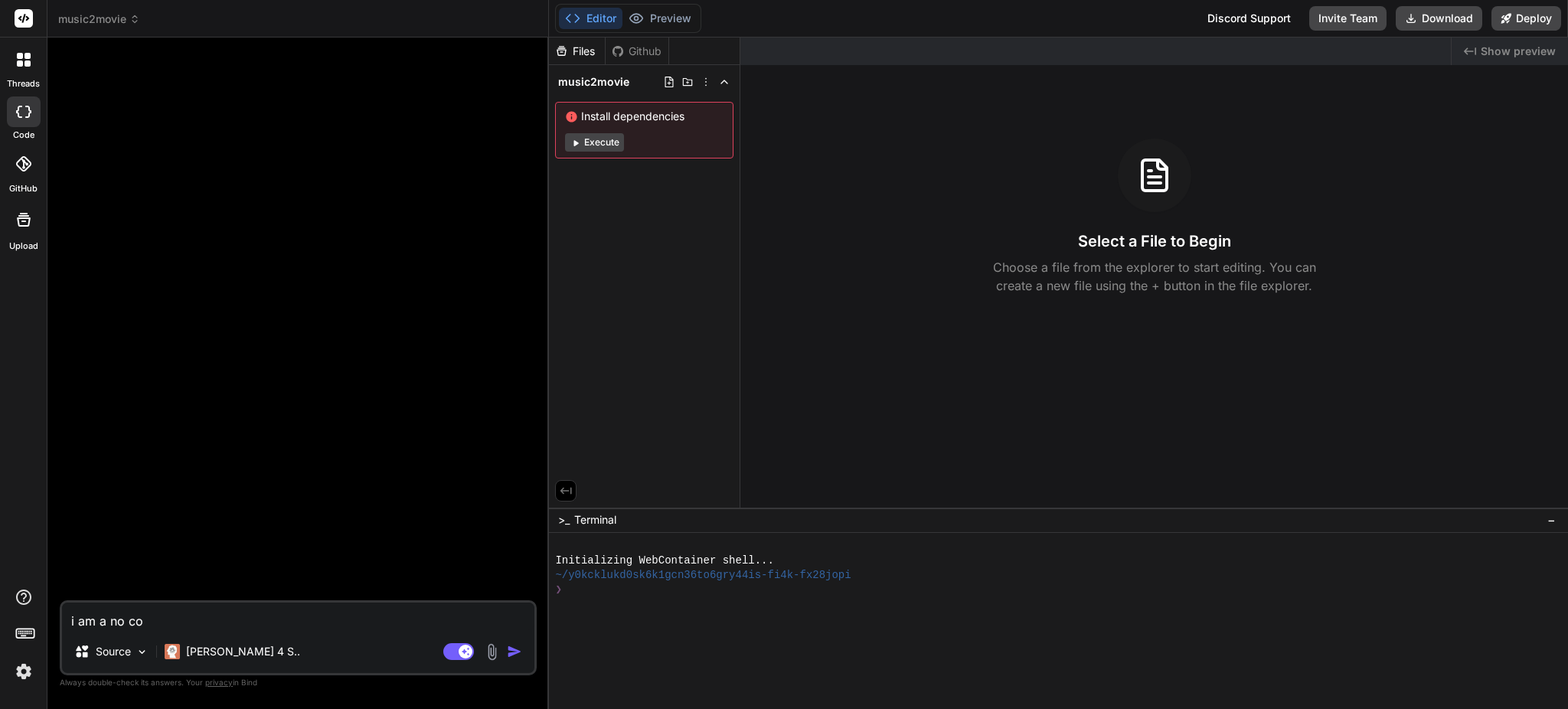
type textarea "x"
type textarea "i am a no code"
type textarea "x"
type textarea "i am a no coder"
type textarea "x"
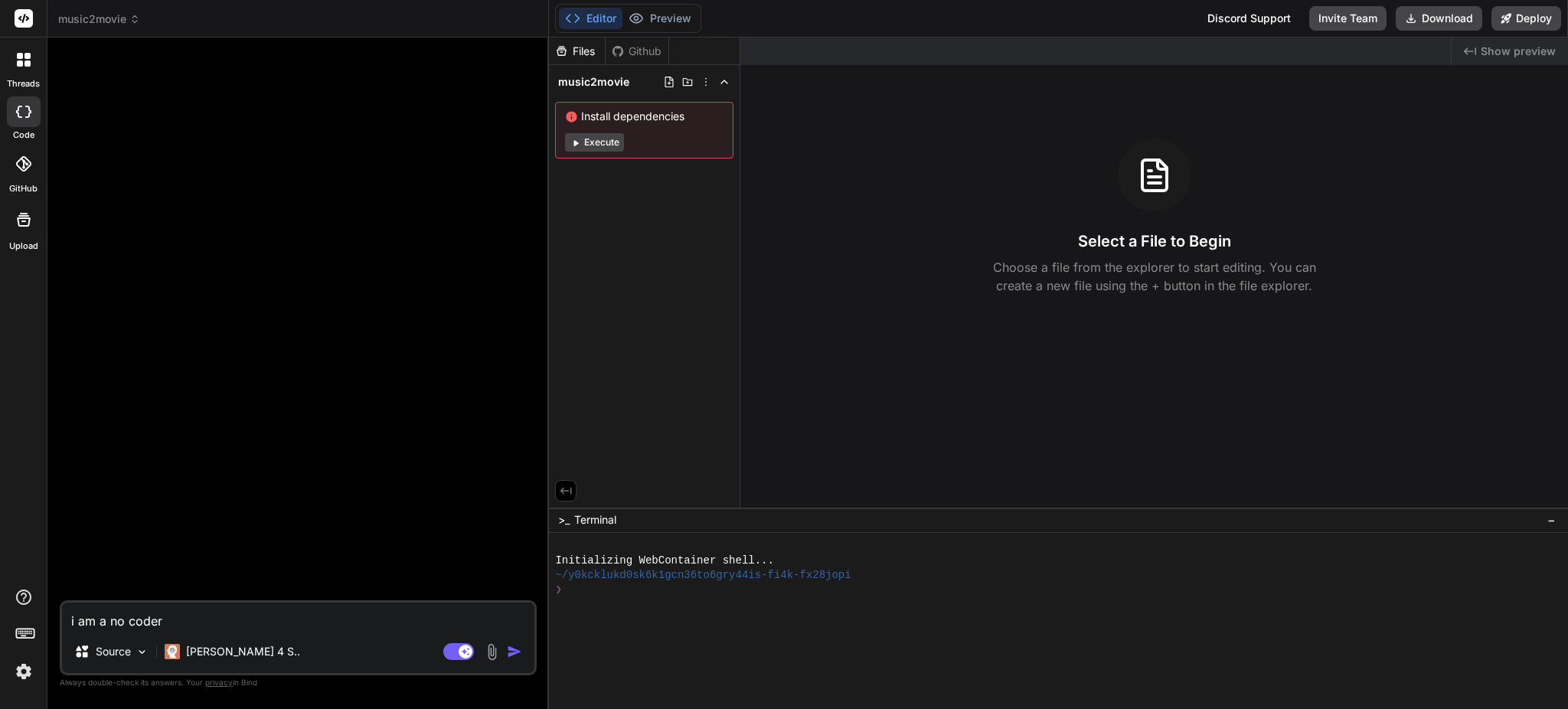
type textarea "i am a no code"
type textarea "x"
type textarea "i am a no cod"
type textarea "x"
type textarea "i am a no co"
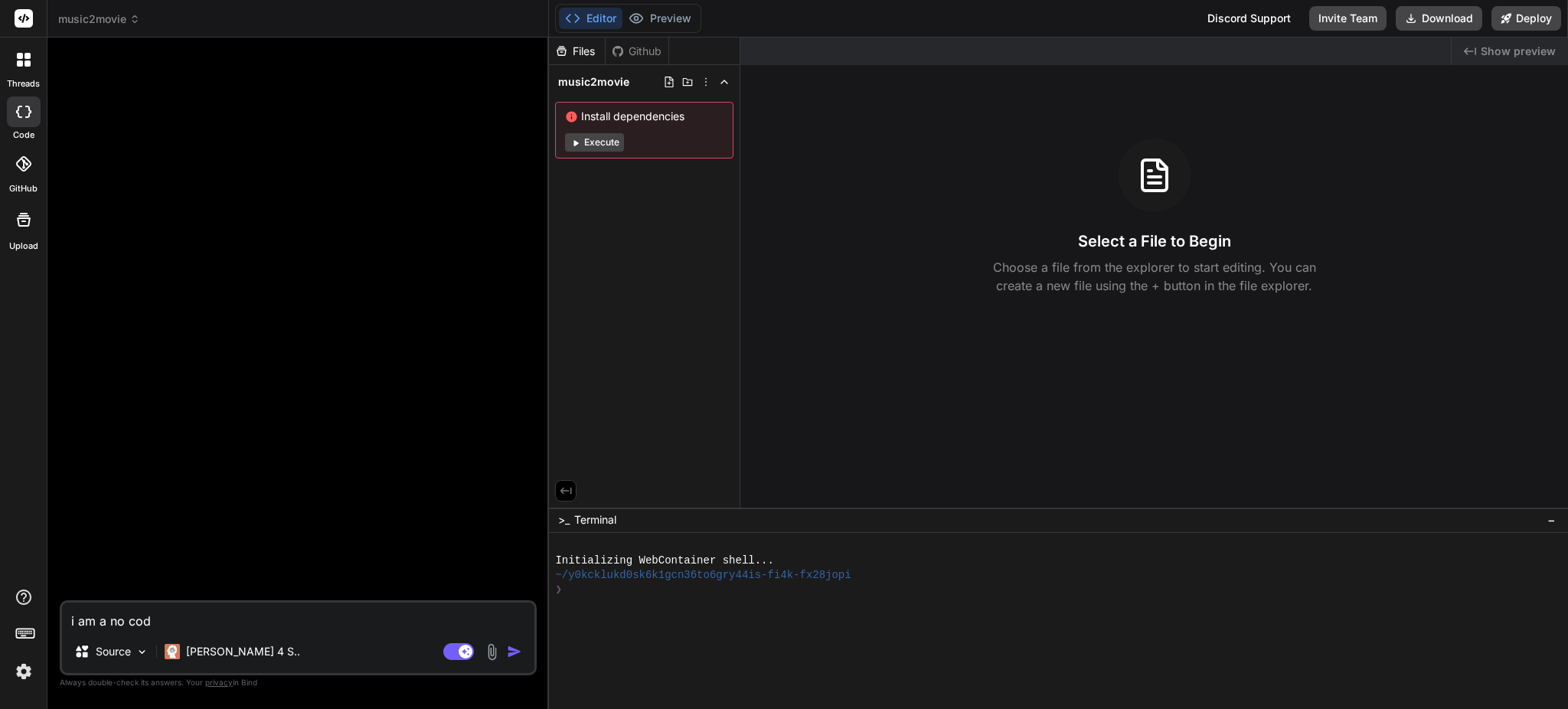
type textarea "x"
type textarea "i am a no c"
type textarea "x"
type textarea "i am a no"
type textarea "x"
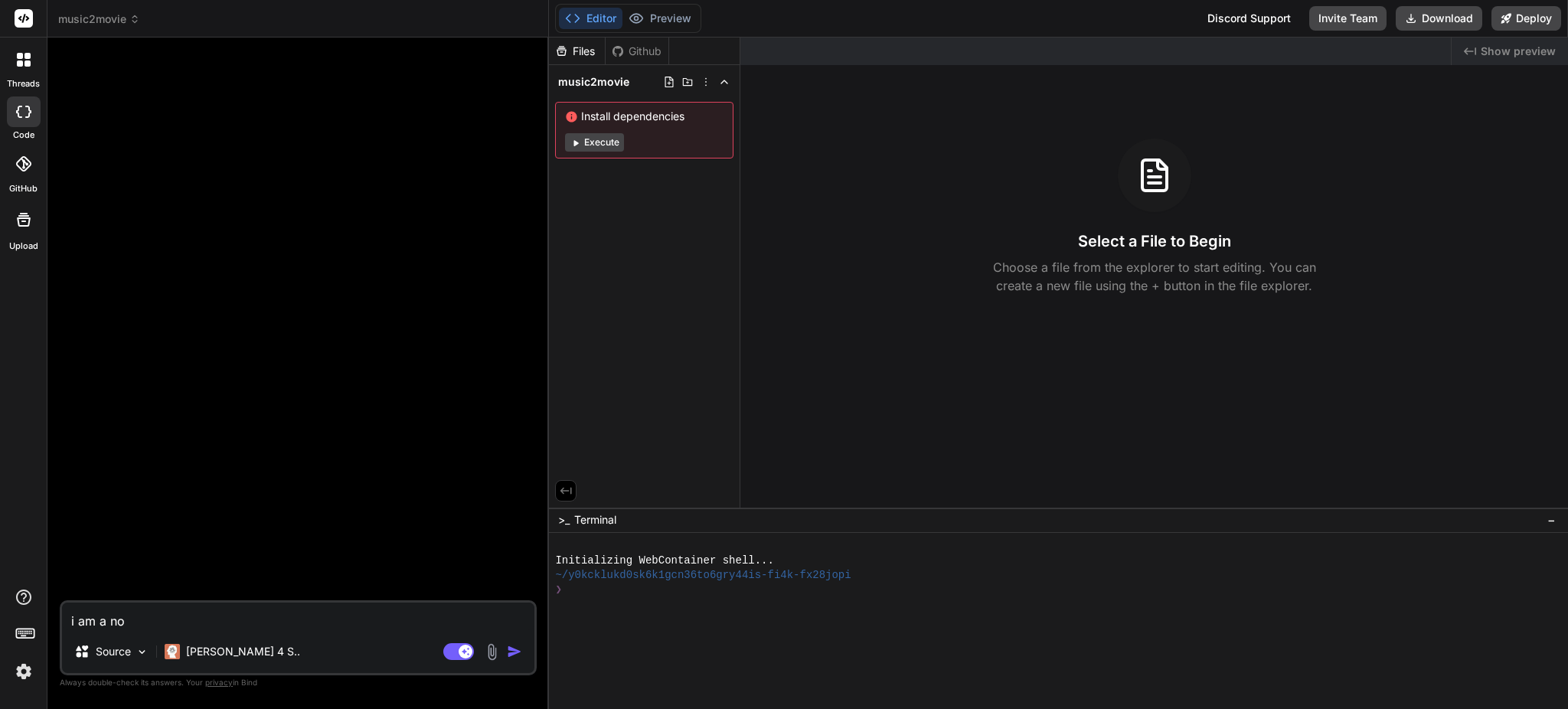
type textarea "i am a no"
type textarea "x"
type textarea "i am a not"
type textarea "x"
type textarea "i am a not"
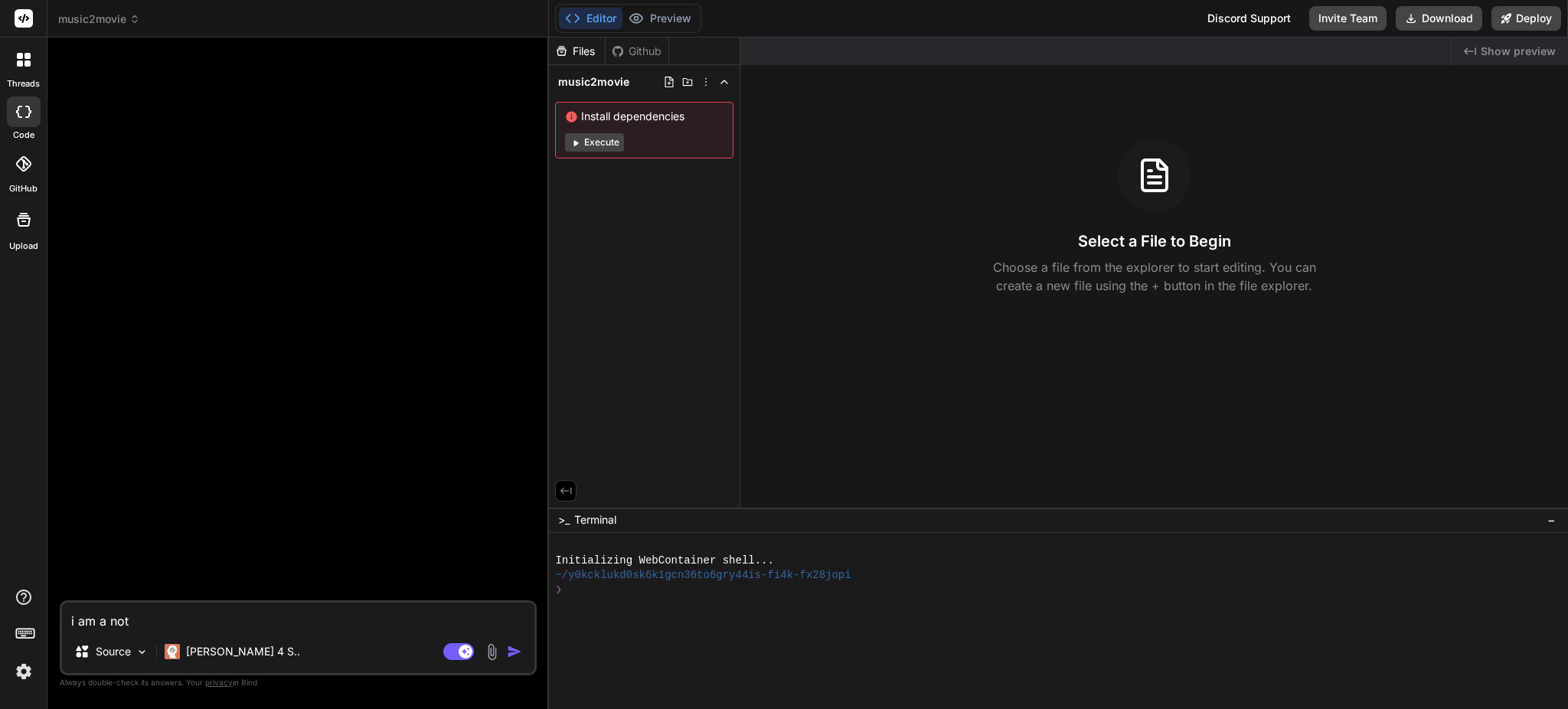
type textarea "x"
type textarea "i am a not a"
type textarea "x"
type textarea "i am a not a"
type textarea "x"
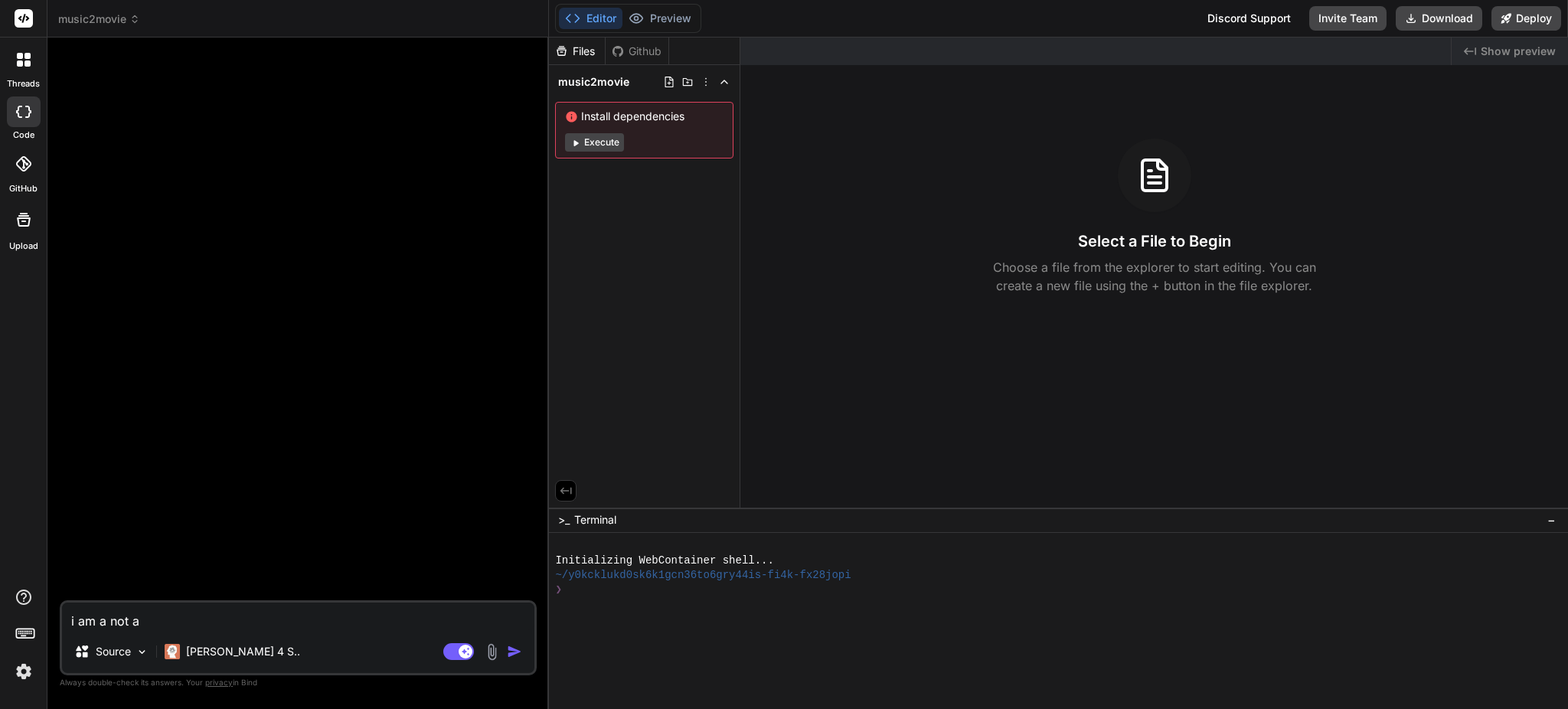
type textarea "i am a not a"
type textarea "x"
type textarea "i am a not"
type textarea "x"
type textarea "i am a not"
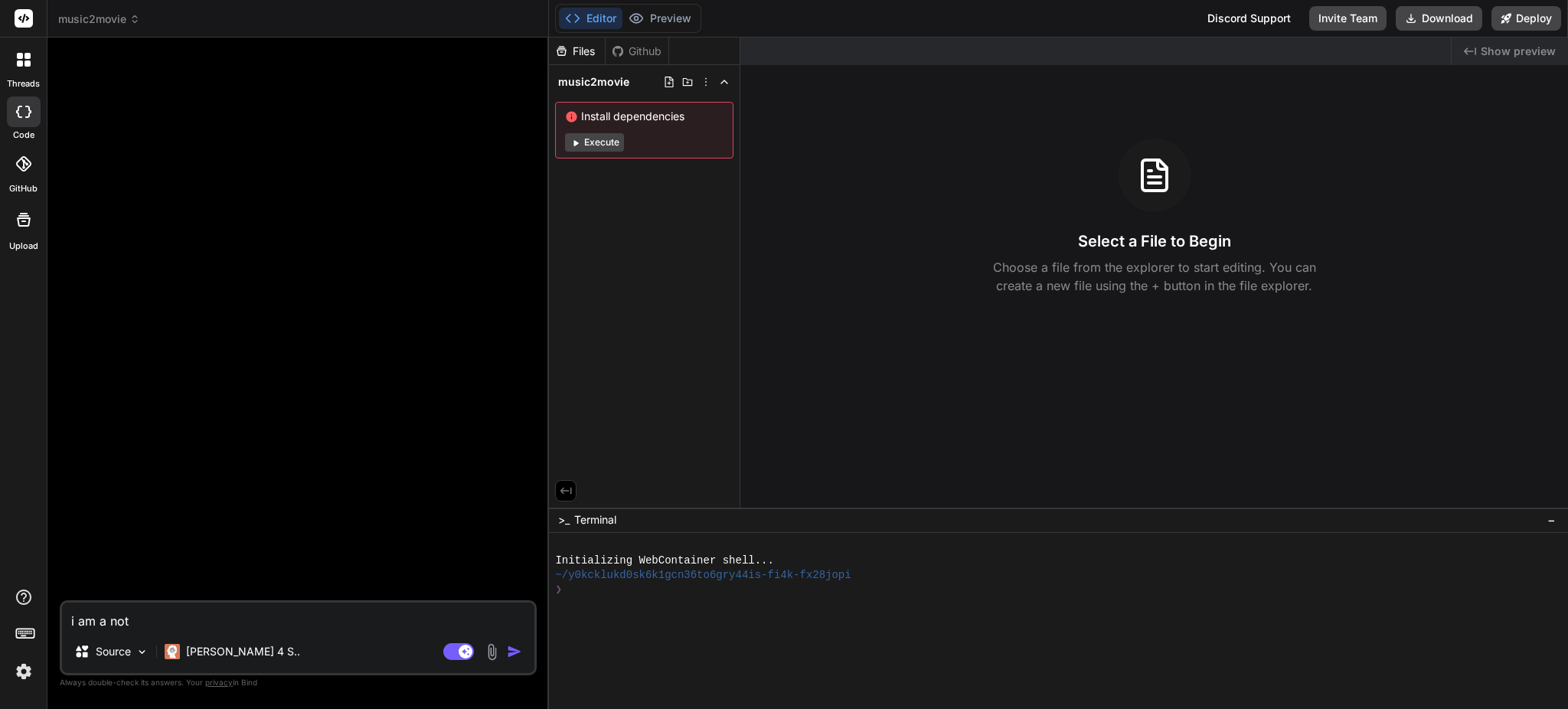
type textarea "x"
type textarea "i am a no"
type textarea "x"
type textarea "i am a n"
type textarea "x"
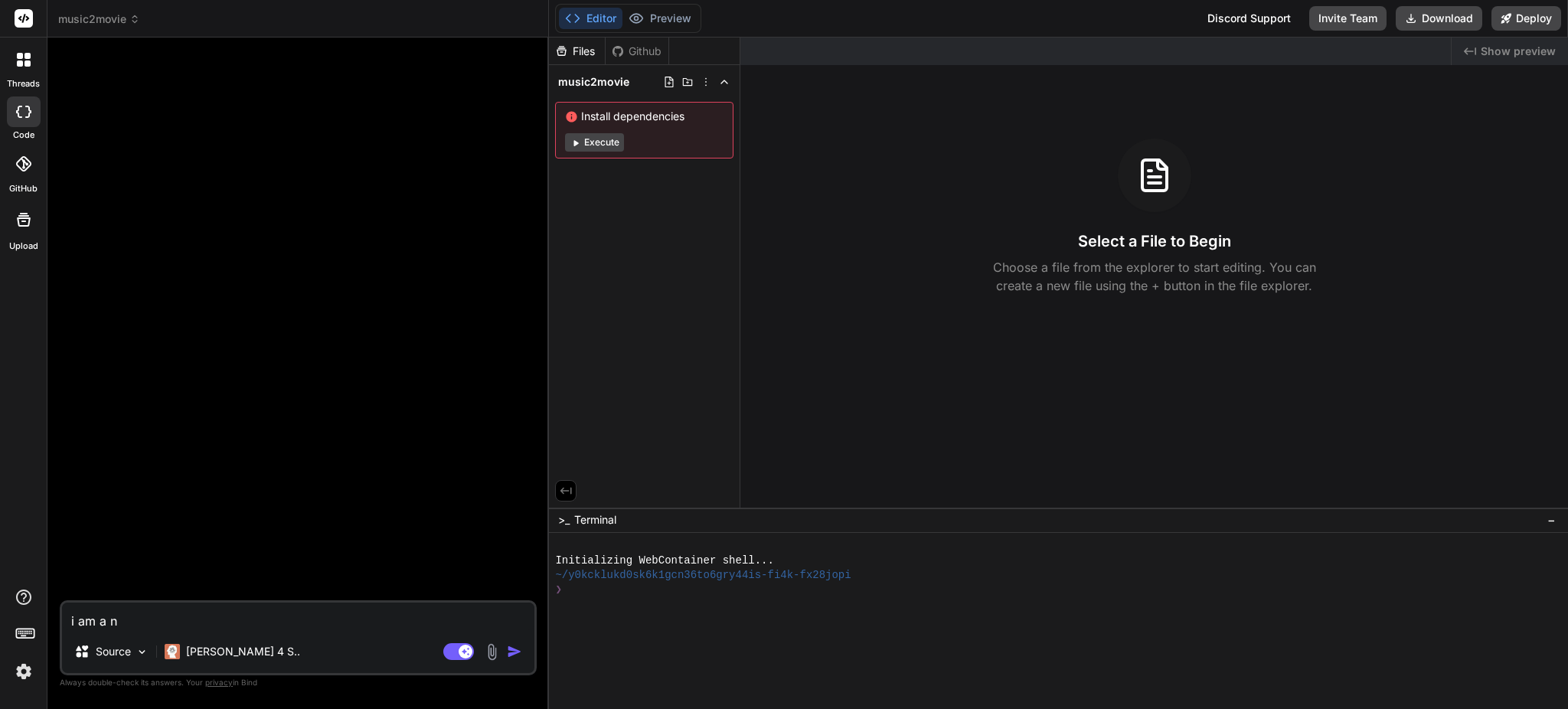
type textarea "i am a"
type textarea "x"
type textarea "i am a"
type textarea "x"
type textarea "i am"
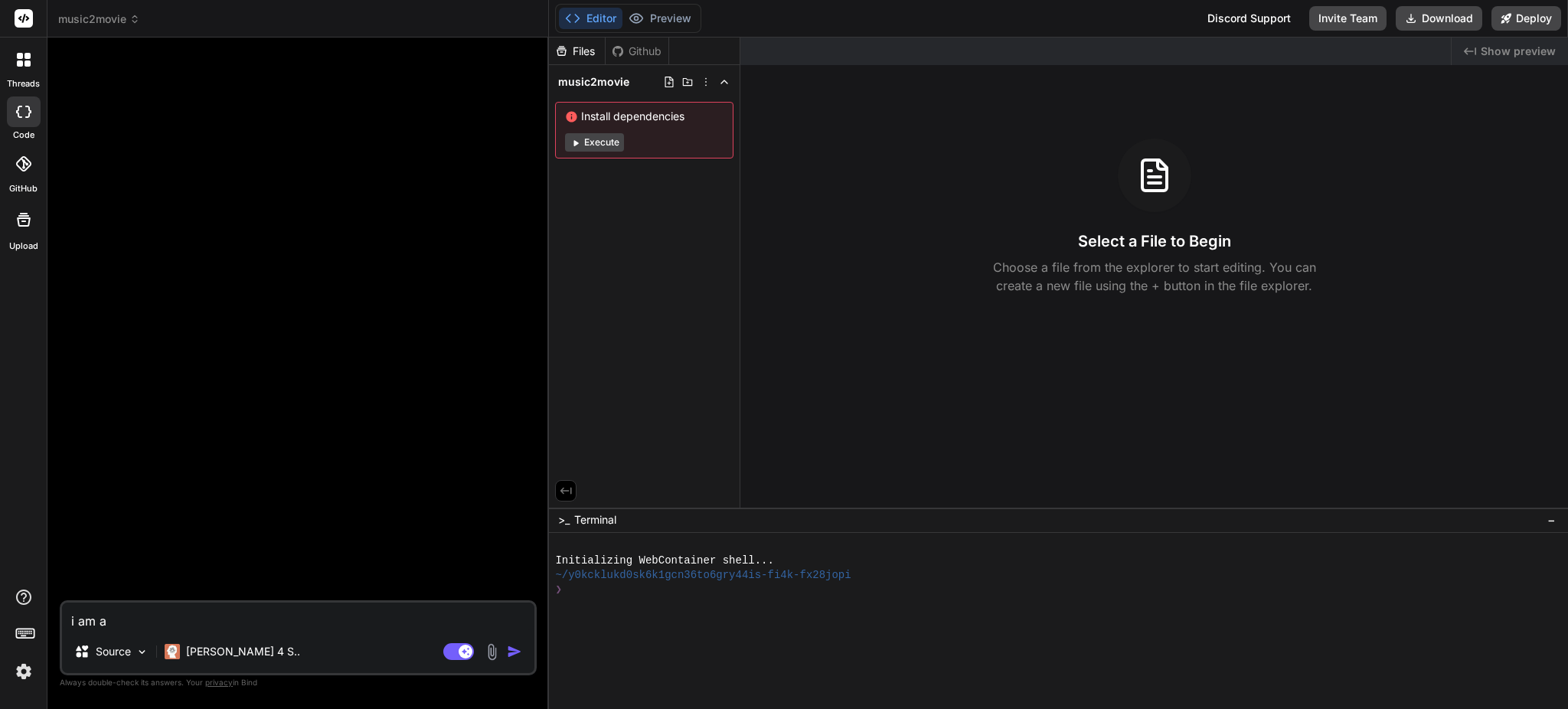
type textarea "x"
type textarea "i am n"
type textarea "x"
type textarea "i am no"
type textarea "x"
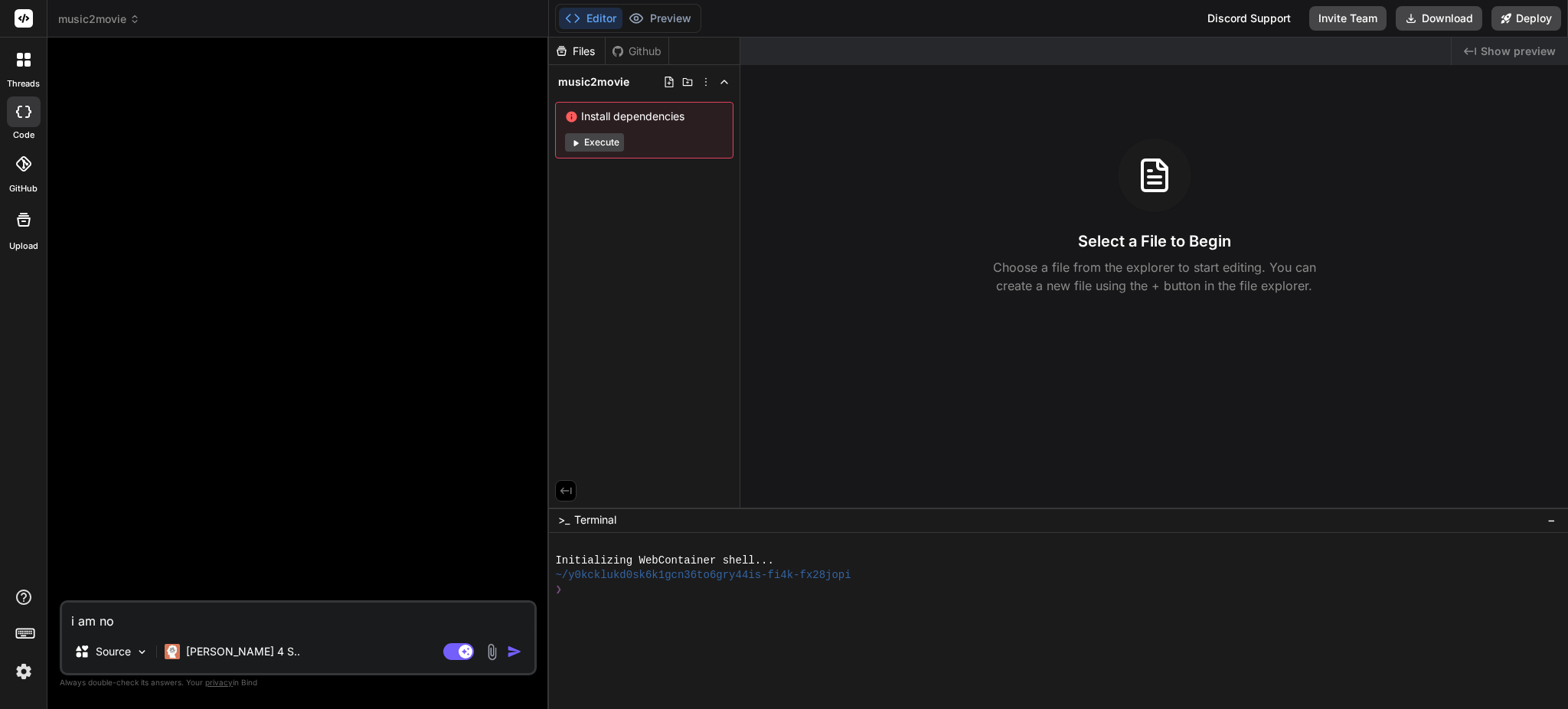
type textarea "i am no"
type textarea "x"
type textarea "i am no a"
type textarea "x"
type textarea "i am no a"
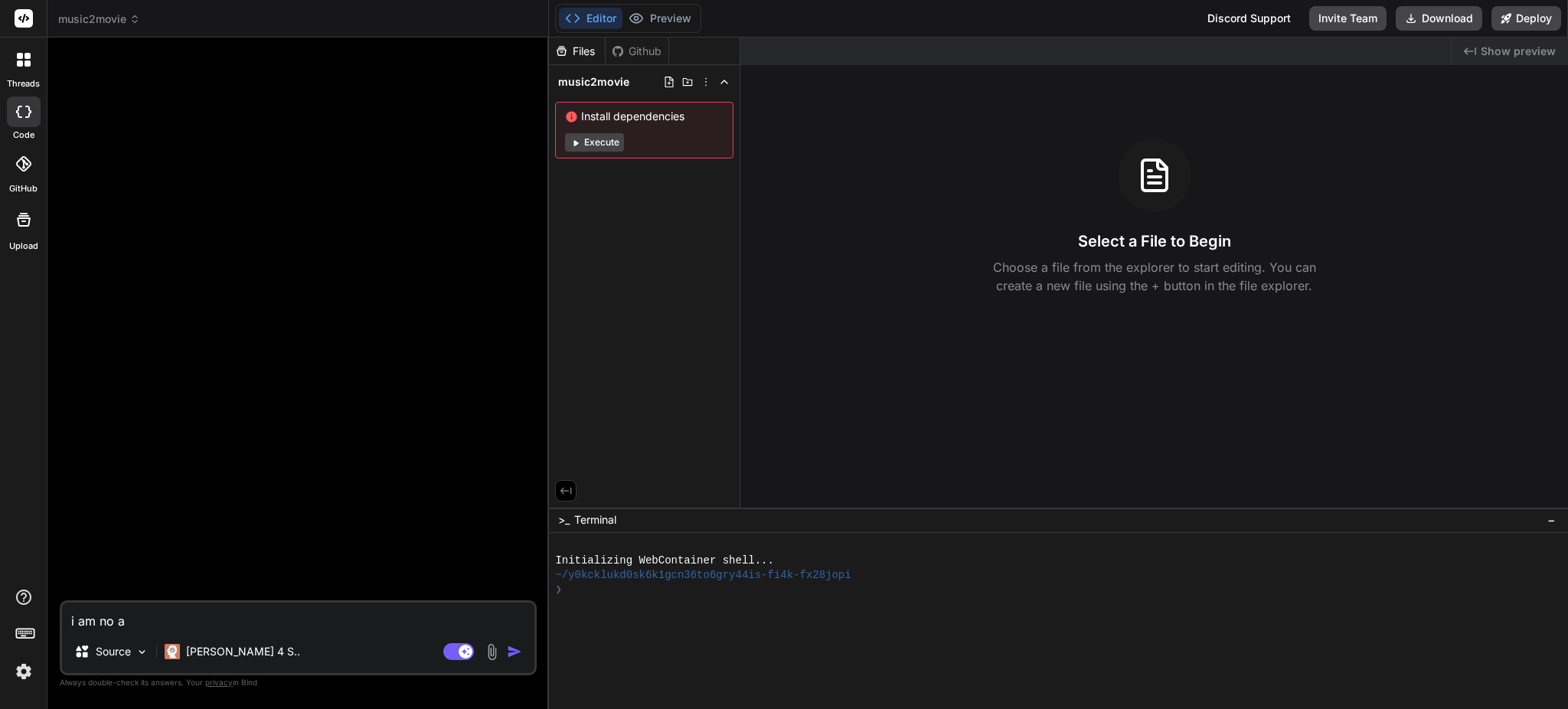
type textarea "x"
type textarea "i am no a c"
type textarea "x"
type textarea "i am no a co"
type textarea "x"
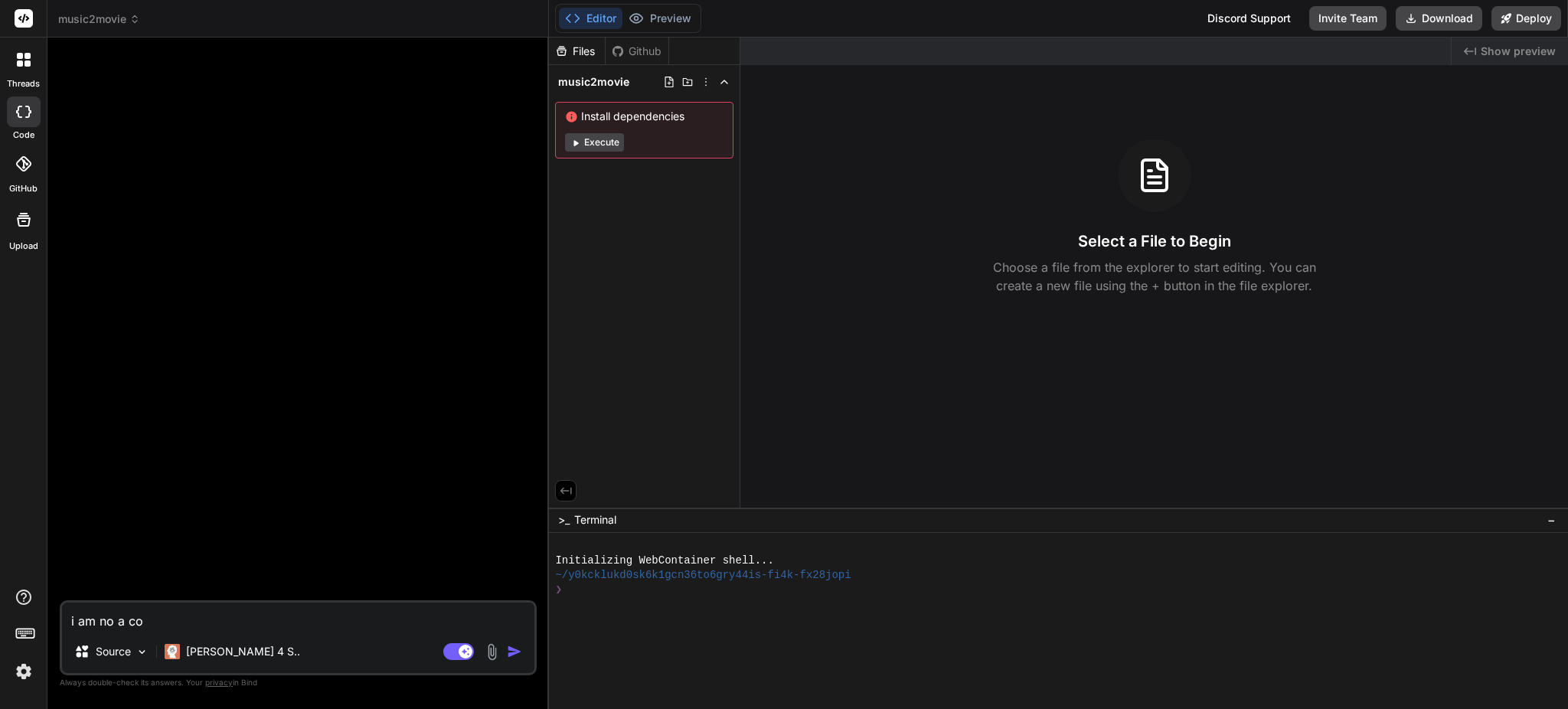
type textarea "i am no a cod"
type textarea "x"
type textarea "i am no a code"
type textarea "x"
type textarea "i am no a coder"
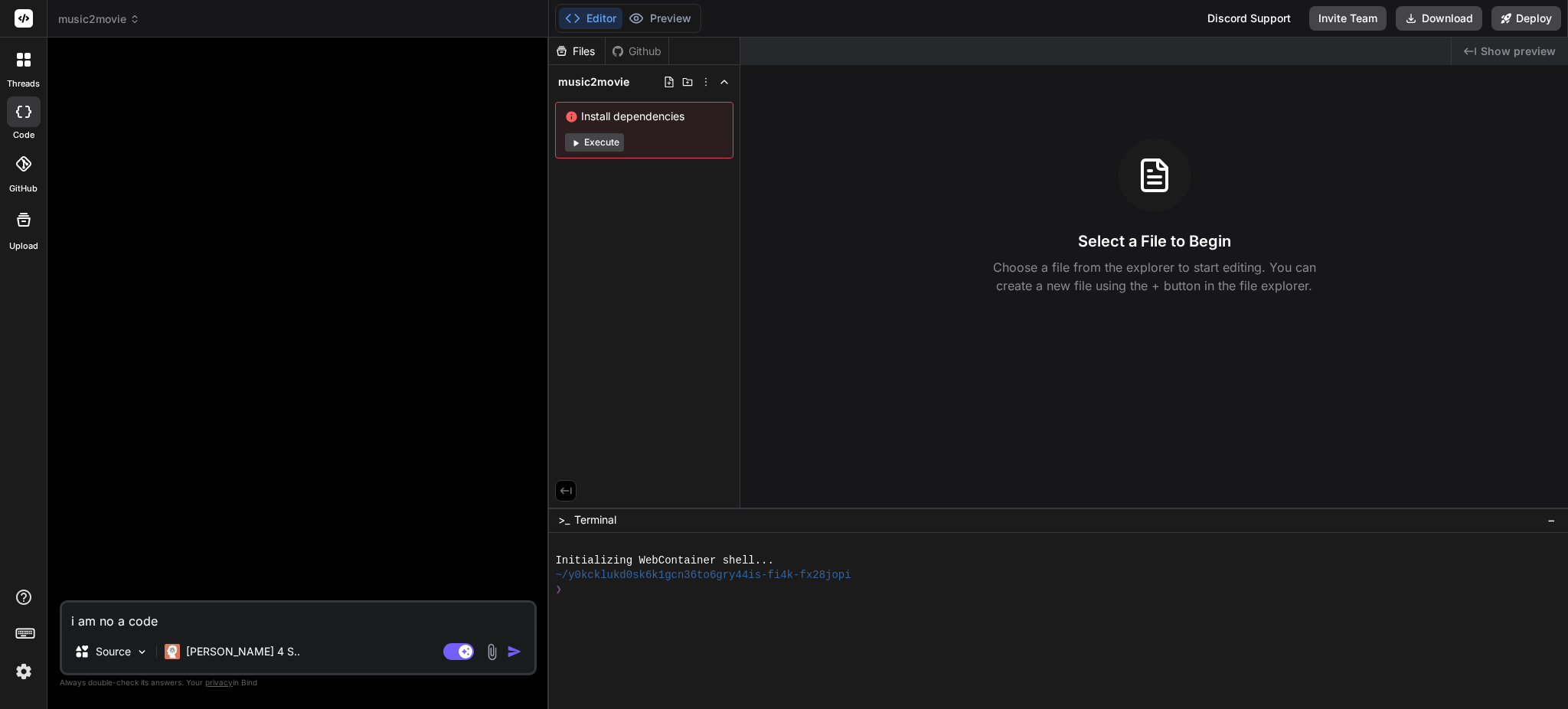
type textarea "x"
type textarea "i am no a coder"
type textarea "x"
type textarea "i am no a coder o"
type textarea "x"
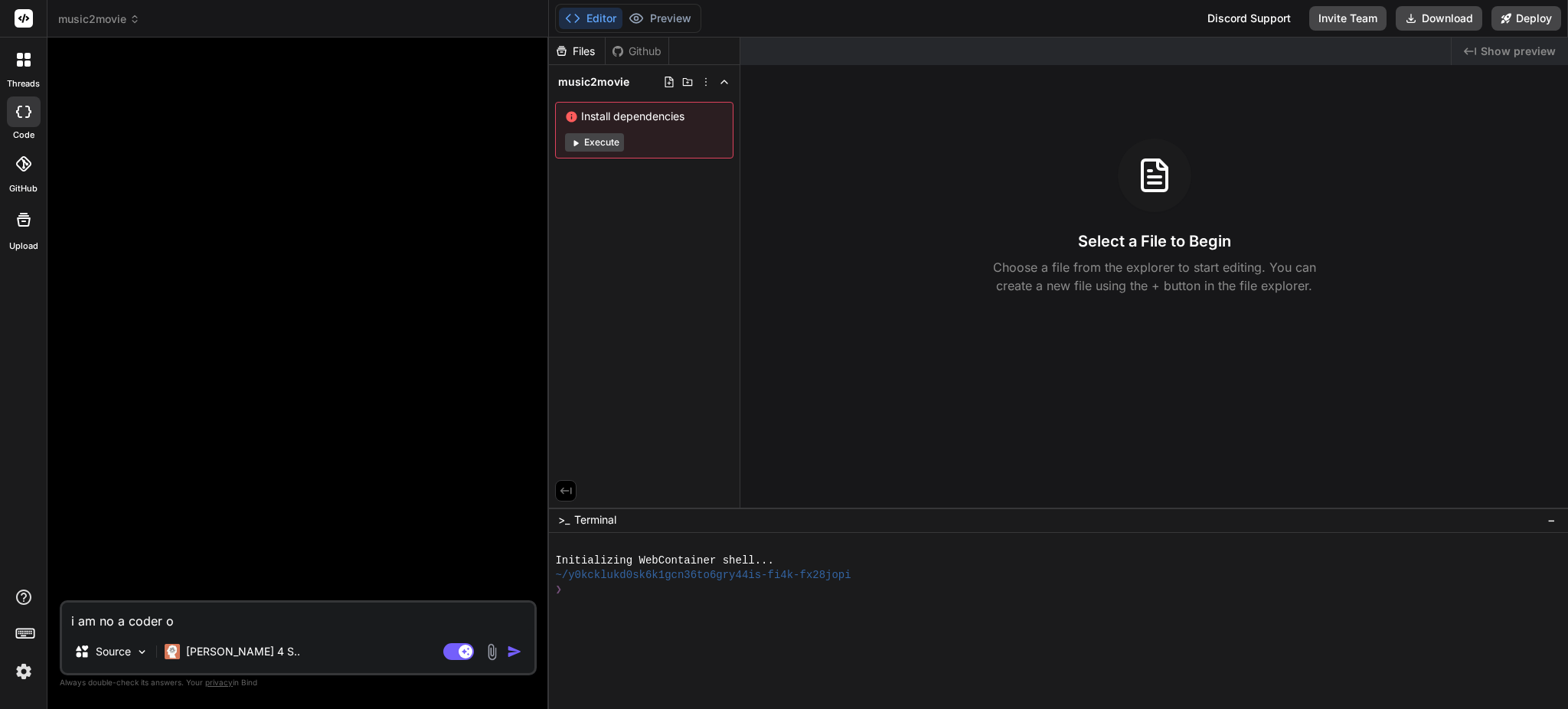
type textarea "i am no a coder or"
type textarea "x"
type textarea "i am no a coder or"
type textarea "x"
type textarea "i am no a coder or n"
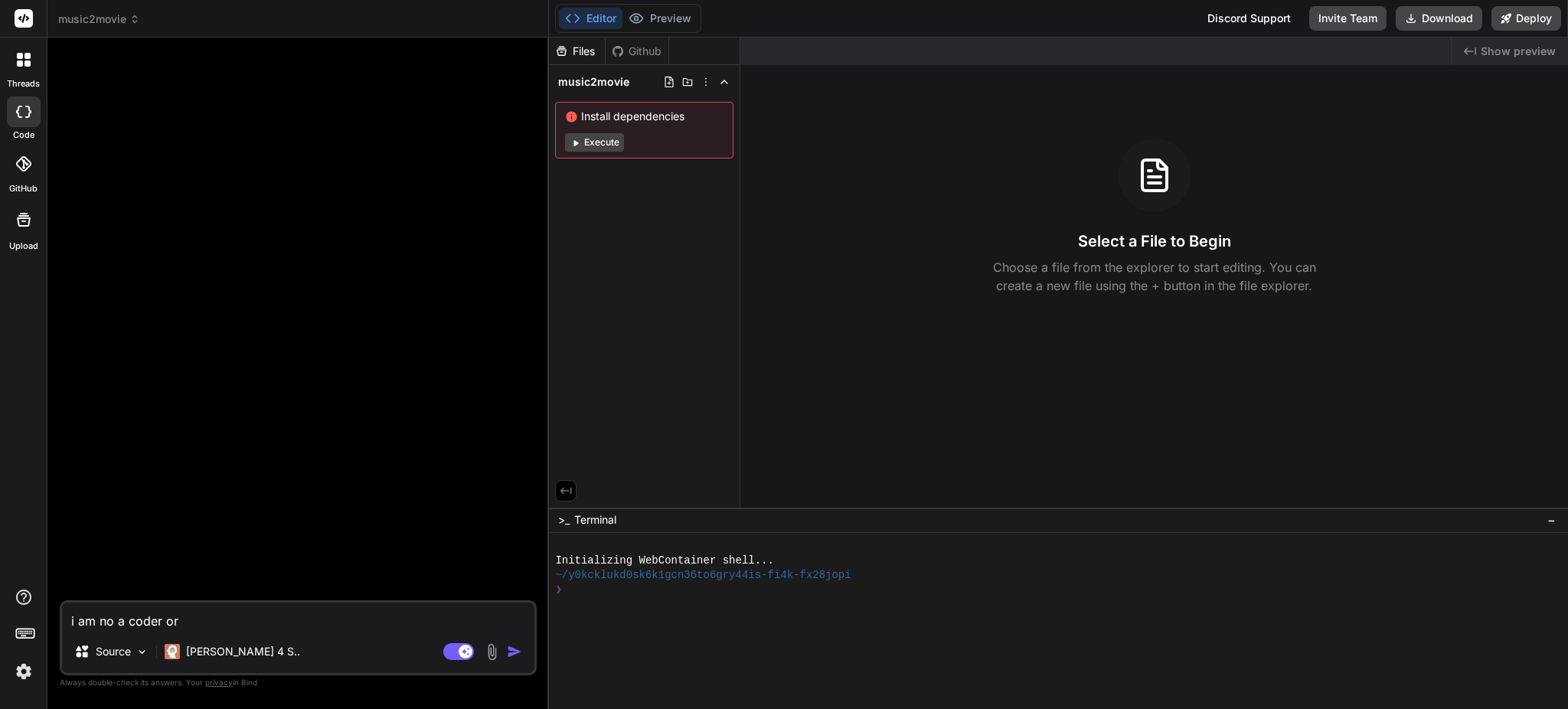
type textarea "x"
type textarea "i am no a coder or no"
type textarea "x"
type textarea "i am no a coder or no"
type textarea "x"
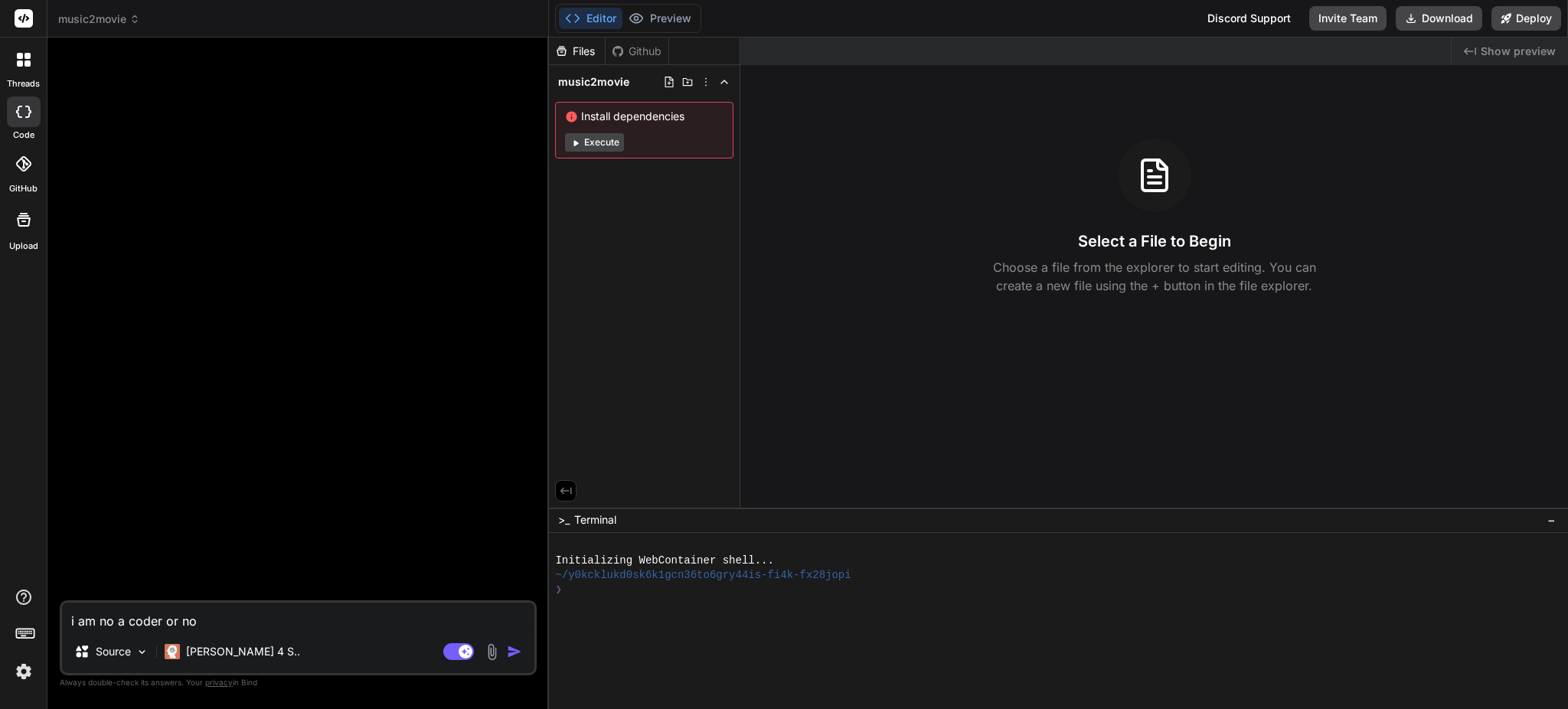
type textarea "i am no a coder or no"
type textarea "x"
type textarea "i am no a coder or not"
type textarea "x"
type textarea "i am no a coder or not"
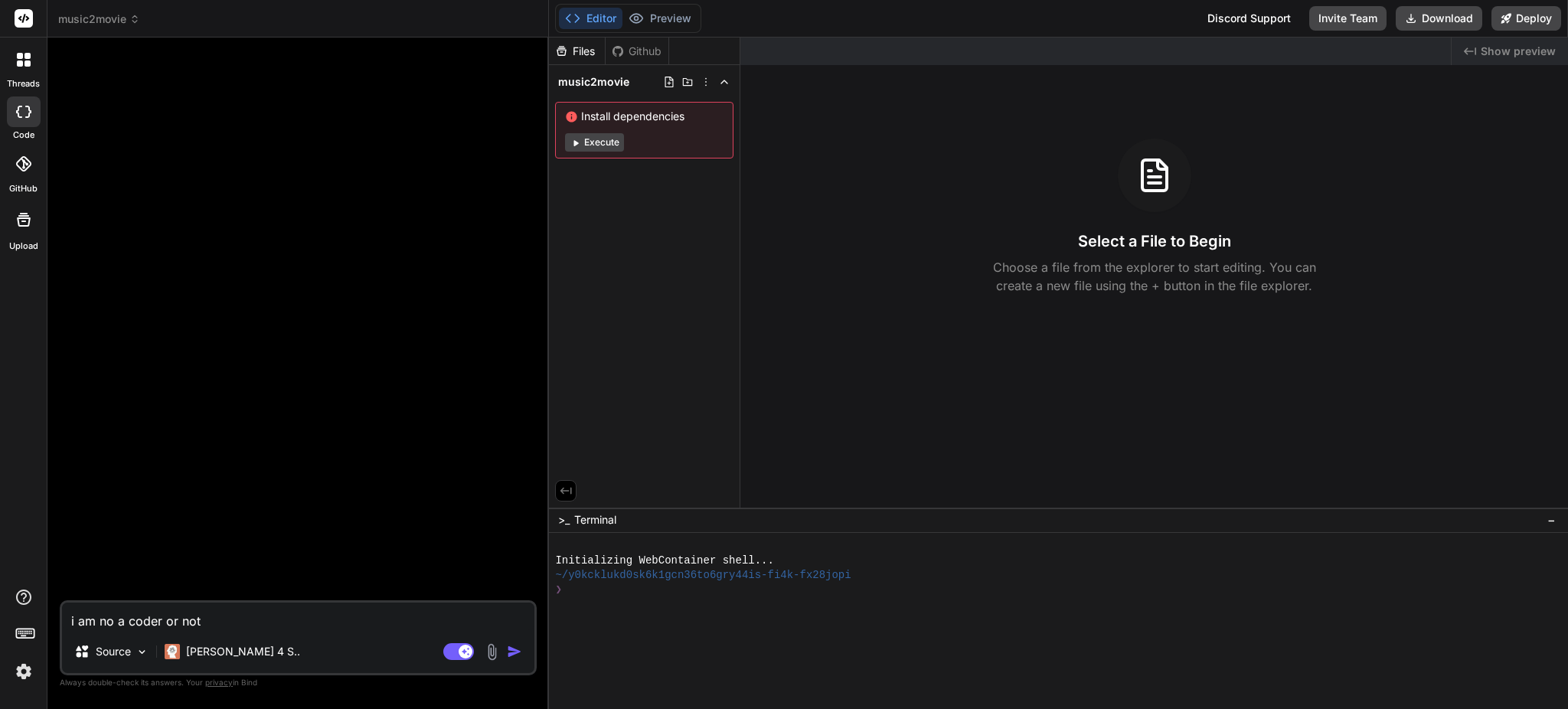
type textarea "x"
type textarea "i am no a coder or not a"
type textarea "x"
type textarea "i am no a coder or not a"
type textarea "x"
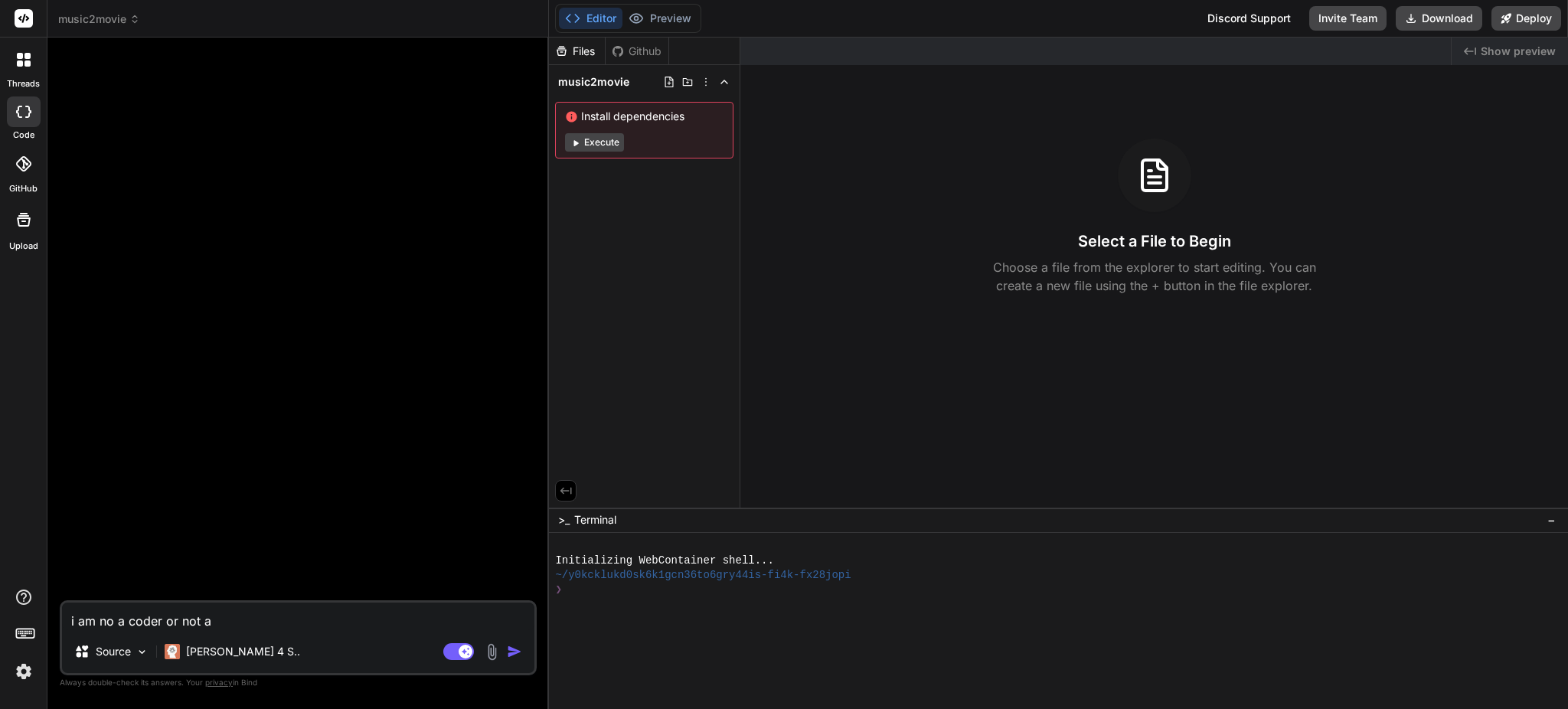
type textarea "i am no a coder or not a d"
type textarea "x"
type textarea "i am no a coder or not a de"
type textarea "x"
type textarea "i am no a coder or not a dev"
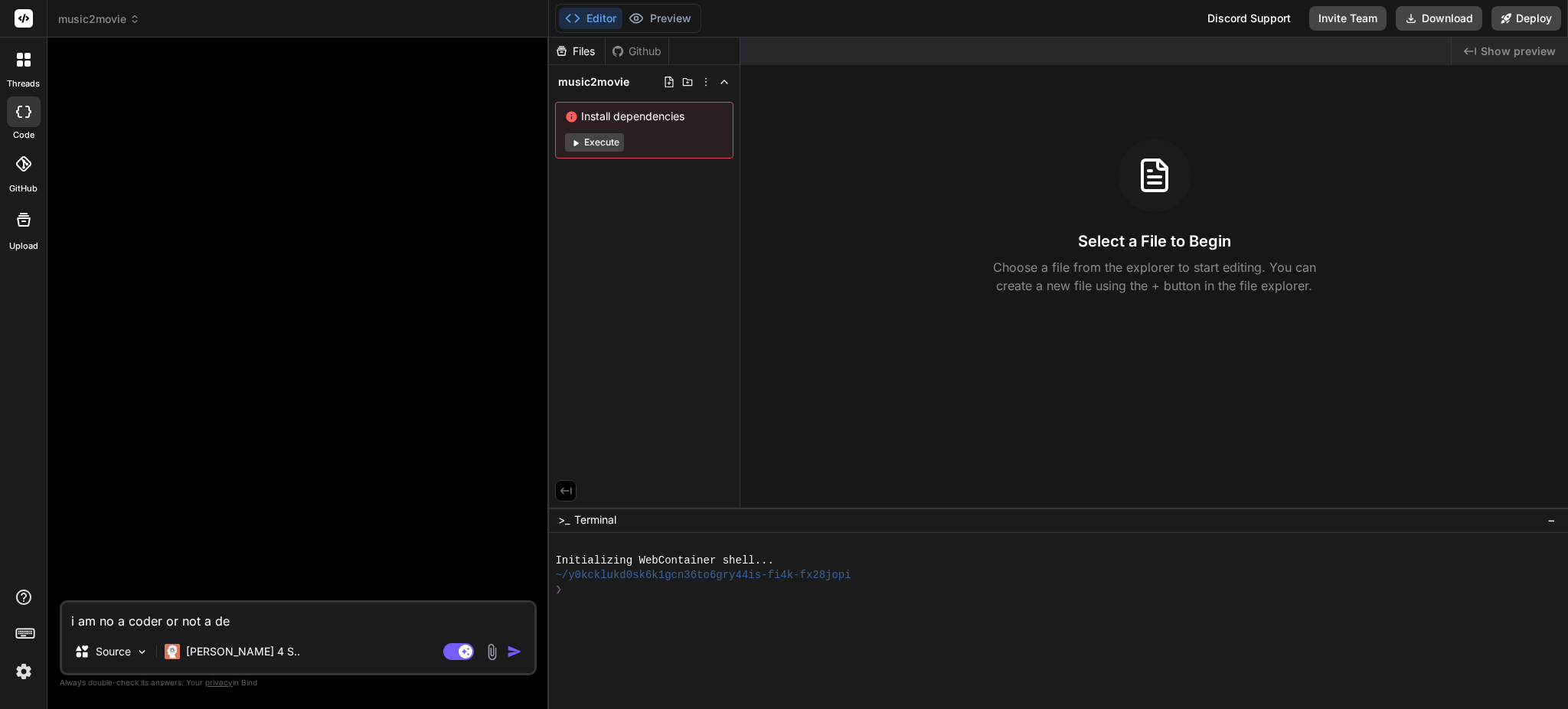
type textarea "x"
type textarea "i am no a coder or not a deve"
type textarea "x"
type textarea "i am no a coder or not a devel"
type textarea "x"
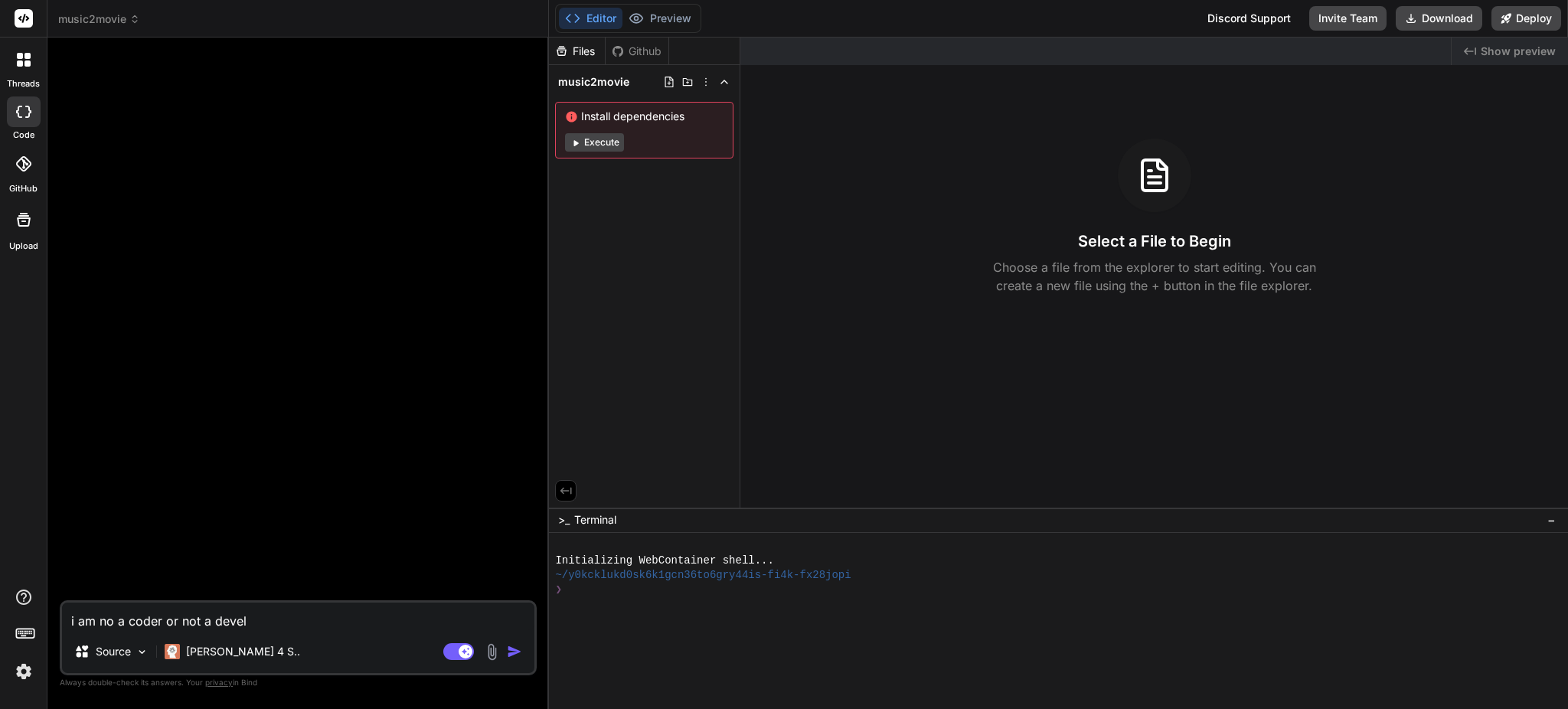
type textarea "i am no a coder or not a develo"
type textarea "x"
type textarea "i am no a coder or not a develop"
type textarea "x"
type textarea "i am no a coder or not a develope"
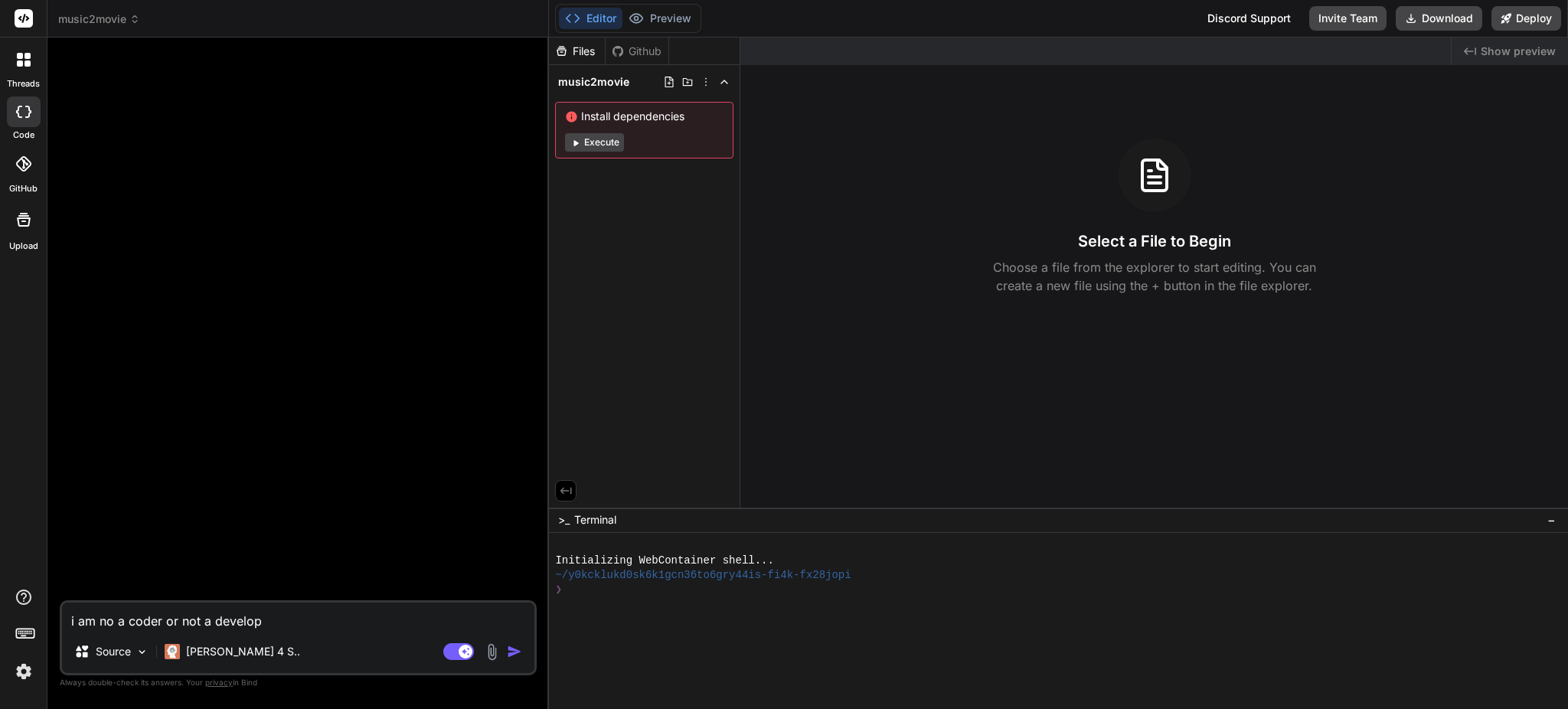
type textarea "x"
type textarea "i am no a coder or not a developer"
type textarea "x"
type textarea "i am no a coder or not a developer."
type textarea "x"
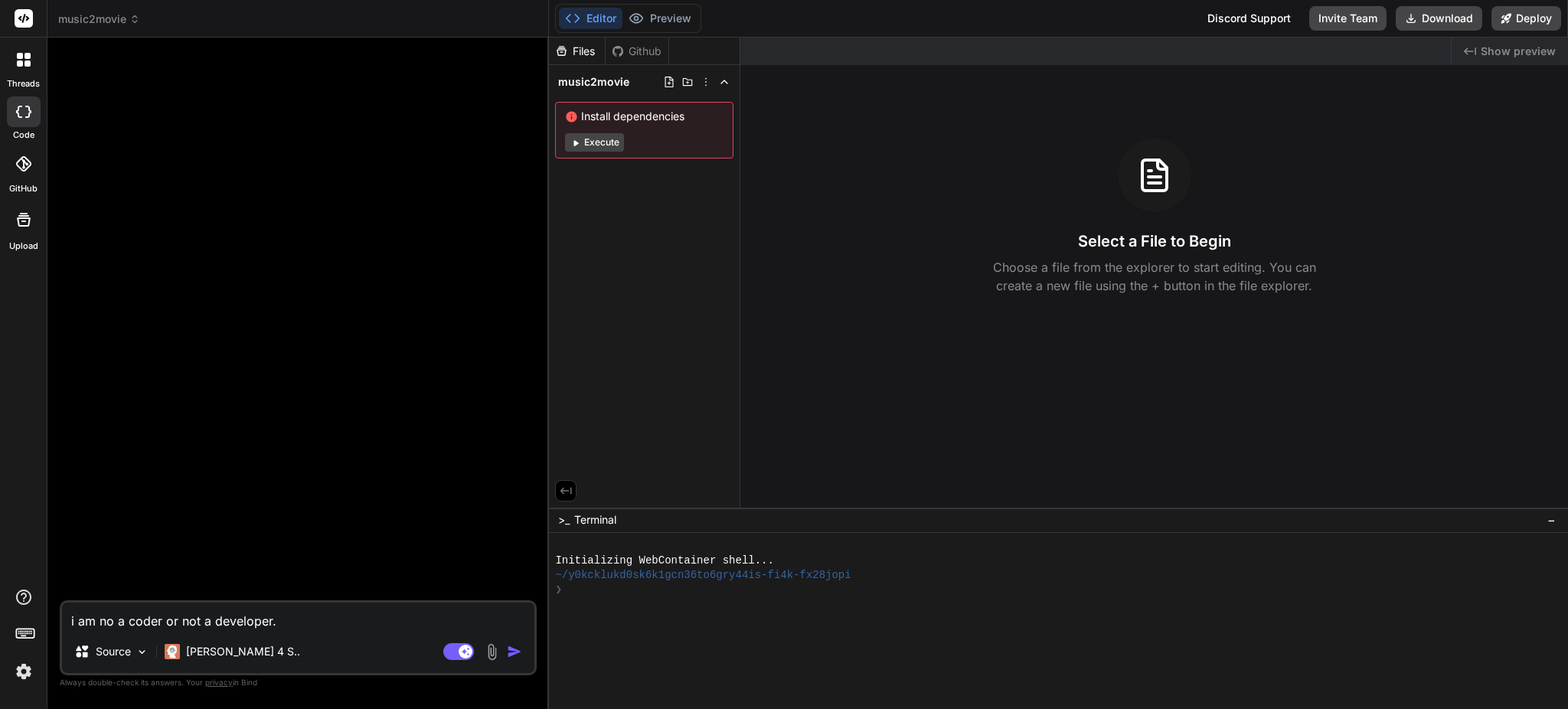
type textarea "i am no a coder or not a developer."
type textarea "x"
type textarea "i am no a coder or not a developer. I"
type textarea "x"
type textarea "i am no a coder or not a developer. I"
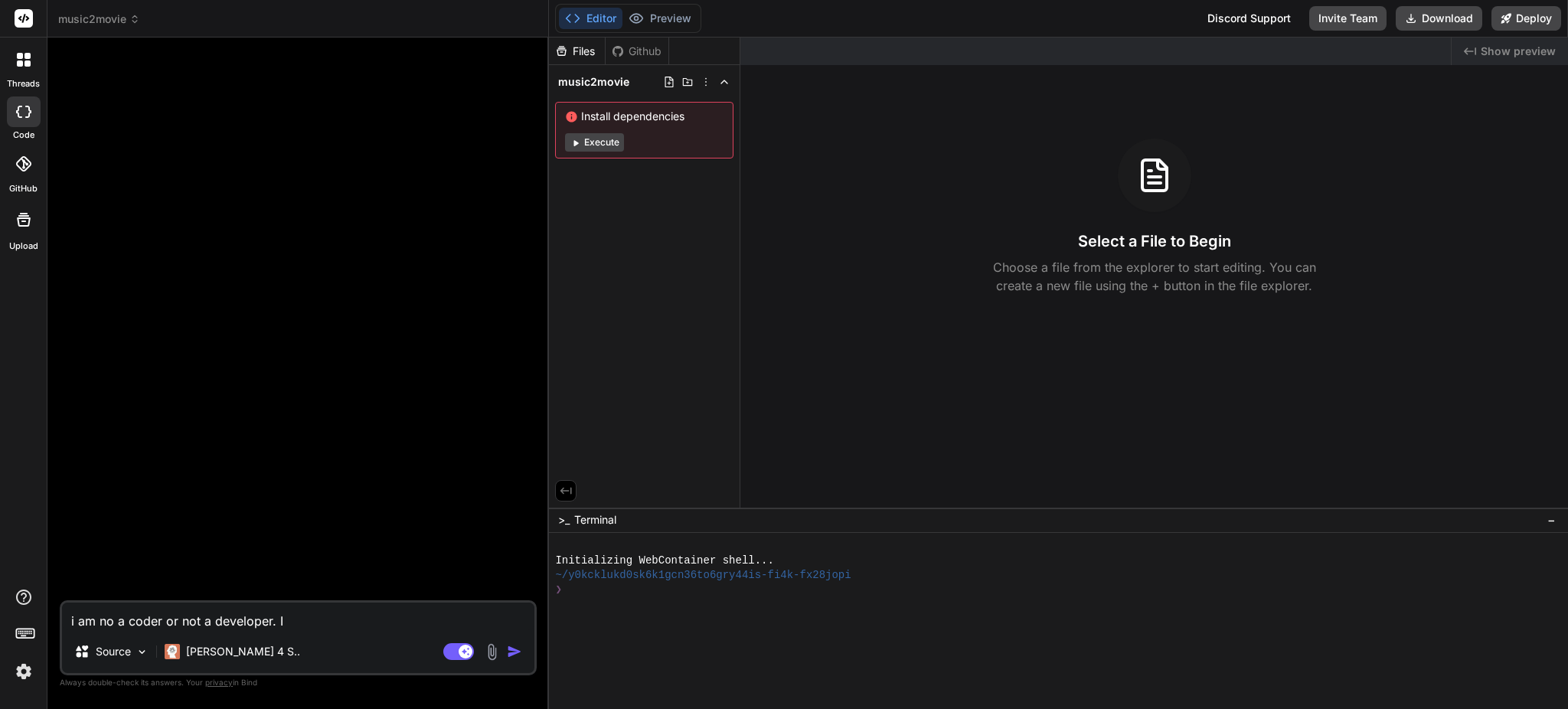
type textarea "x"
type textarea "i am no a coder or not a developer. I d"
type textarea "x"
type textarea "i am no a coder or not a developer. I do"
type textarea "x"
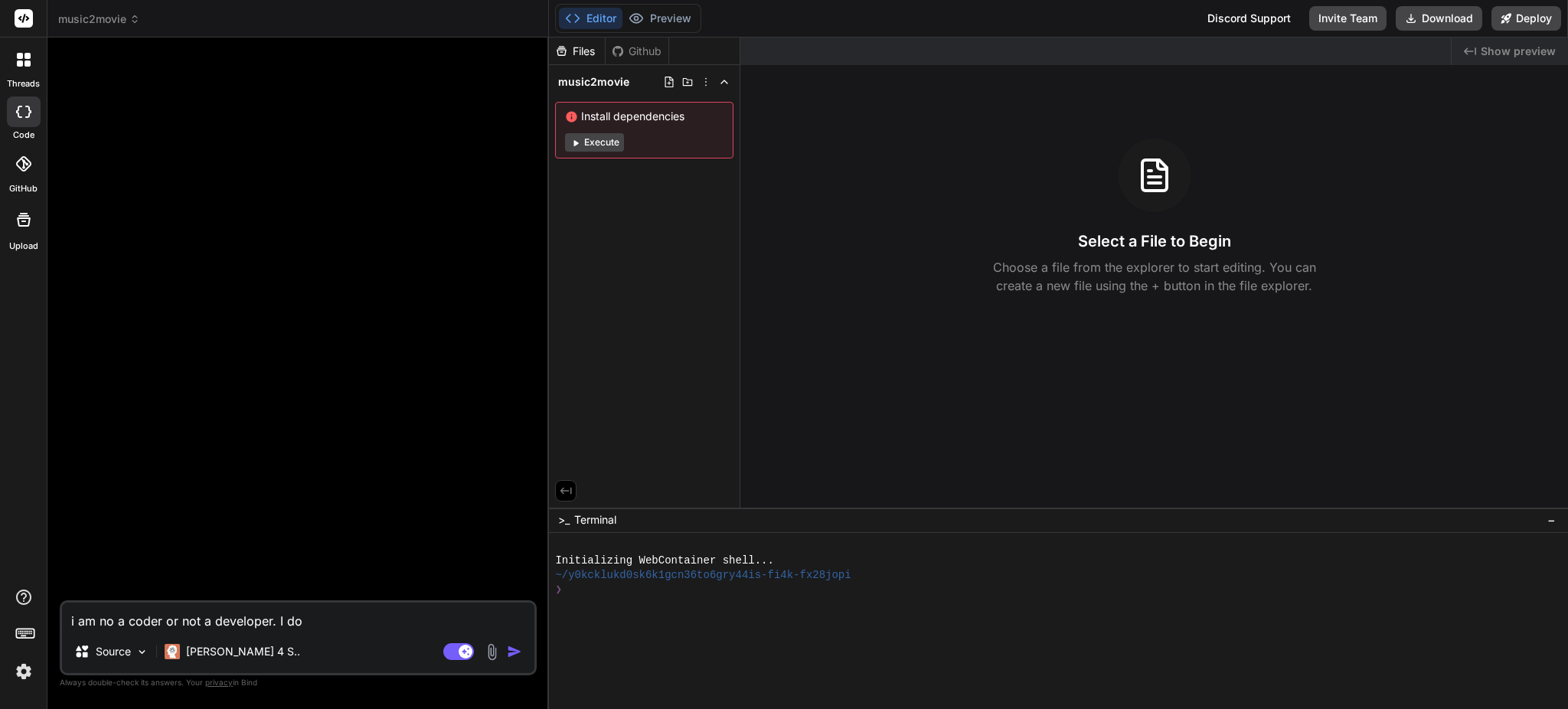
type textarea "i am no a coder or not a developer. I don"
type textarea "x"
type textarea "i am no a coder or not a developer. I dont"
type textarea "x"
type textarea "i am no a coder or not a developer. I dont"
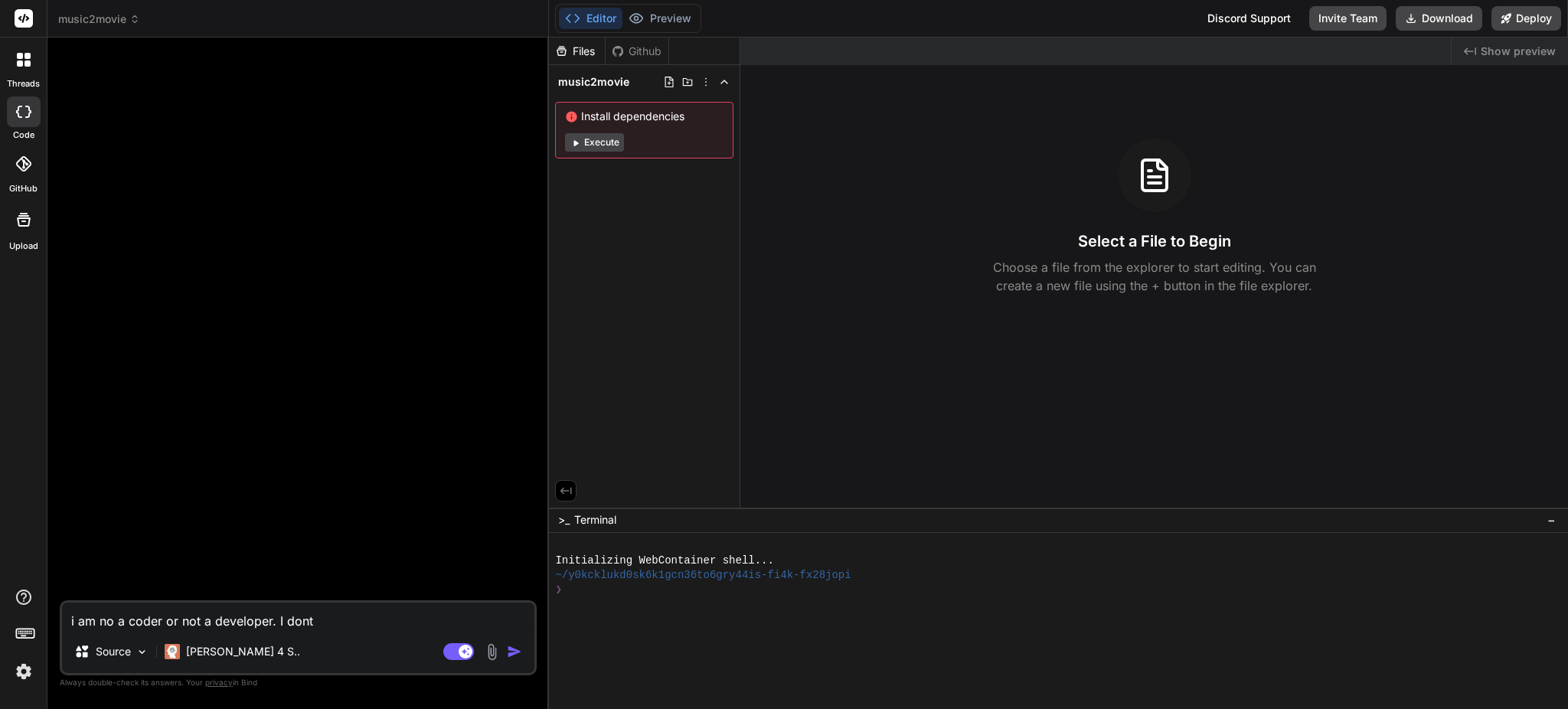
type textarea "x"
type textarea "i am no a coder or not a developer. I dont h"
type textarea "x"
type textarea "i am no a coder or not a developer. I dont ha"
type textarea "x"
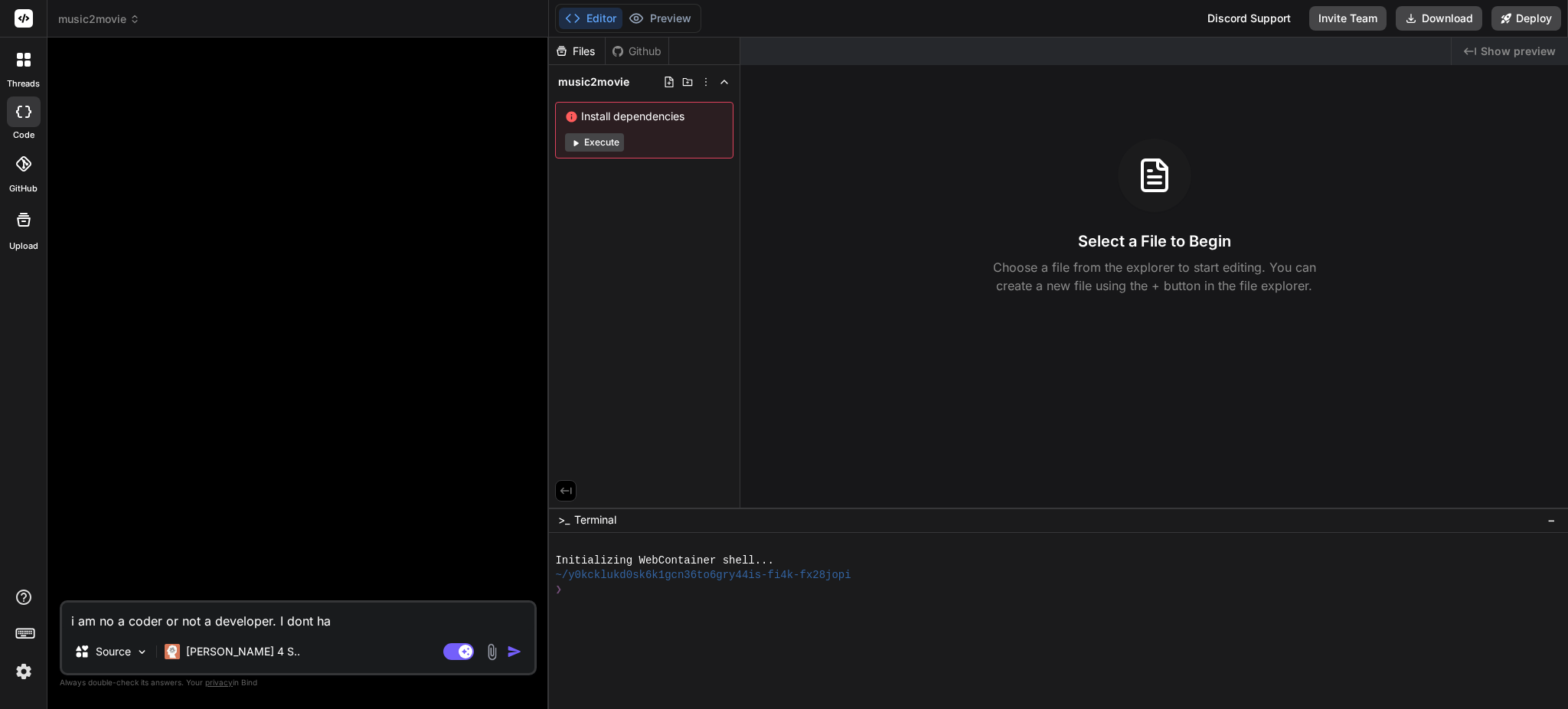
type textarea "i am no a coder or not a developer. I dont hav"
type textarea "x"
type textarea "i am no a coder or not a developer. I dont have"
type textarea "x"
type textarea "i am no a coder or not a developer. I dont have"
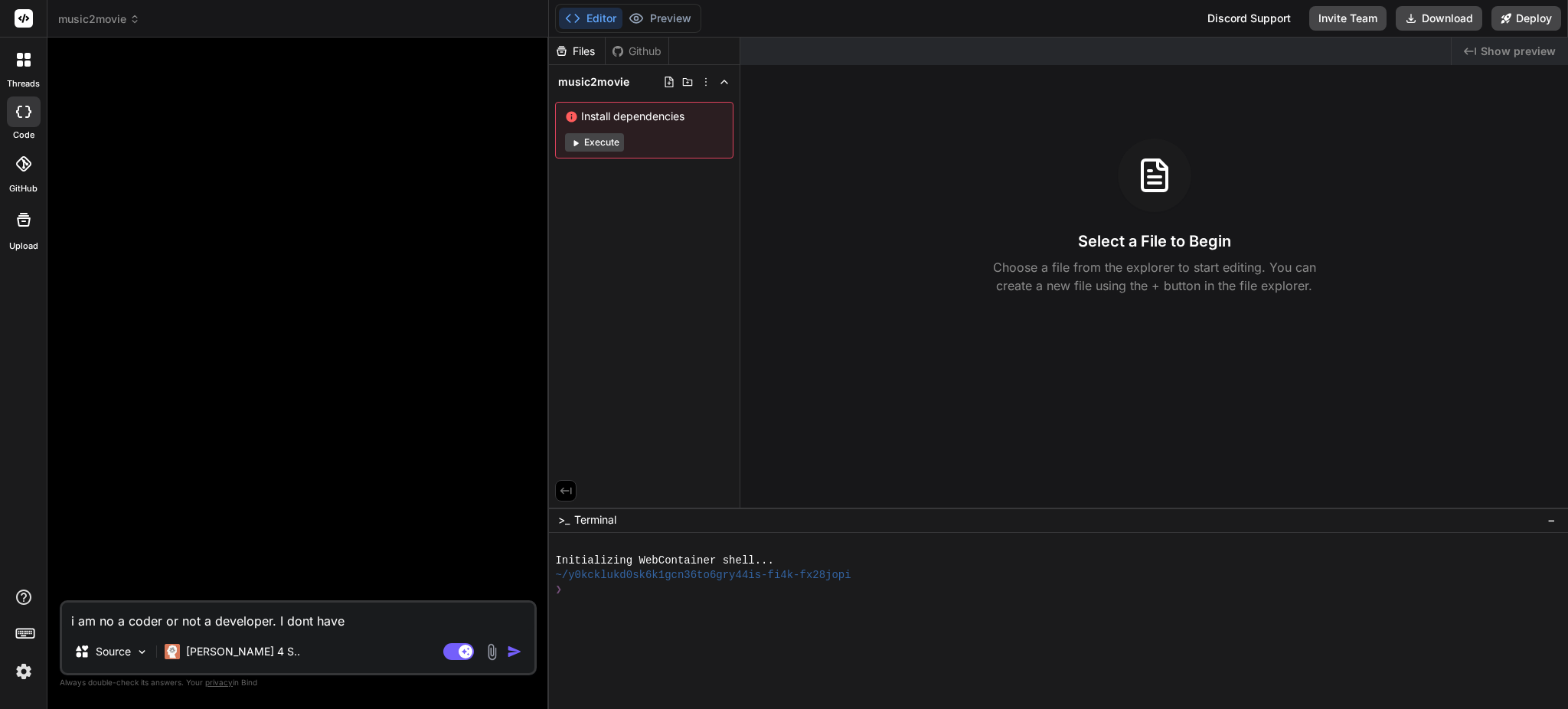
type textarea "x"
type textarea "i am no a coder or not a developer. I dont have t"
type textarea "x"
type textarea "i am no a coder or not a developer. I dont have te"
type textarea "x"
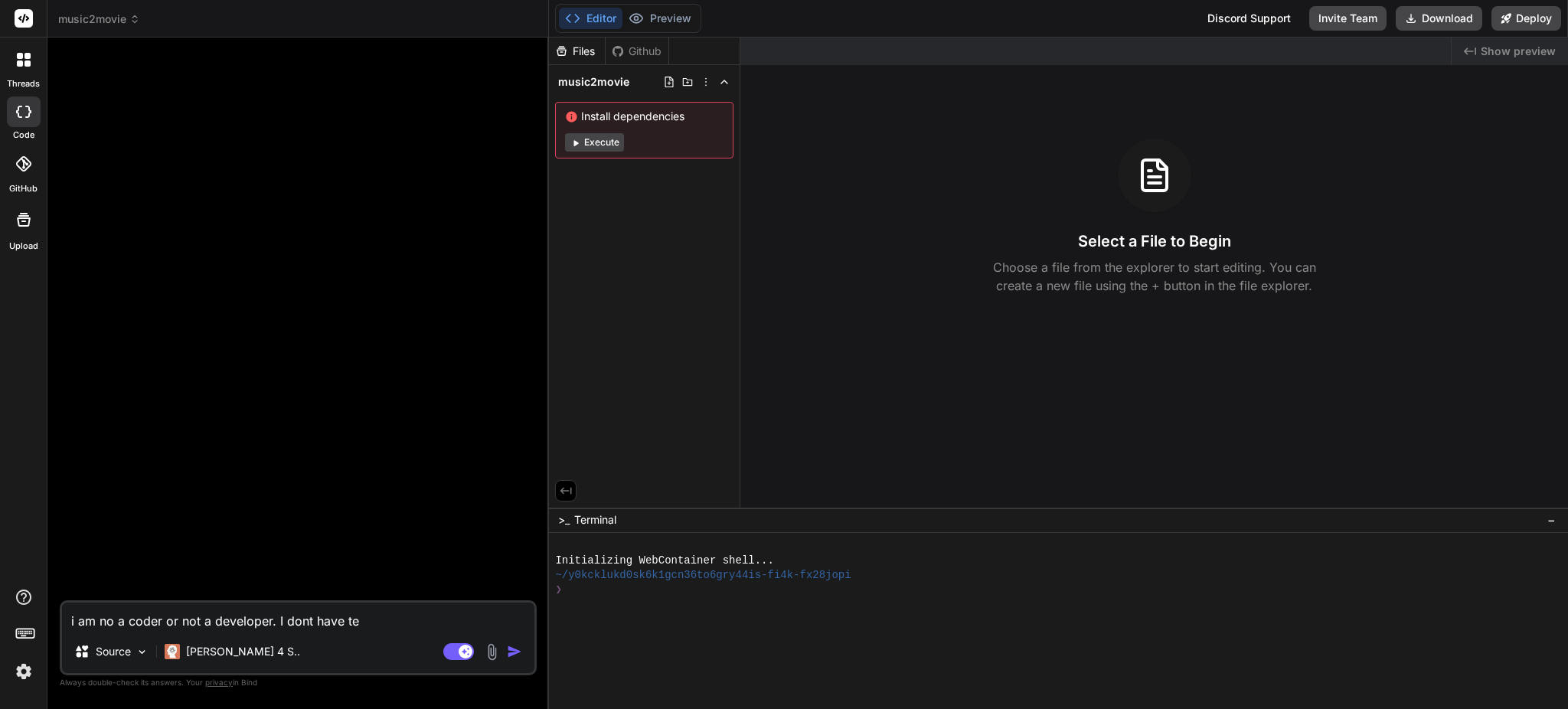
type textarea "i am no a coder or not a developer. I dont have tea"
type textarea "x"
type textarea "i am no a coder or not a developer. I dont have team"
type textarea "x"
type textarea "i am no a coder or not a developer. I dont have team"
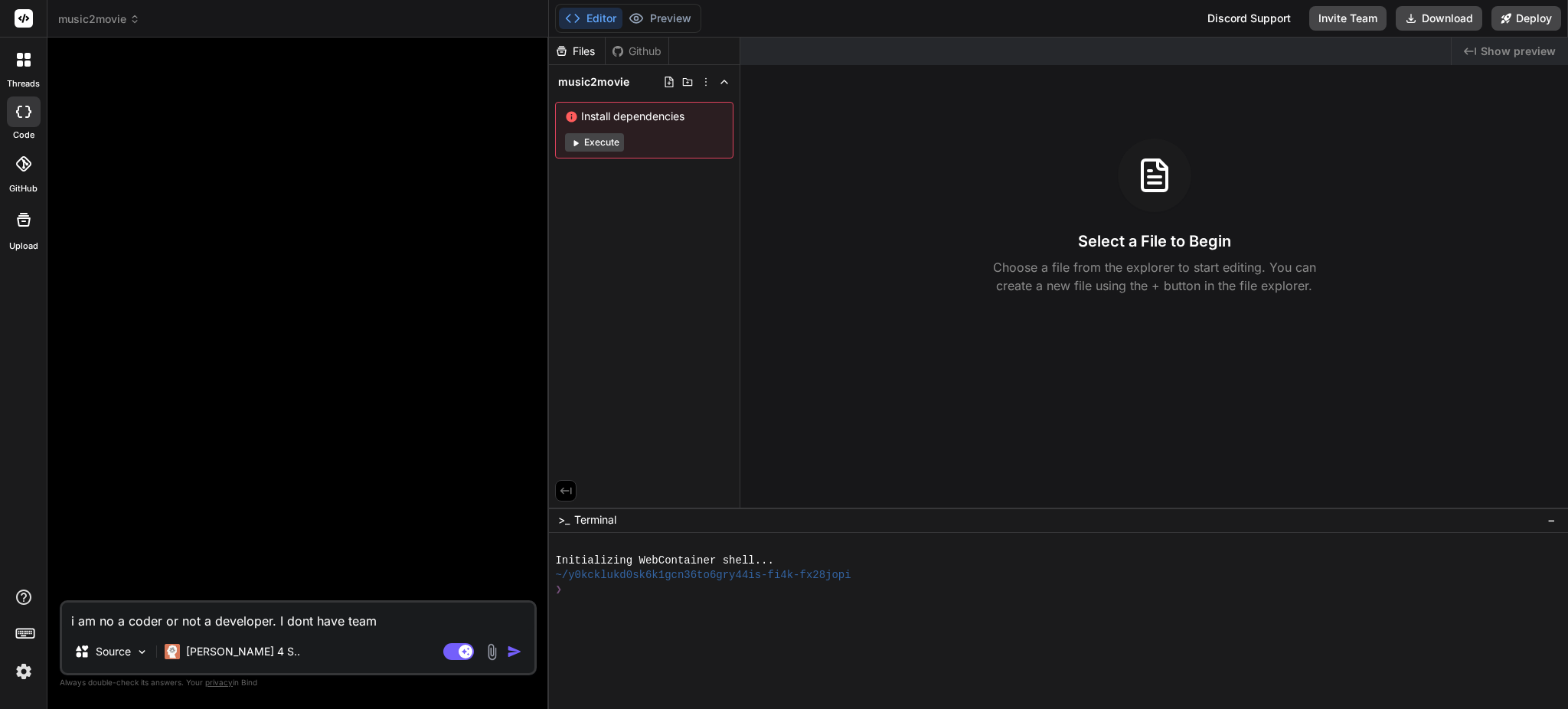
type textarea "x"
type textarea "i am no a coder or not a developer. I dont have team a"
type textarea "x"
type textarea "i am no a coder or not a developer. I dont have team an"
type textarea "x"
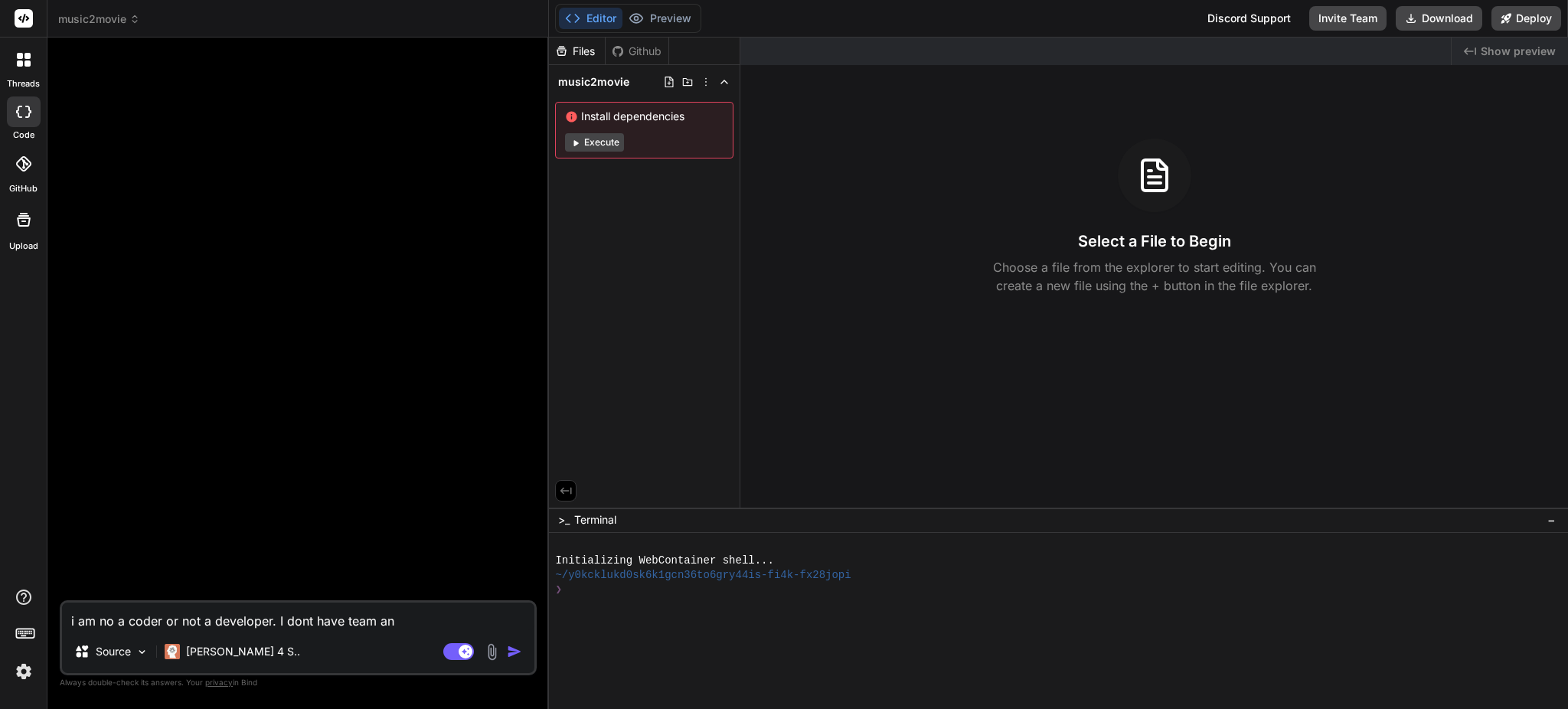
type textarea "i am no a coder or not a developer. I dont have team and"
type textarea "x"
type textarea "i am no a coder or not a developer. I dont have team and"
type textarea "x"
type textarea "i am no a coder or not a developer. I dont have team and i"
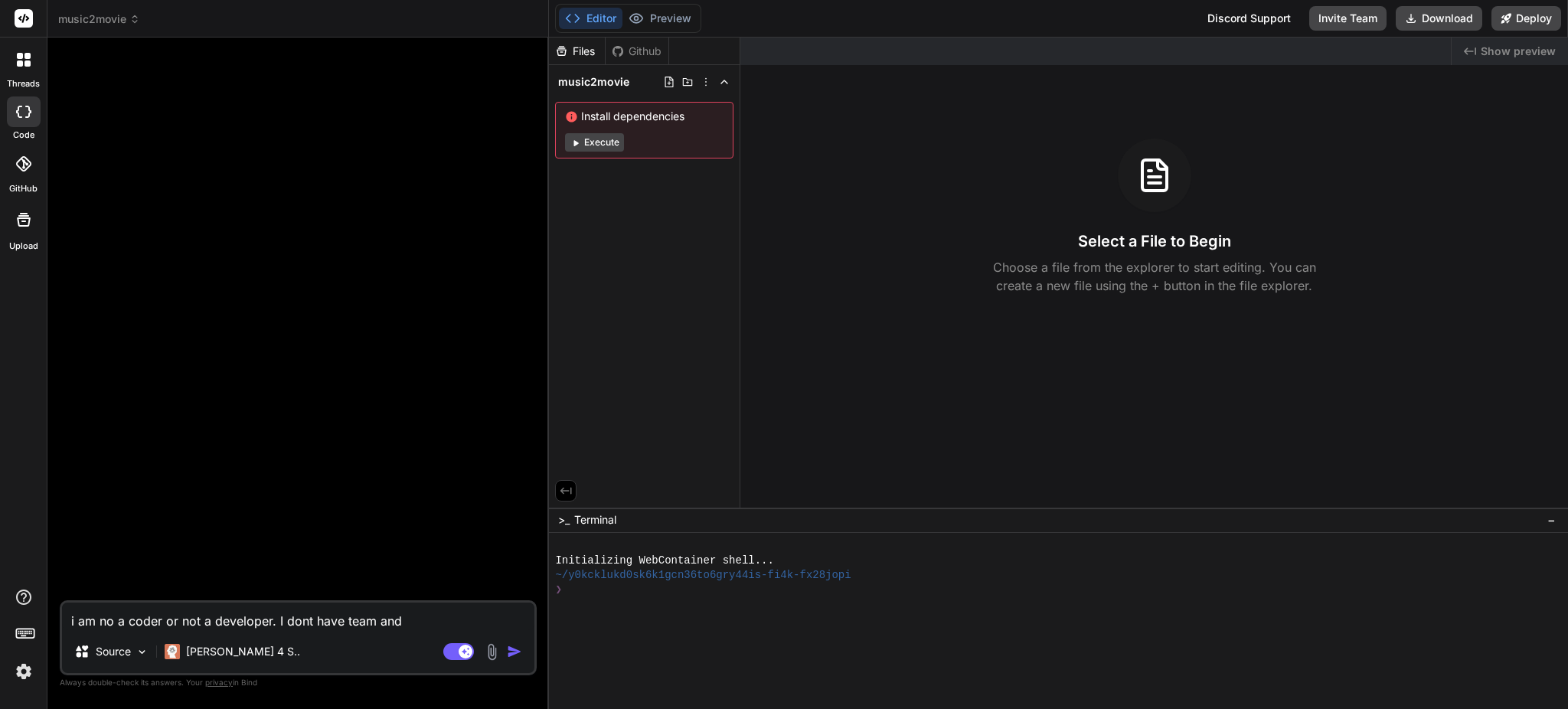
type textarea "x"
type textarea "i am no a coder or not a developer. I dont have team and i"
type textarea "x"
type textarea "i am no a coder or not a developer. I dont have team and i w"
type textarea "x"
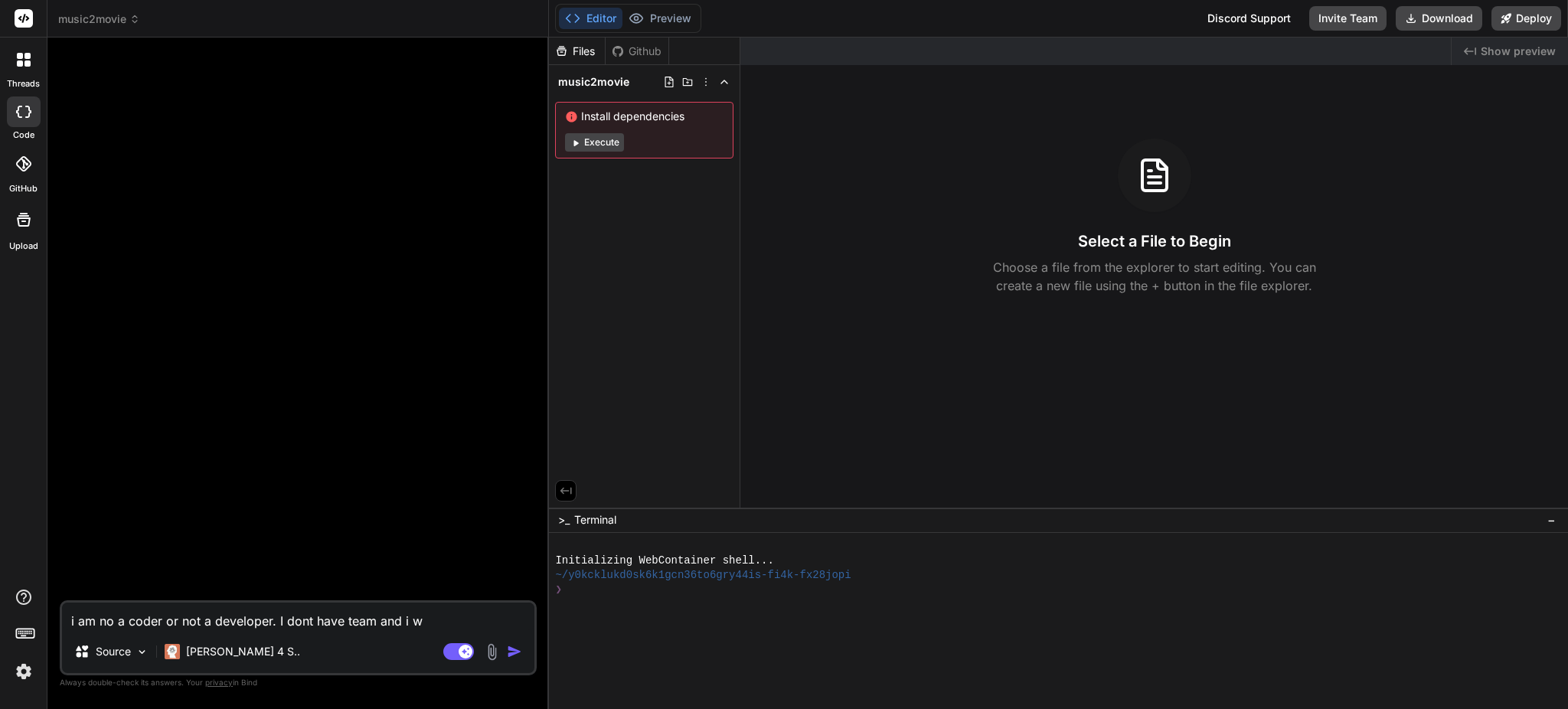
type textarea "i am no a coder or not a developer. I dont have team and i wi"
type textarea "x"
type textarea "i am no a coder or not a developer. I dont have team and i wil"
type textarea "x"
type textarea "i am no a coder or not a developer. I dont have team and i will"
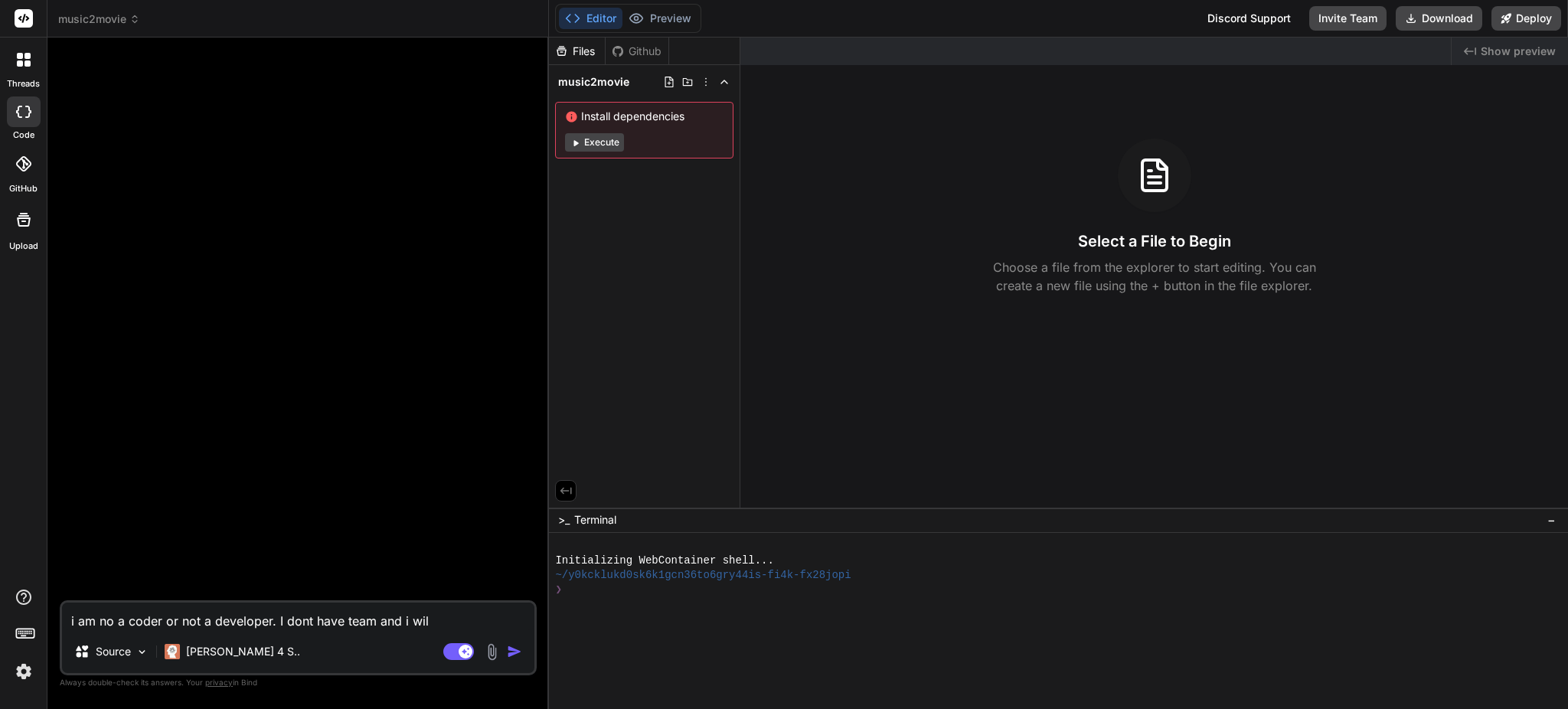
type textarea "x"
type textarea "i am no a coder or not a developer. I dont have team and i will"
type textarea "x"
type textarea "i am no a coder or not a developer. I dont have team and i will u"
type textarea "x"
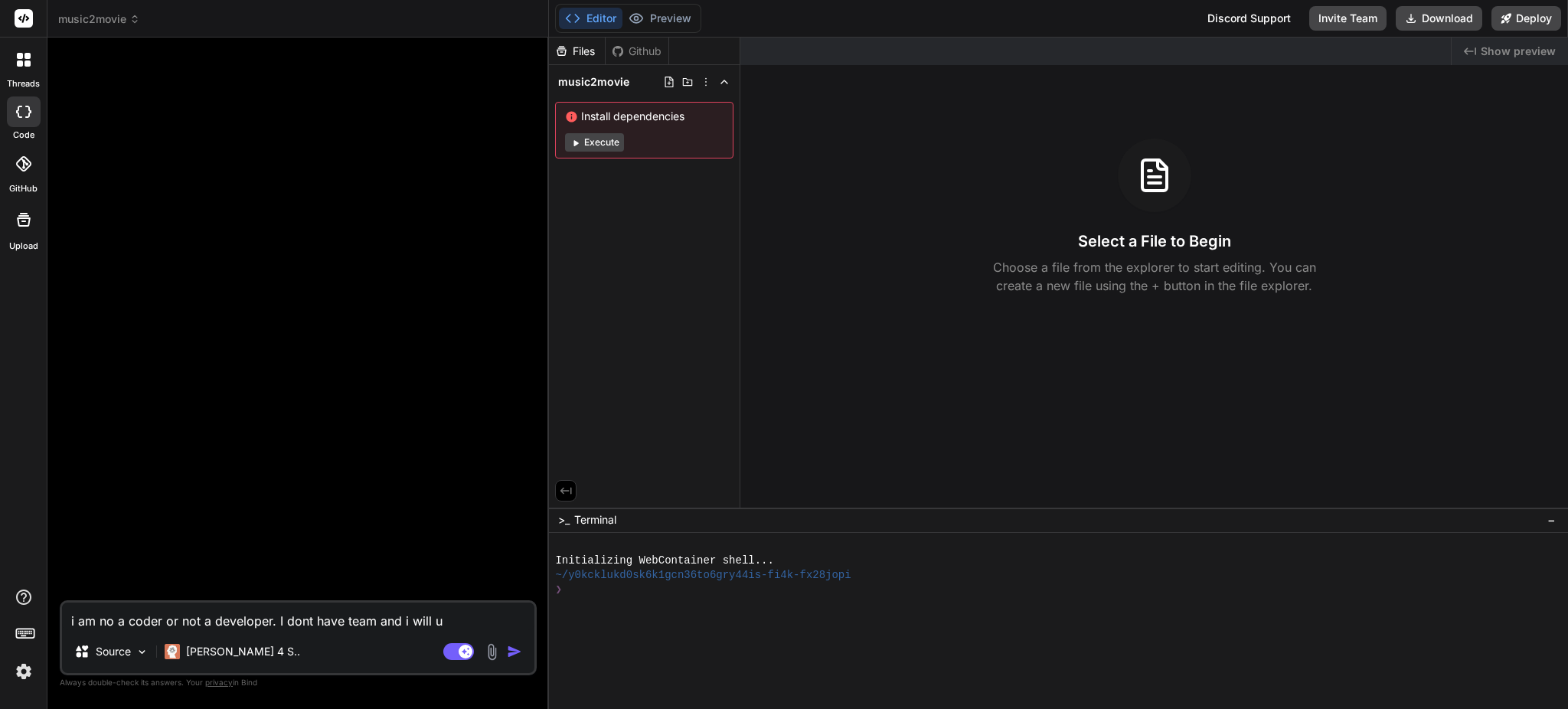
type textarea "i am no a coder or not a developer. I dont have team and i will us"
type textarea "x"
type textarea "i am no a coder or not a developer. I dont have team and i will use"
type textarea "x"
type textarea "i am no a coder or not a developer. I dont have team and i will use"
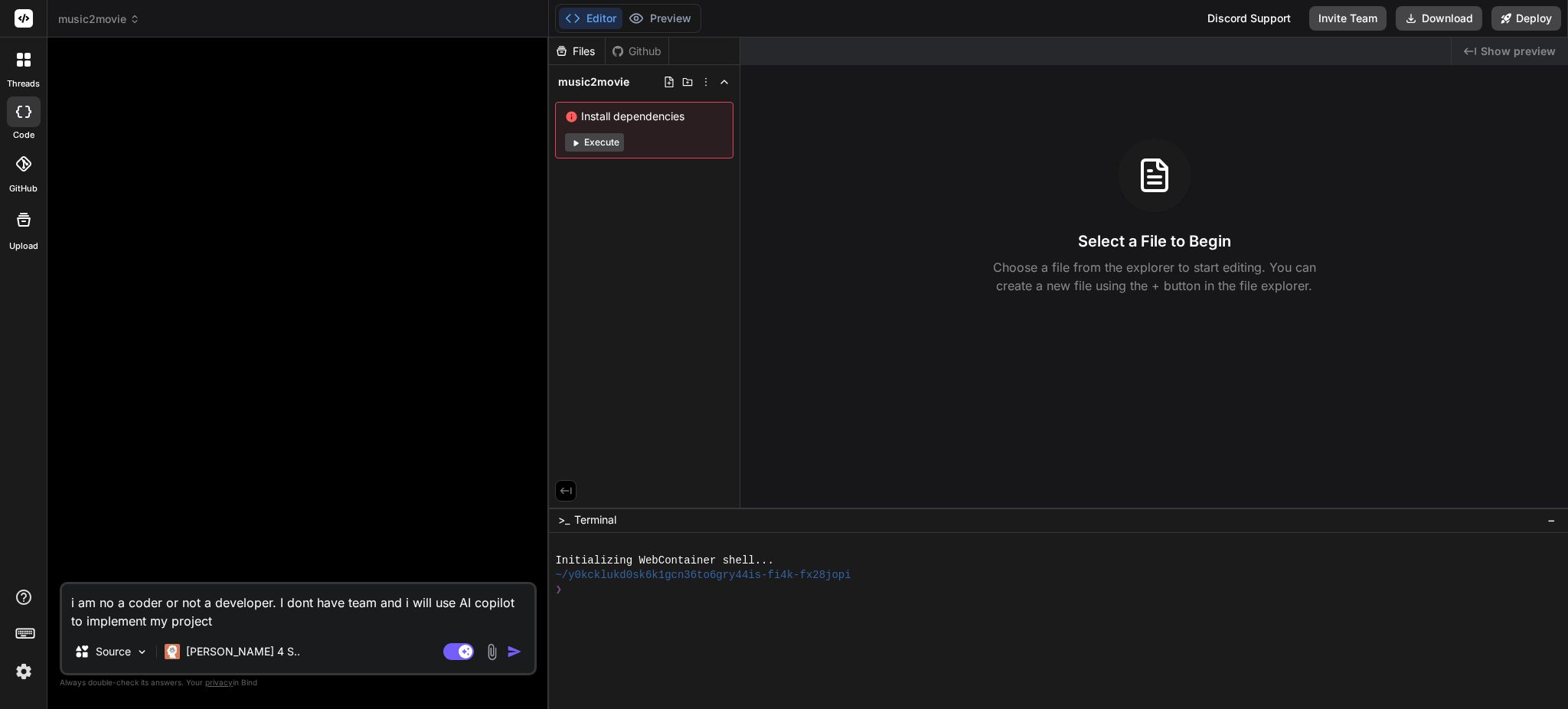
click at [281, 623] on textarea "i am no a coder or not a developer. I dont have team and i will use AI copilot …" at bounding box center [298, 607] width 473 height 46
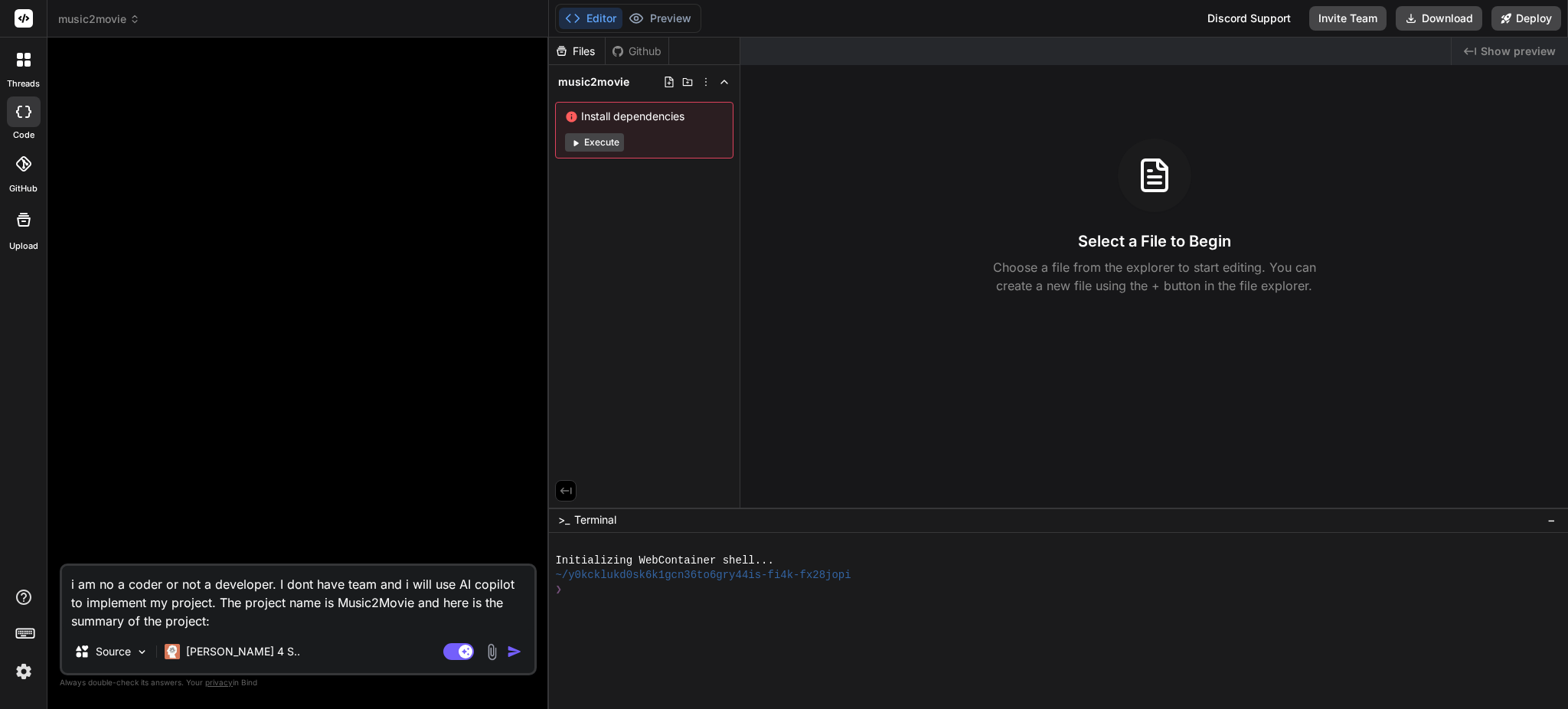
paste textarea "Music2Movie (placeholder) Summary A web app that turns a full song plus a short…"
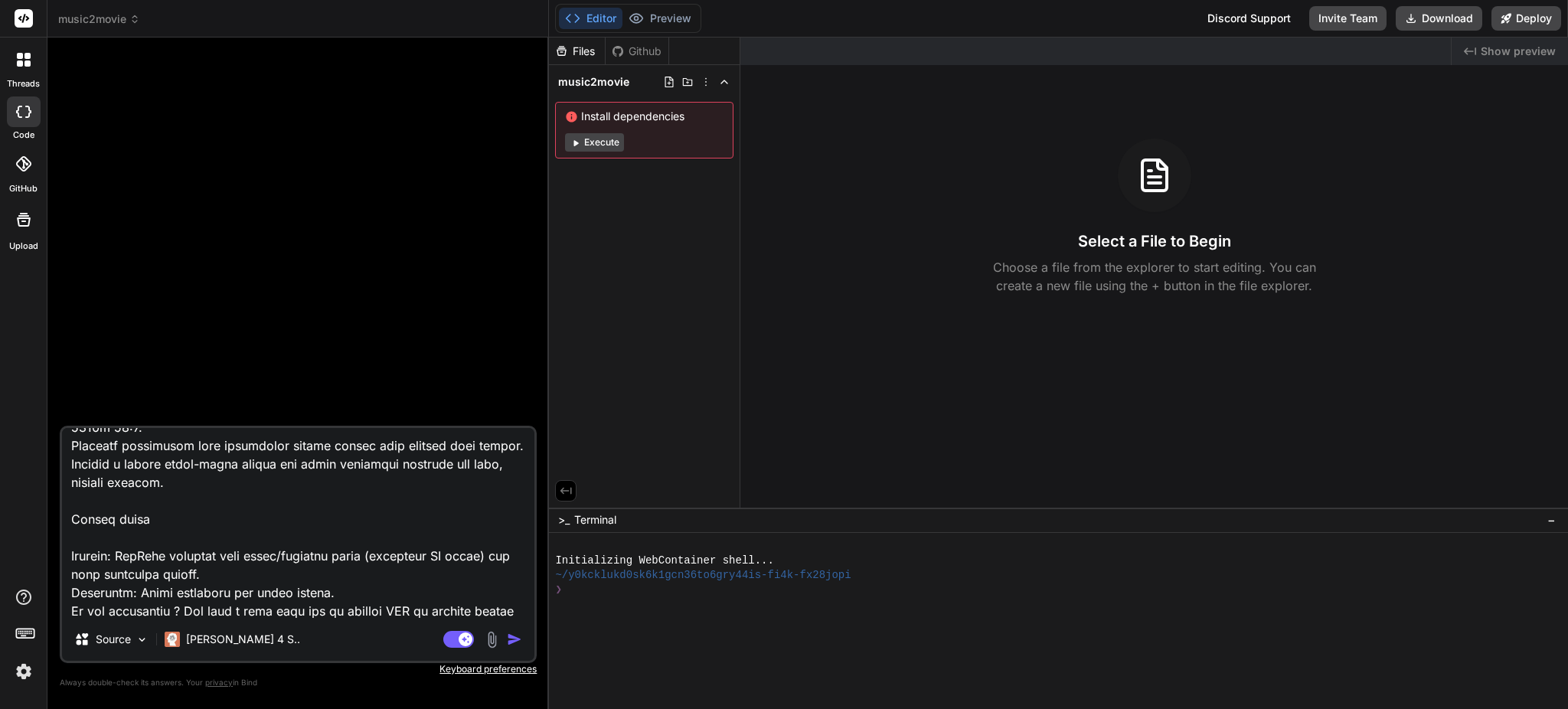
scroll to position [443, 0]
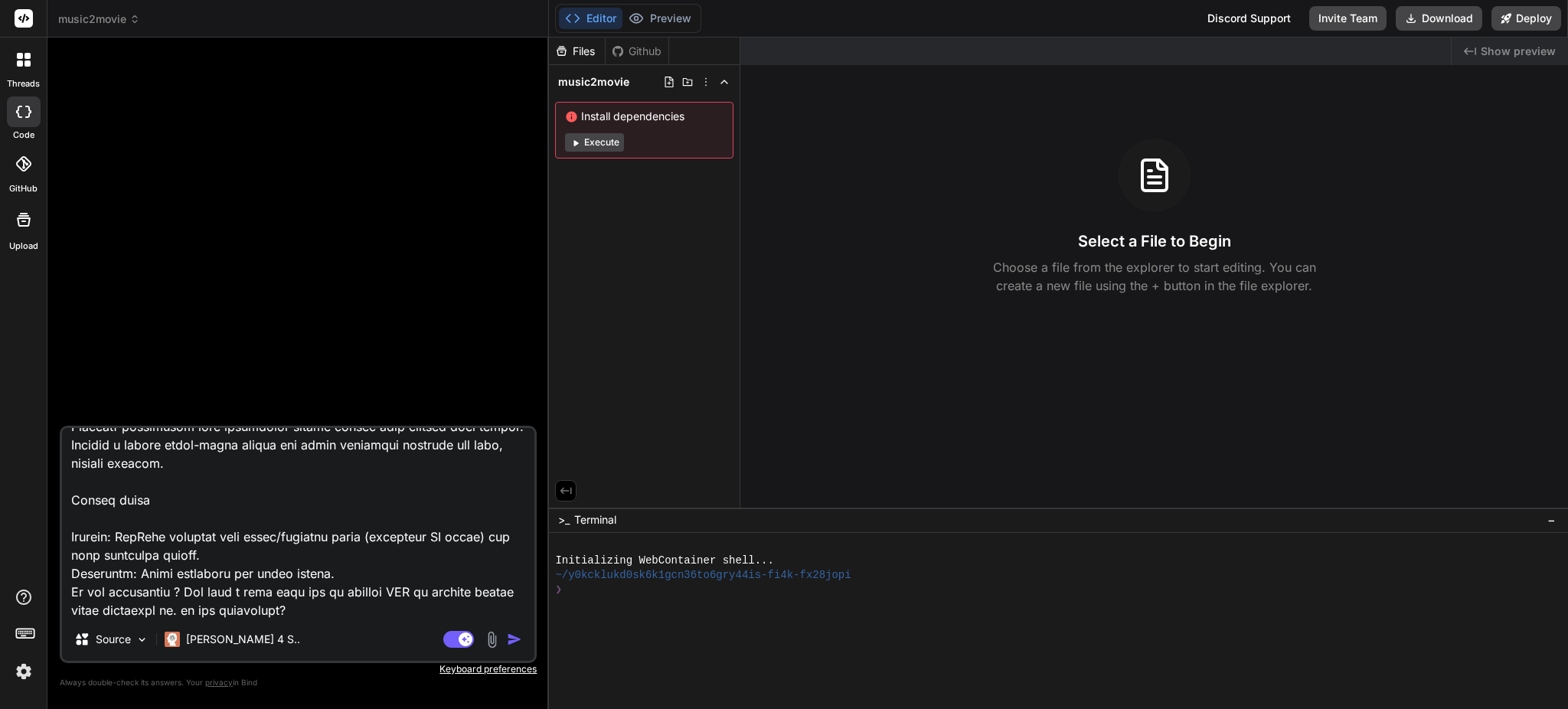
click at [520, 642] on img "button" at bounding box center [514, 640] width 15 height 15
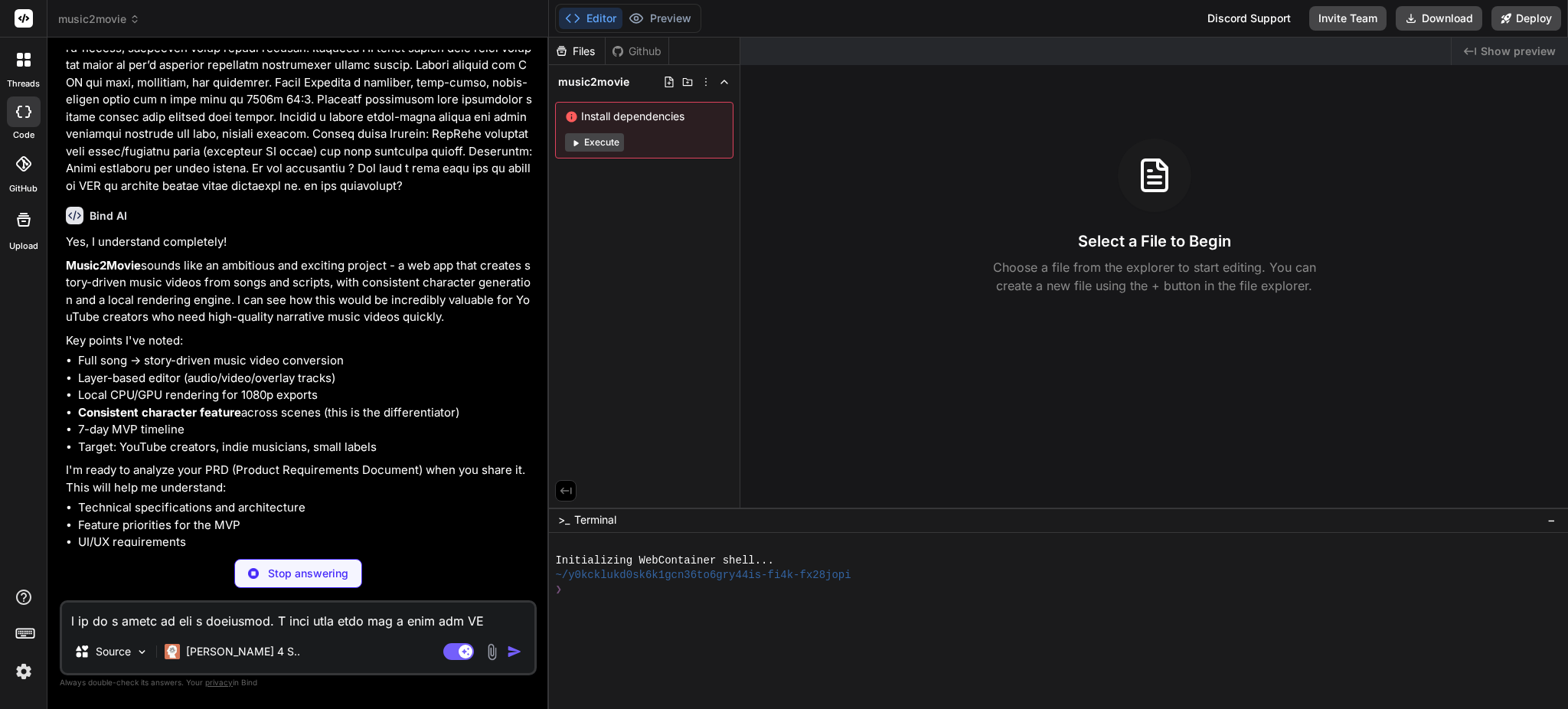
scroll to position [191, 0]
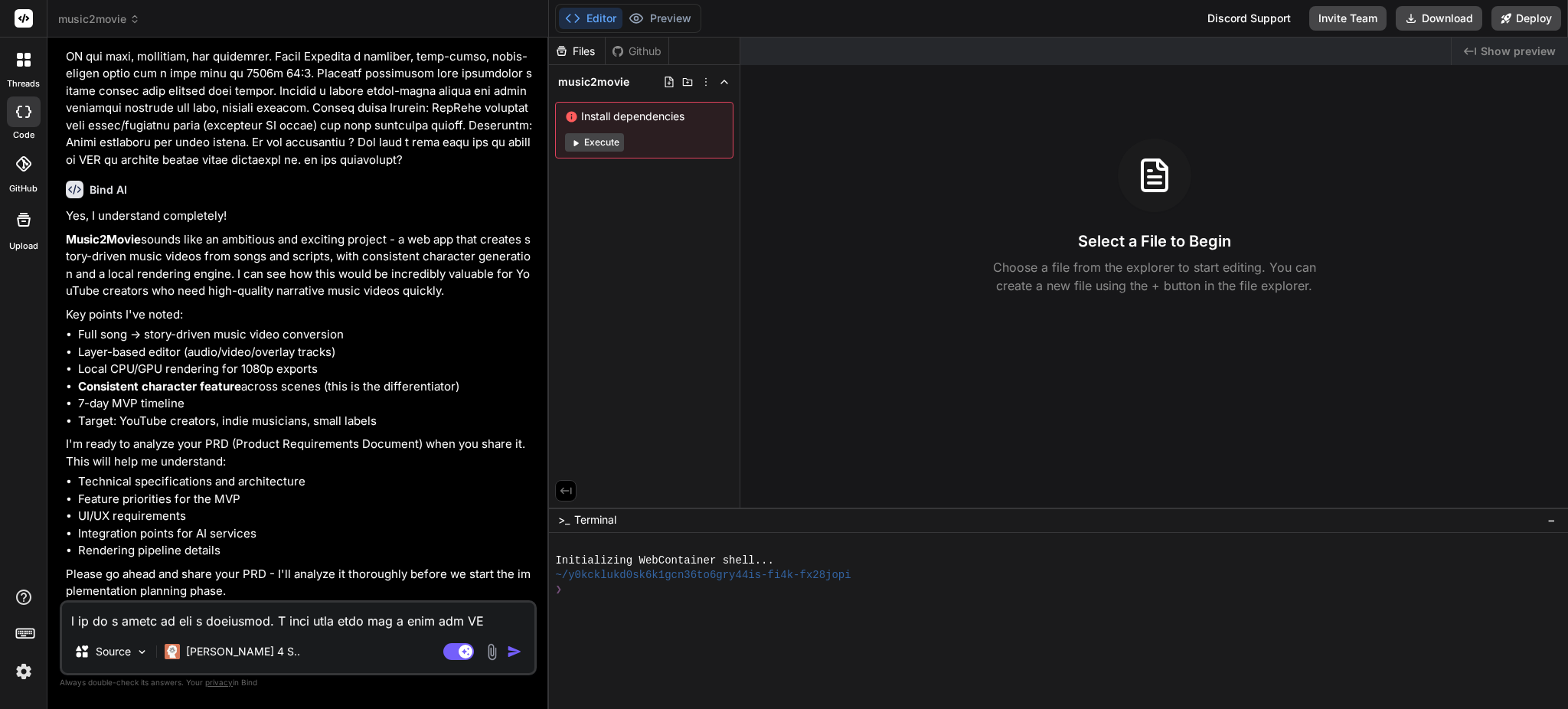
click at [277, 628] on textarea at bounding box center [298, 617] width 473 height 28
paste textarea "Product name: Music2Movie Summary A web app that turns a full song plus a short…"
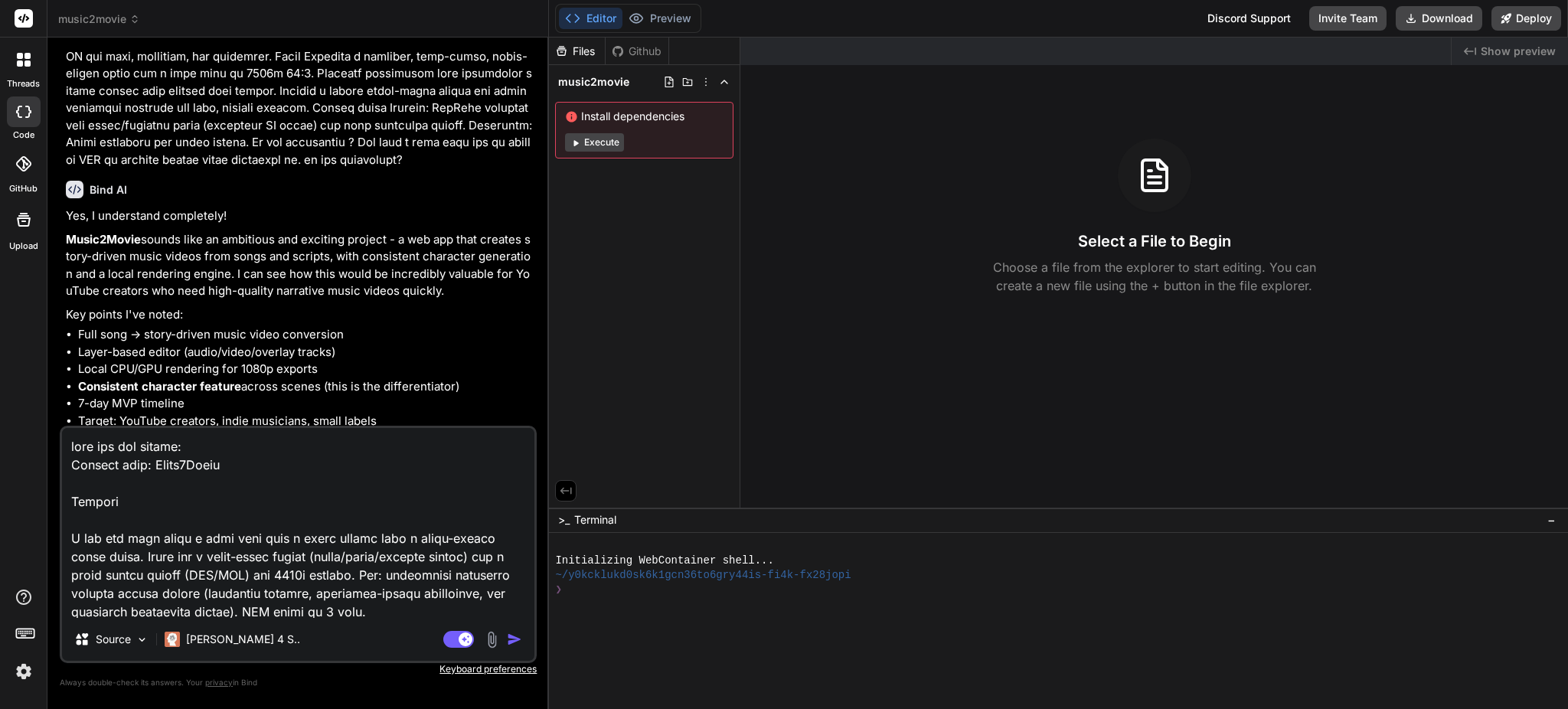
scroll to position [225, 0]
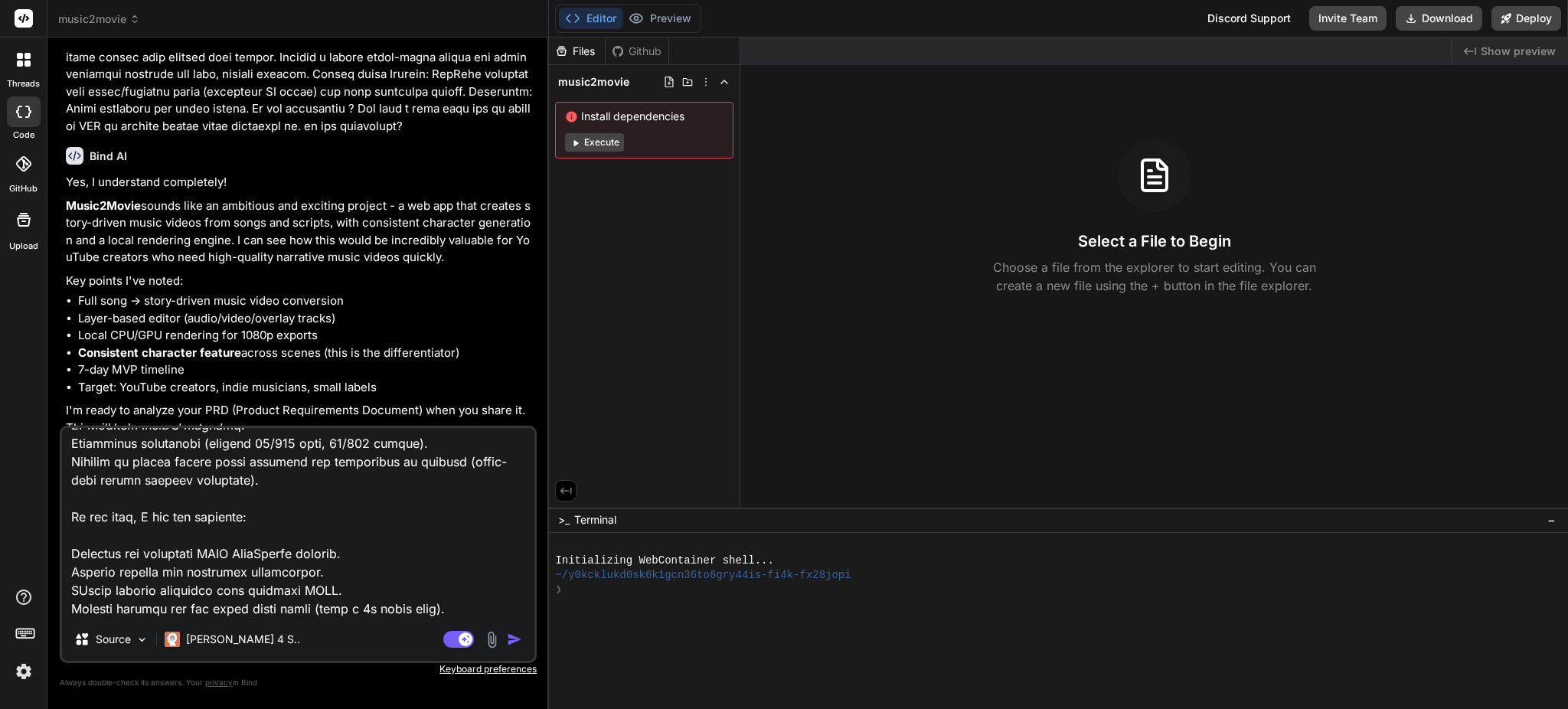
click at [512, 641] on img "button" at bounding box center [514, 640] width 15 height 15
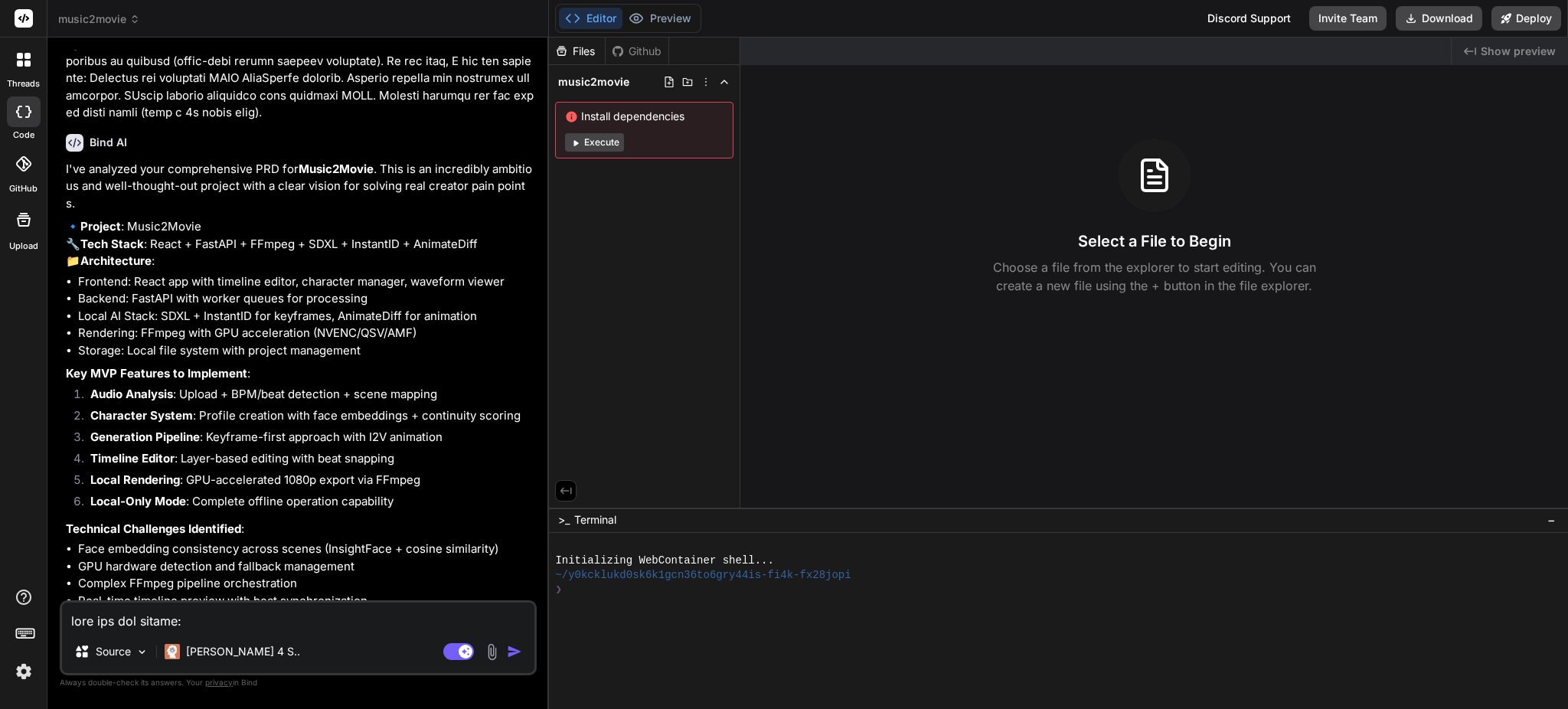
scroll to position [3606, 0]
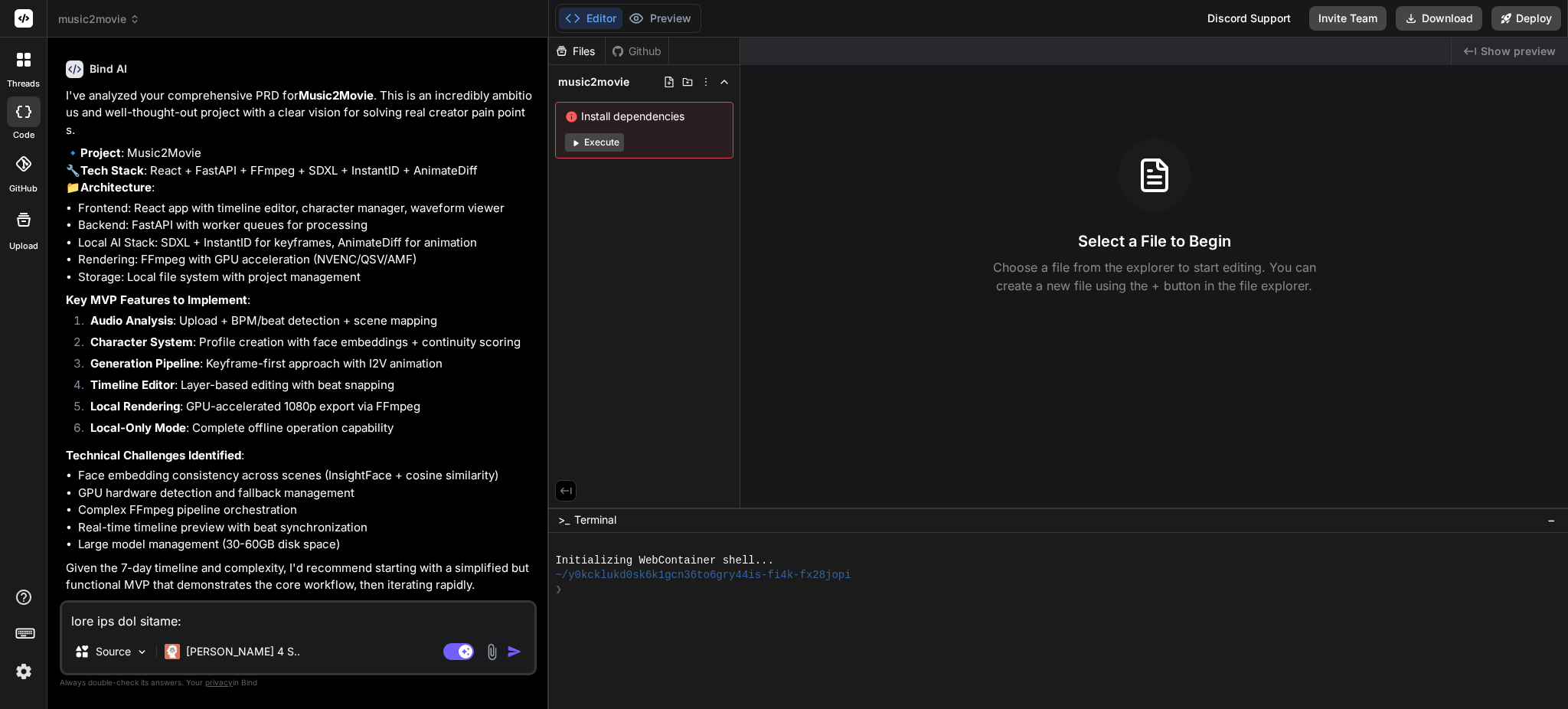
click at [383, 621] on textarea at bounding box center [298, 617] width 473 height 28
click at [520, 650] on img "button" at bounding box center [514, 652] width 15 height 15
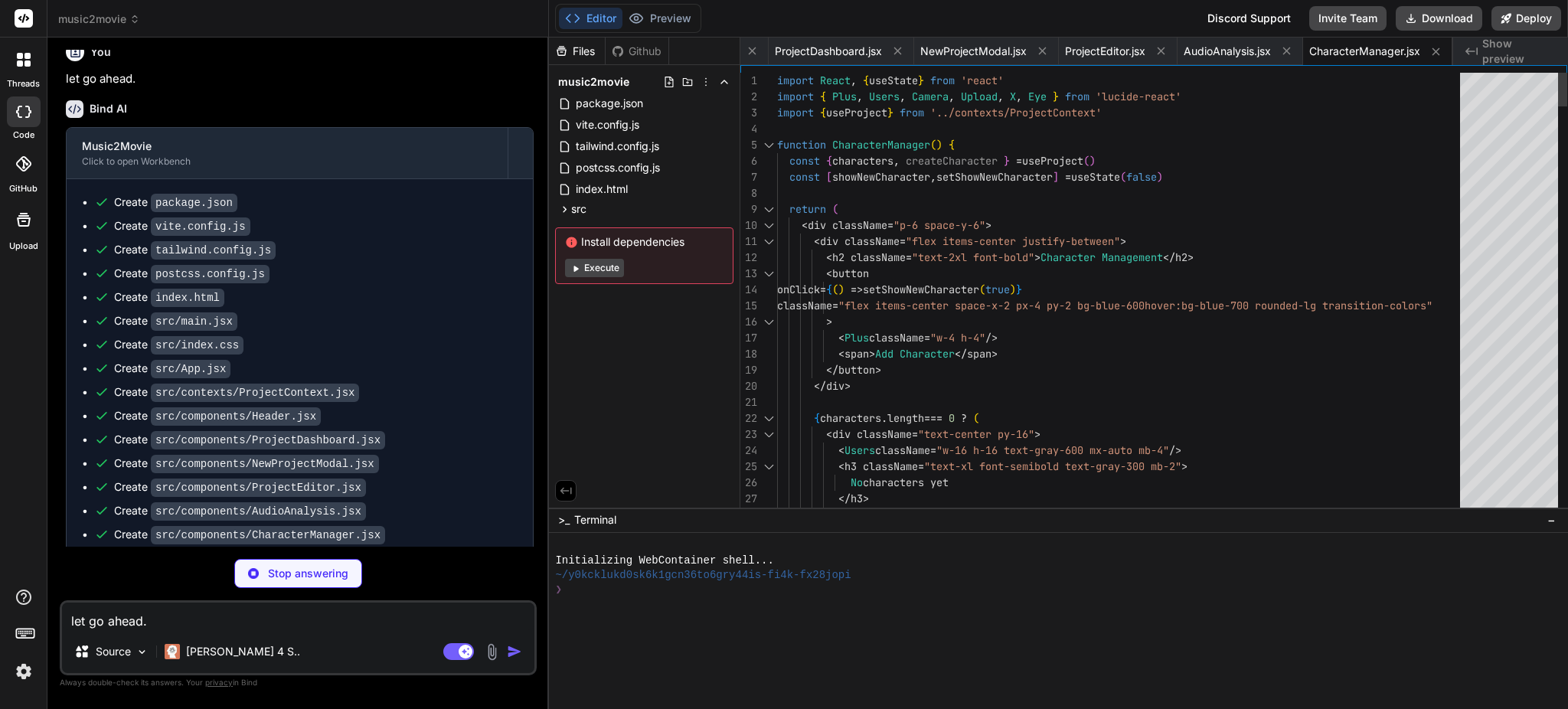
scroll to position [4206, 0]
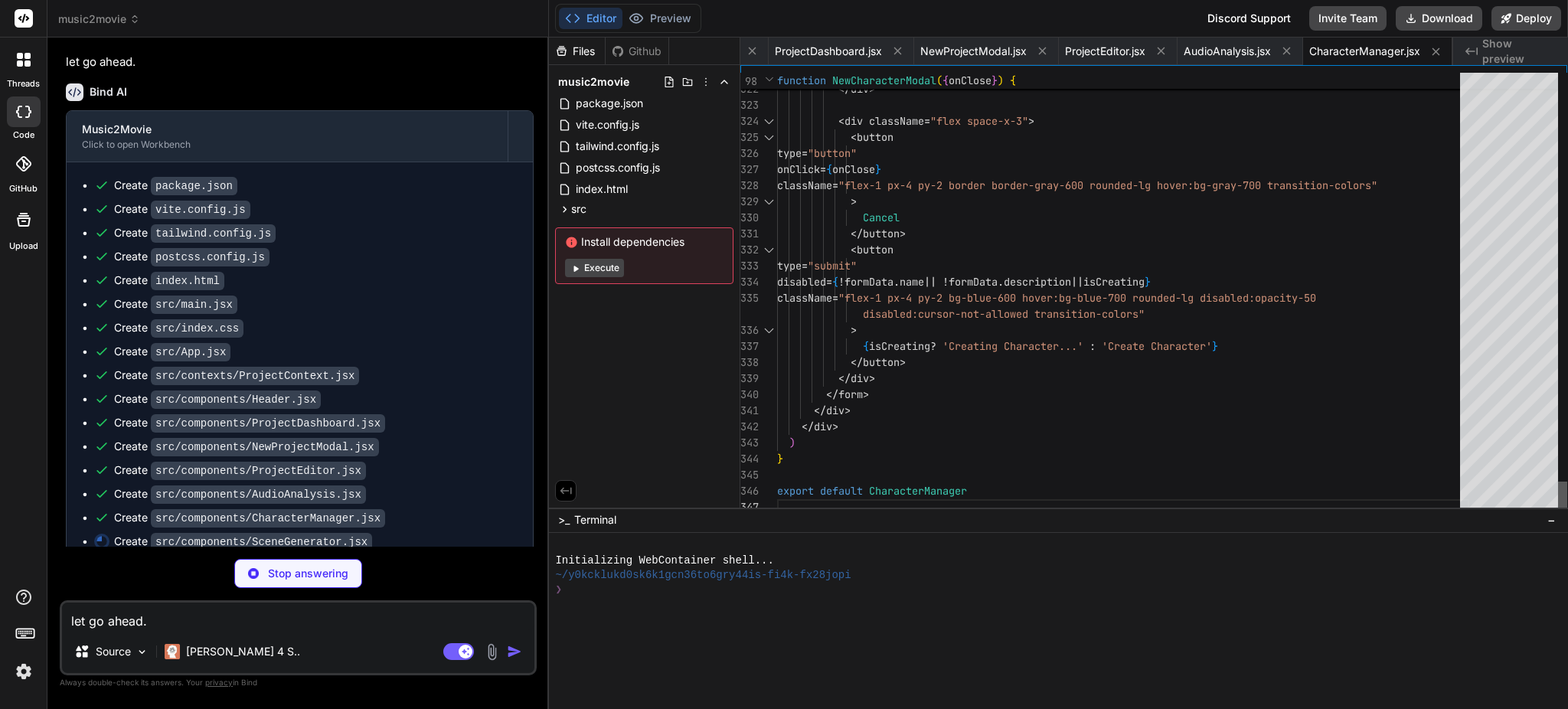
click at [1558, 514] on div at bounding box center [1563, 499] width 9 height 34
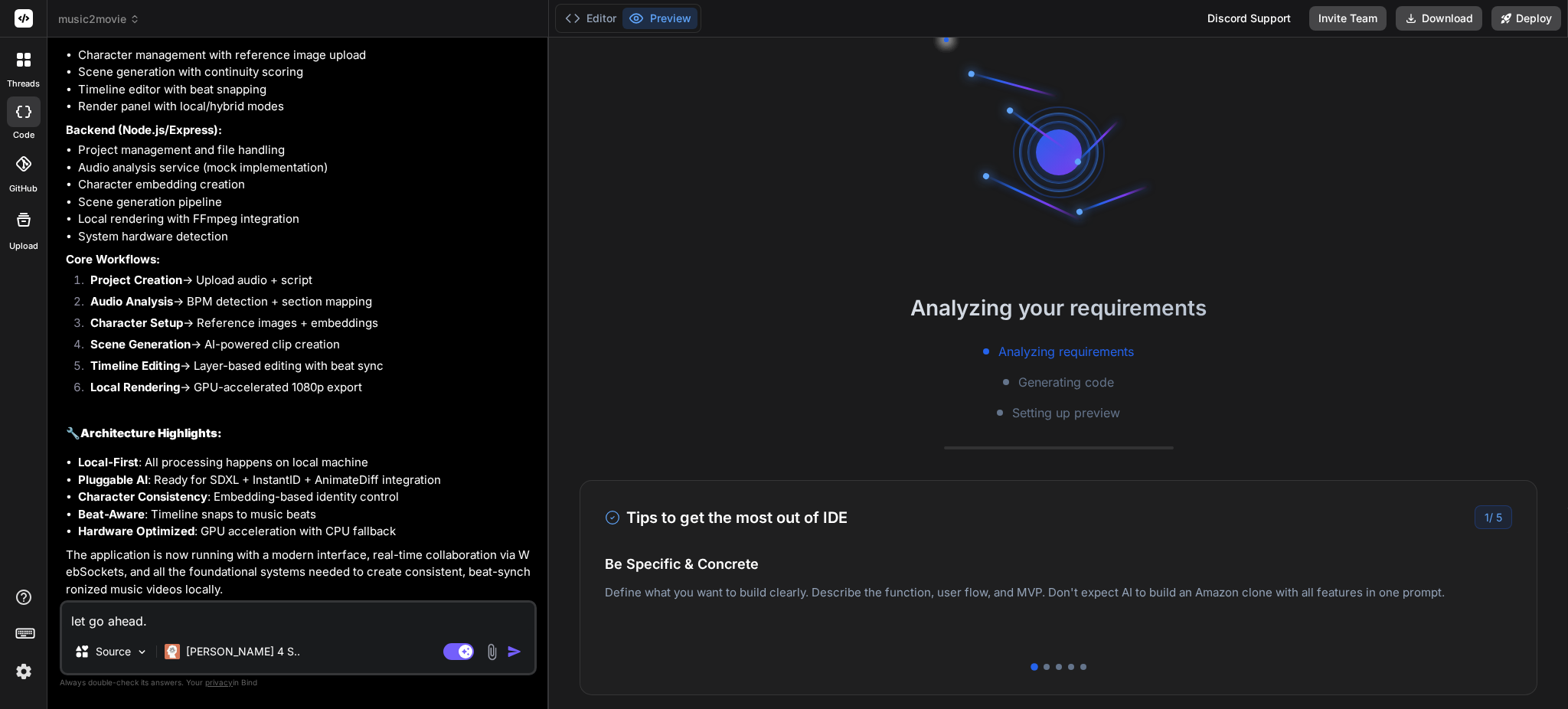
scroll to position [5201, 0]
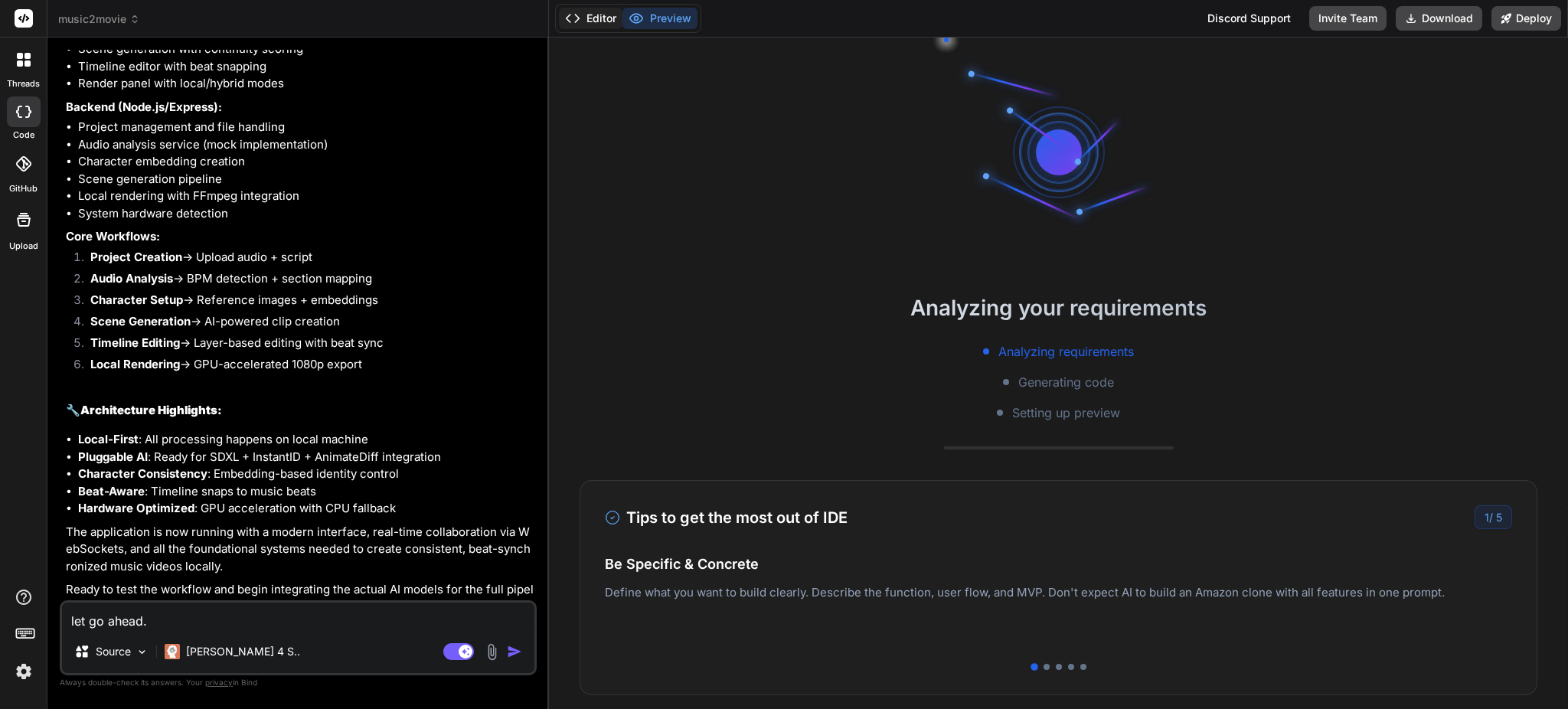
click at [589, 16] on button "Editor" at bounding box center [590, 18] width 64 height 22
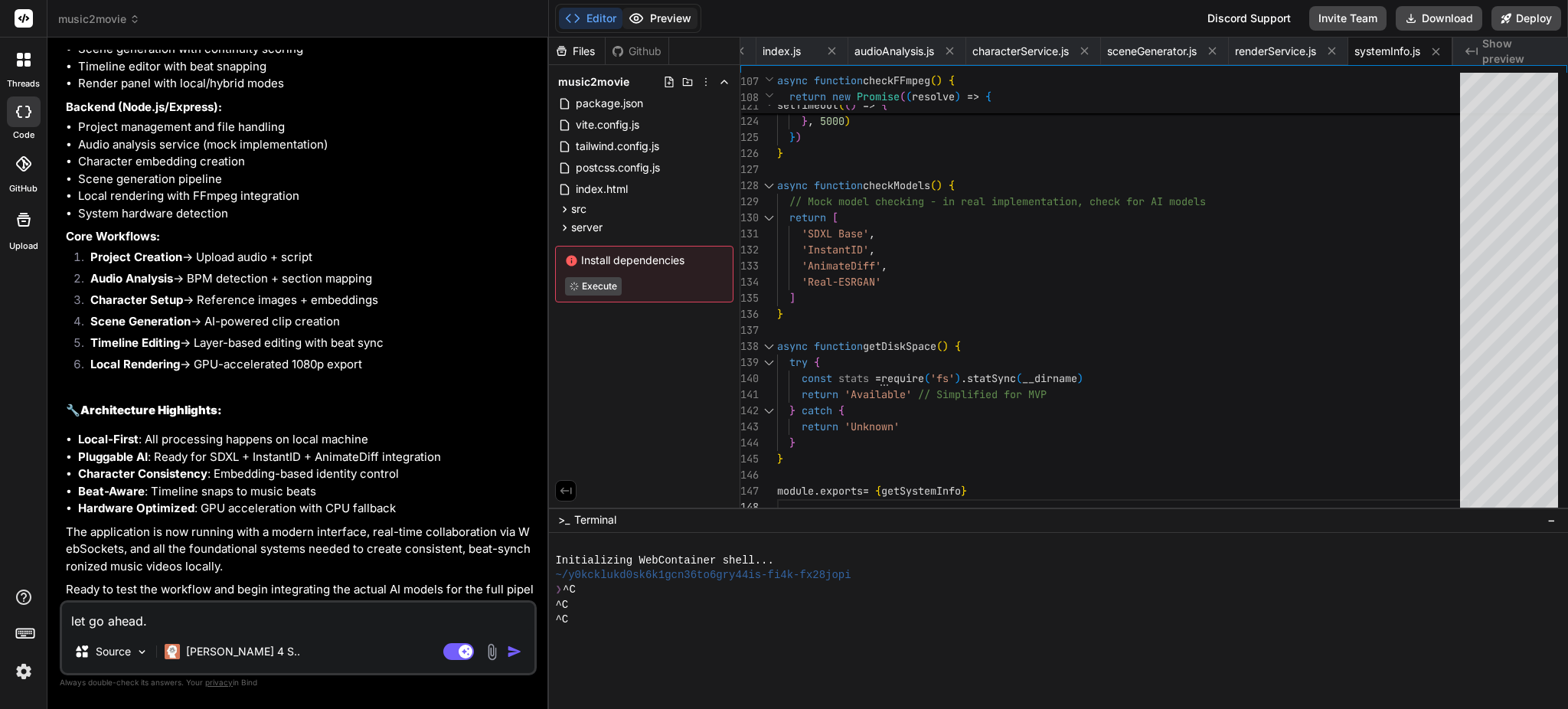
click at [666, 18] on button "Preview" at bounding box center [660, 18] width 75 height 22
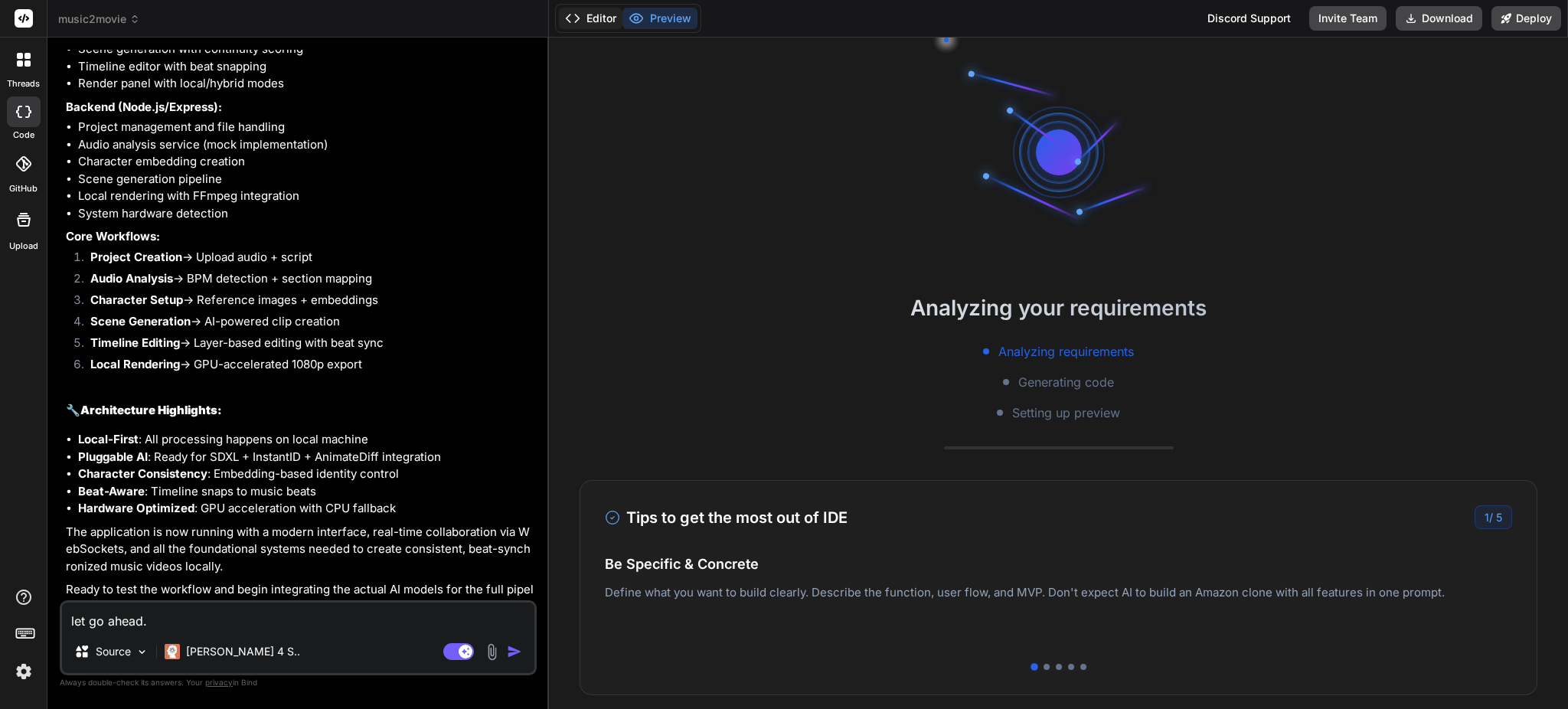
click at [605, 14] on button "Editor" at bounding box center [590, 18] width 64 height 22
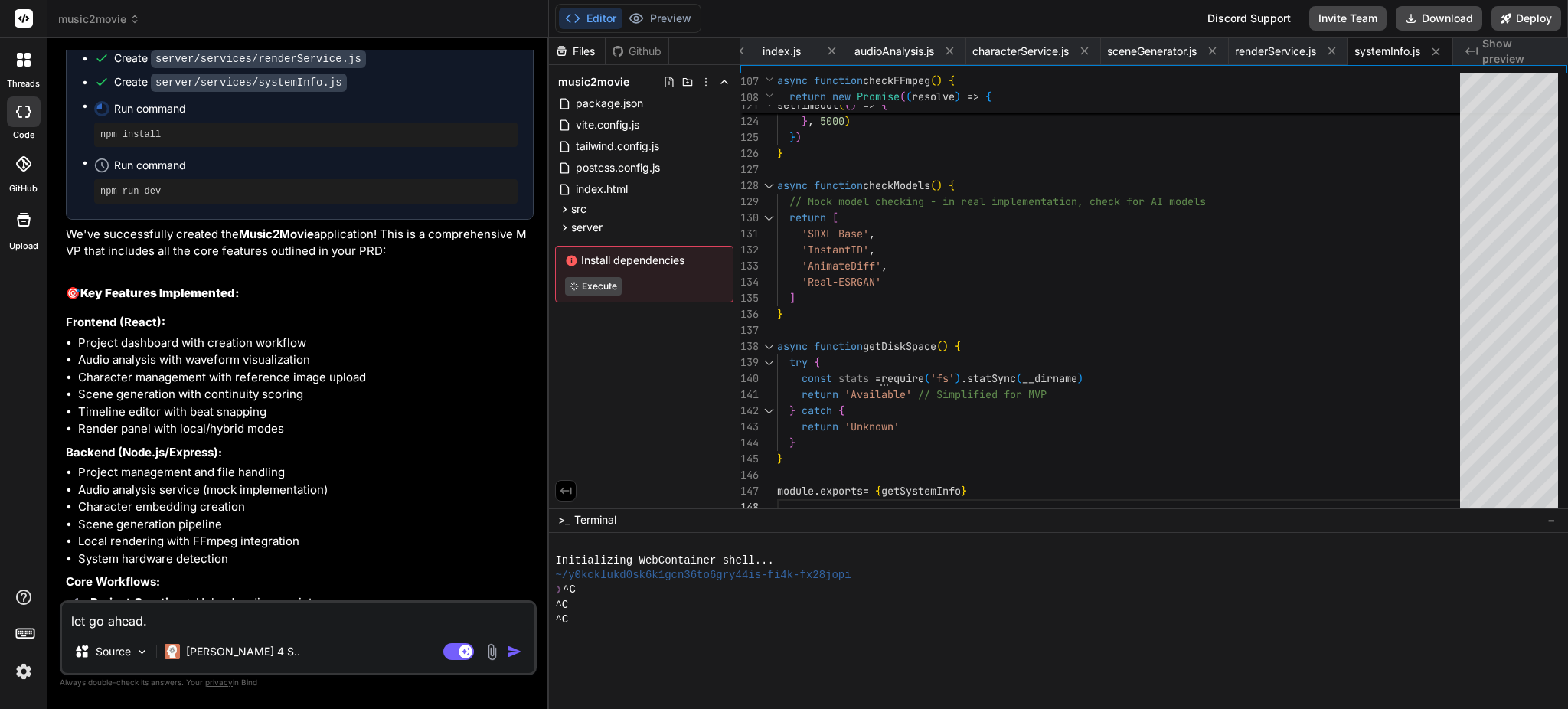
scroll to position [4793, 0]
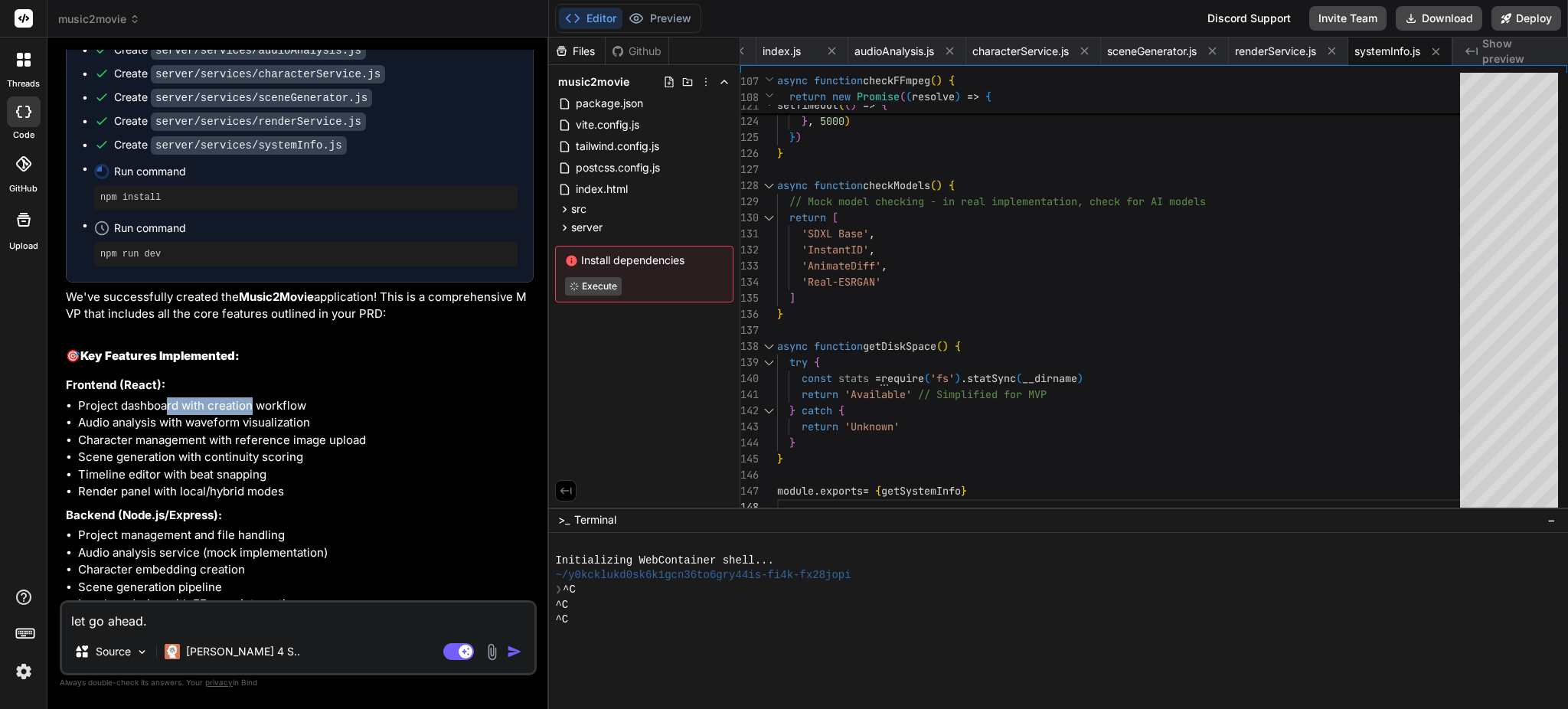
drag, startPoint x: 164, startPoint y: 391, endPoint x: 247, endPoint y: 390, distance: 83.0
click at [247, 398] on li "Project dashboard with creation workflow" at bounding box center [306, 406] width 456 height 18
drag, startPoint x: 80, startPoint y: 408, endPoint x: 328, endPoint y: 408, distance: 248.0
click at [328, 414] on li "Audio analysis with waveform visualization" at bounding box center [306, 423] width 456 height 18
drag, startPoint x: 130, startPoint y: 426, endPoint x: 249, endPoint y: 425, distance: 119.0
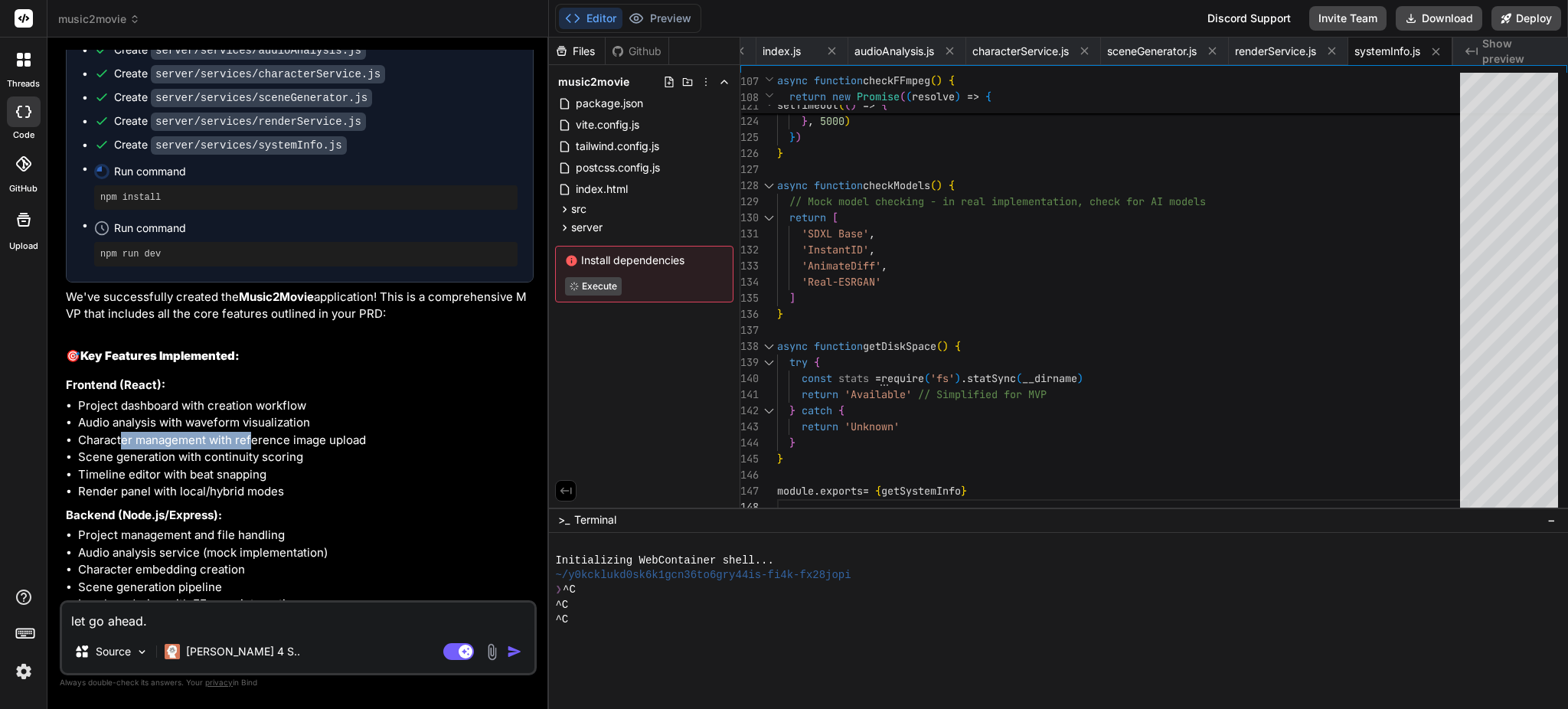
click at [249, 432] on li "Character management with reference image upload" at bounding box center [306, 441] width 456 height 18
drag, startPoint x: 83, startPoint y: 442, endPoint x: 284, endPoint y: 440, distance: 201.0
click at [284, 449] on li "Scene generation with continuity scoring" at bounding box center [306, 458] width 456 height 18
drag, startPoint x: 87, startPoint y: 459, endPoint x: 295, endPoint y: 455, distance: 208.0
click at [275, 467] on li "Timeline editor with beat snapping" at bounding box center [306, 475] width 456 height 18
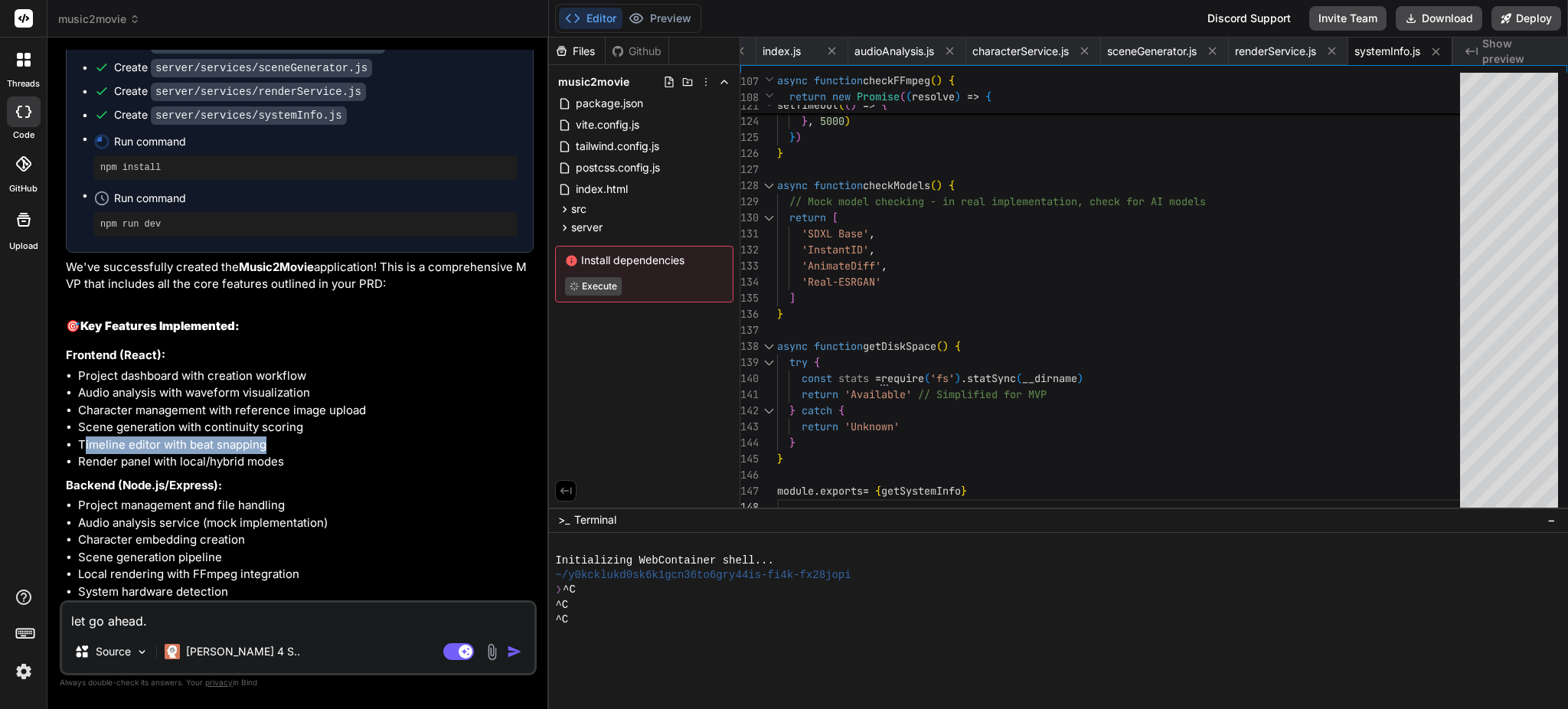
scroll to position [4895, 0]
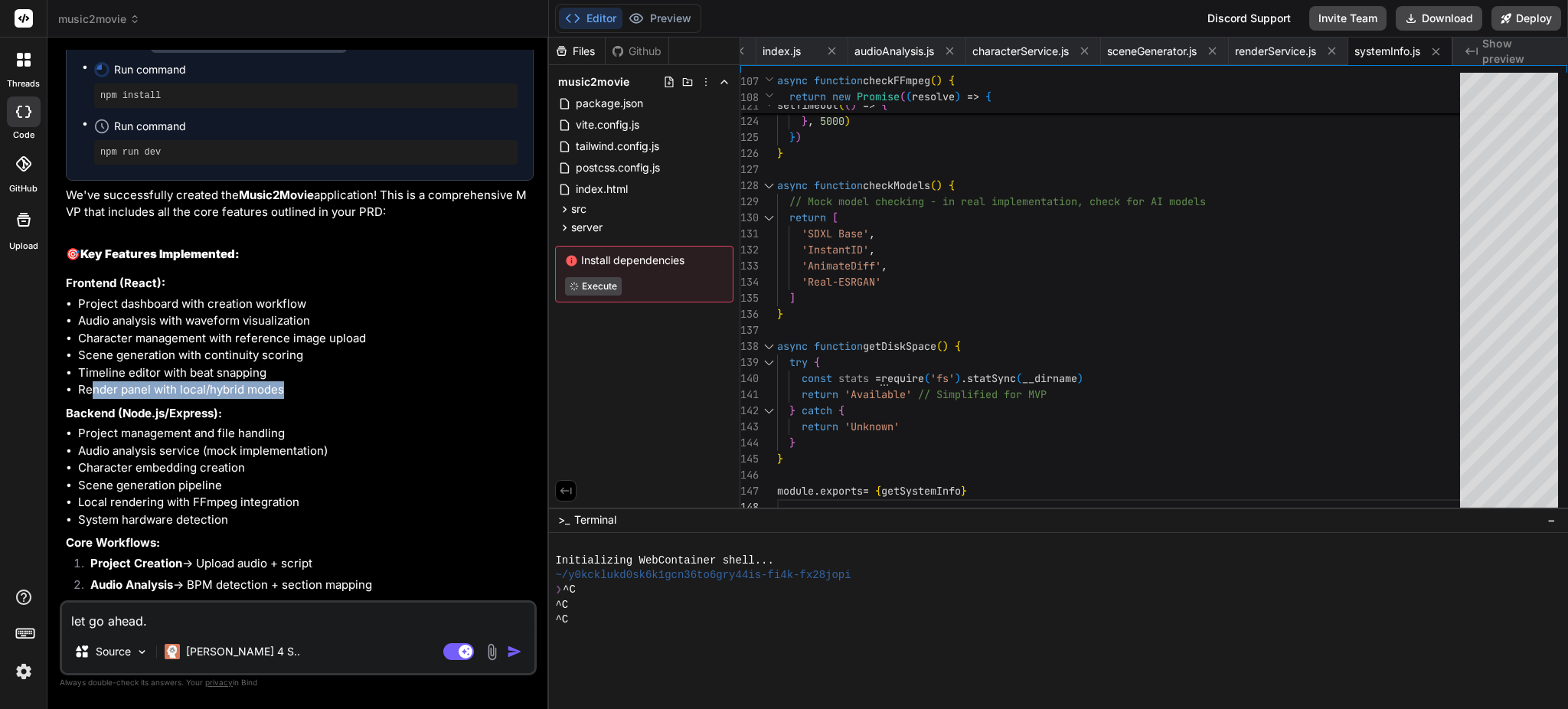
drag, startPoint x: 107, startPoint y: 374, endPoint x: 286, endPoint y: 374, distance: 179.0
click at [286, 381] on li "Render panel with local/hybrid modes" at bounding box center [306, 390] width 456 height 18
drag, startPoint x: 85, startPoint y: 397, endPoint x: 247, endPoint y: 394, distance: 162.0
click at [208, 406] on strong "Backend (Node.js/Express):" at bounding box center [144, 413] width 156 height 15
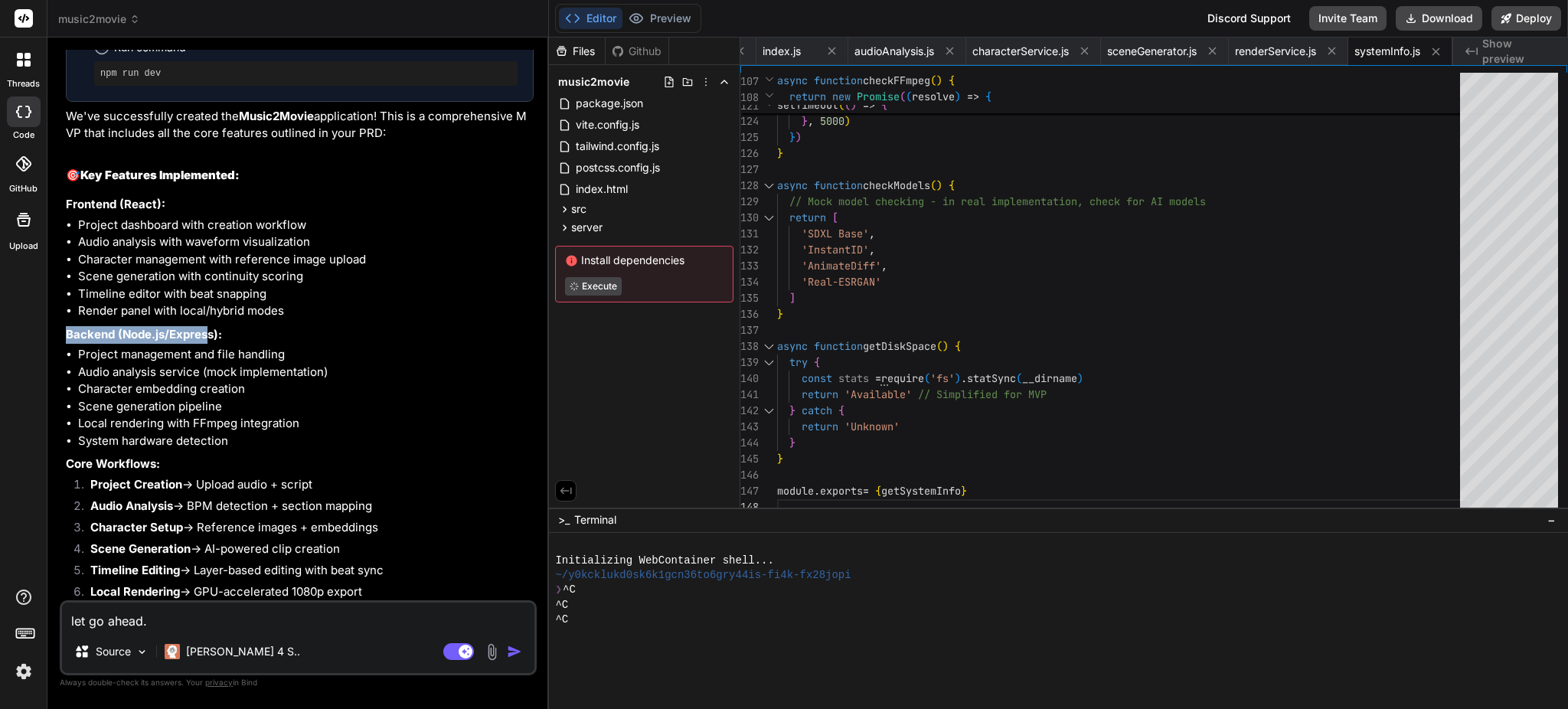
scroll to position [4997, 0]
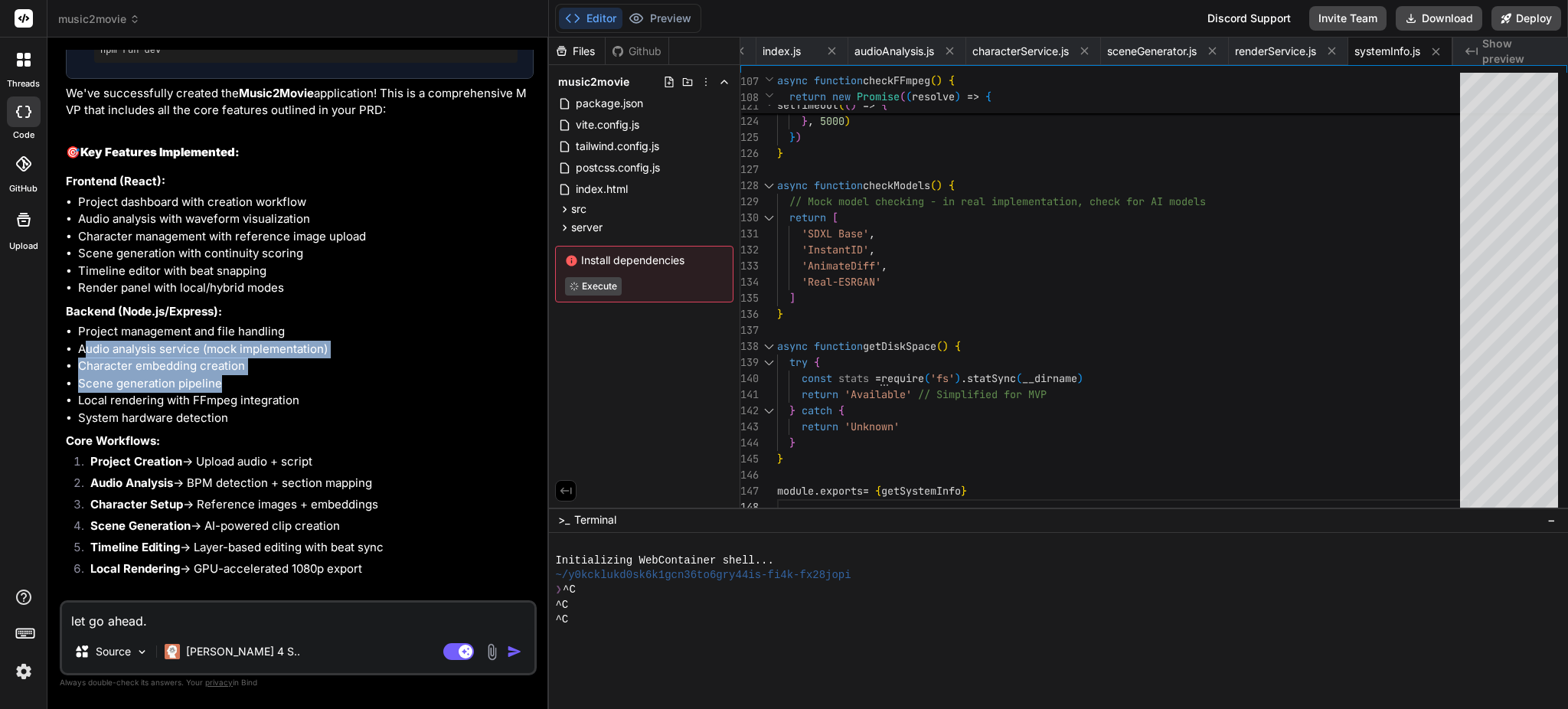
drag, startPoint x: 88, startPoint y: 335, endPoint x: 383, endPoint y: 364, distance: 296.4
click at [383, 364] on ul "Project management and file handling Audio analysis service (mock implementatio…" at bounding box center [300, 374] width 468 height 103
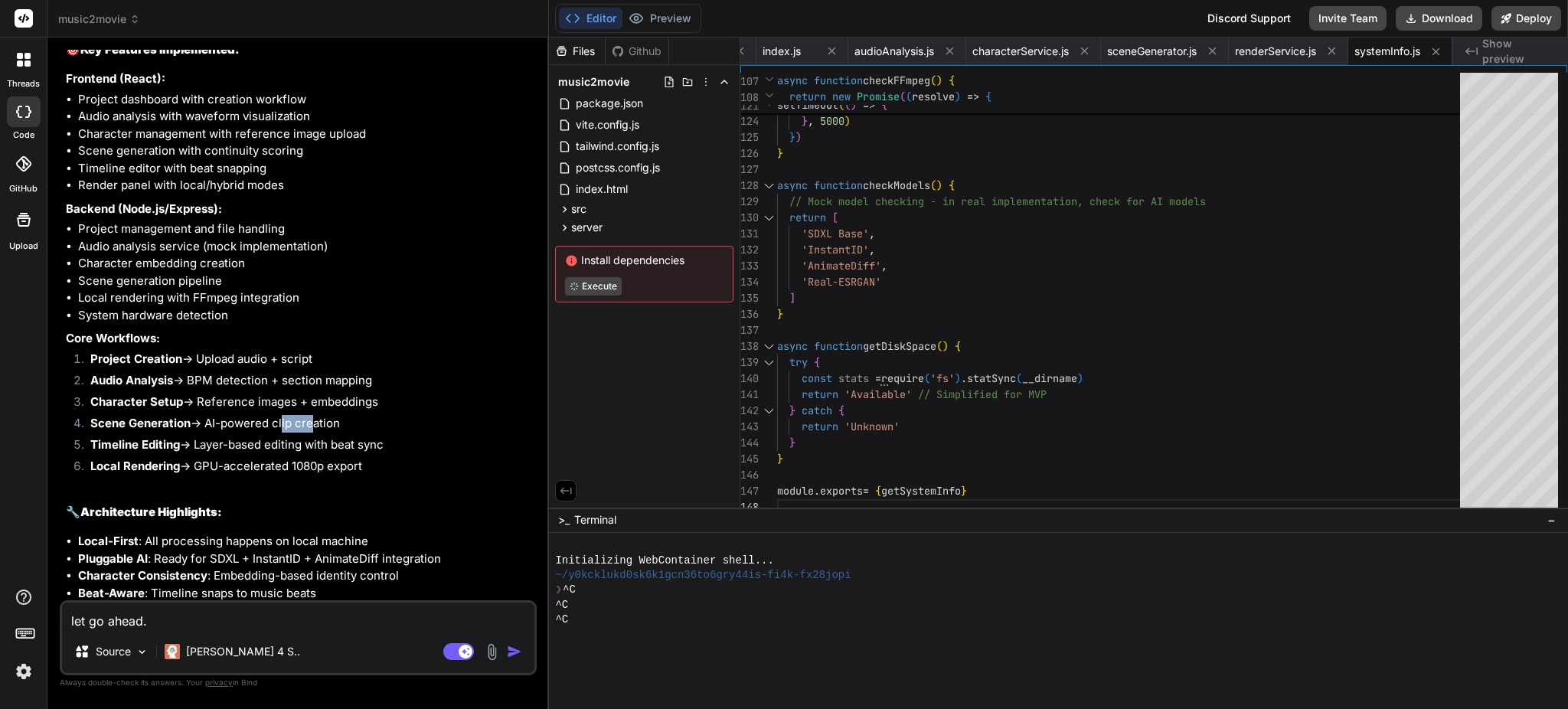
drag, startPoint x: 290, startPoint y: 409, endPoint x: 311, endPoint y: 408, distance: 21.0
click at [311, 415] on li "Scene Generation → AI-powered clip creation" at bounding box center [306, 426] width 456 height 22
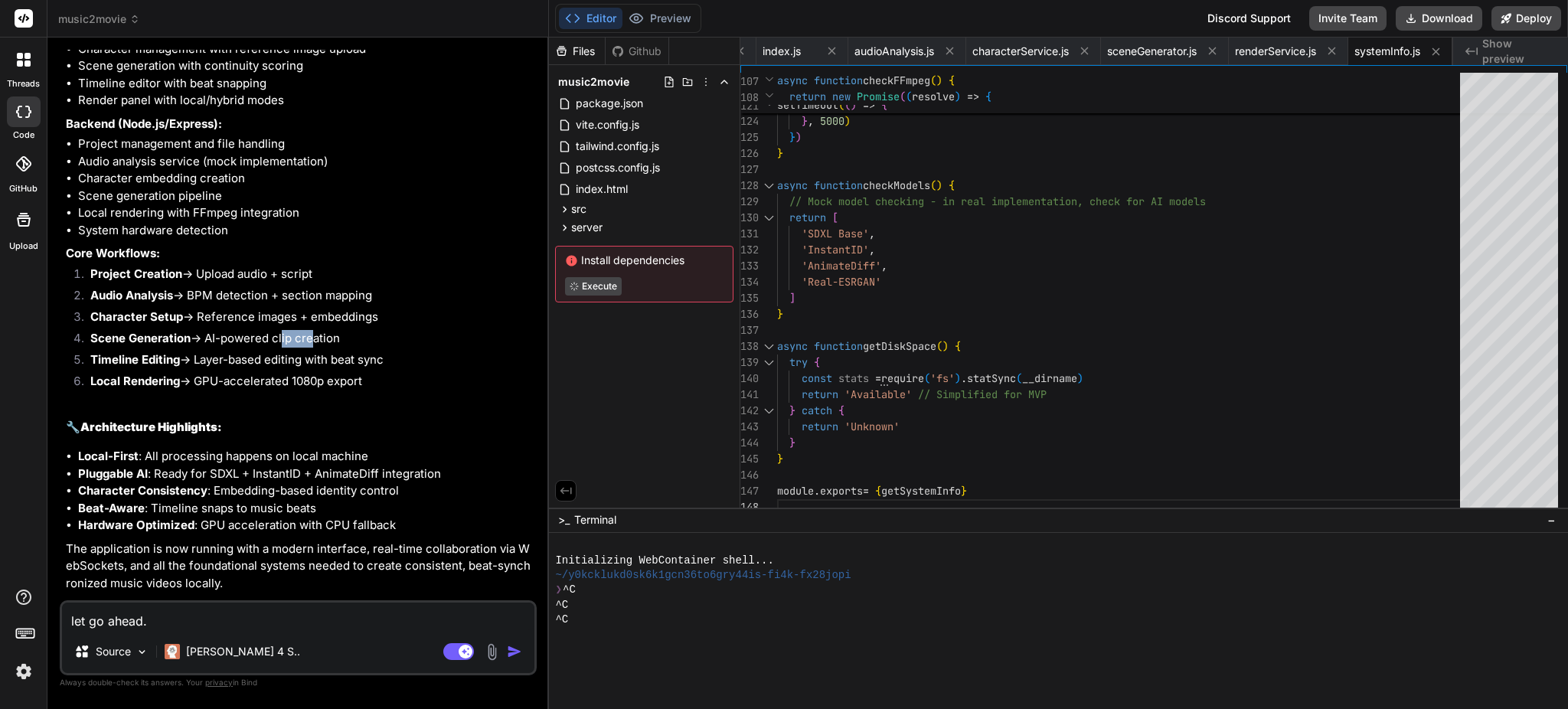
scroll to position [5201, 0]
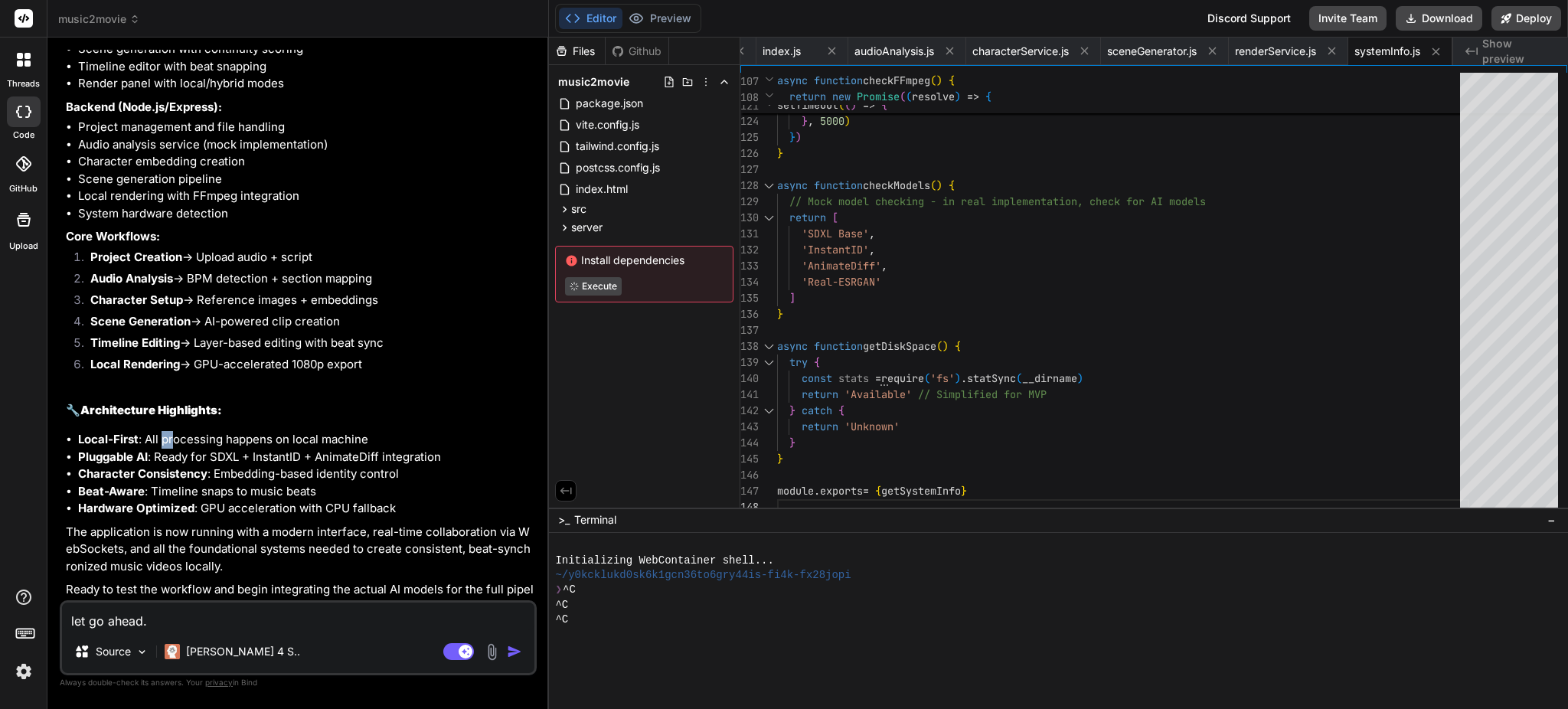
click at [171, 431] on li "Local-First : All processing happens on local machine" at bounding box center [306, 440] width 456 height 18
drag, startPoint x: 211, startPoint y: 515, endPoint x: 457, endPoint y: 507, distance: 246.1
click at [457, 524] on p "The application is now running with a modern interface, real-time collaboration…" at bounding box center [300, 550] width 468 height 52
drag, startPoint x: 248, startPoint y: 535, endPoint x: 366, endPoint y: 524, distance: 118.5
click at [364, 536] on p "The application is now running with a modern interface, real-time collaboration…" at bounding box center [300, 550] width 468 height 52
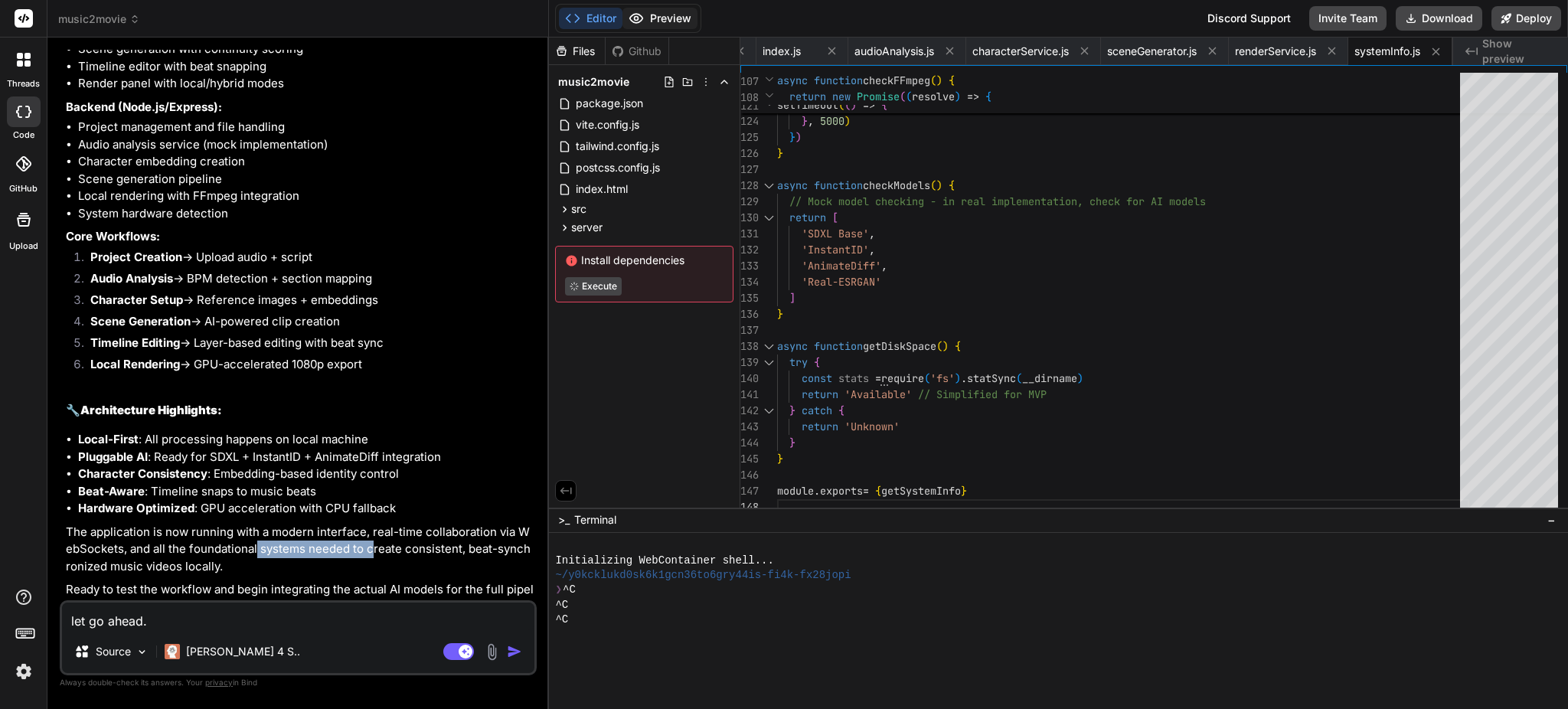
click at [665, 22] on button "Preview" at bounding box center [660, 18] width 75 height 22
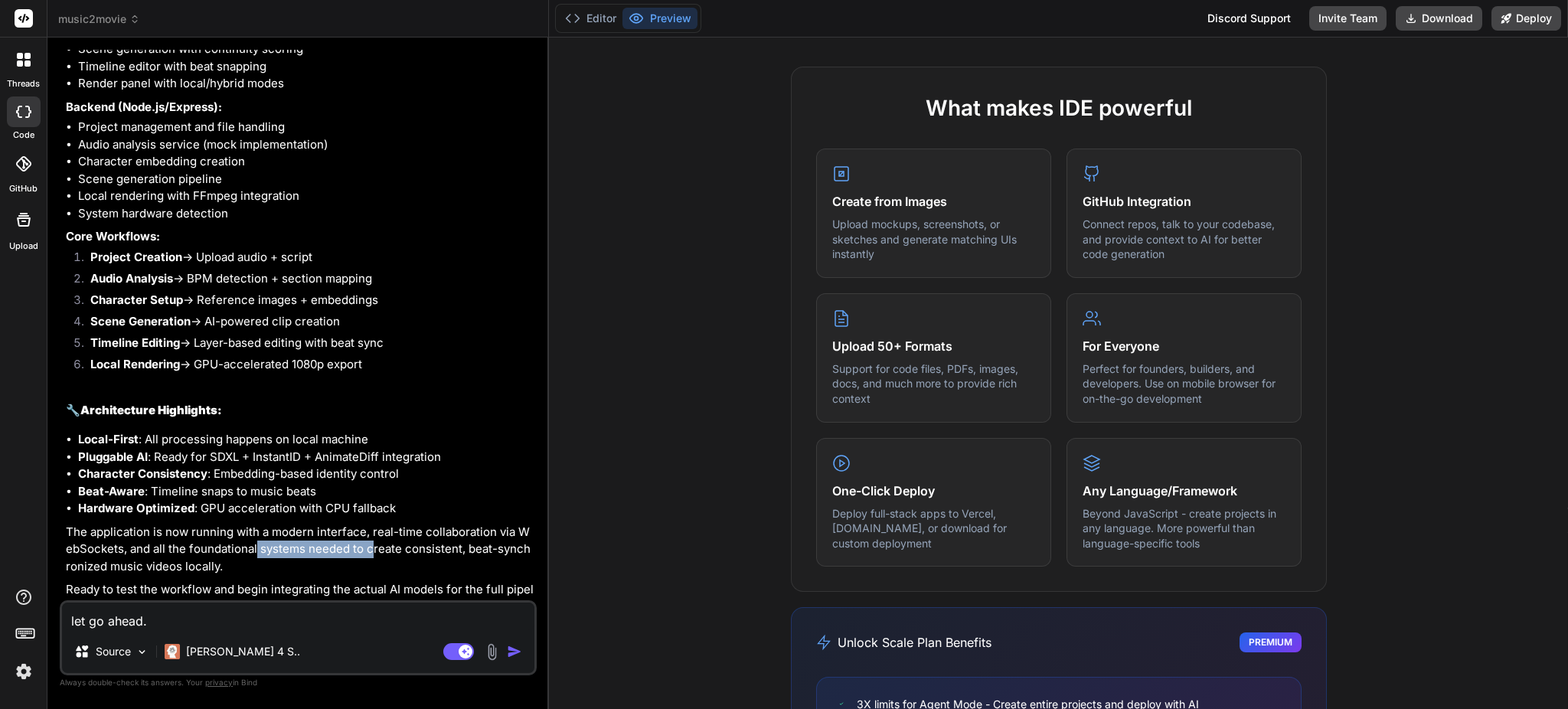
scroll to position [42, 0]
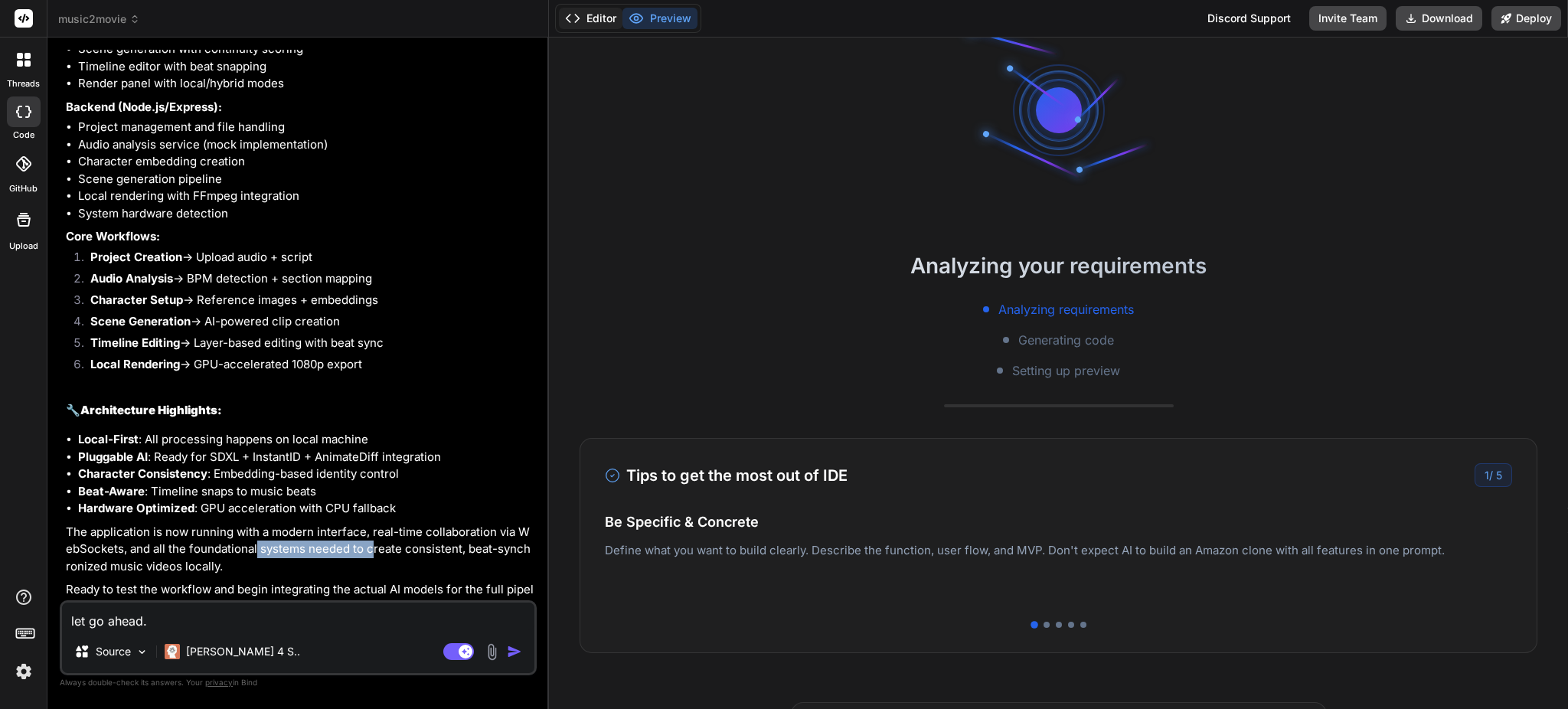
click at [613, 16] on button "Editor" at bounding box center [590, 18] width 64 height 22
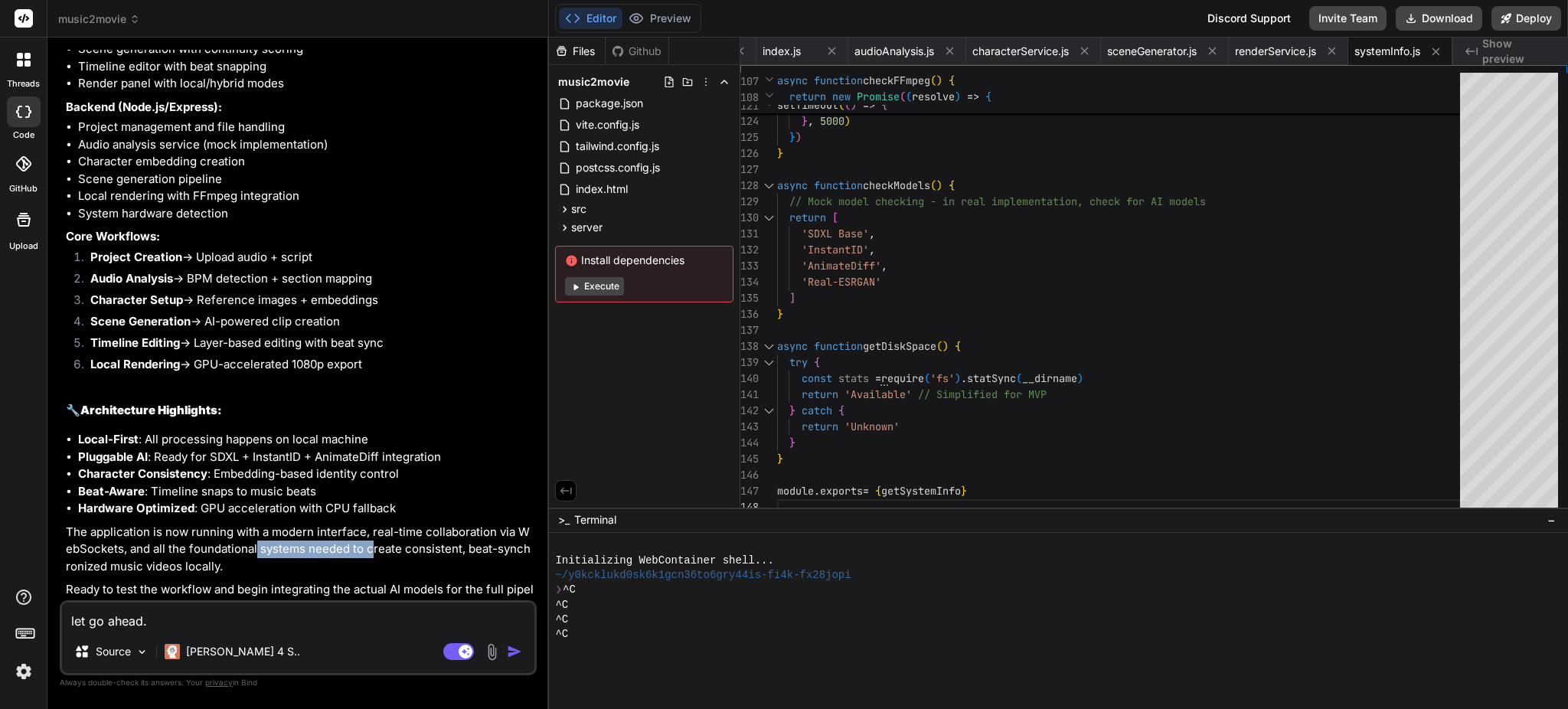
click at [596, 18] on button "Editor" at bounding box center [590, 18] width 64 height 22
click at [717, 610] on div "^C" at bounding box center [1050, 605] width 991 height 15
click at [585, 15] on button "Editor" at bounding box center [590, 18] width 64 height 22
click at [848, 629] on div "^C" at bounding box center [1050, 634] width 991 height 15
click at [598, 20] on button "Editor" at bounding box center [590, 18] width 64 height 22
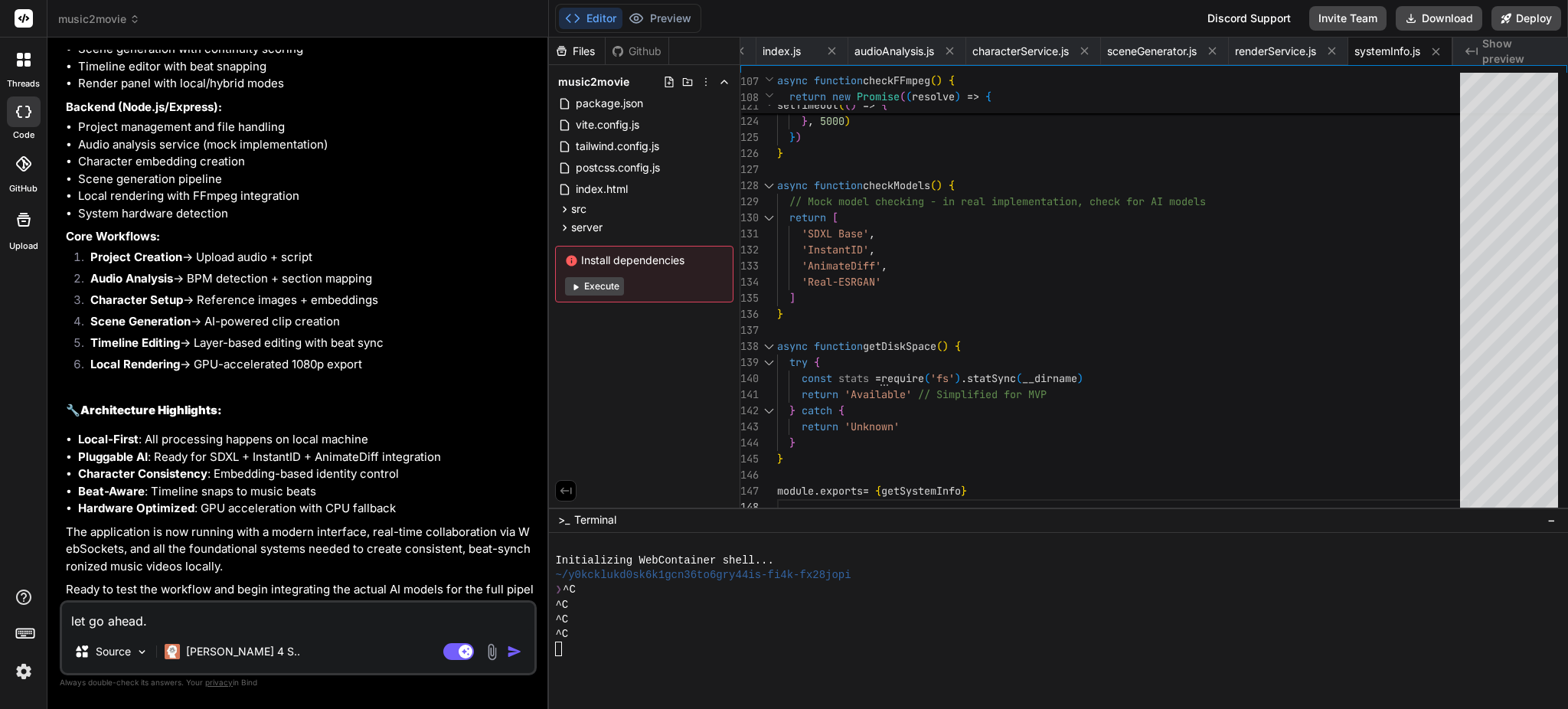
click at [600, 17] on button "Editor" at bounding box center [590, 18] width 64 height 22
click at [666, 360] on div "Files Github music2movie package.json vite.config.js tailwind.config.js postcss…" at bounding box center [644, 273] width 191 height 471
click at [847, 602] on div "^C" at bounding box center [1050, 605] width 991 height 15
click at [600, 13] on button "Editor" at bounding box center [590, 18] width 64 height 22
drag, startPoint x: 576, startPoint y: 8, endPoint x: 607, endPoint y: 15, distance: 31.8
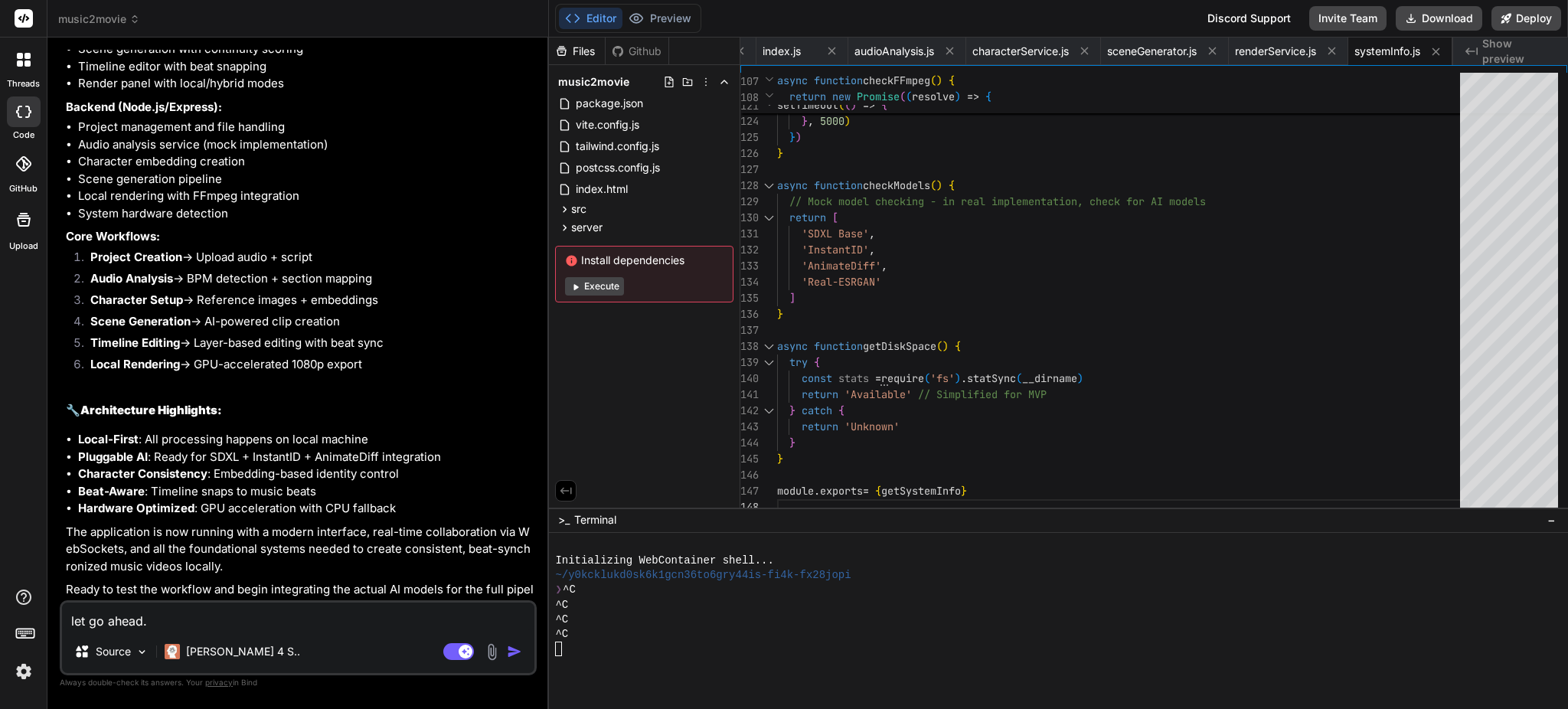
click at [579, 10] on button "Editor" at bounding box center [590, 18] width 64 height 22
click at [637, 651] on div at bounding box center [1050, 649] width 991 height 15
click at [786, 46] on span "index.js" at bounding box center [782, 52] width 38 height 15
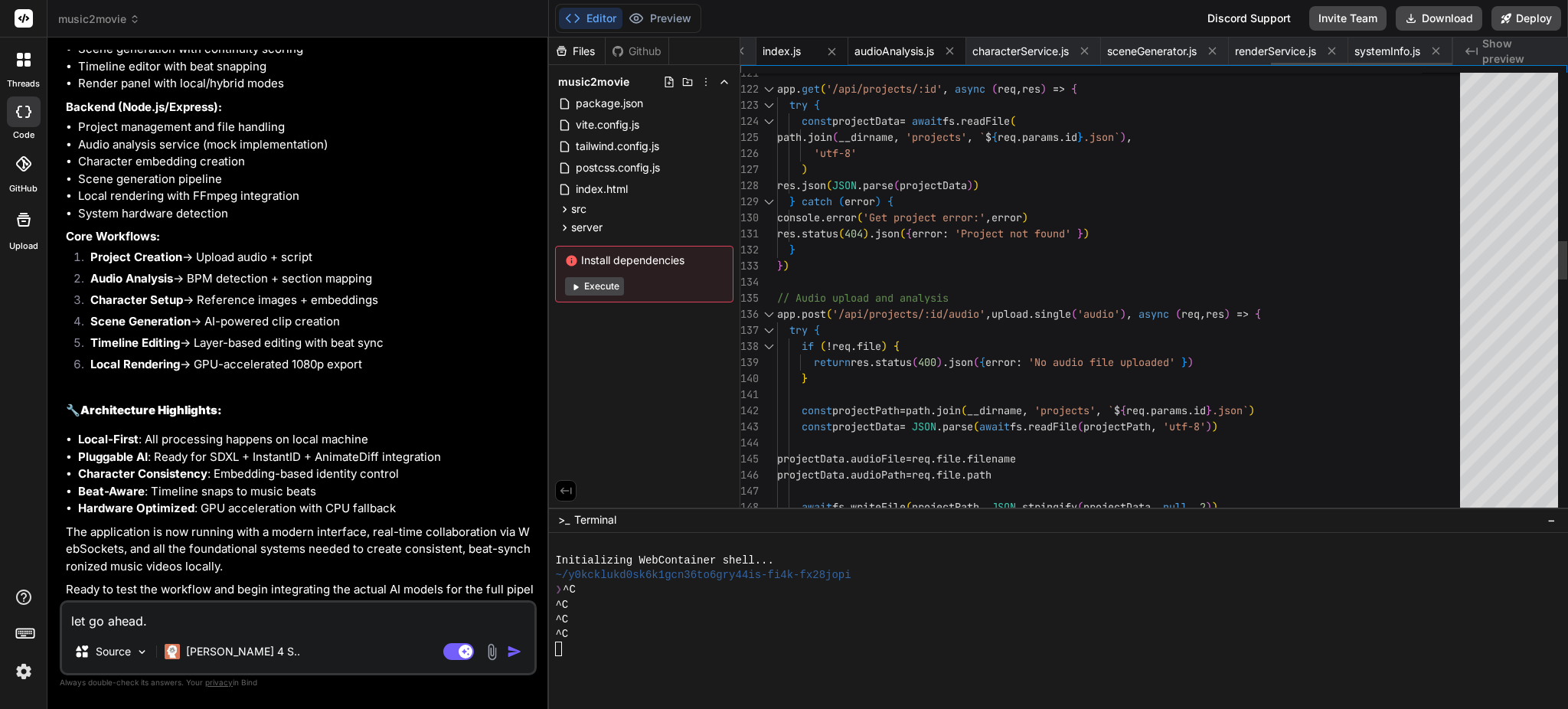
click at [872, 51] on span "audioAnalysis.js" at bounding box center [895, 52] width 80 height 15
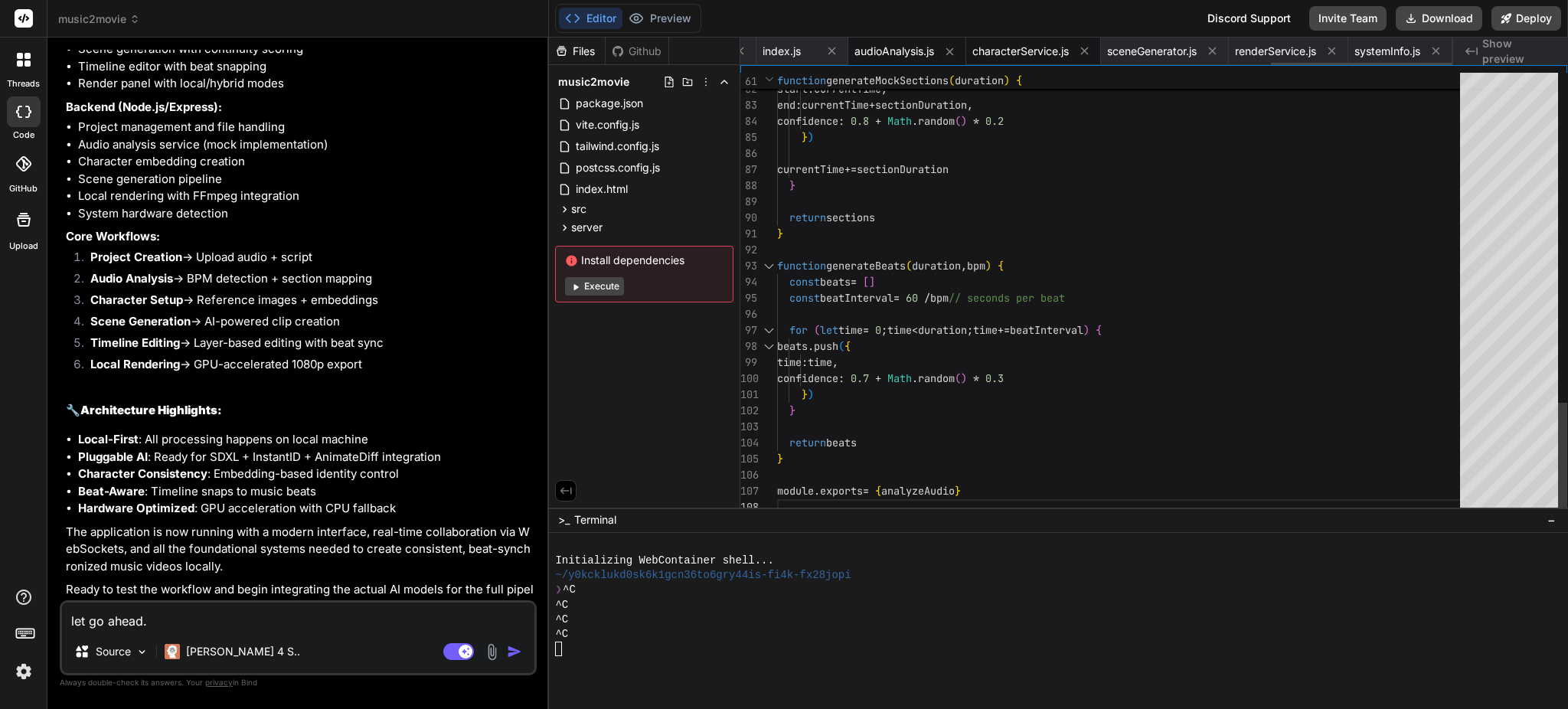
click at [1013, 56] on span "characterService.js" at bounding box center [1021, 52] width 97 height 15
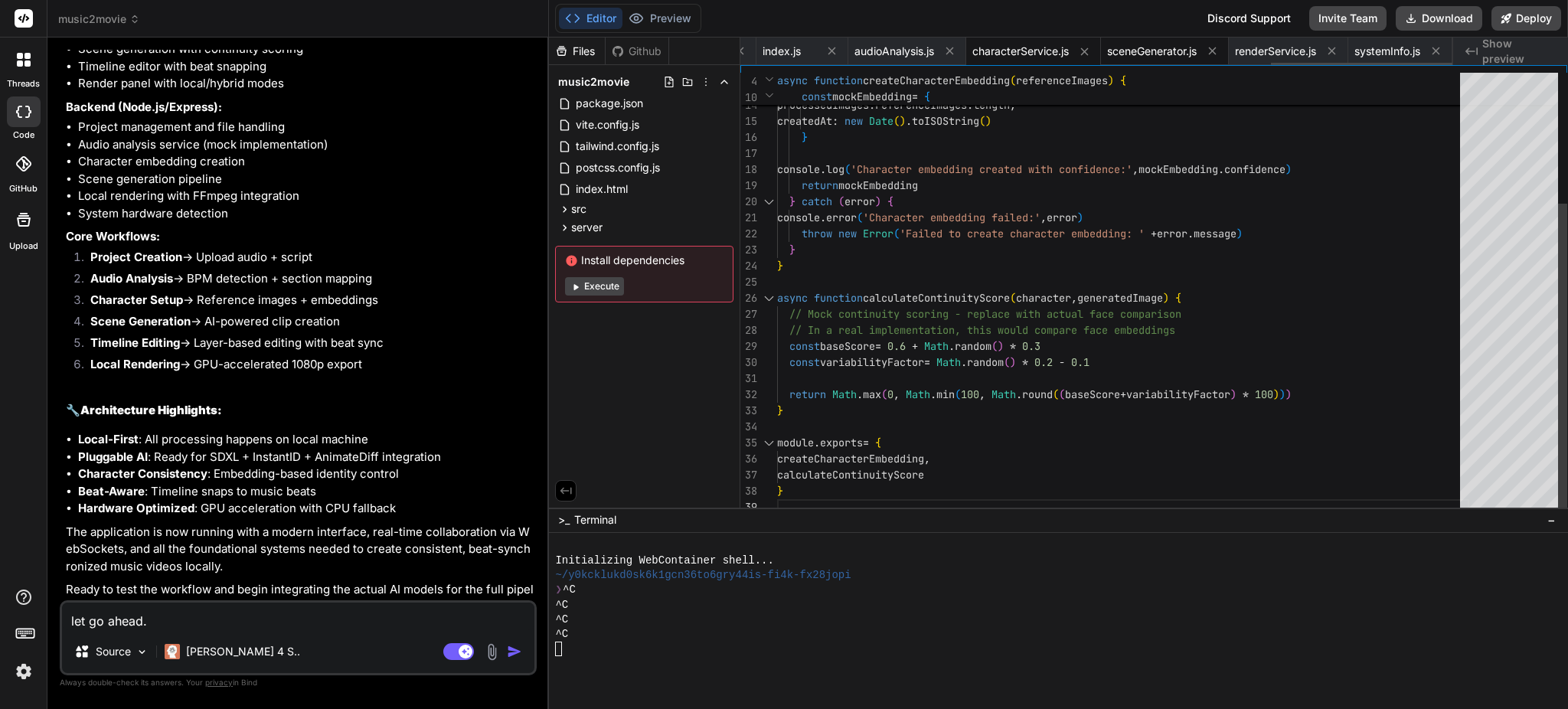
click at [1143, 54] on span "sceneGenerator.js" at bounding box center [1151, 52] width 90 height 15
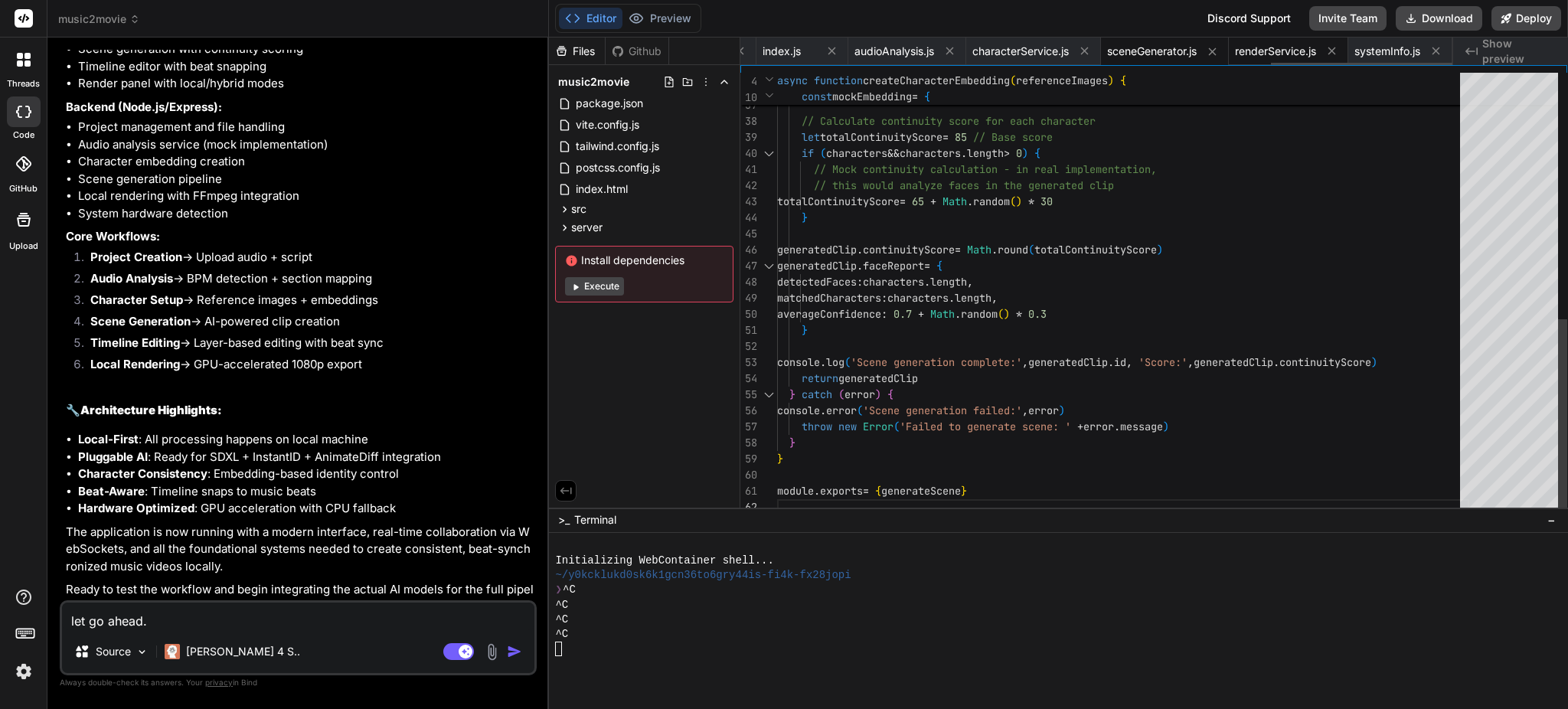
click at [1290, 54] on span "renderService.js" at bounding box center [1276, 52] width 81 height 15
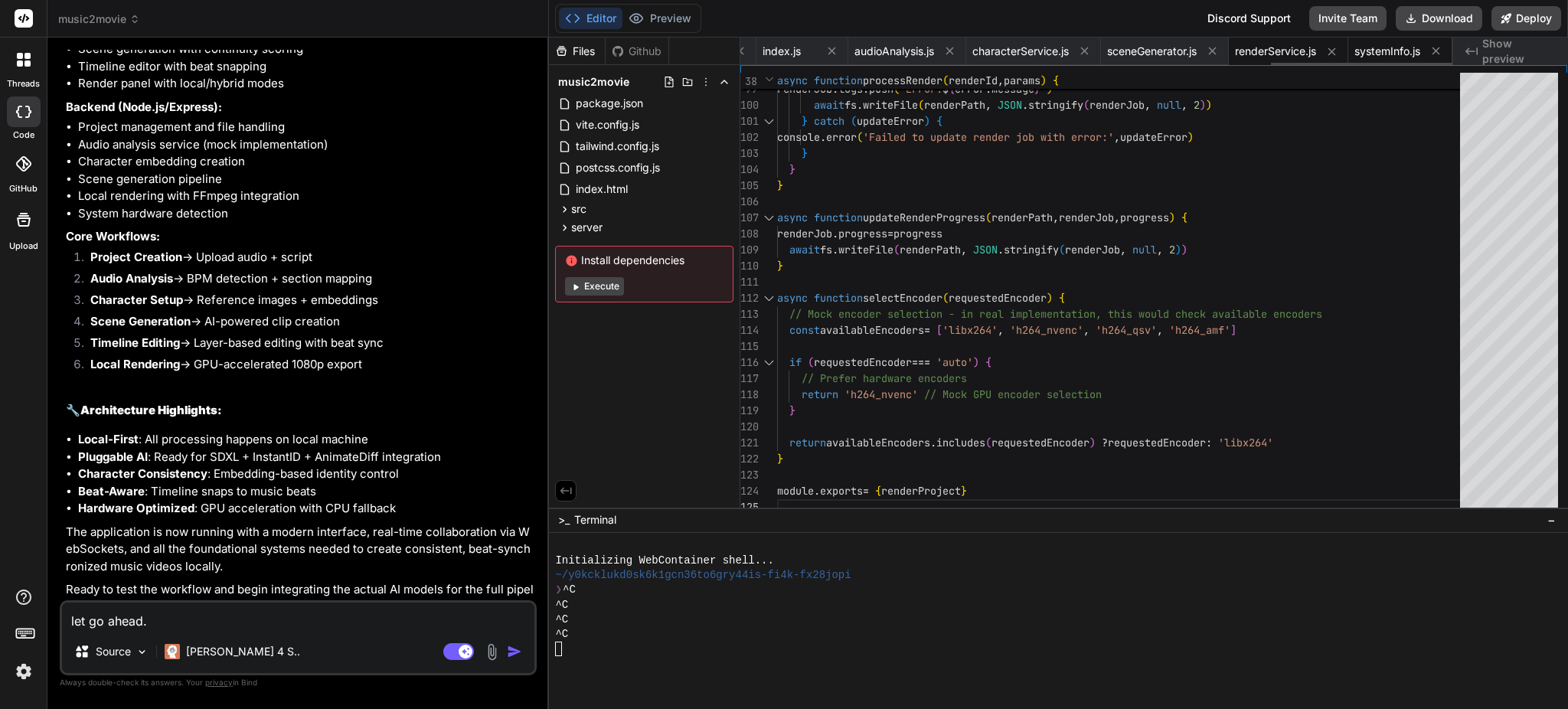
click at [1387, 44] on span "systemInfo.js" at bounding box center [1387, 52] width 66 height 15
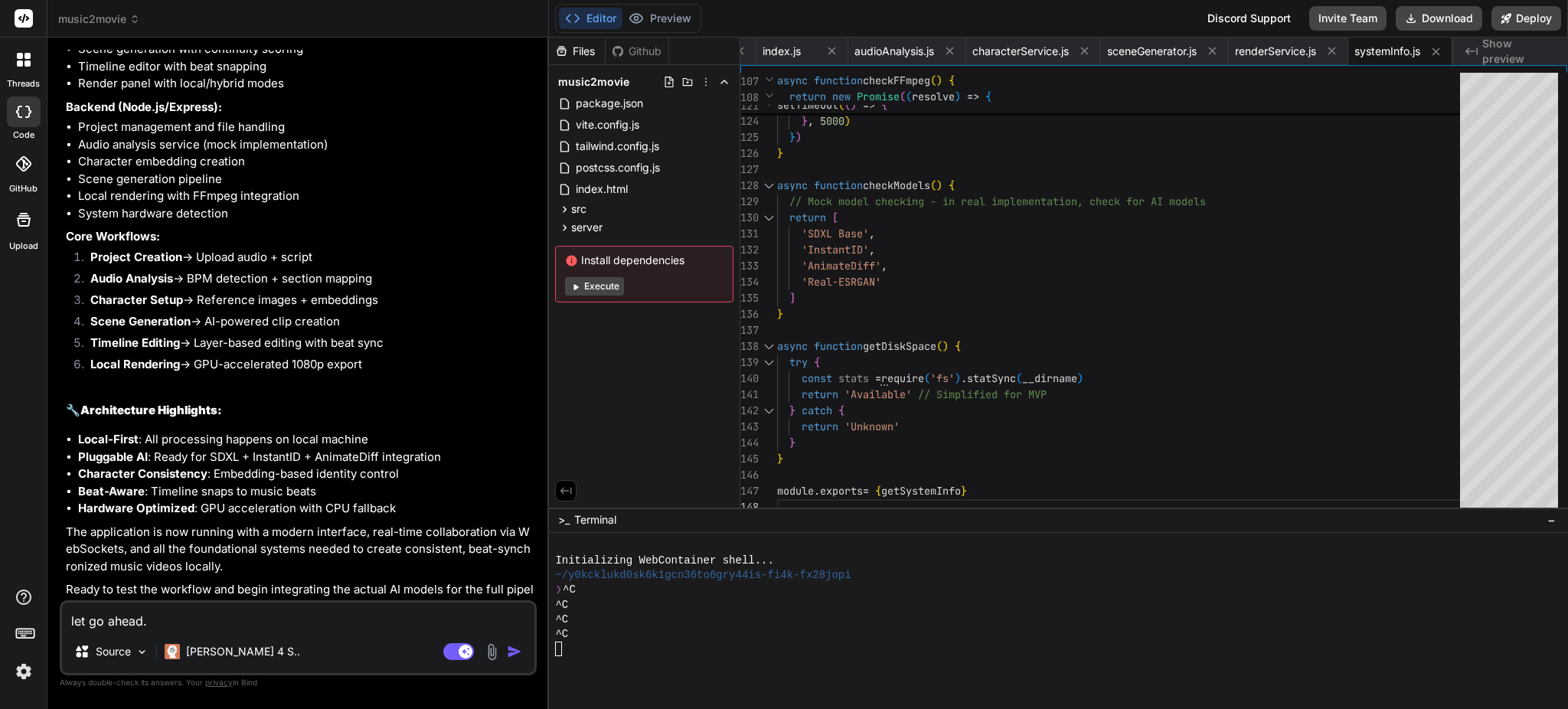
click at [1488, 54] on span "Show preview" at bounding box center [1519, 52] width 74 height 31
click at [1472, 46] on icon "Created with Pixso." at bounding box center [1471, 52] width 12 height 12
click at [594, 11] on button "Editor" at bounding box center [590, 18] width 64 height 22
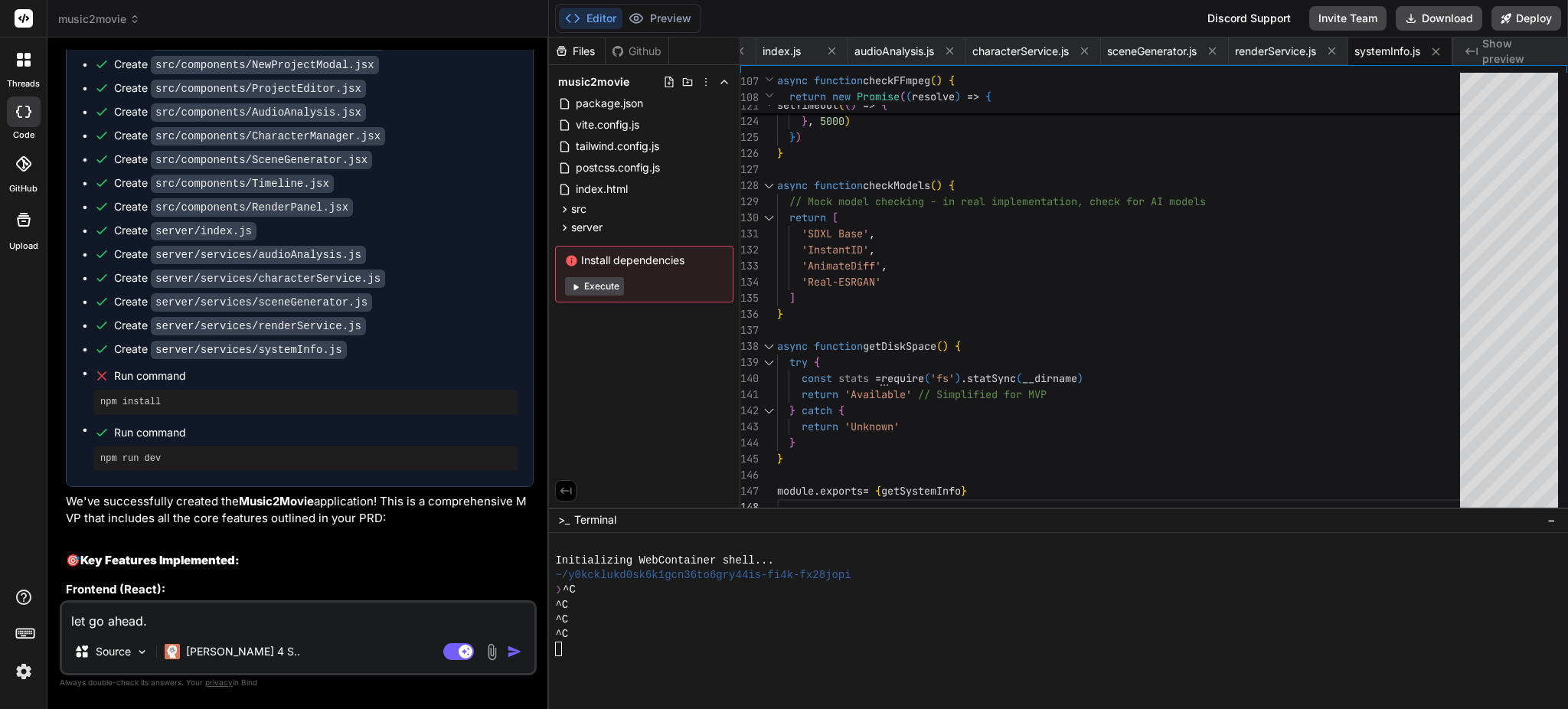
scroll to position [5201, 0]
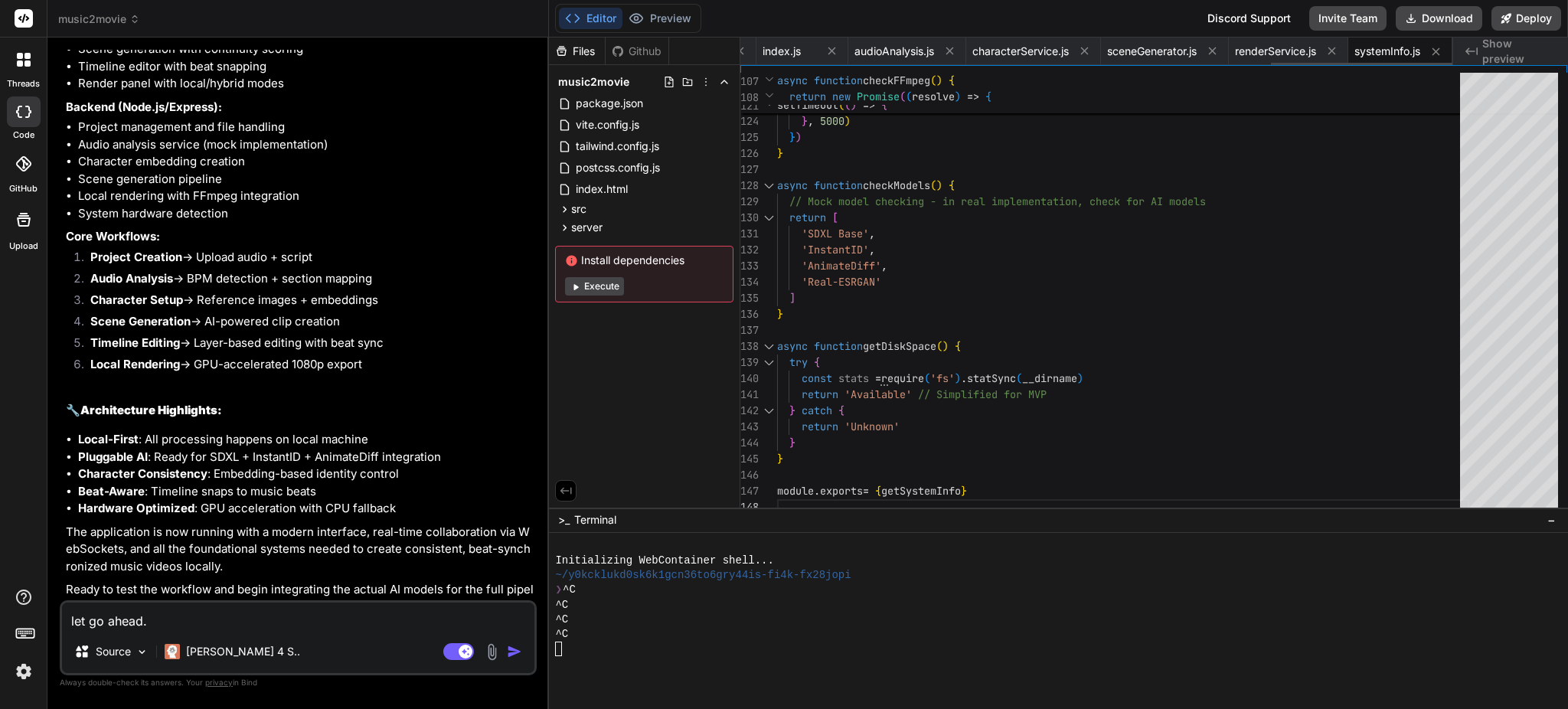
click at [1388, 52] on span "systemInfo.js" at bounding box center [1387, 52] width 66 height 15
click at [1266, 57] on span "renderService.js" at bounding box center [1276, 52] width 81 height 15
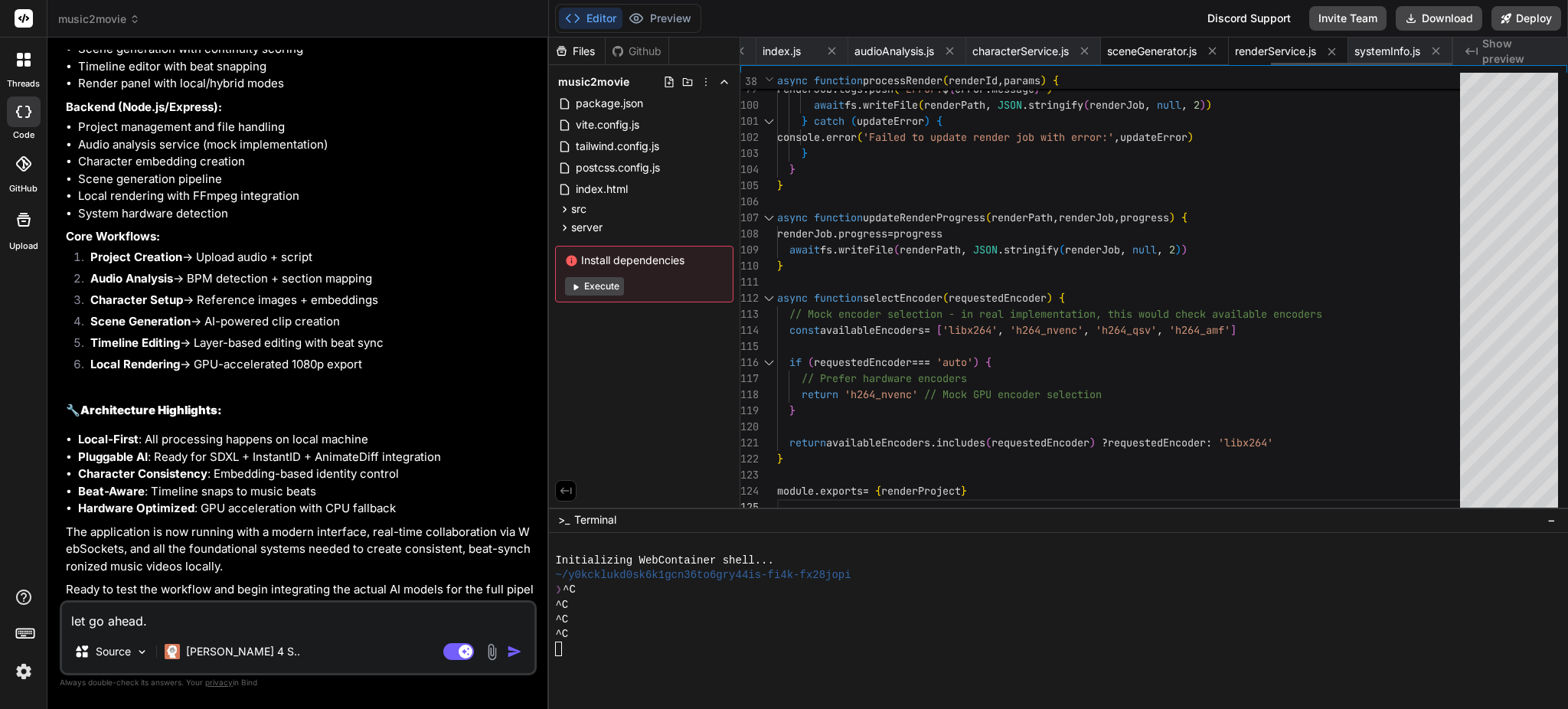
click at [1150, 51] on span "sceneGenerator.js" at bounding box center [1151, 52] width 90 height 15
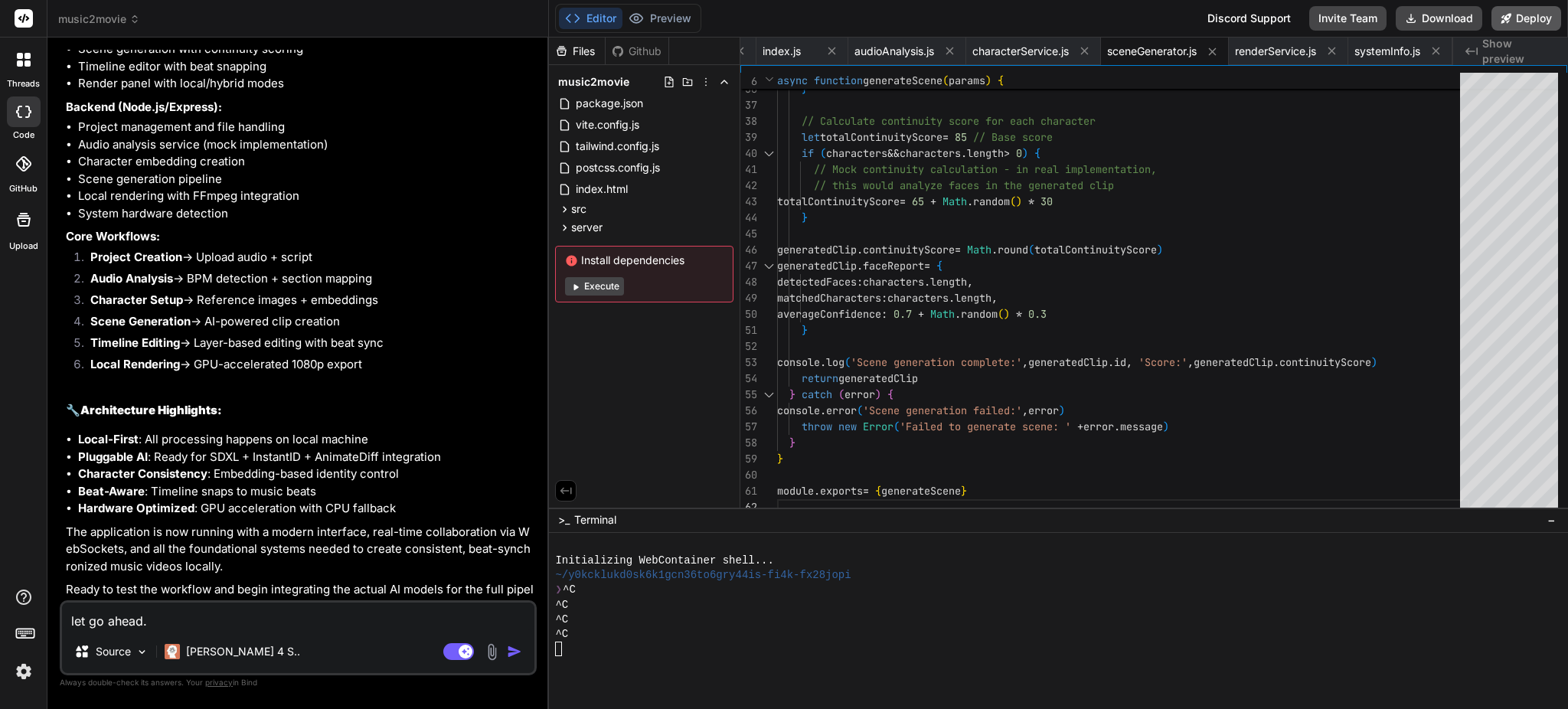
click at [1523, 14] on button "Deploy" at bounding box center [1526, 18] width 70 height 25
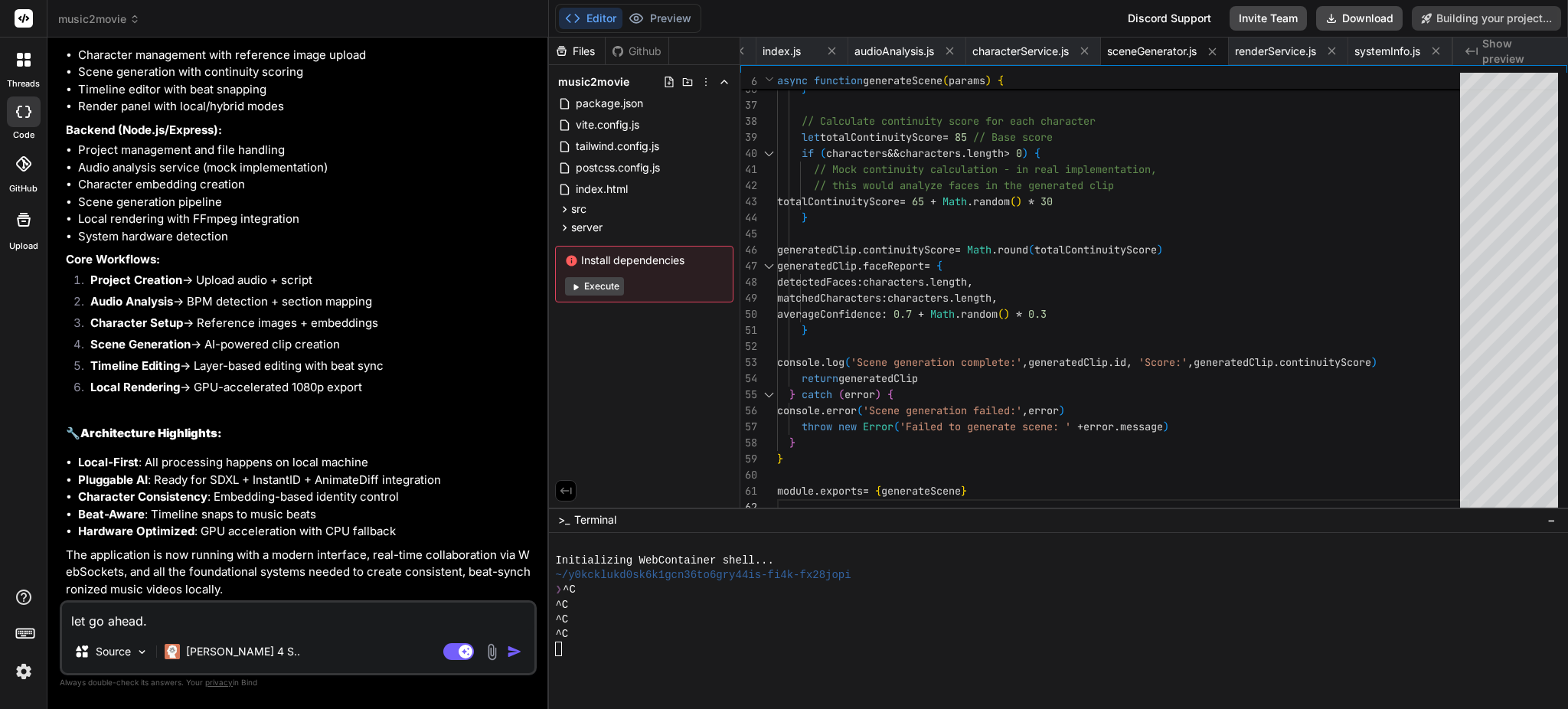
scroll to position [5335, 0]
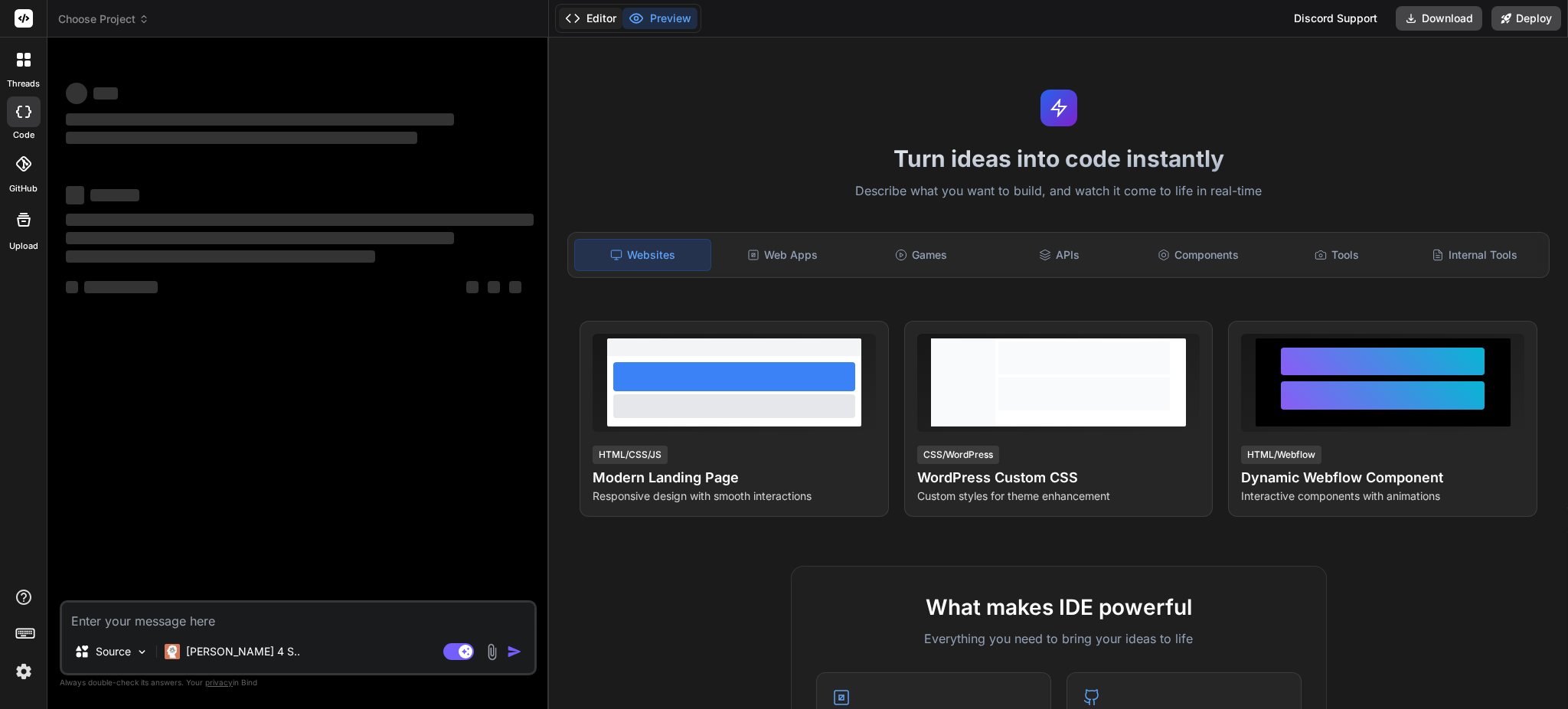
click at [594, 15] on button "Editor" at bounding box center [590, 18] width 64 height 22
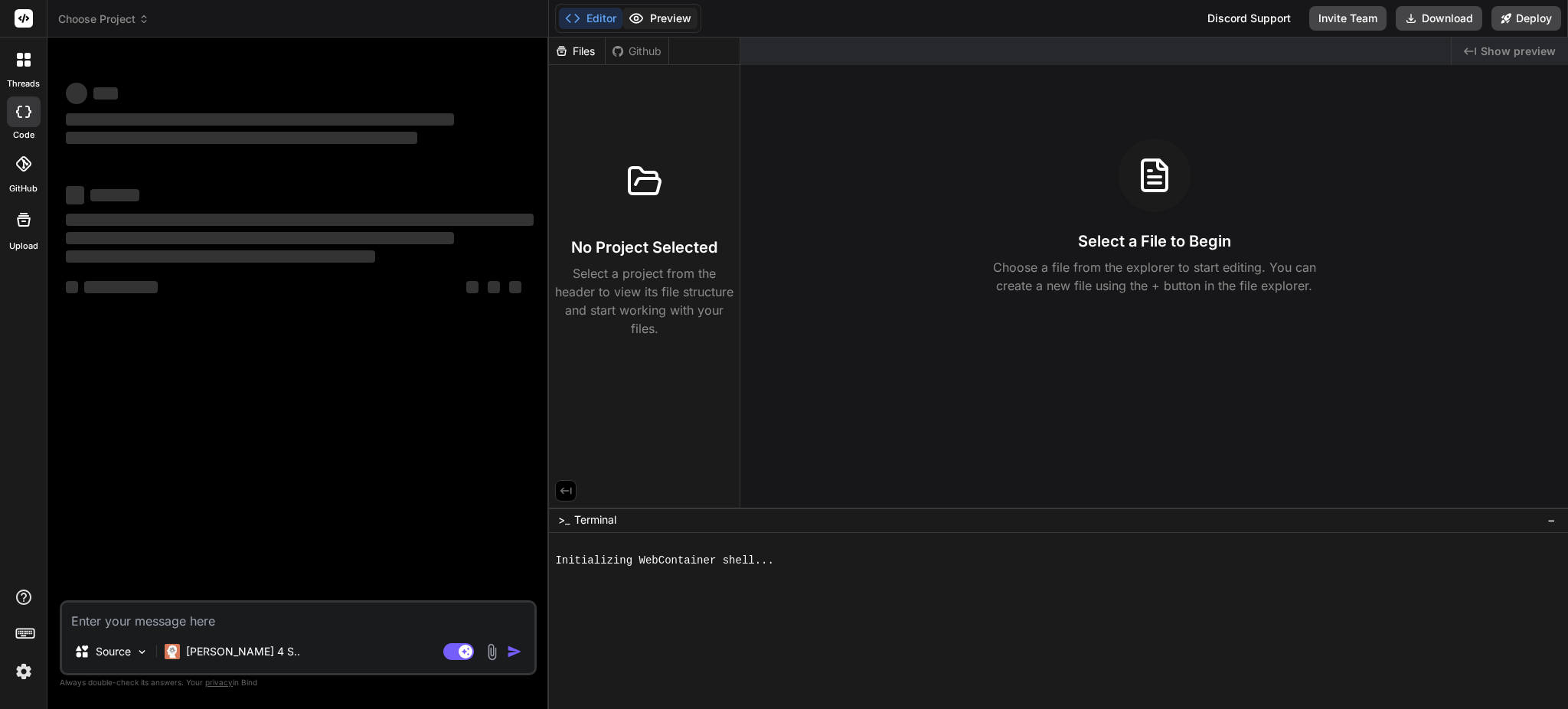
click at [655, 20] on button "Preview" at bounding box center [660, 18] width 75 height 22
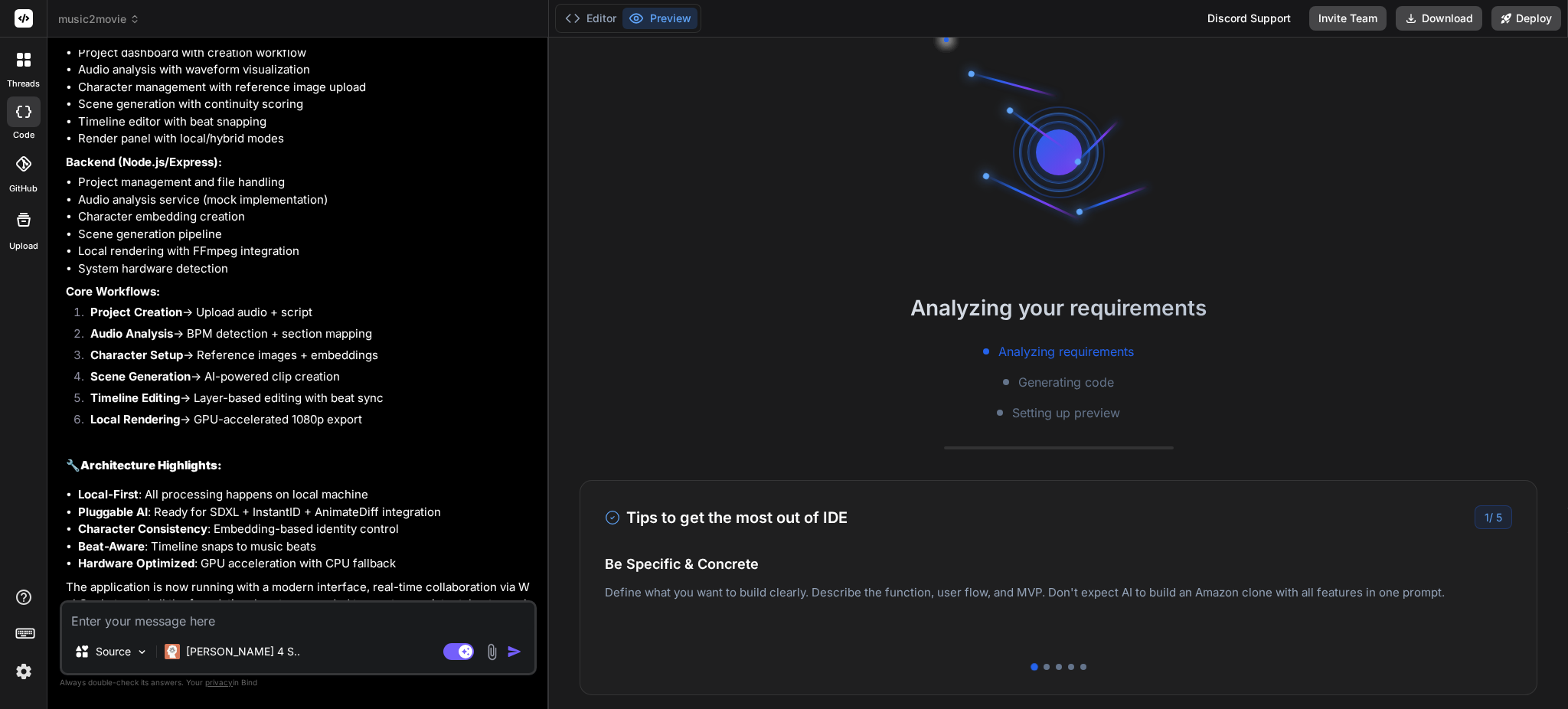
scroll to position [4561, 0]
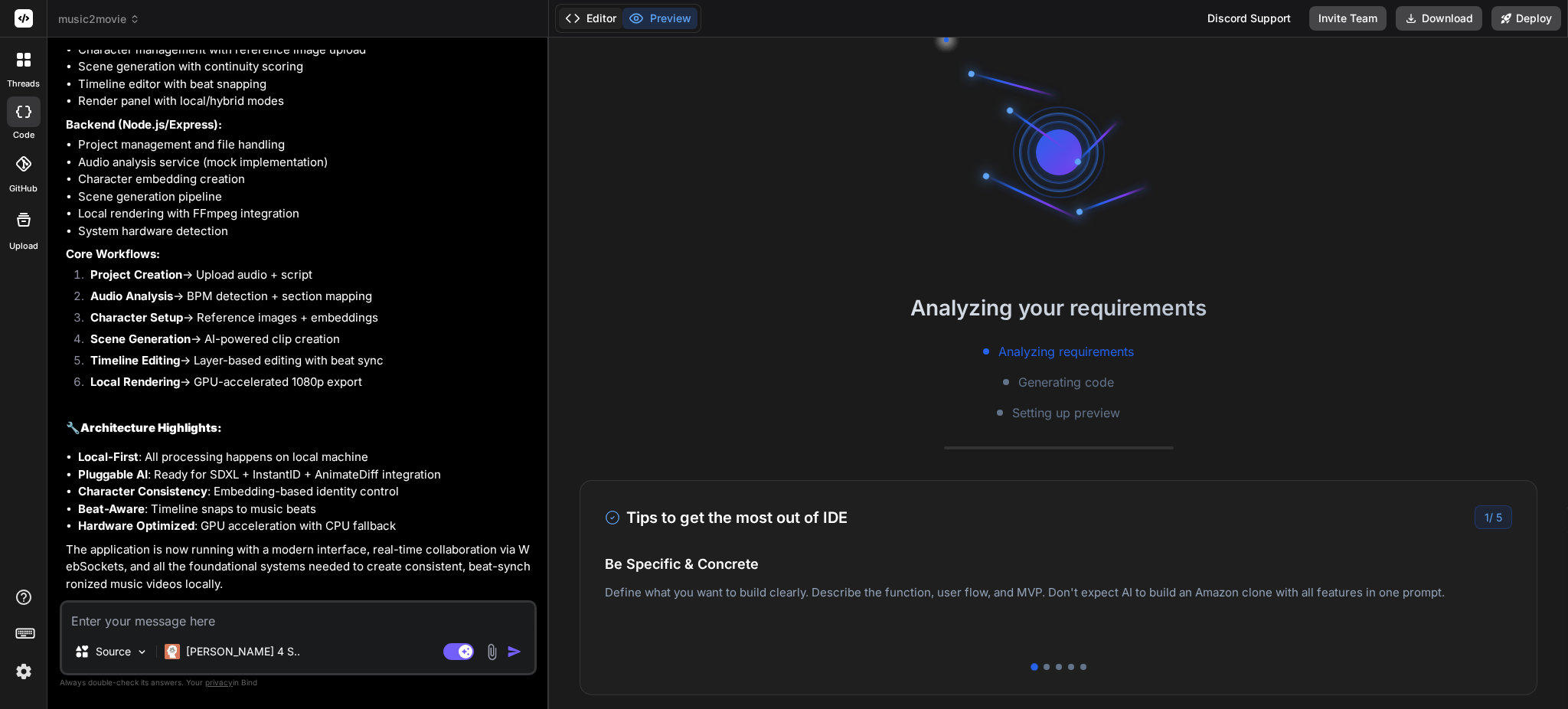
click at [597, 19] on button "Editor" at bounding box center [590, 18] width 64 height 22
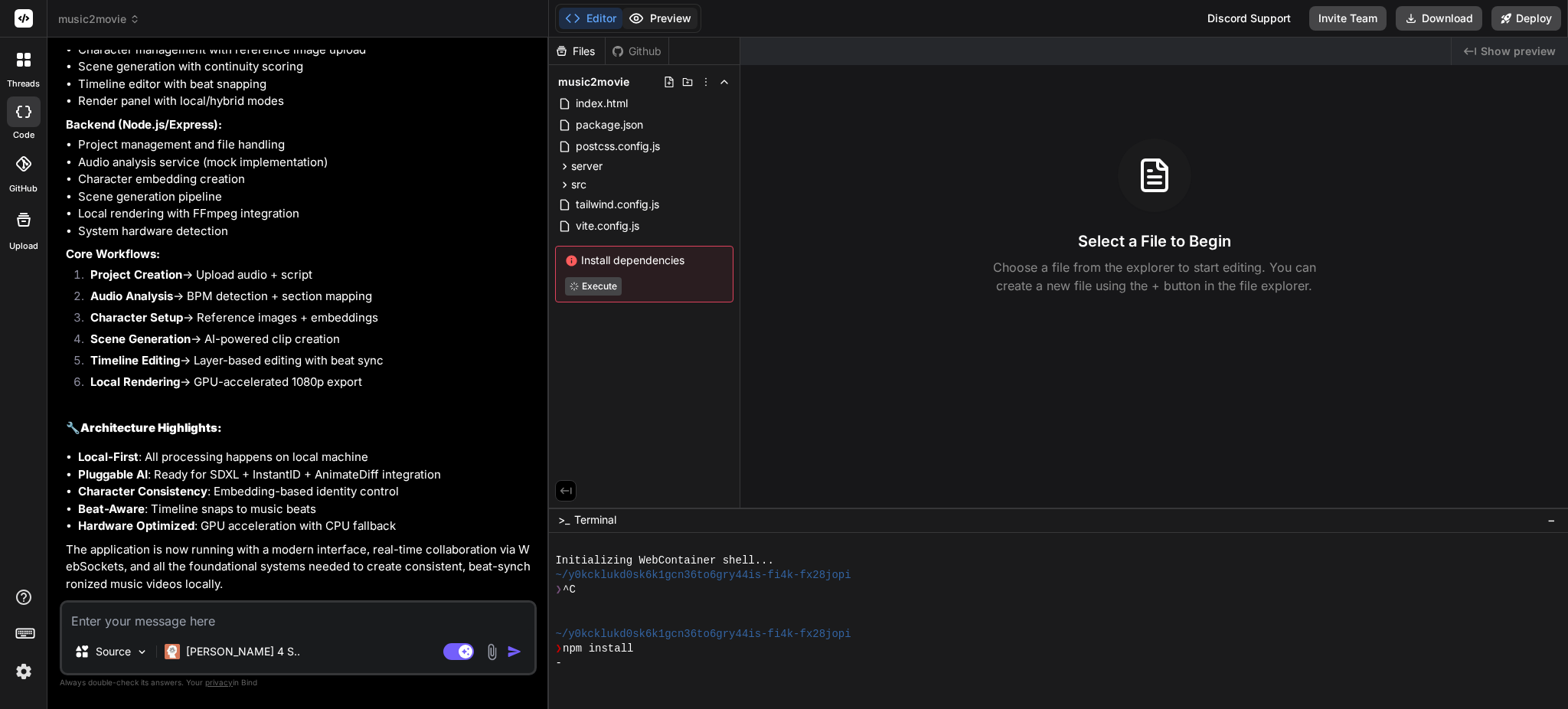
click at [657, 18] on button "Preview" at bounding box center [660, 18] width 75 height 22
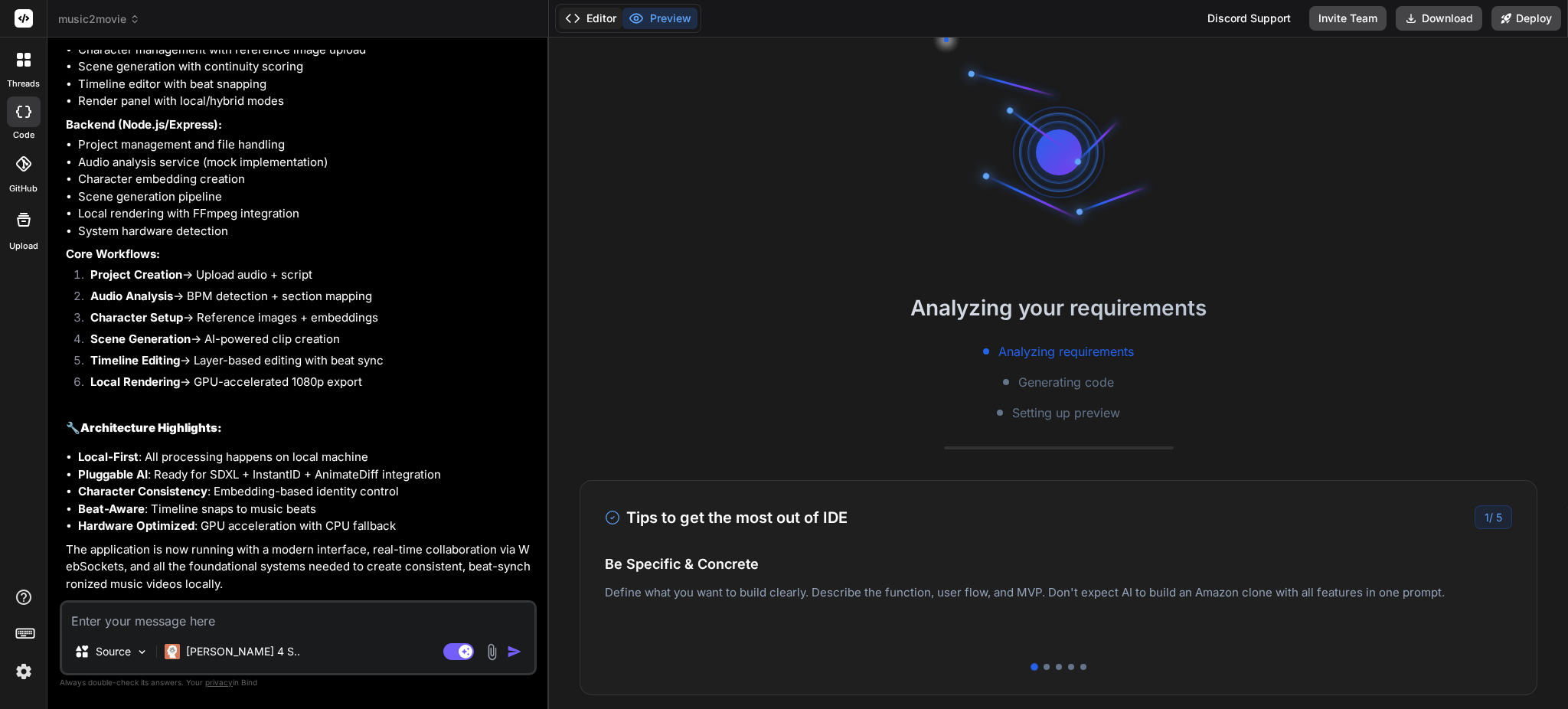
click at [596, 18] on button "Editor" at bounding box center [590, 18] width 64 height 22
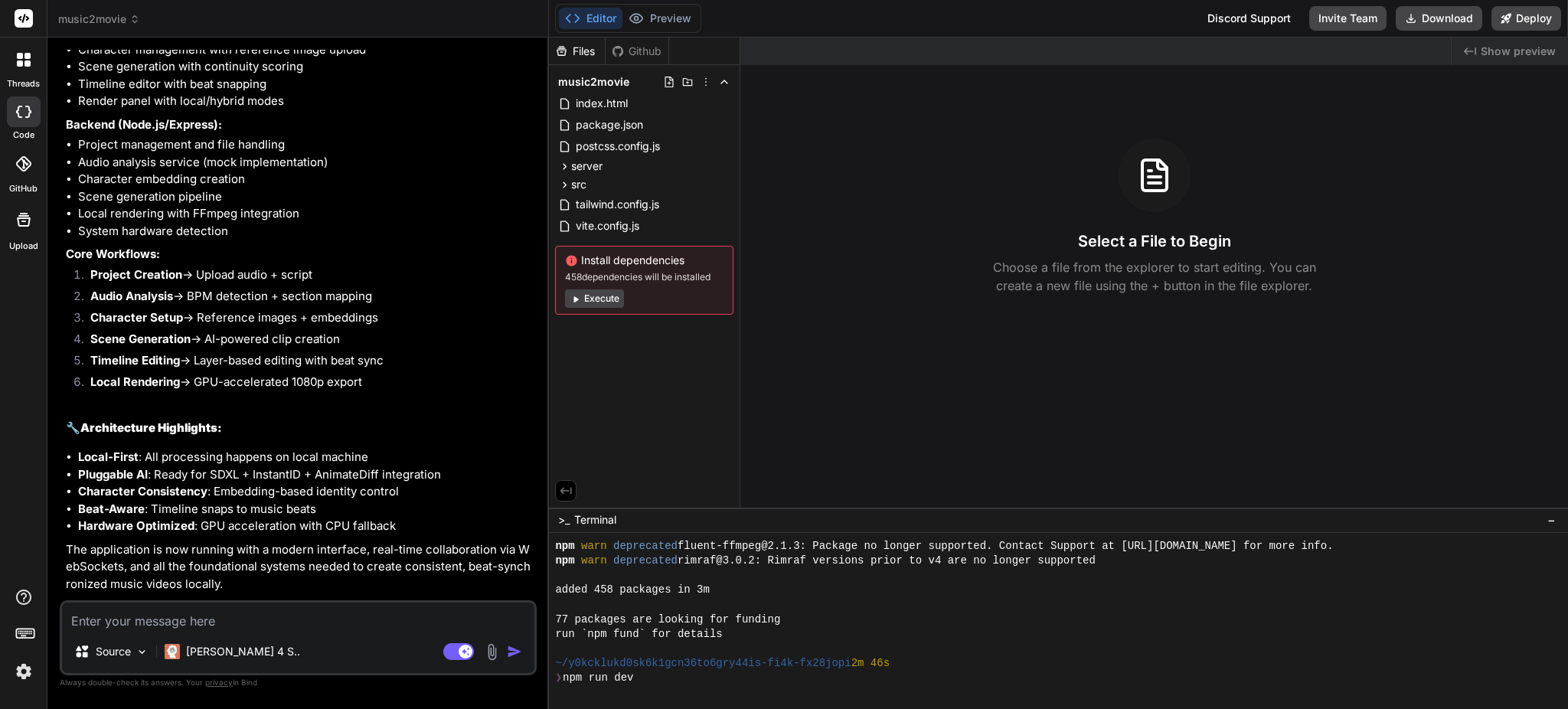
scroll to position [308, 0]
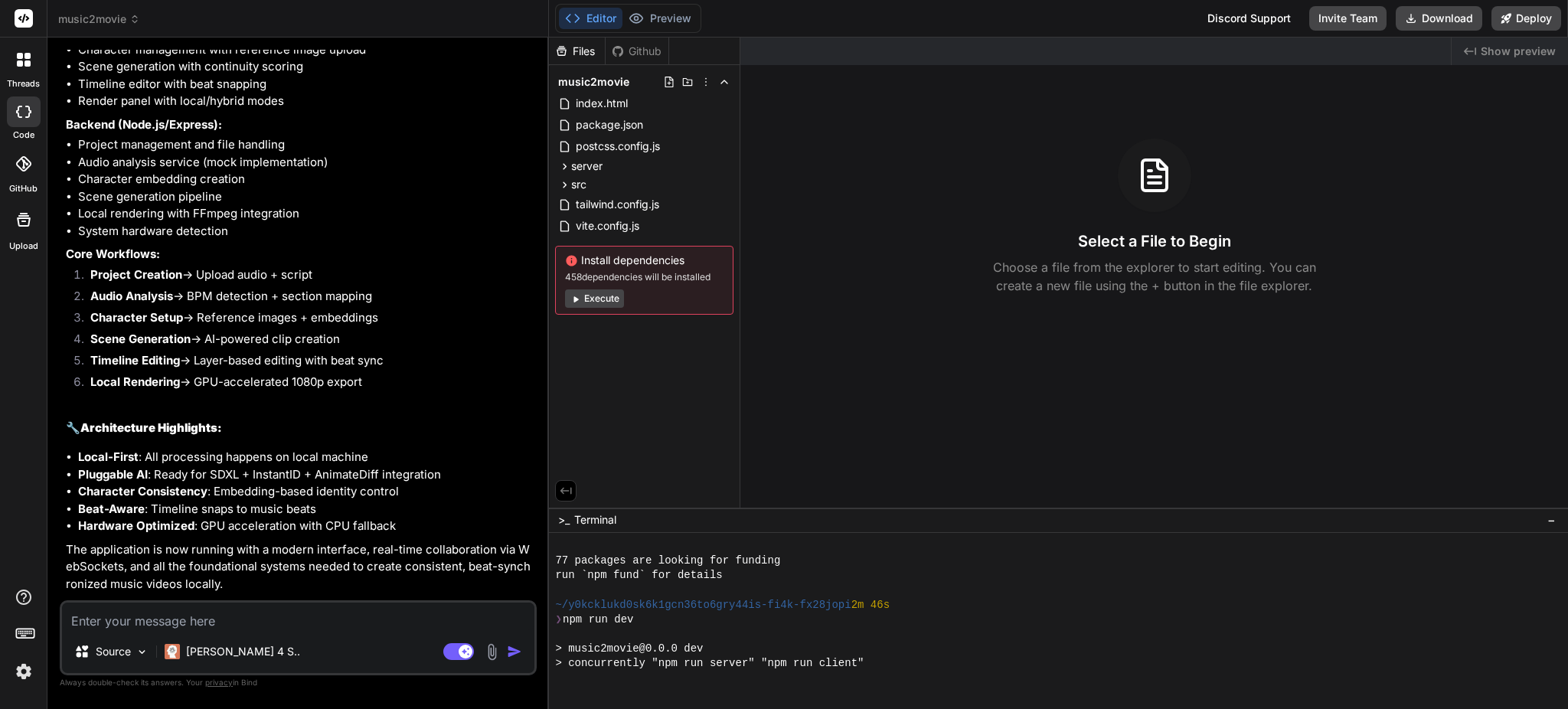
type textarea "x"
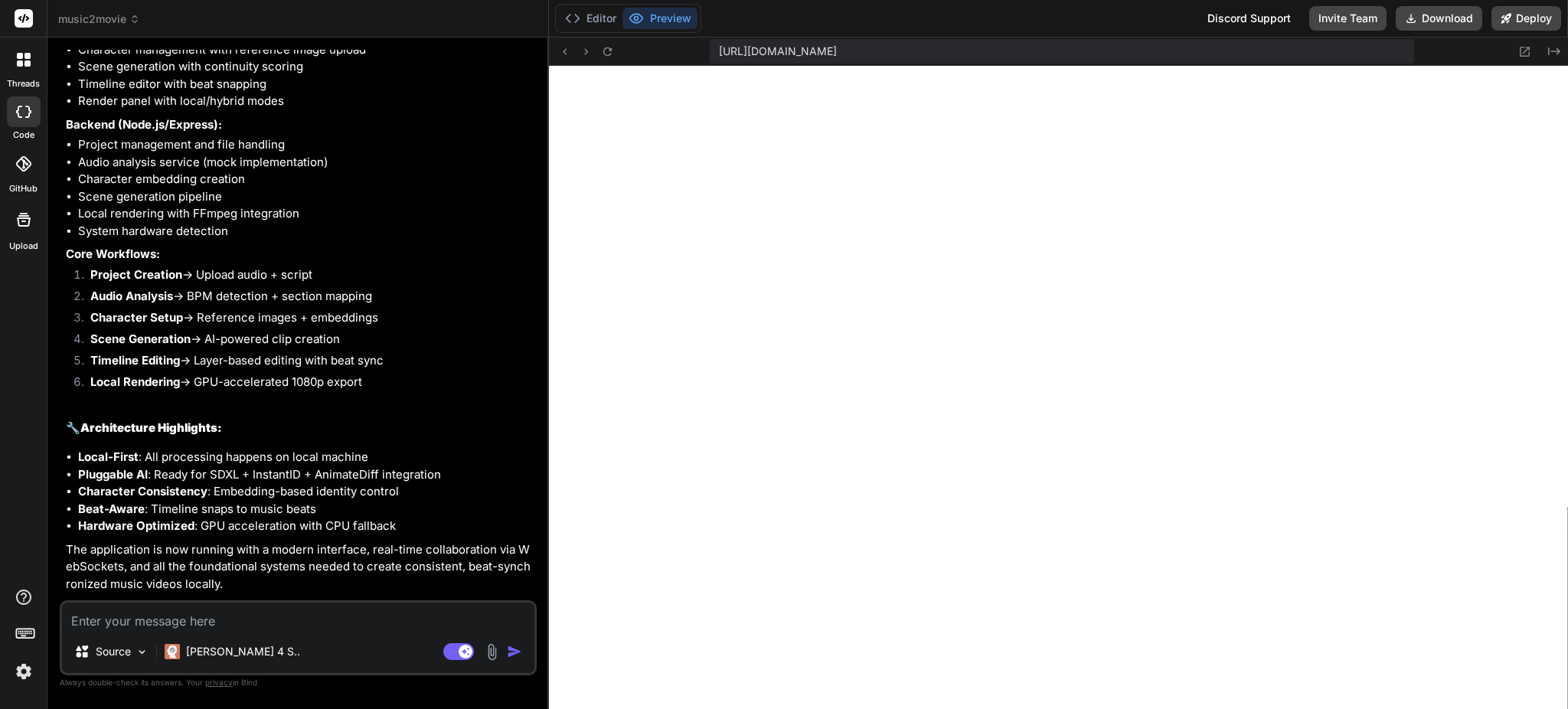
scroll to position [1573, 0]
click at [579, 11] on icon at bounding box center [573, 18] width 15 height 15
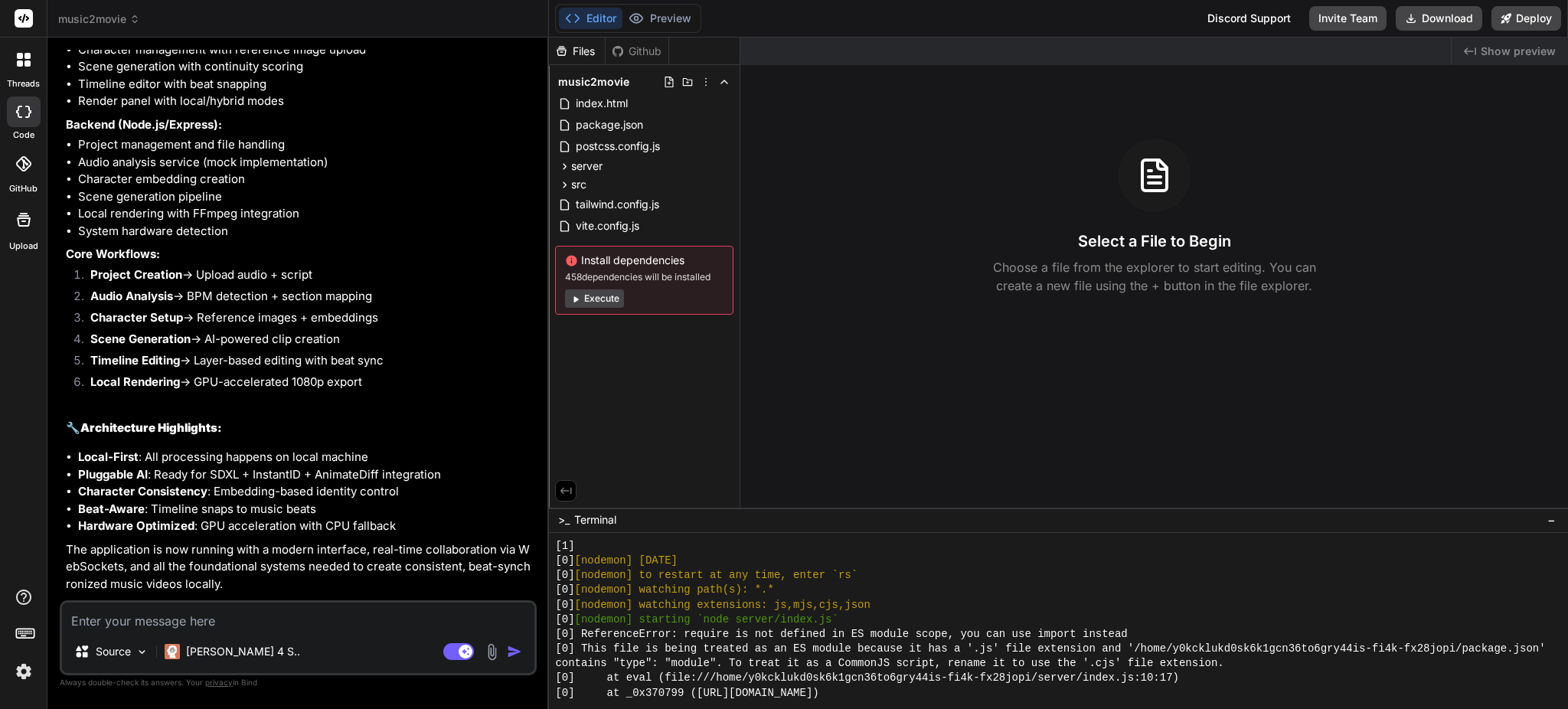
scroll to position [552, 0]
